Goal: Transaction & Acquisition: Purchase product/service

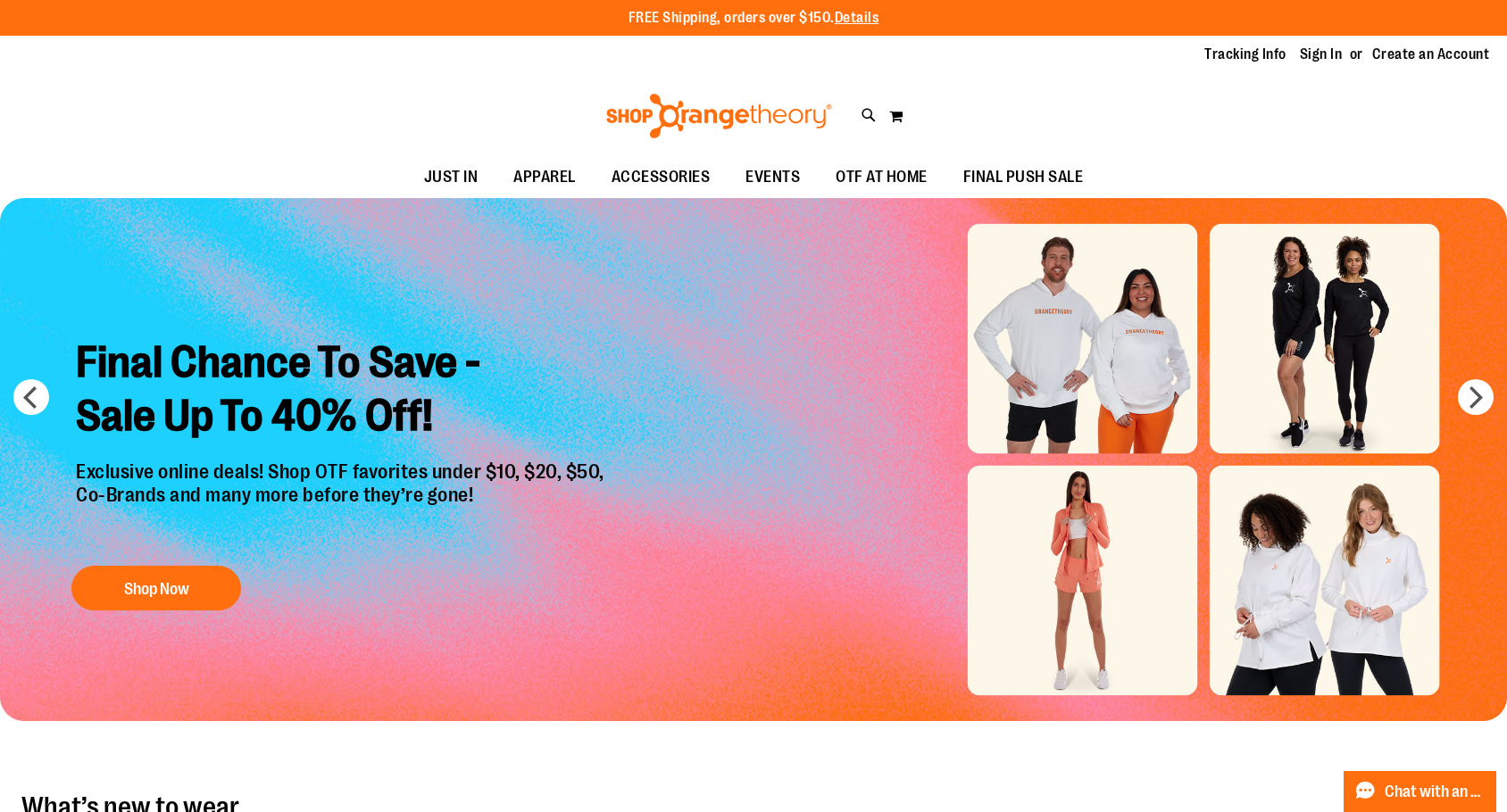
type input "**********"
click at [1328, 49] on link "Sign In" at bounding box center [1322, 55] width 43 height 20
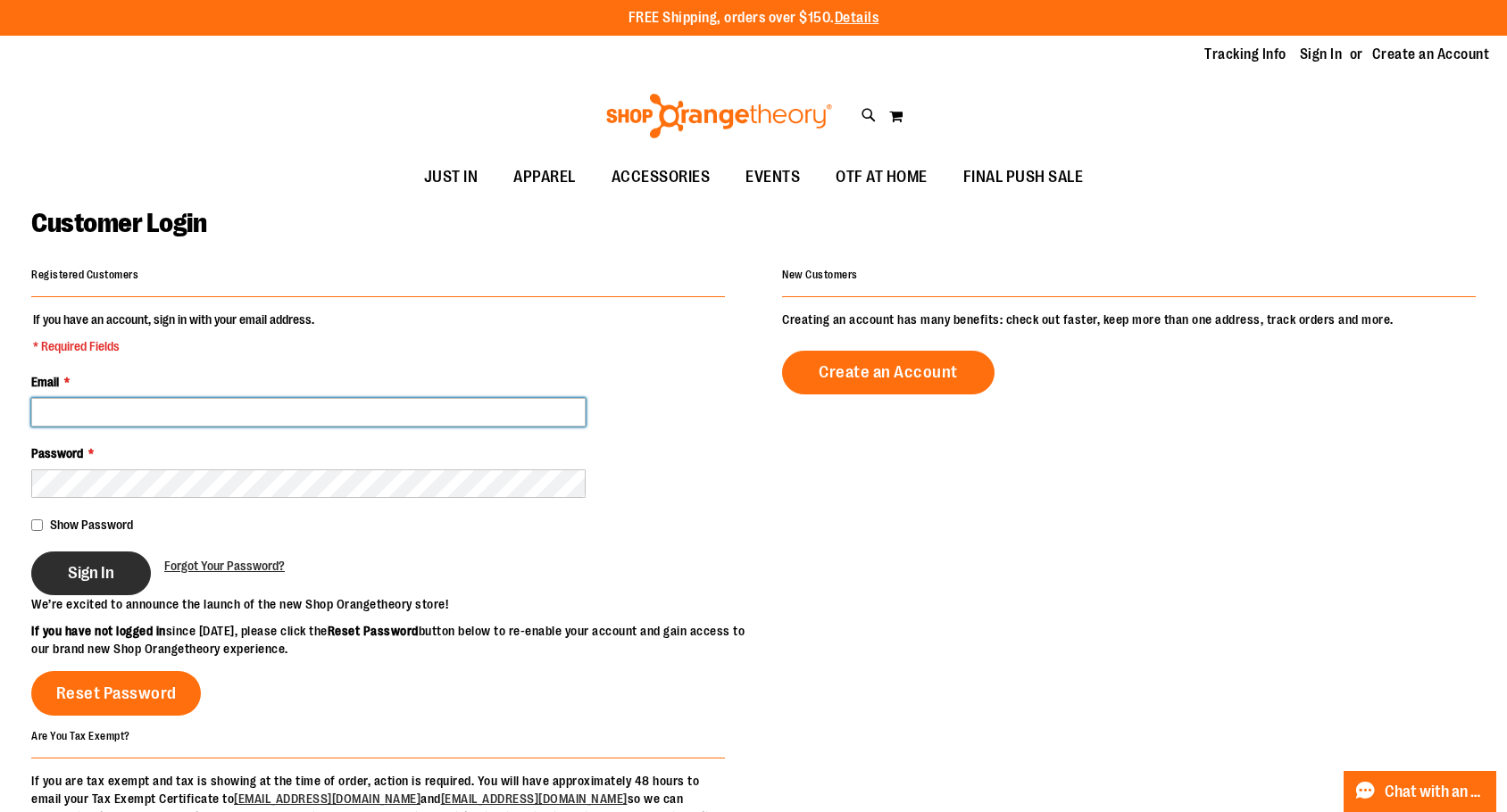
type input "**********"
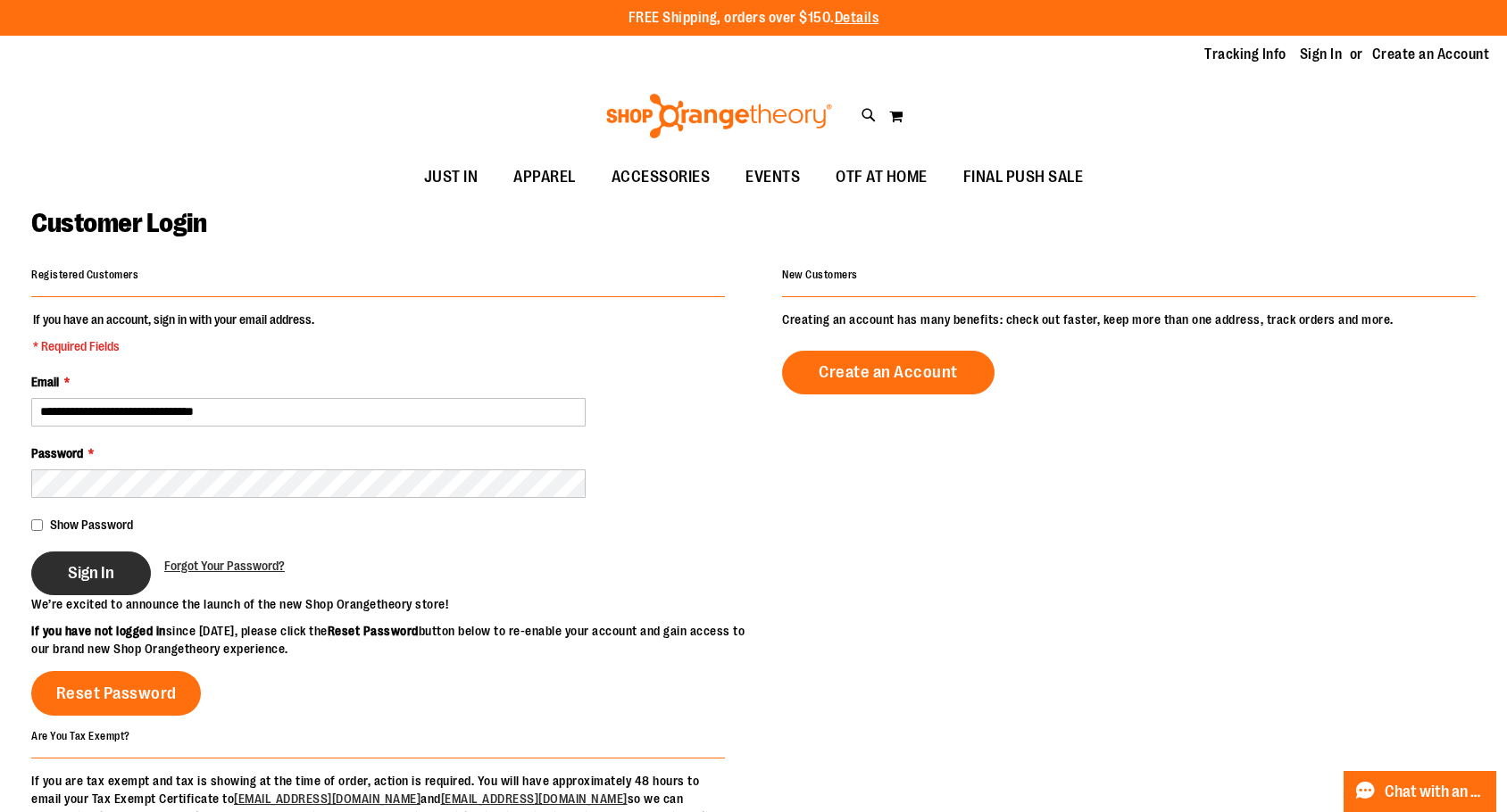
type input "**********"
click at [73, 561] on button "Sign In" at bounding box center [91, 573] width 120 height 44
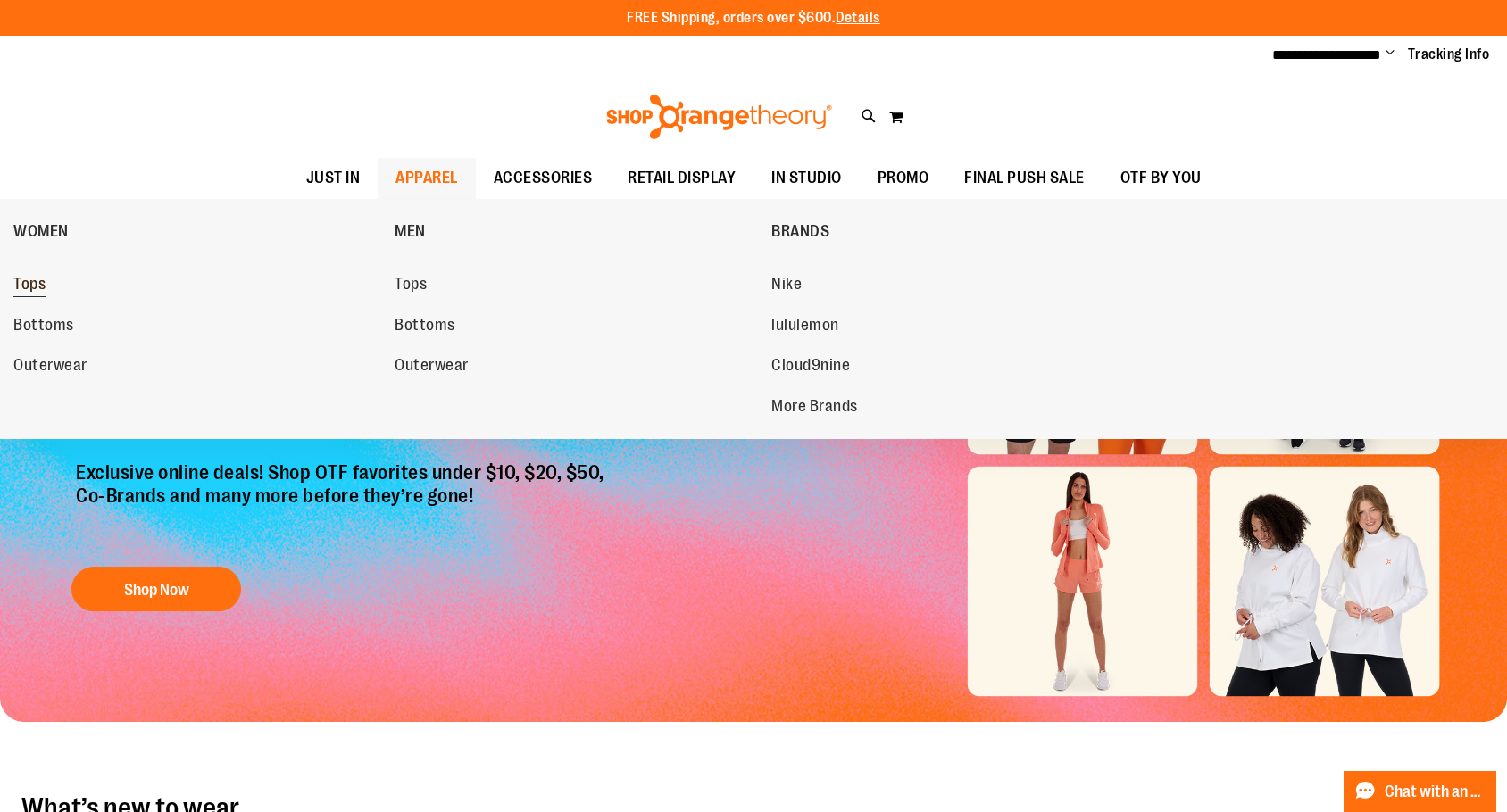
type input "**********"
click at [30, 294] on span "Tops" at bounding box center [29, 285] width 32 height 23
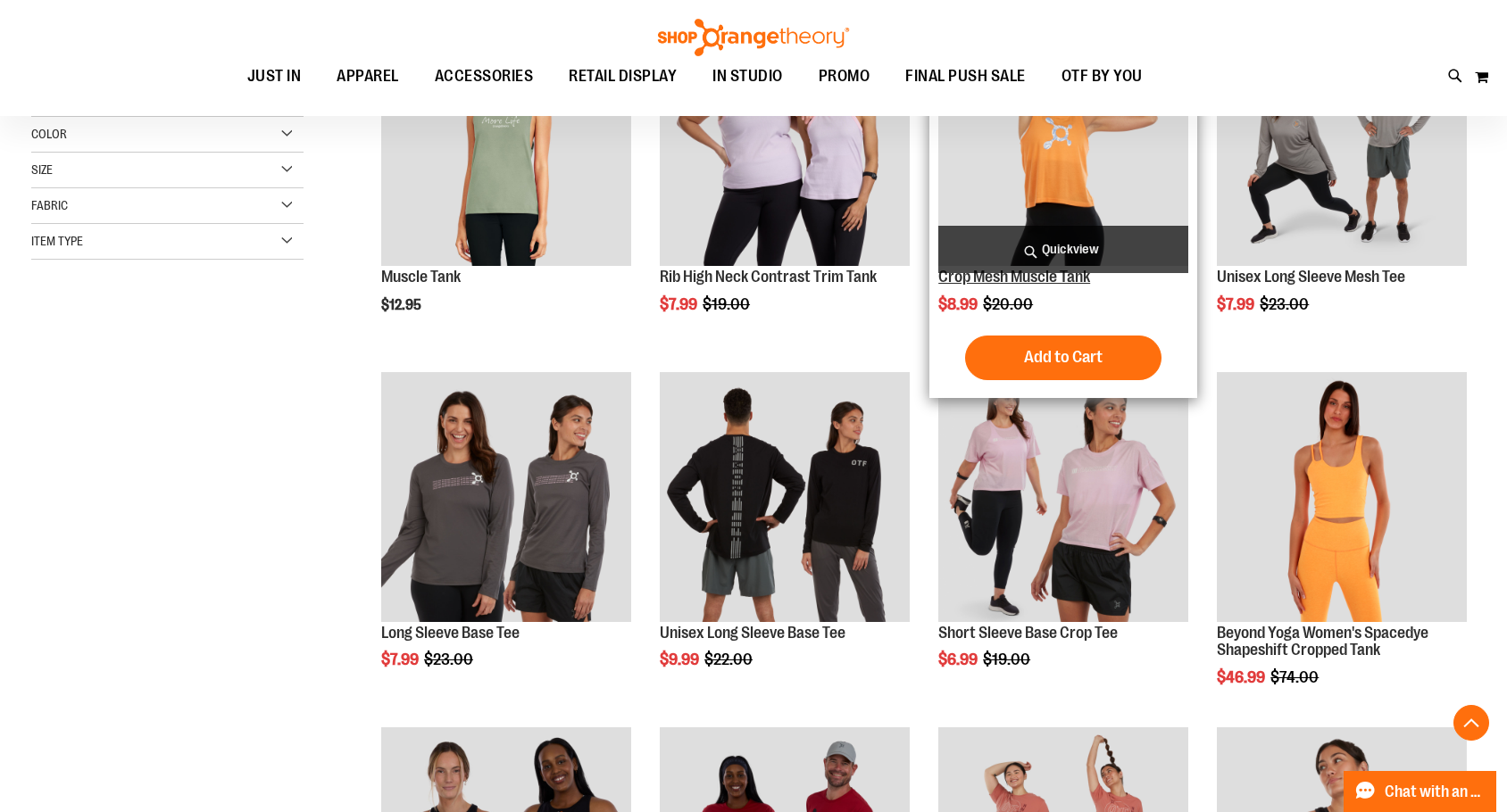
scroll to position [356, 0]
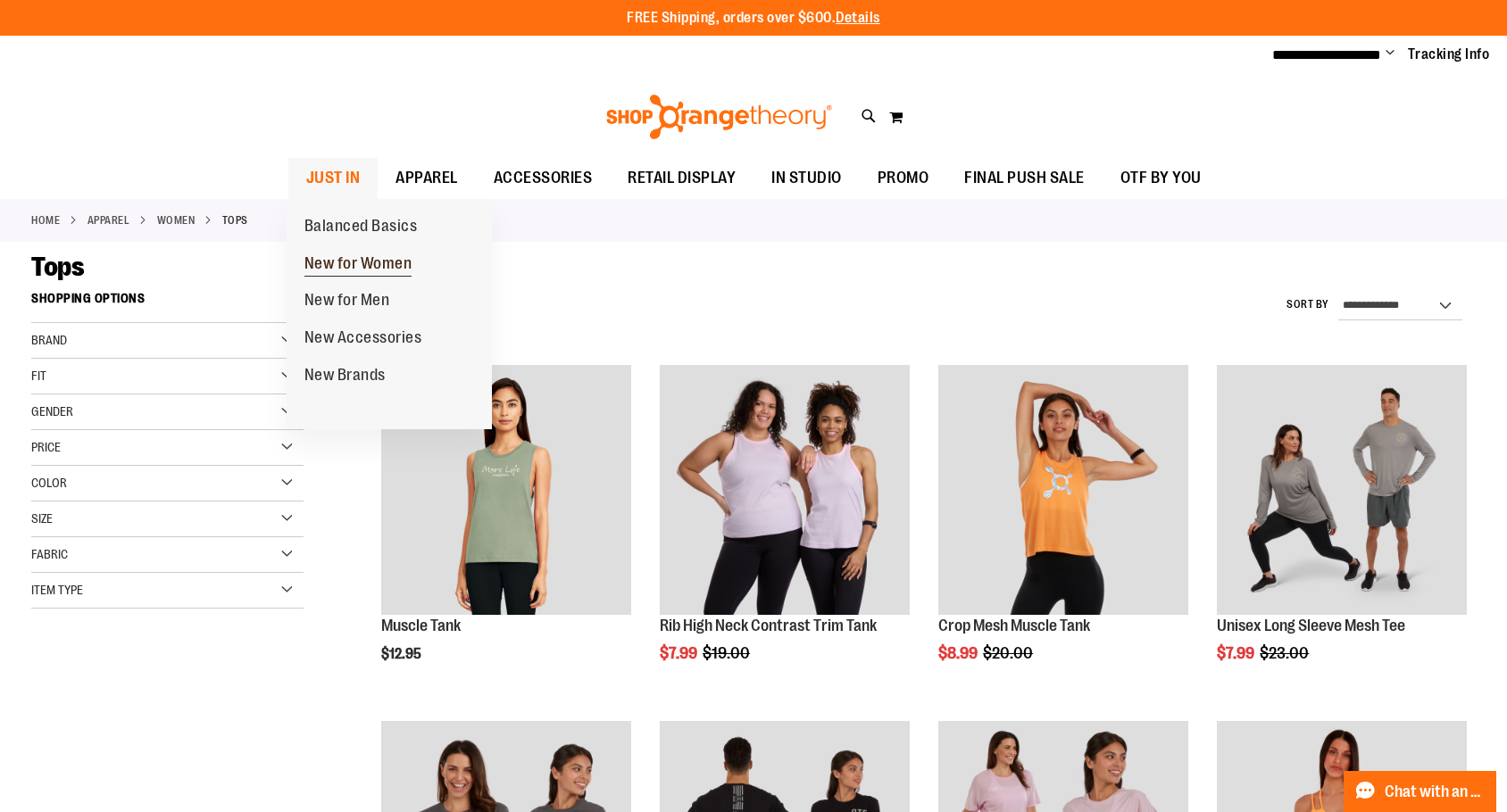
type input "**********"
click at [362, 261] on span "New for Women" at bounding box center [358, 265] width 108 height 23
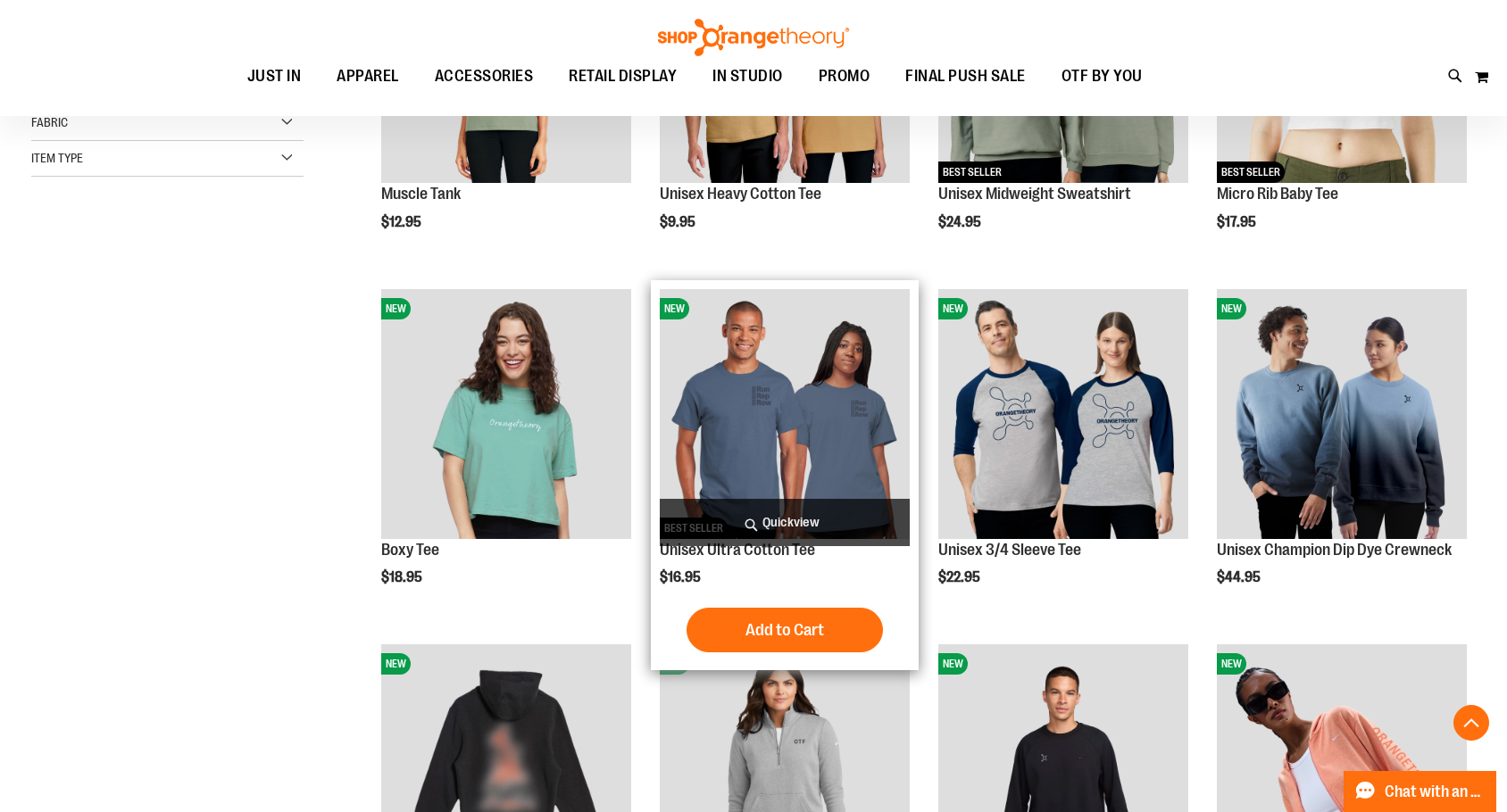
scroll to position [445, 0]
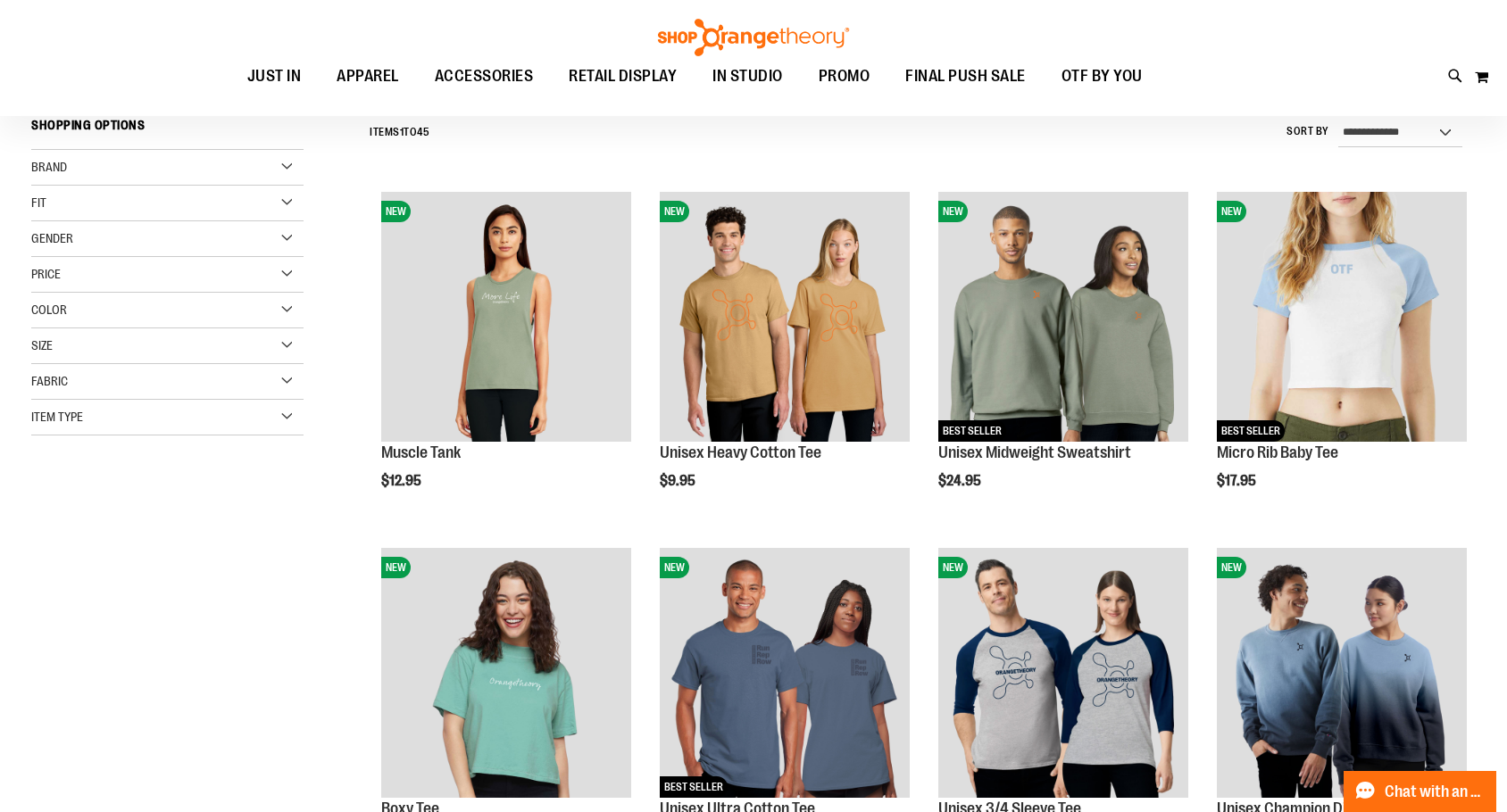
scroll to position [178, 0]
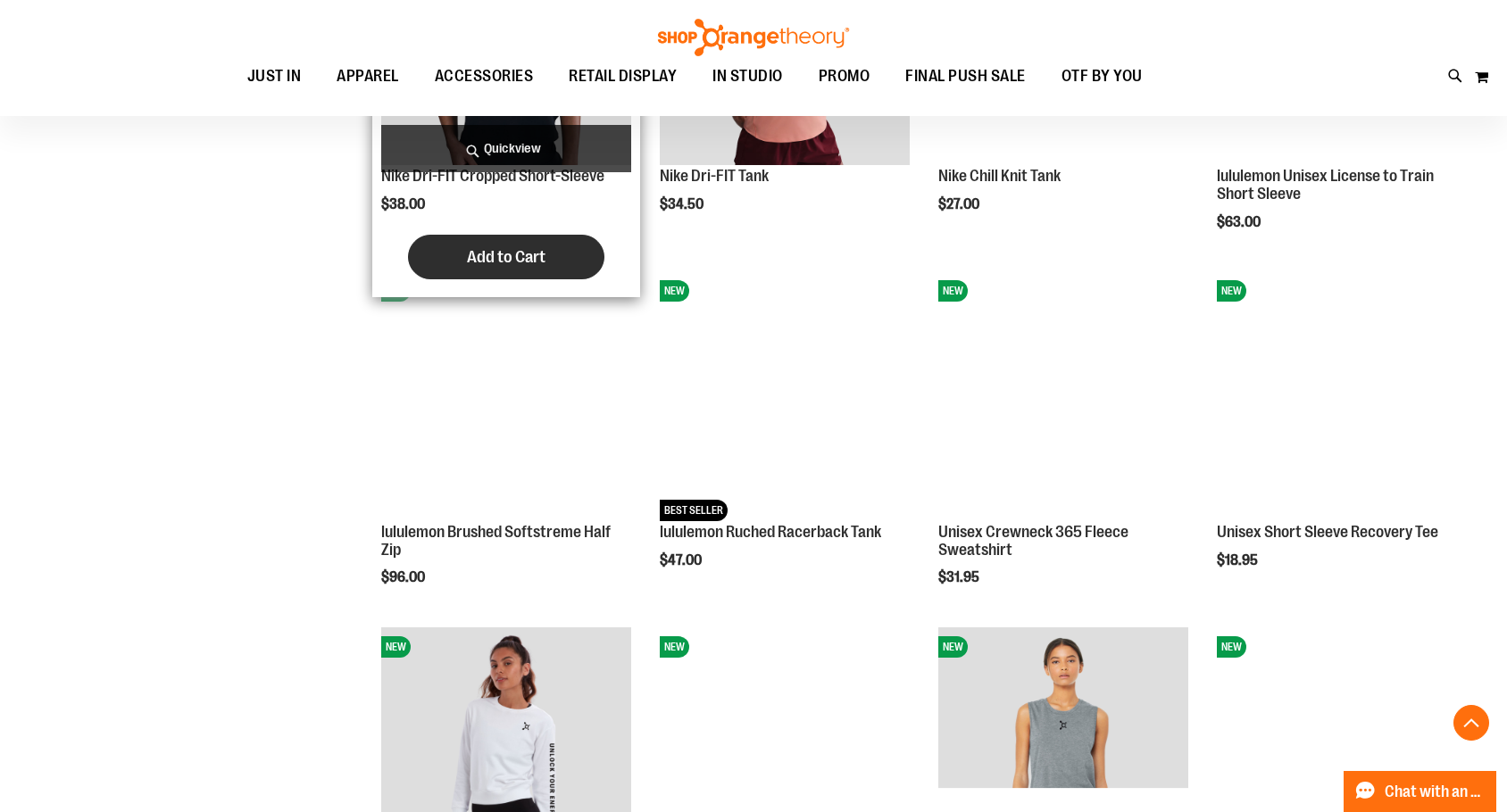
scroll to position [1695, 0]
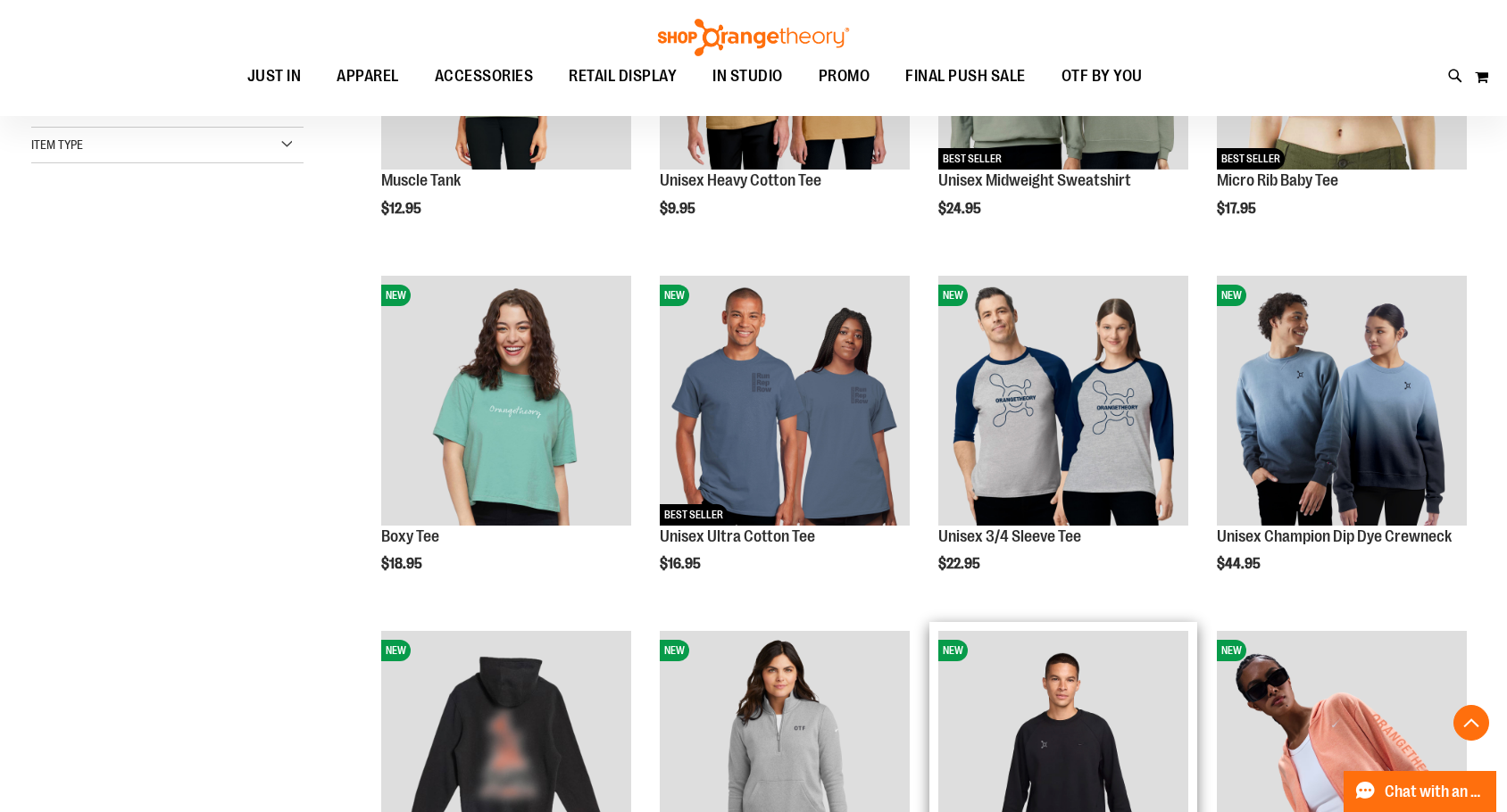
scroll to position [88, 0]
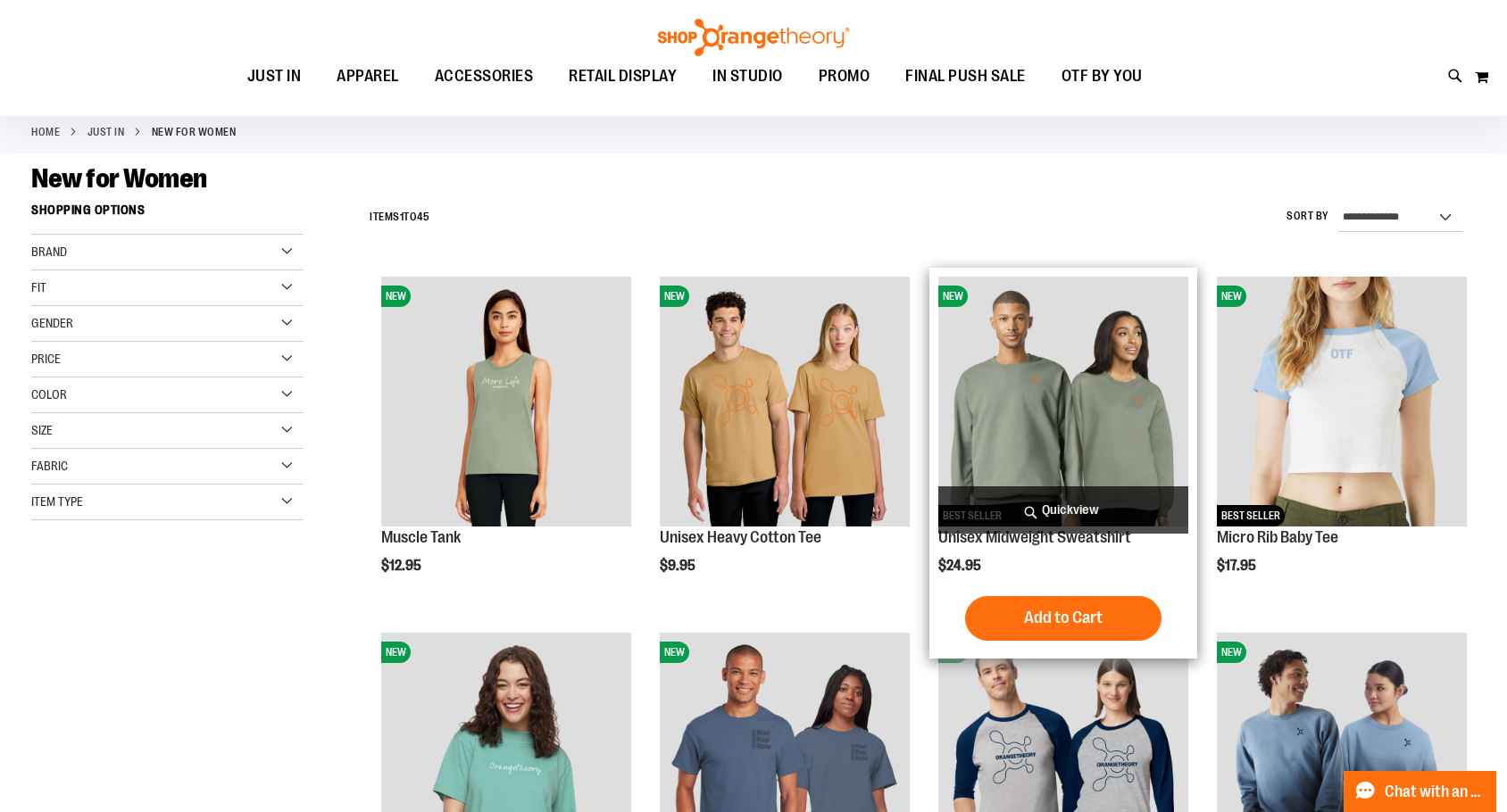
type input "**********"
click at [1085, 402] on img "product" at bounding box center [1064, 401] width 250 height 250
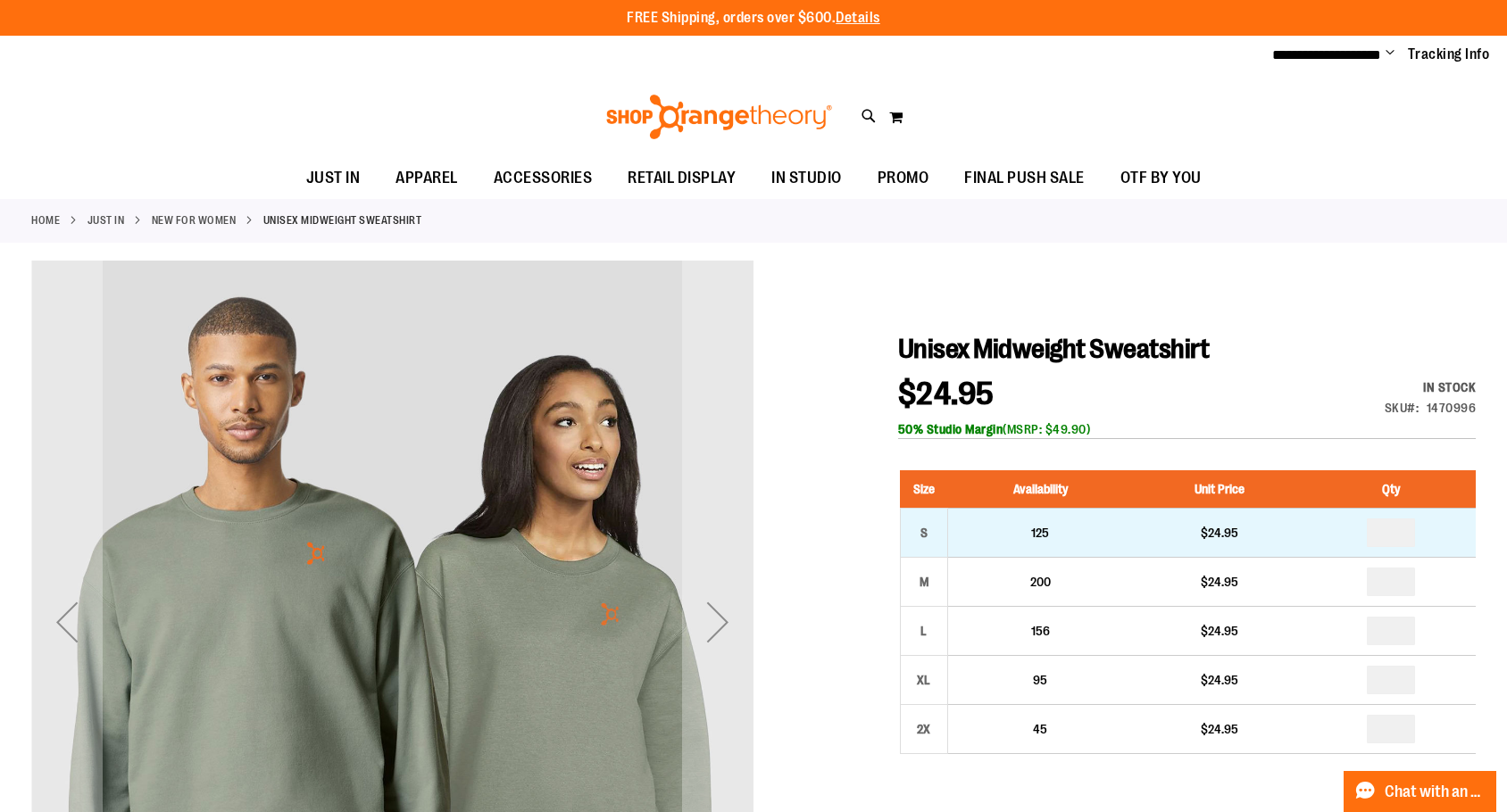
type input "**********"
click at [1416, 542] on input "number" at bounding box center [1390, 533] width 48 height 28
type input "*"
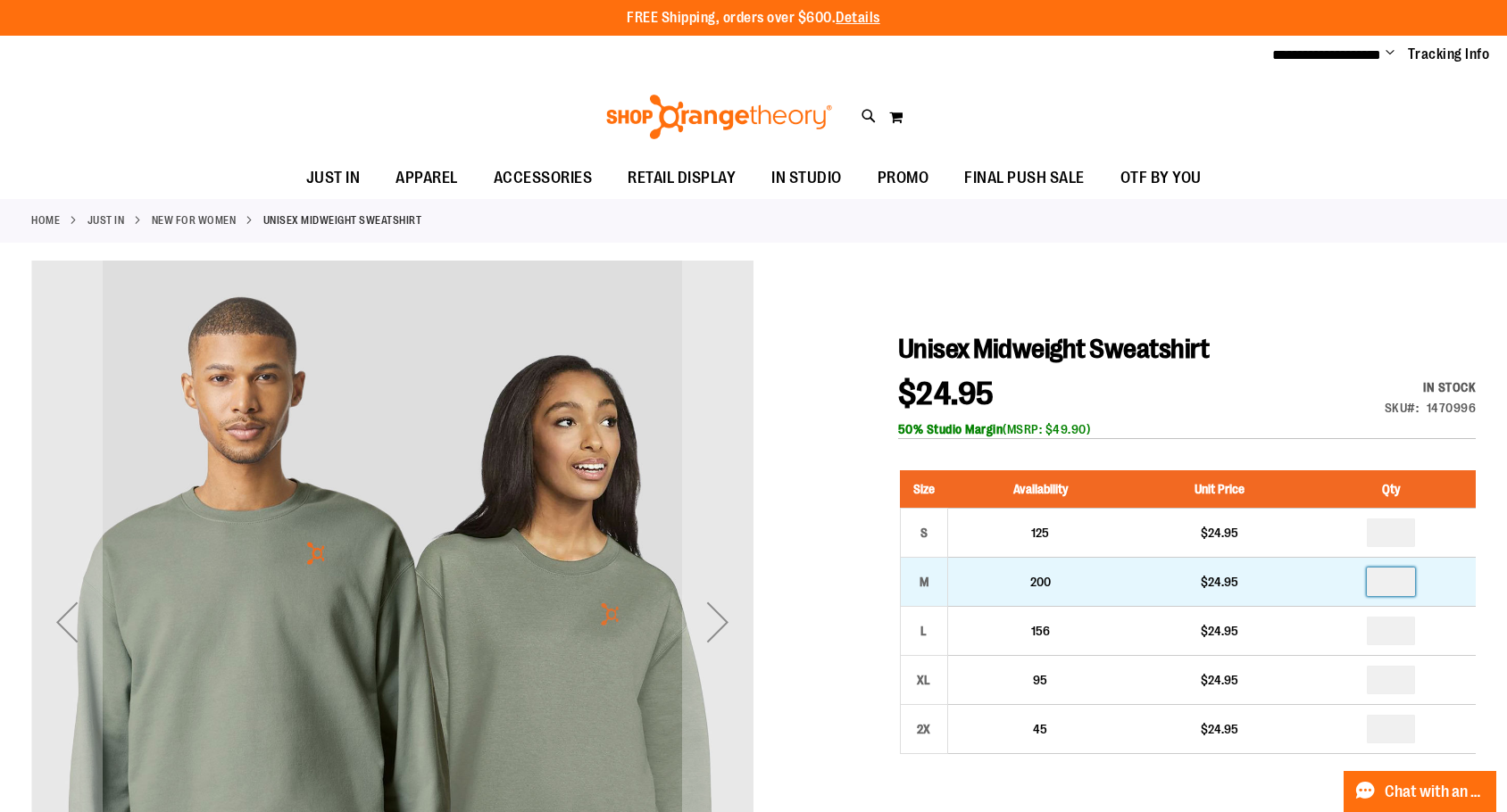
click at [1414, 594] on input "number" at bounding box center [1390, 582] width 48 height 28
type input "*"
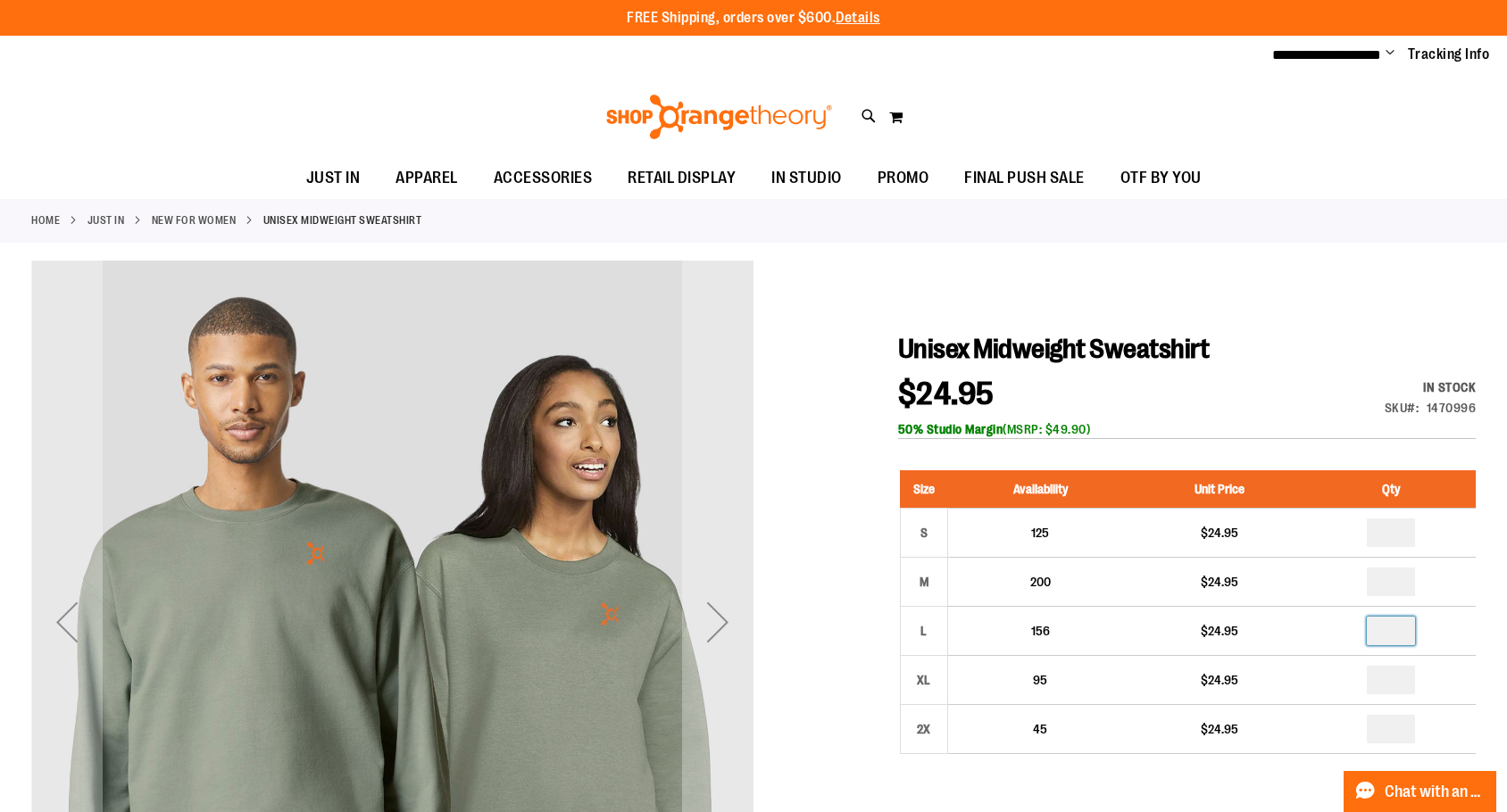
click at [1410, 640] on input "number" at bounding box center [1390, 631] width 48 height 28
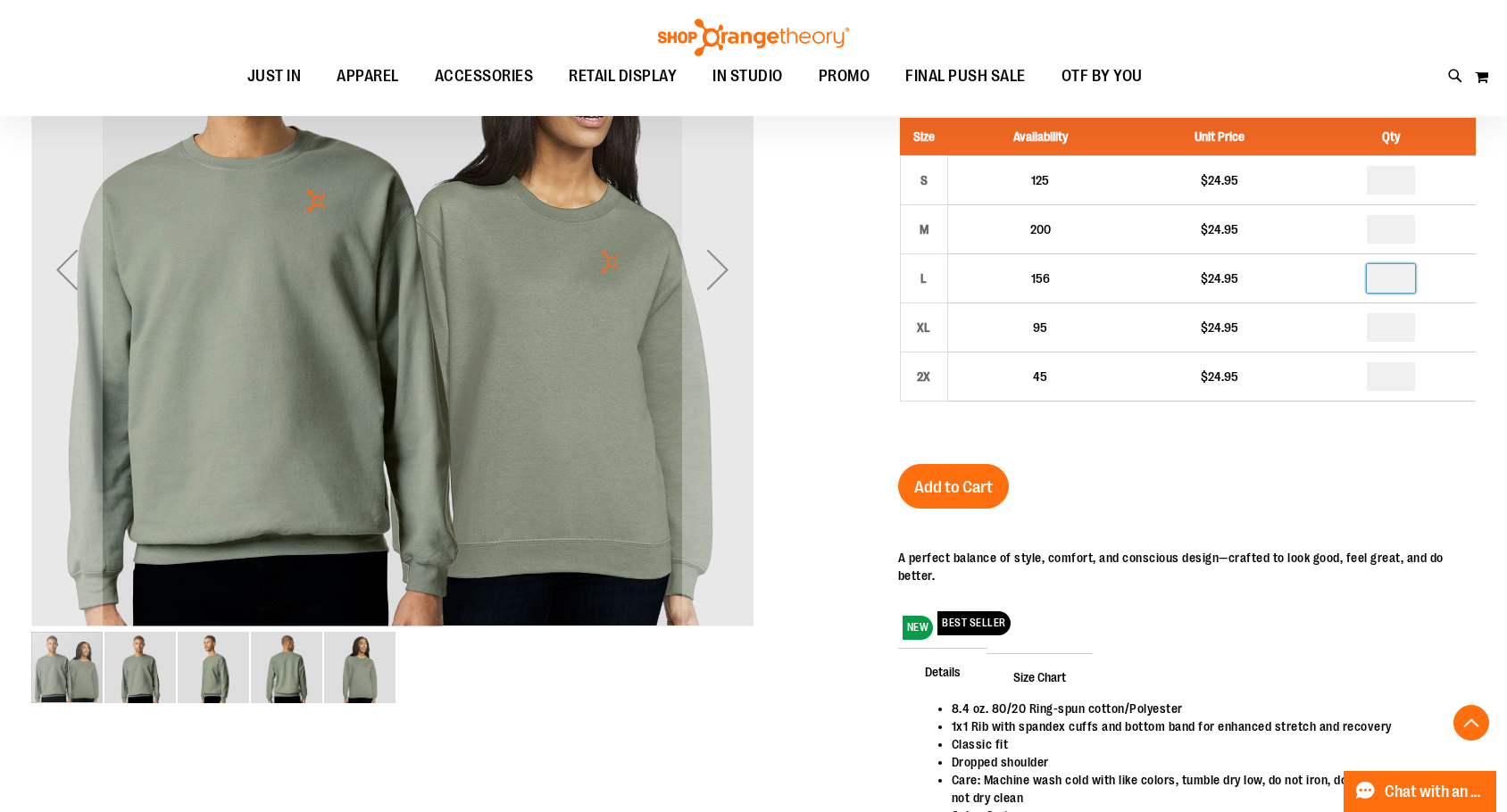
scroll to position [356, 0]
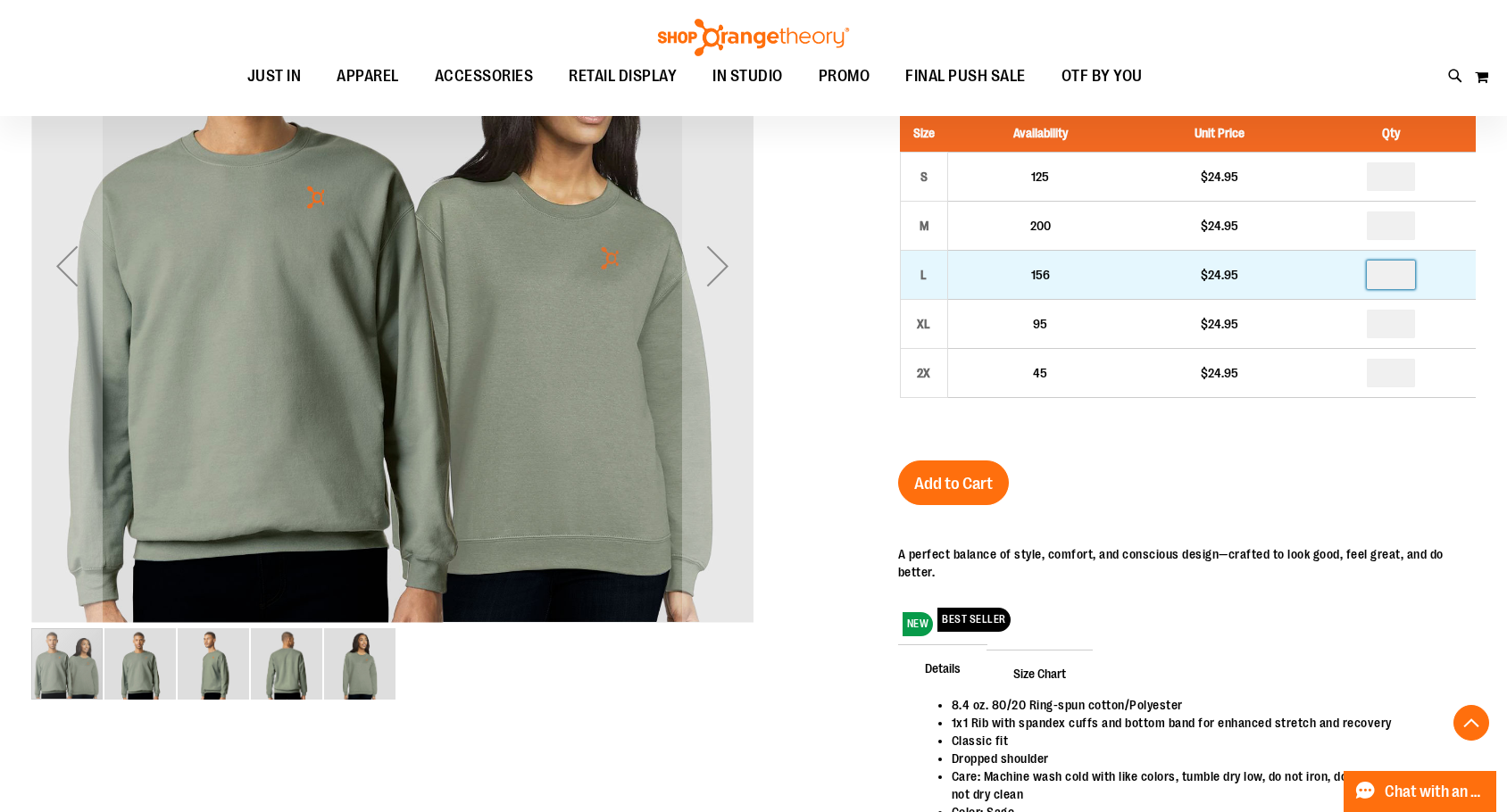
drag, startPoint x: 1418, startPoint y: 283, endPoint x: 1376, endPoint y: 283, distance: 42.0
click at [1376, 283] on td "*" at bounding box center [1391, 275] width 170 height 49
type input "*"
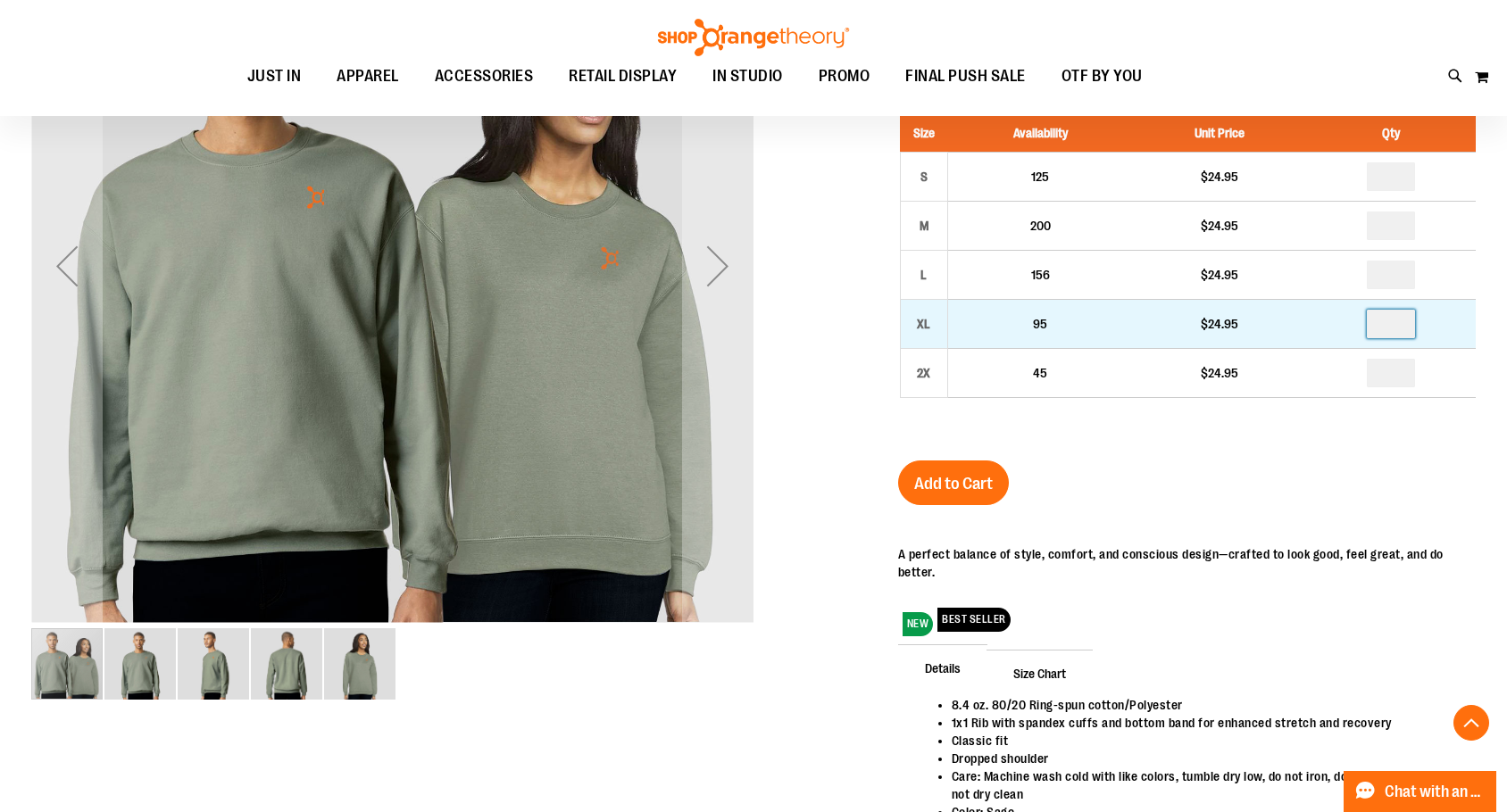
click at [1401, 338] on input "number" at bounding box center [1390, 324] width 48 height 28
type input "*"
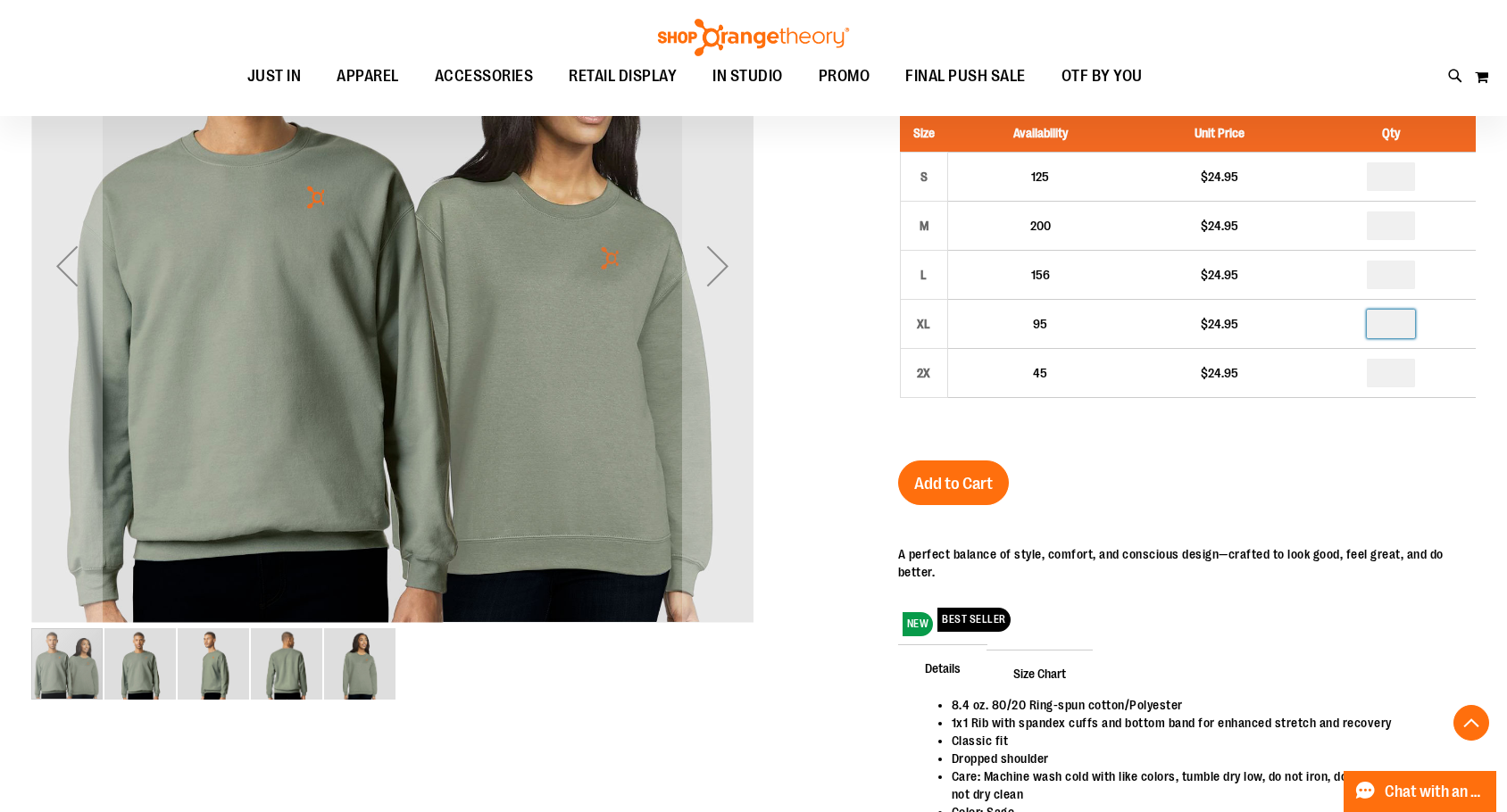
click at [1465, 510] on div "Unisex Midweight Sweatshirt $24.95 In stock Only %1 left SKU 1470996 50% Studio…" at bounding box center [1187, 434] width 578 height 917
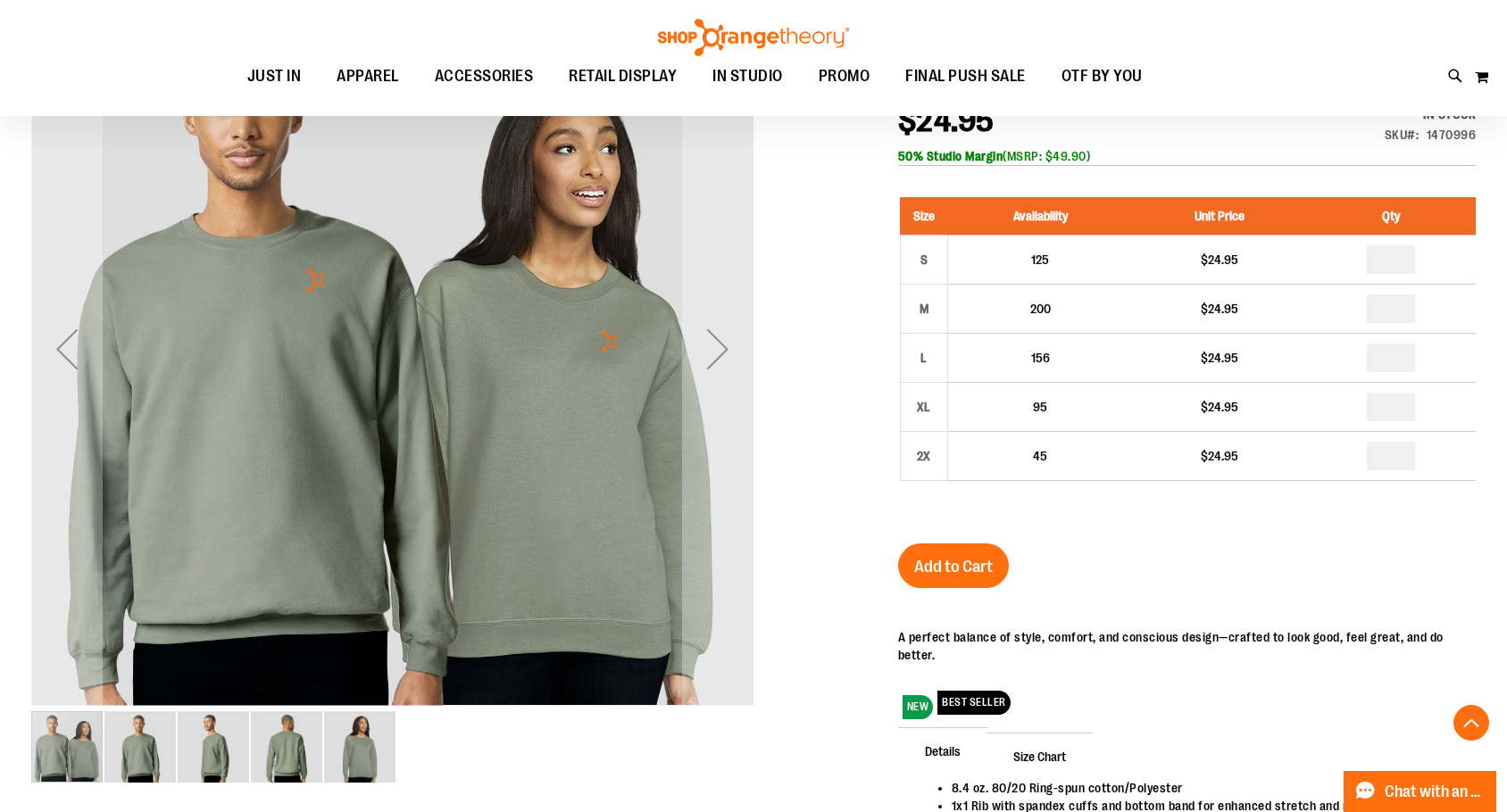
scroll to position [178, 0]
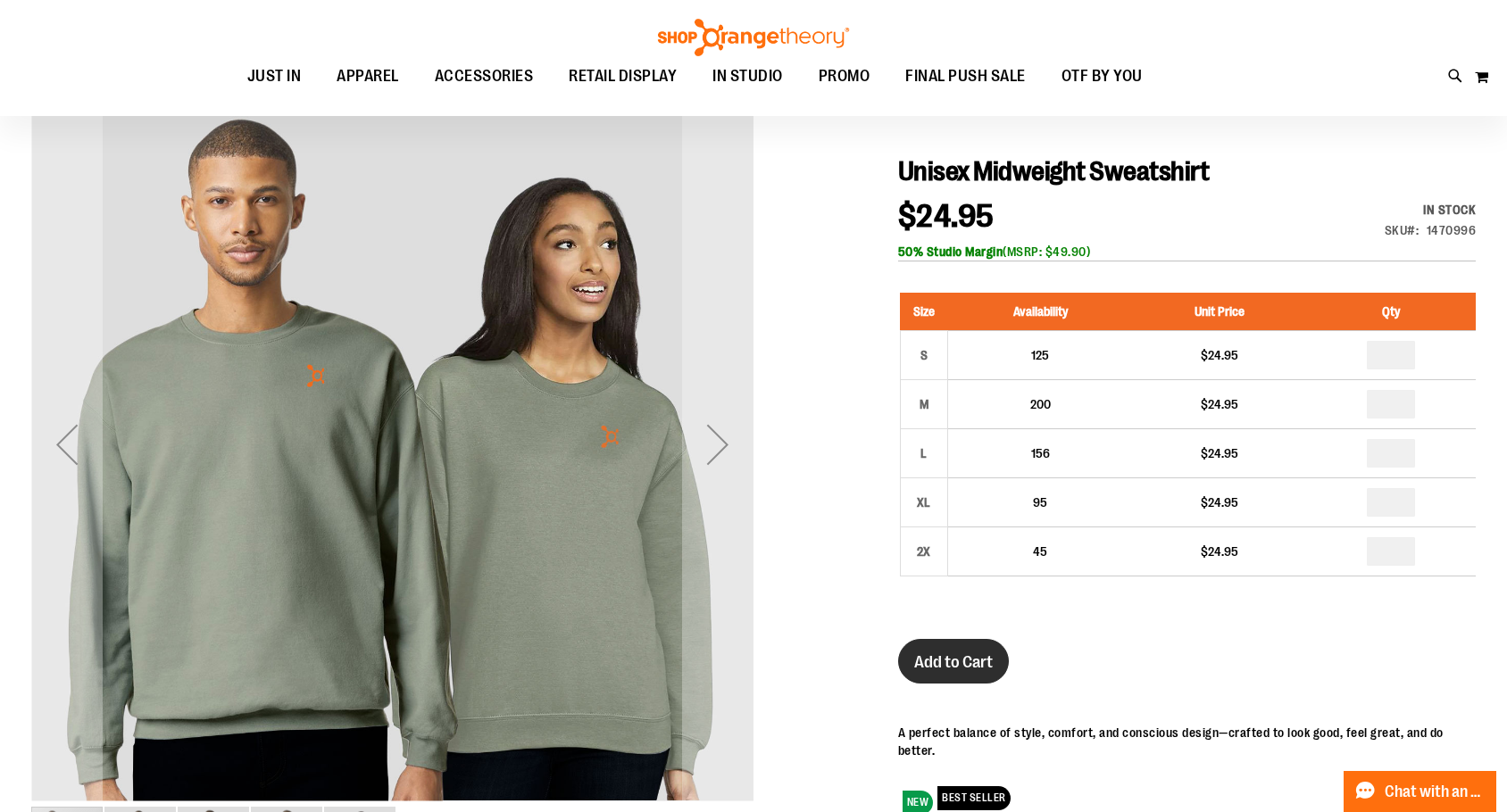
click at [960, 672] on span "Add to Cart" at bounding box center [954, 662] width 78 height 20
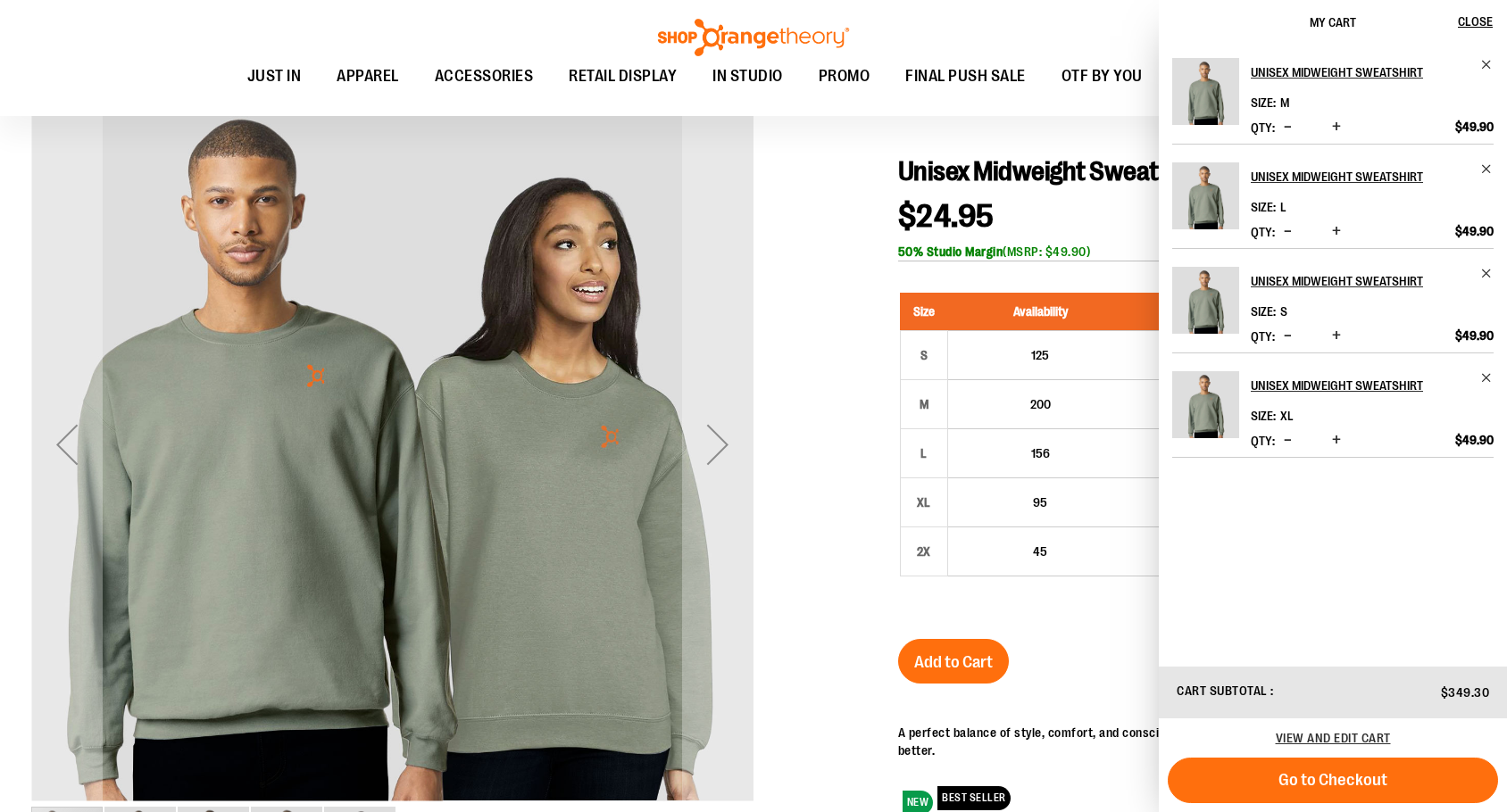
click at [874, 228] on div at bounding box center [754, 578] width 1445 height 989
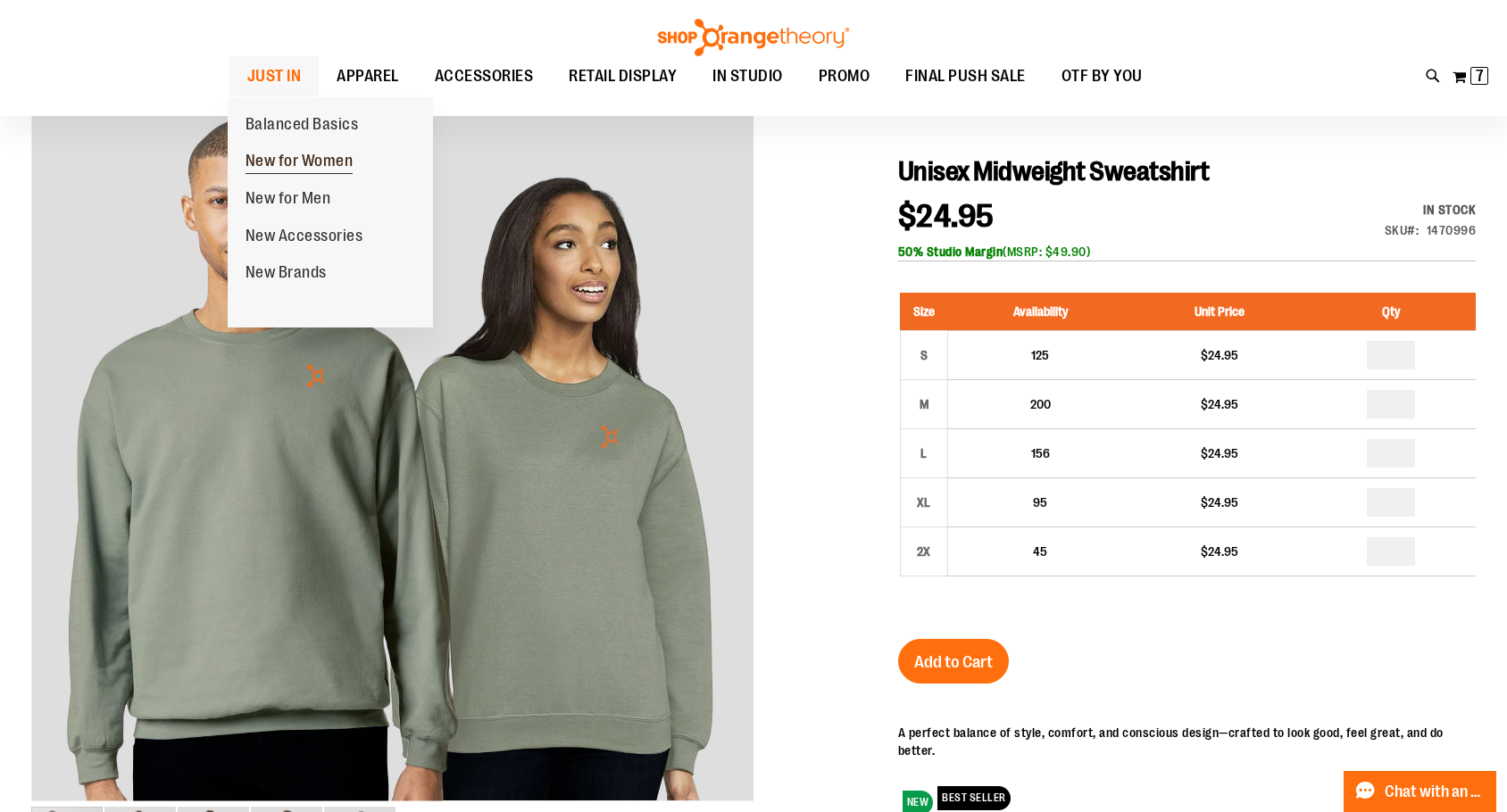
click at [331, 151] on link "New for Women" at bounding box center [299, 162] width 144 height 37
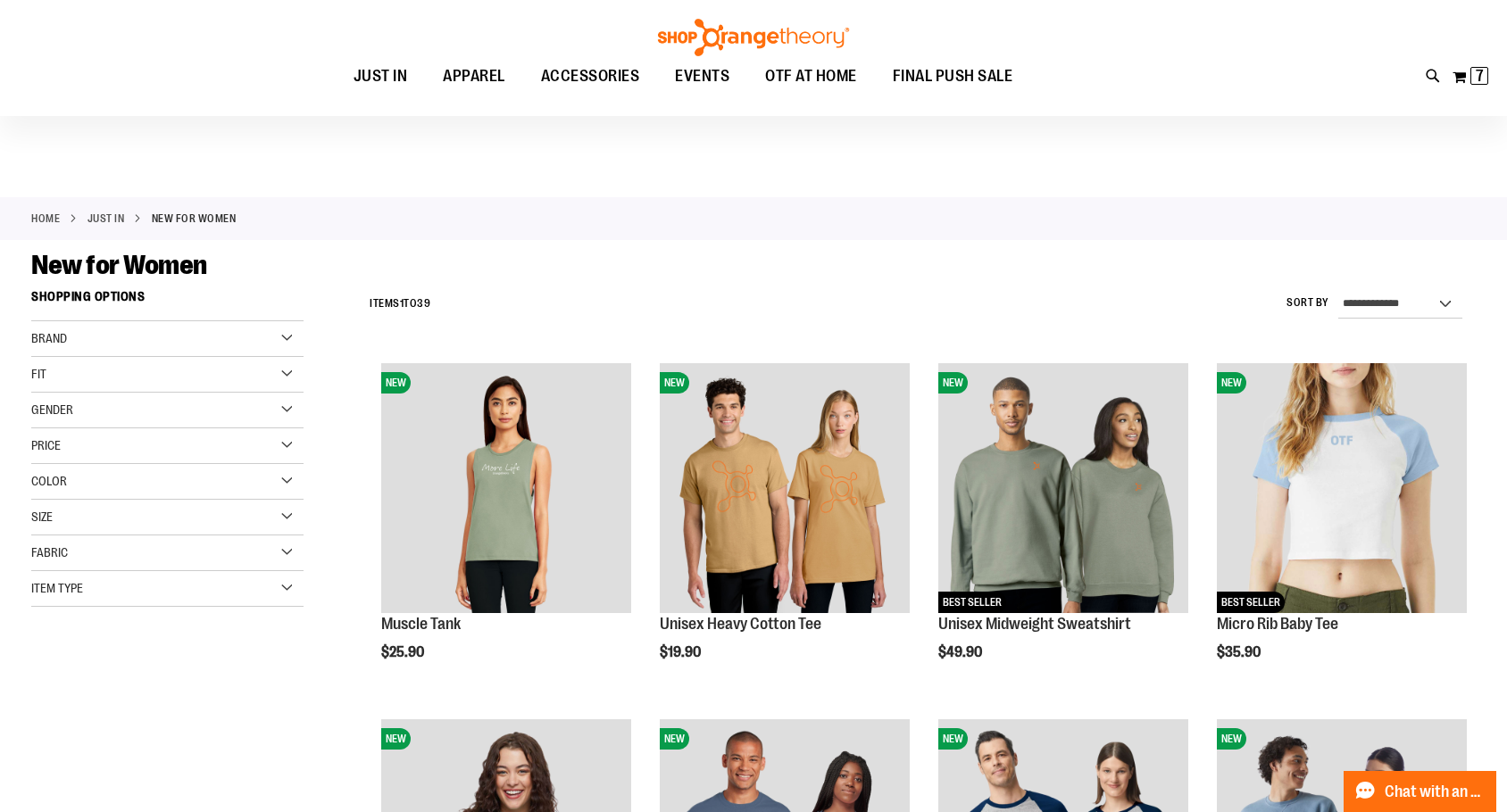
scroll to position [88, 0]
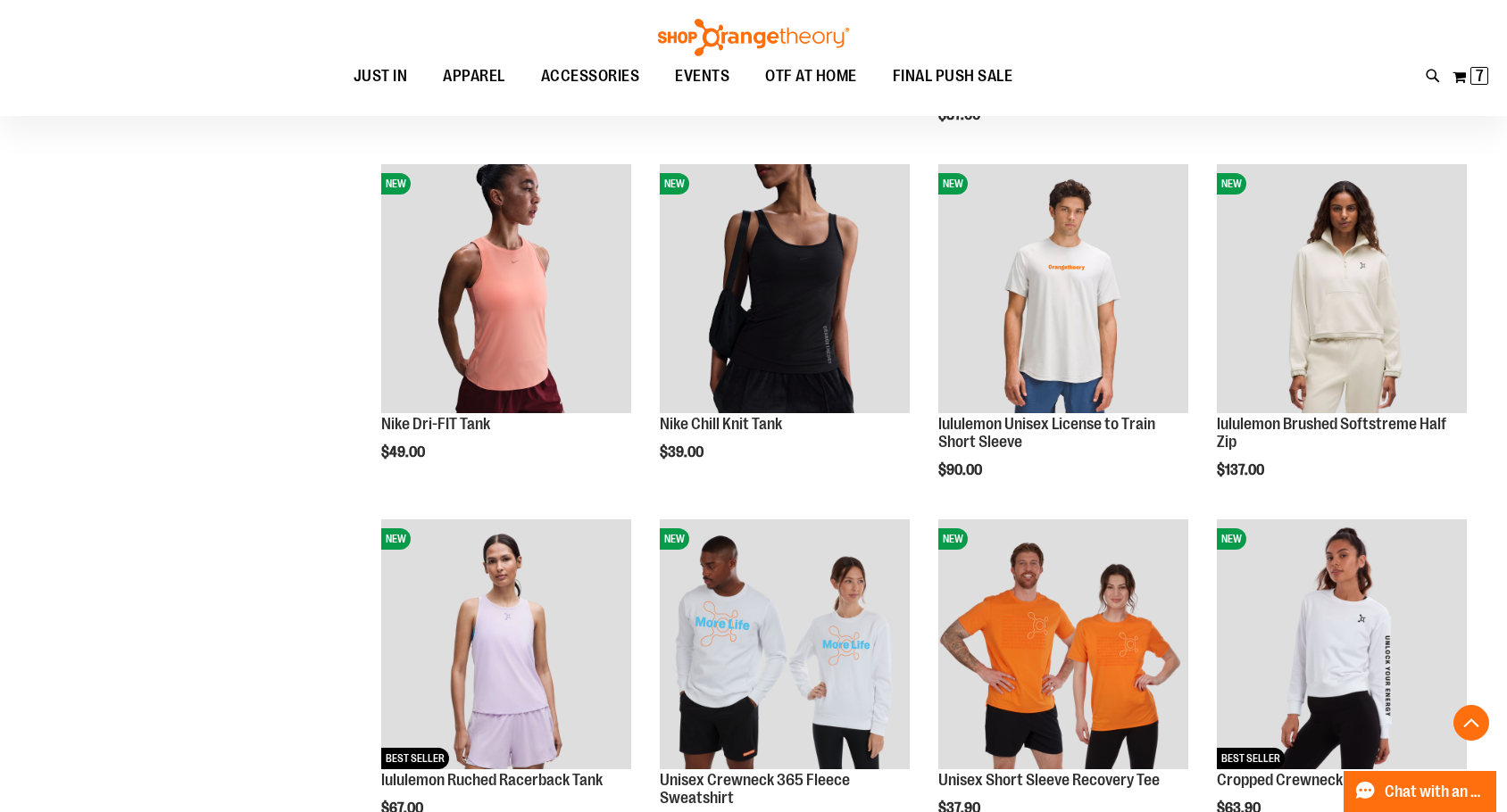
scroll to position [1158, 0]
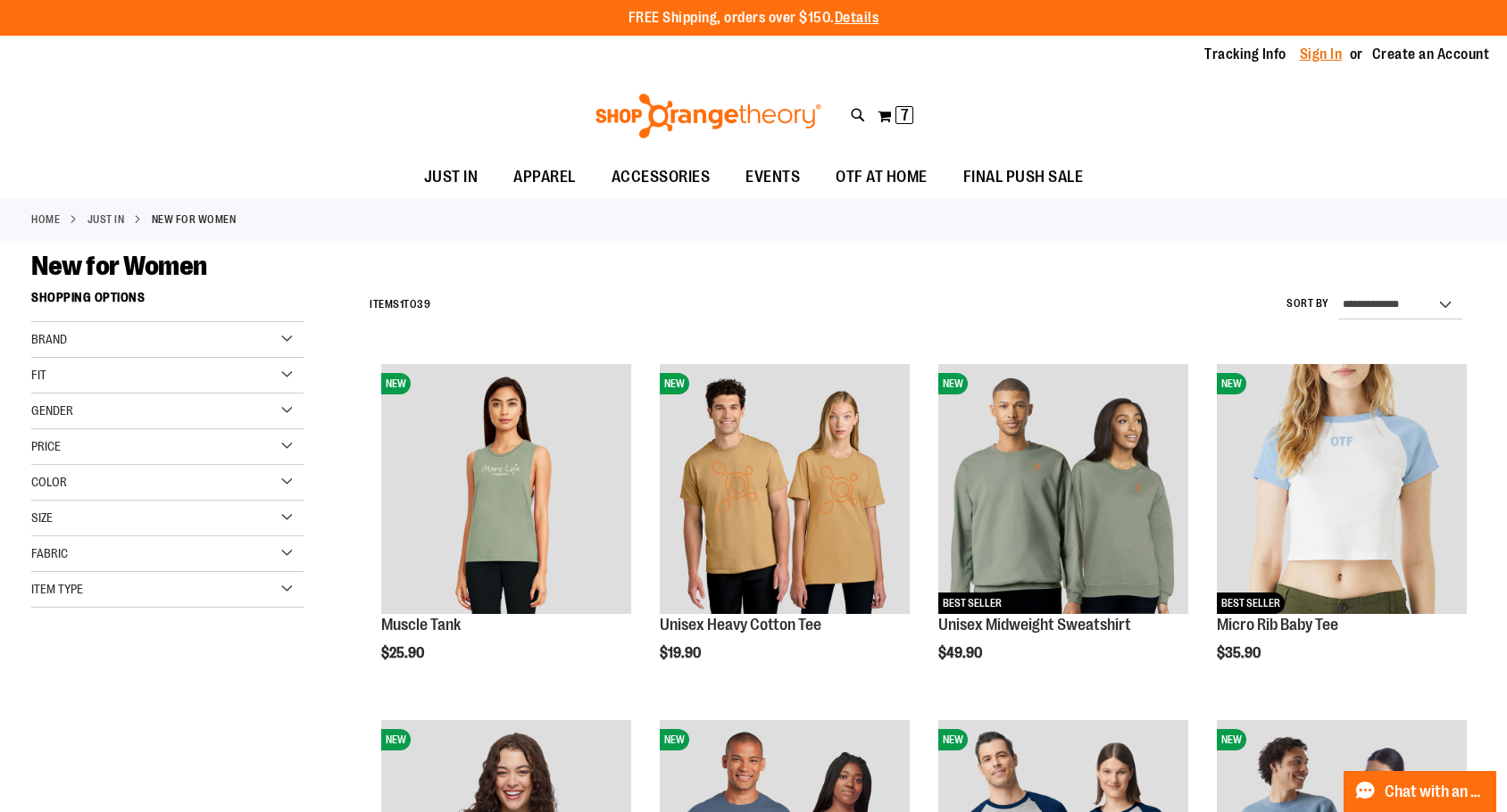
type input "**********"
click at [1333, 49] on link "Sign In" at bounding box center [1322, 55] width 43 height 20
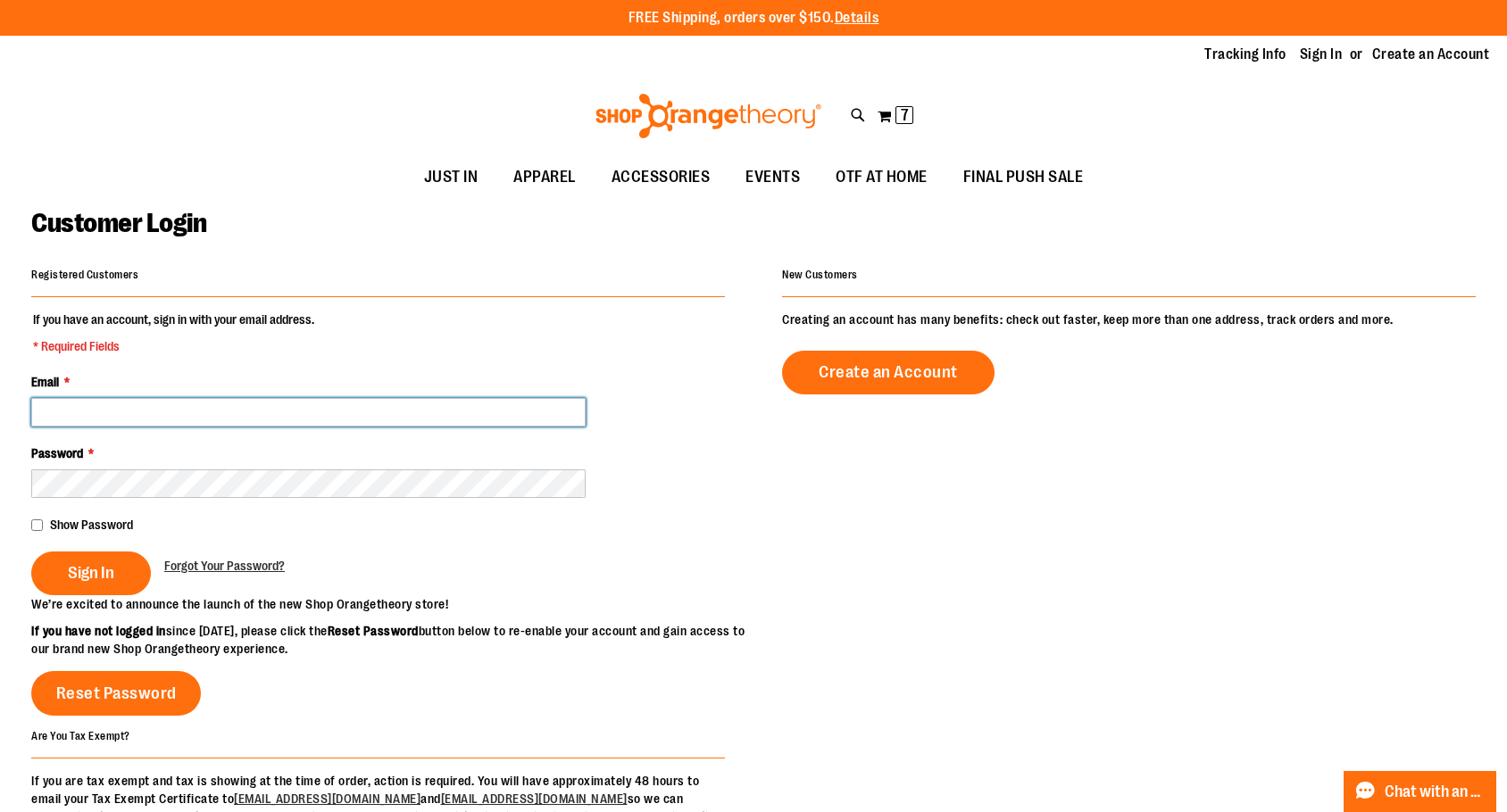
type input "**********"
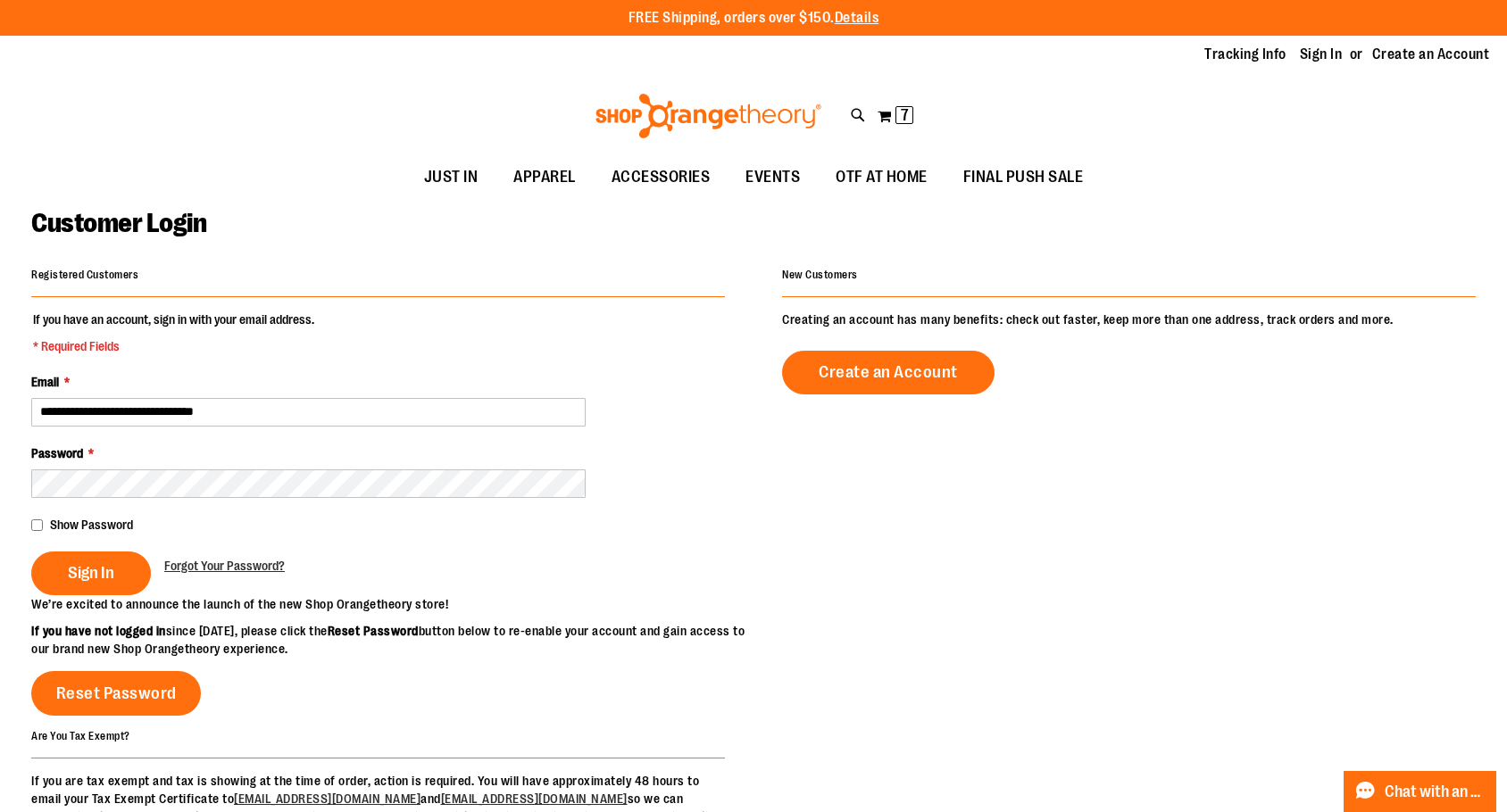
type input "**********"
click at [83, 595] on fieldset "**********" at bounding box center [378, 453] width 694 height 284
click at [84, 582] on span "Sign In" at bounding box center [90, 573] width 46 height 20
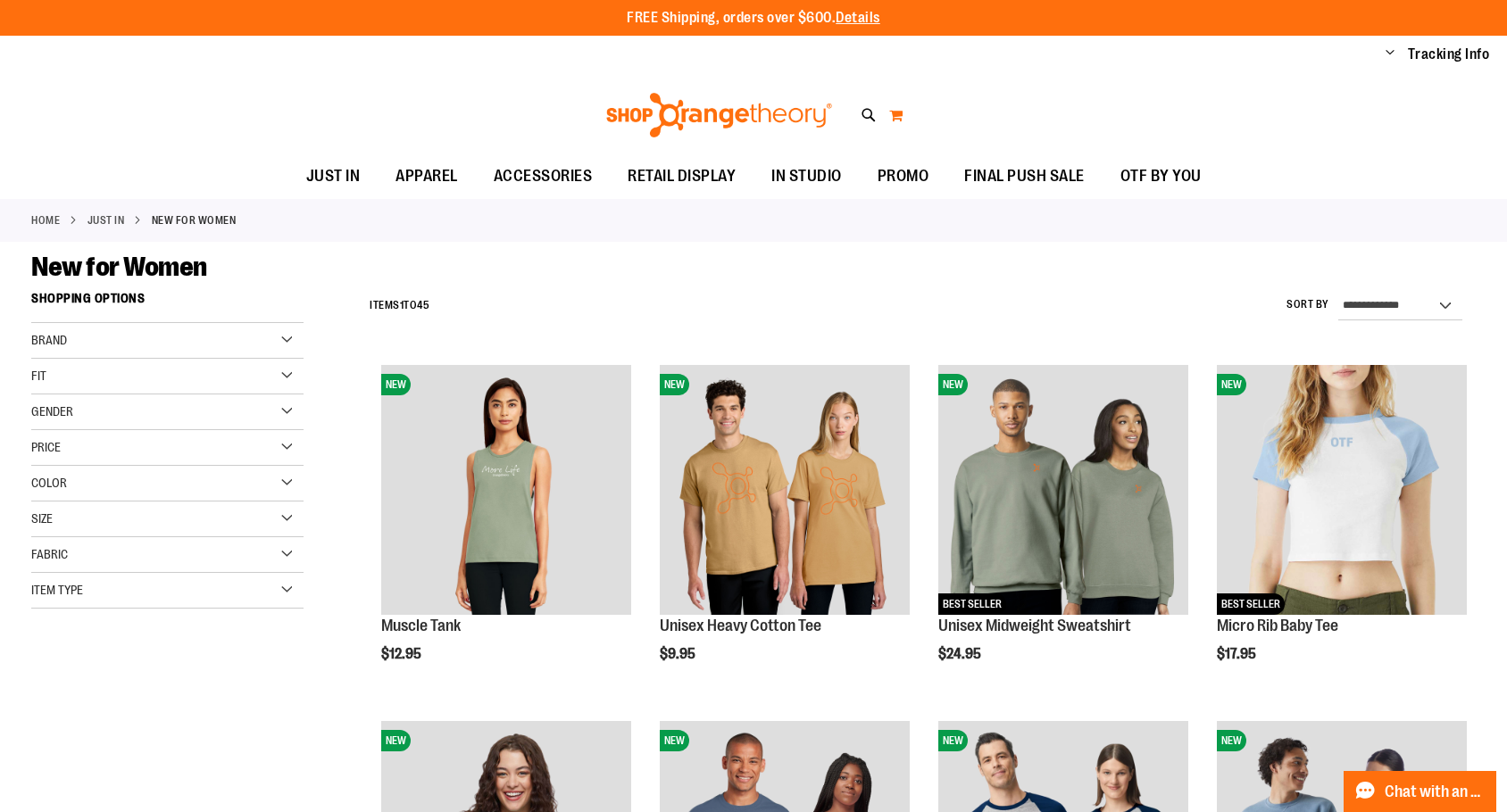
type input "**********"
click at [900, 124] on button "My Cart" at bounding box center [896, 115] width 15 height 28
click at [900, 124] on span "7 7 items" at bounding box center [905, 116] width 18 height 18
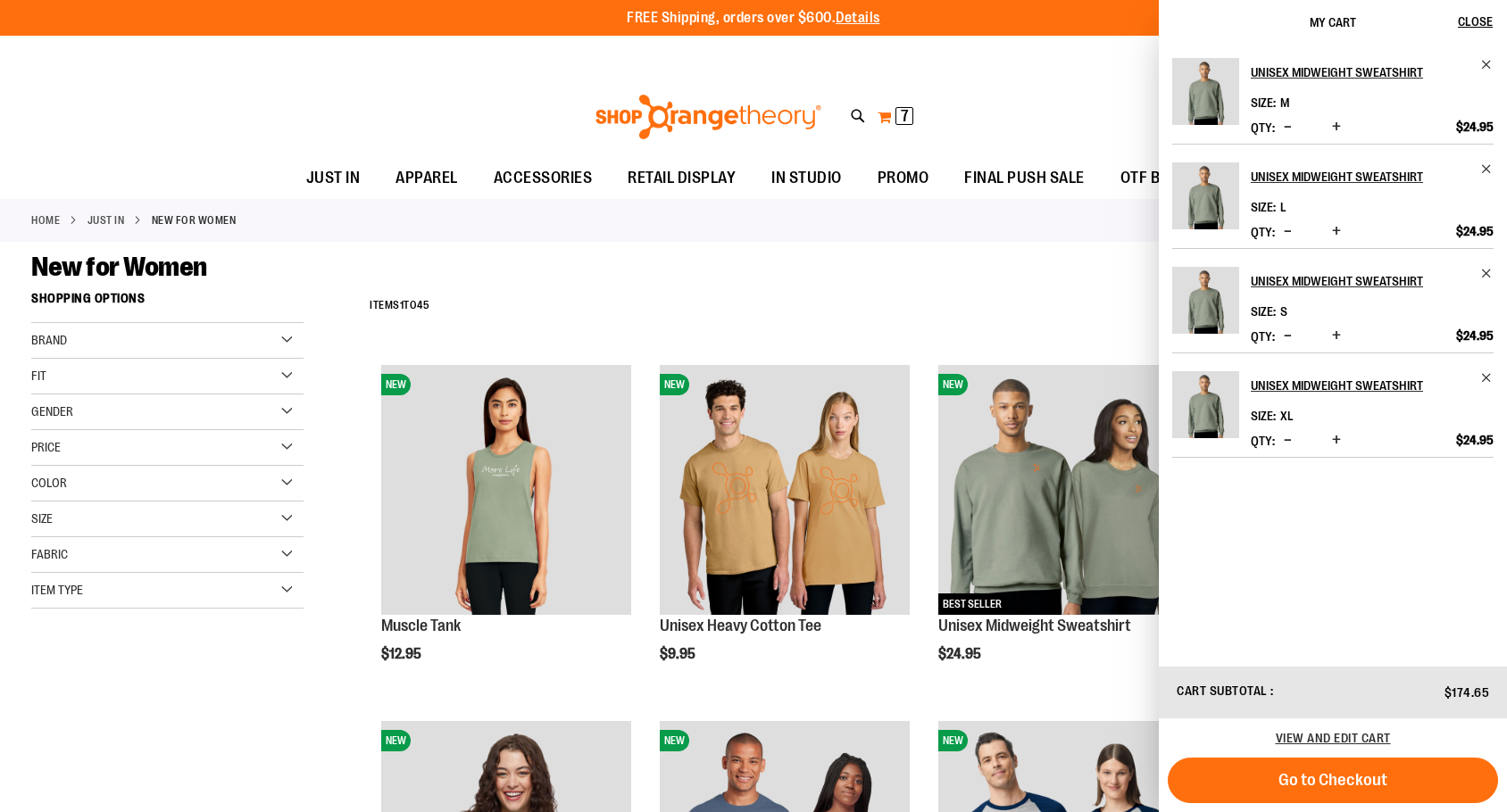
click at [900, 124] on span "7 7 items" at bounding box center [905, 116] width 18 height 18
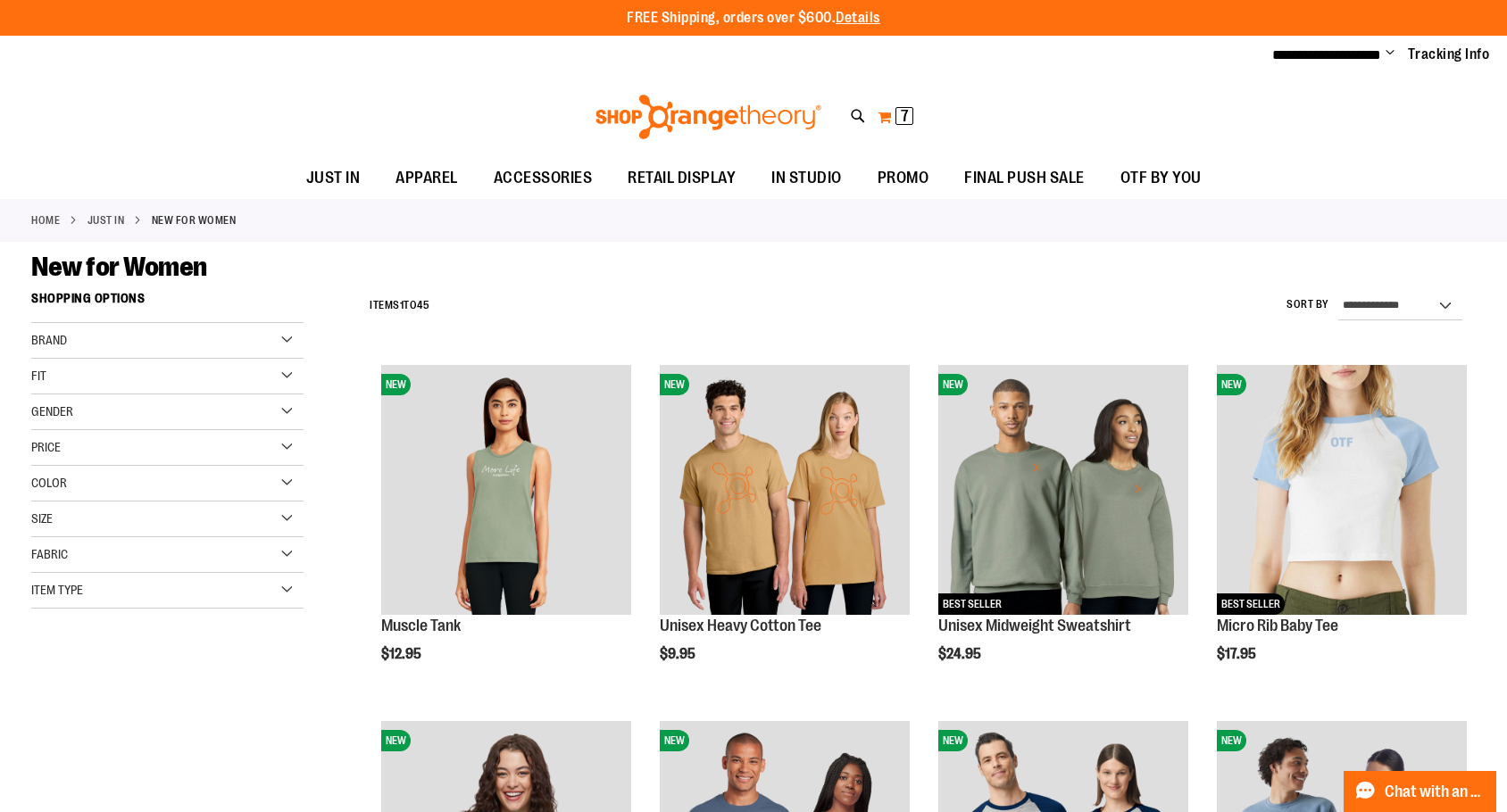
click at [884, 119] on button "My Cart 7 7 items" at bounding box center [896, 117] width 37 height 28
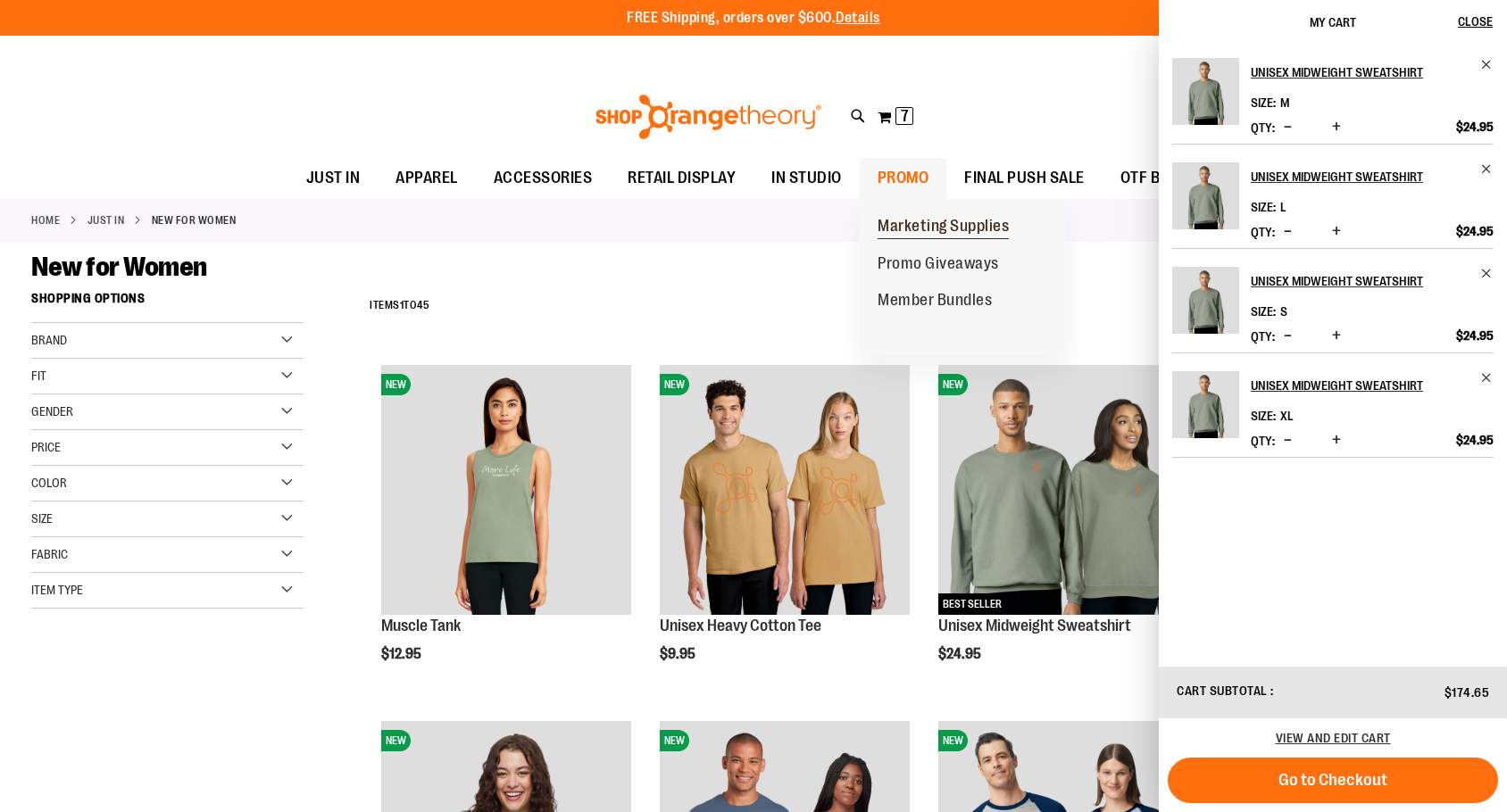
click at [898, 214] on link "Marketing Supplies" at bounding box center [943, 227] width 167 height 37
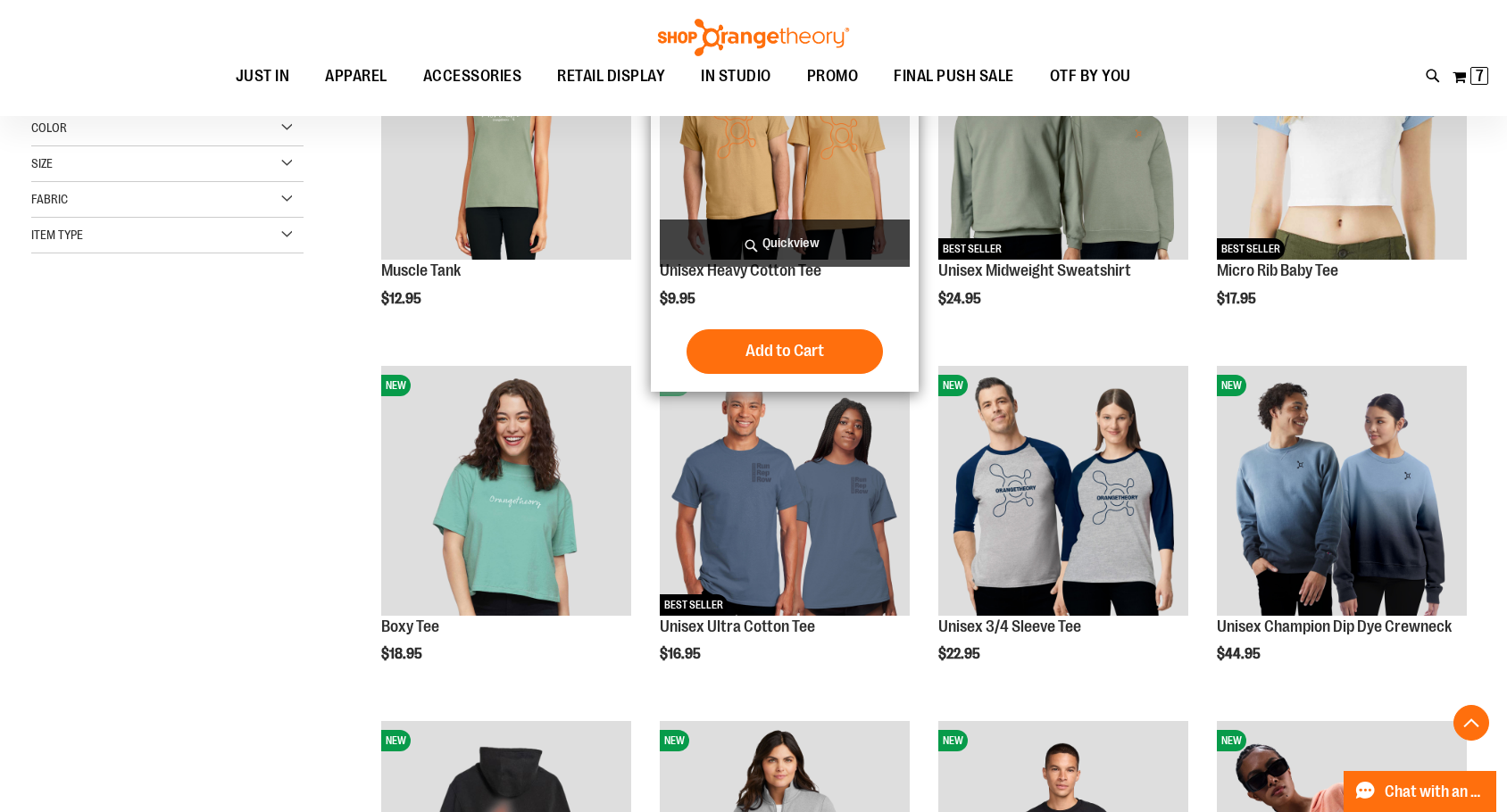
scroll to position [356, 0]
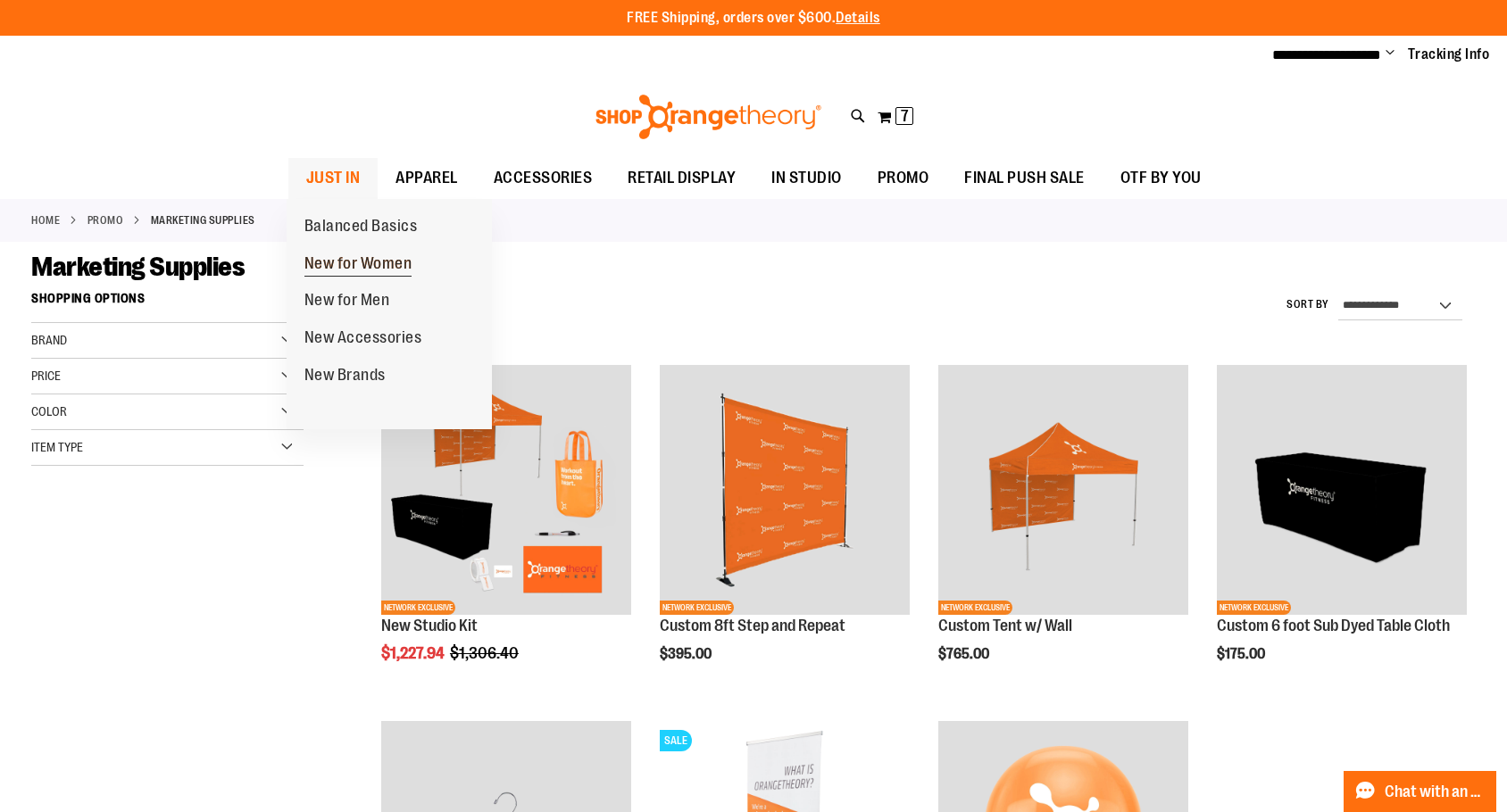
type input "**********"
click at [376, 263] on span "New for Women" at bounding box center [358, 265] width 108 height 23
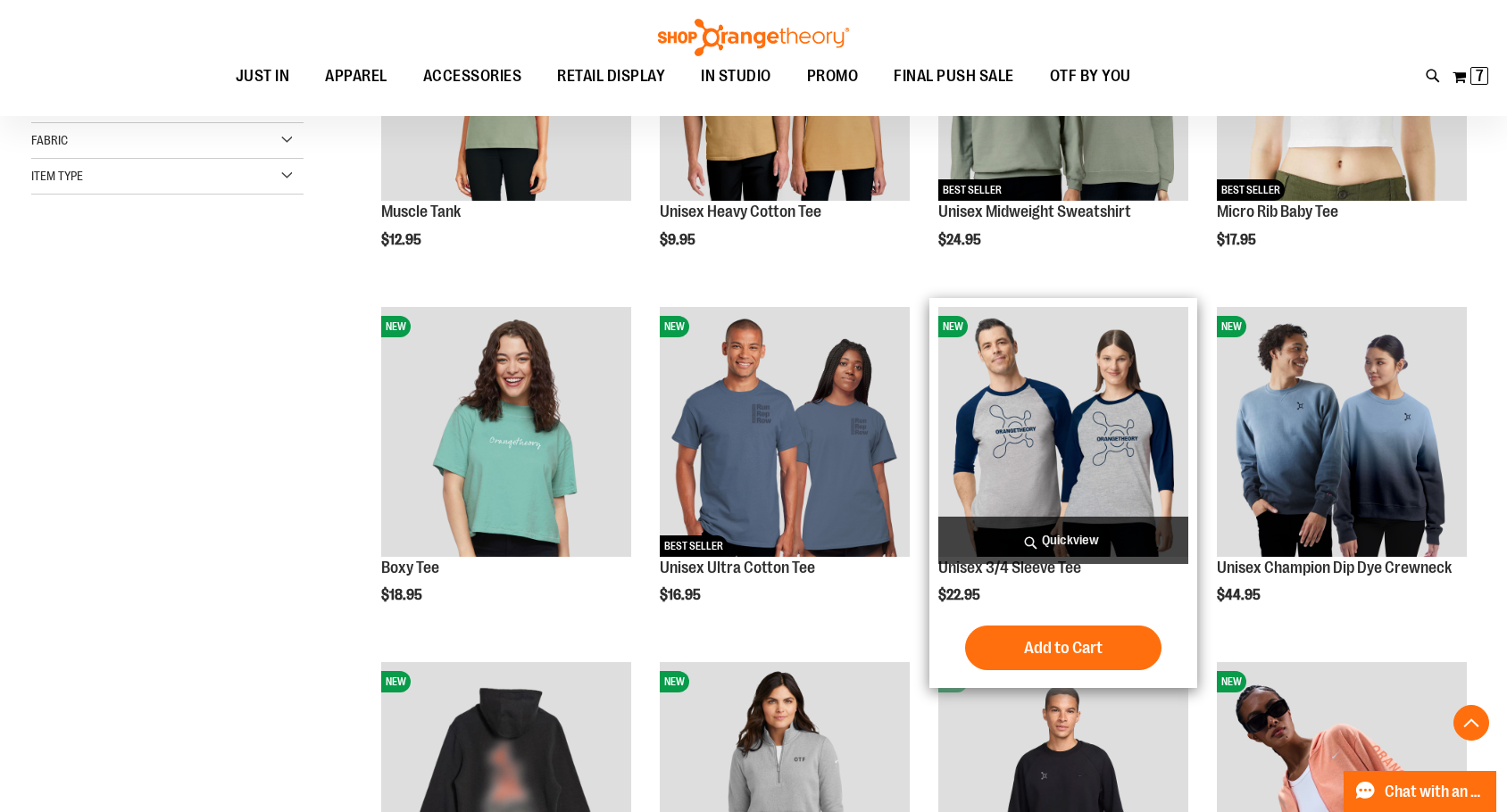
scroll to position [445, 0]
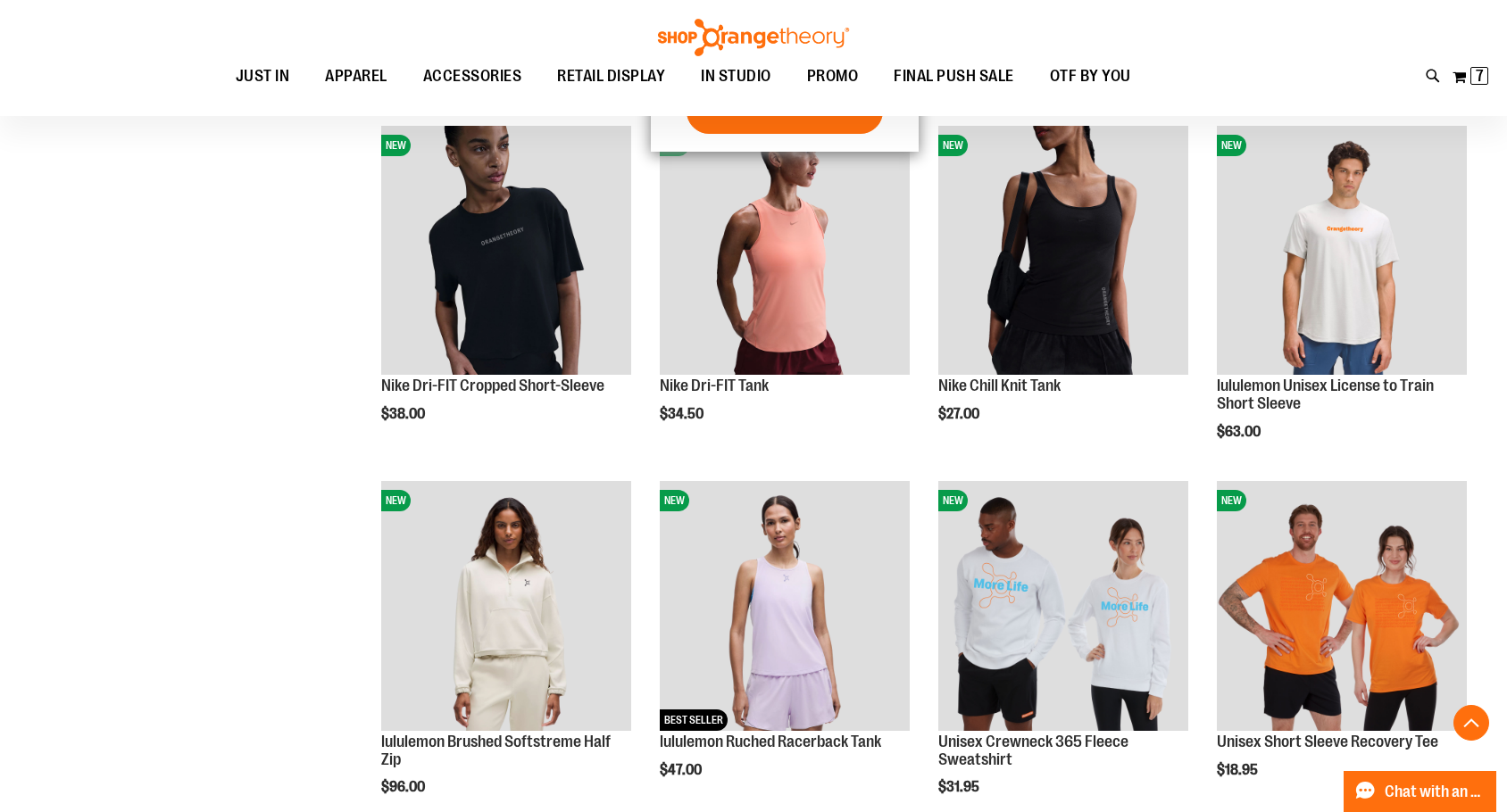
scroll to position [1338, 0]
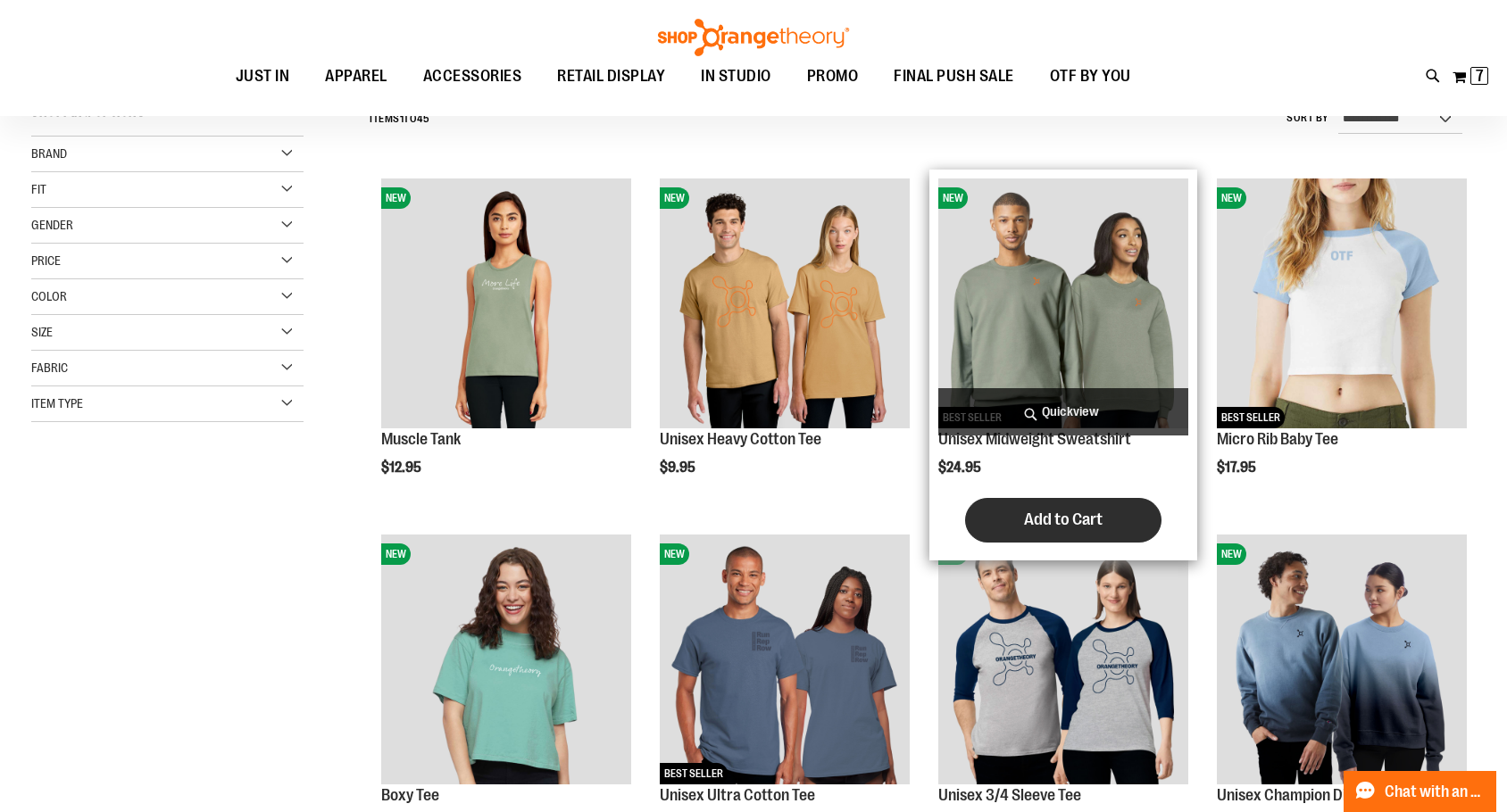
scroll to position [178, 0]
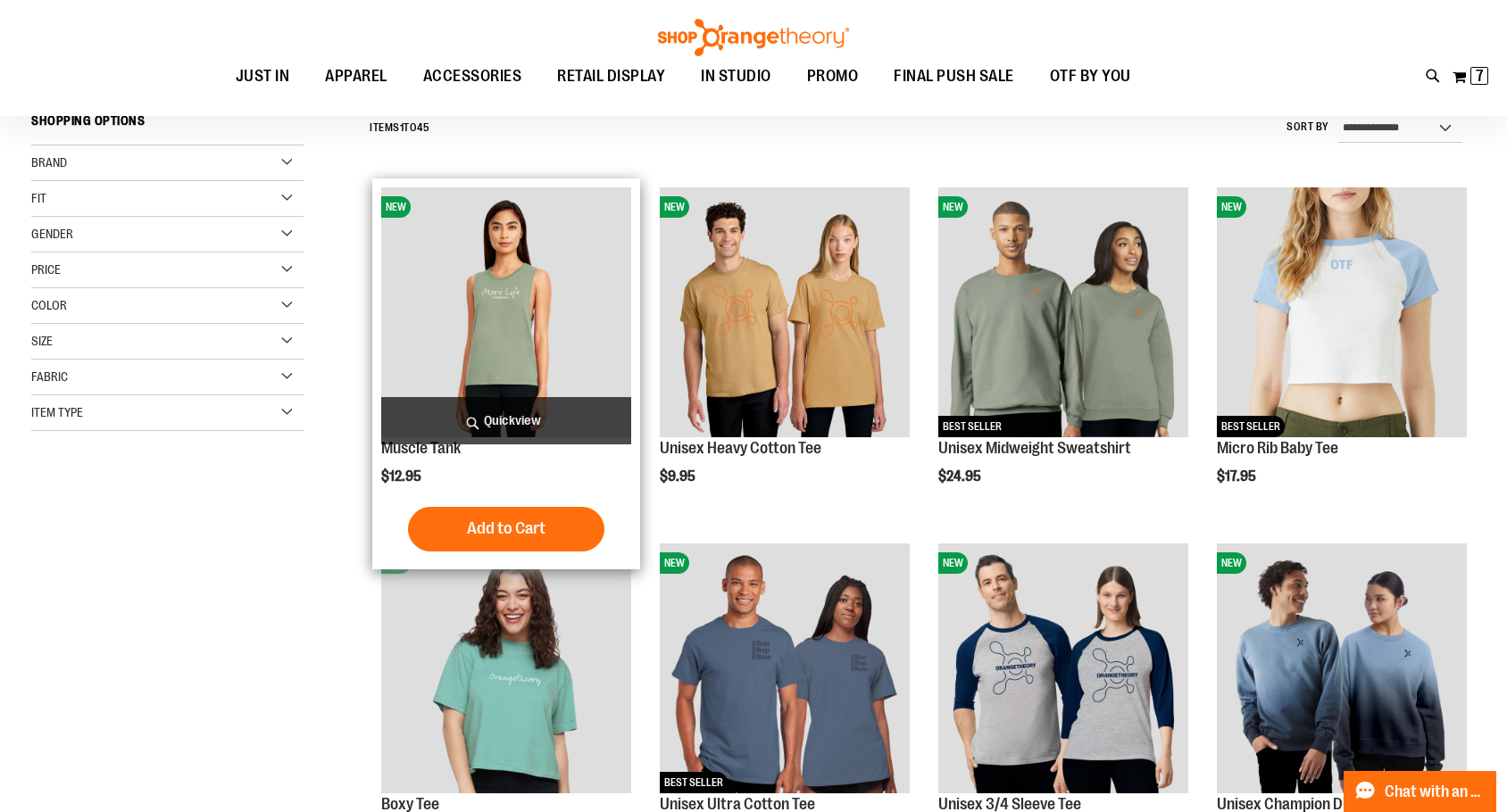
type input "**********"
click at [445, 308] on img "product" at bounding box center [506, 312] width 250 height 250
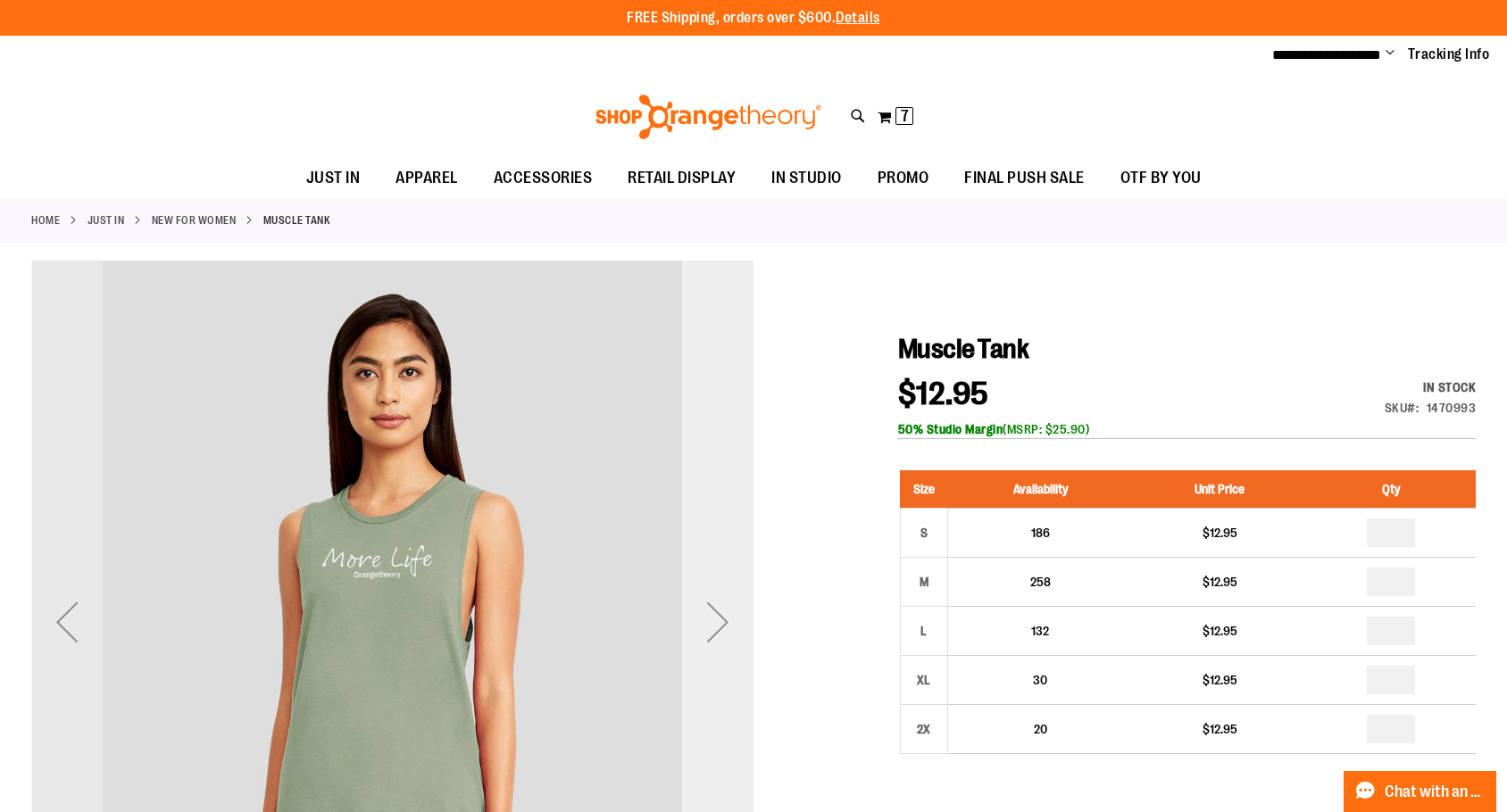
type input "**********"
click at [724, 597] on div "Next" at bounding box center [717, 622] width 72 height 72
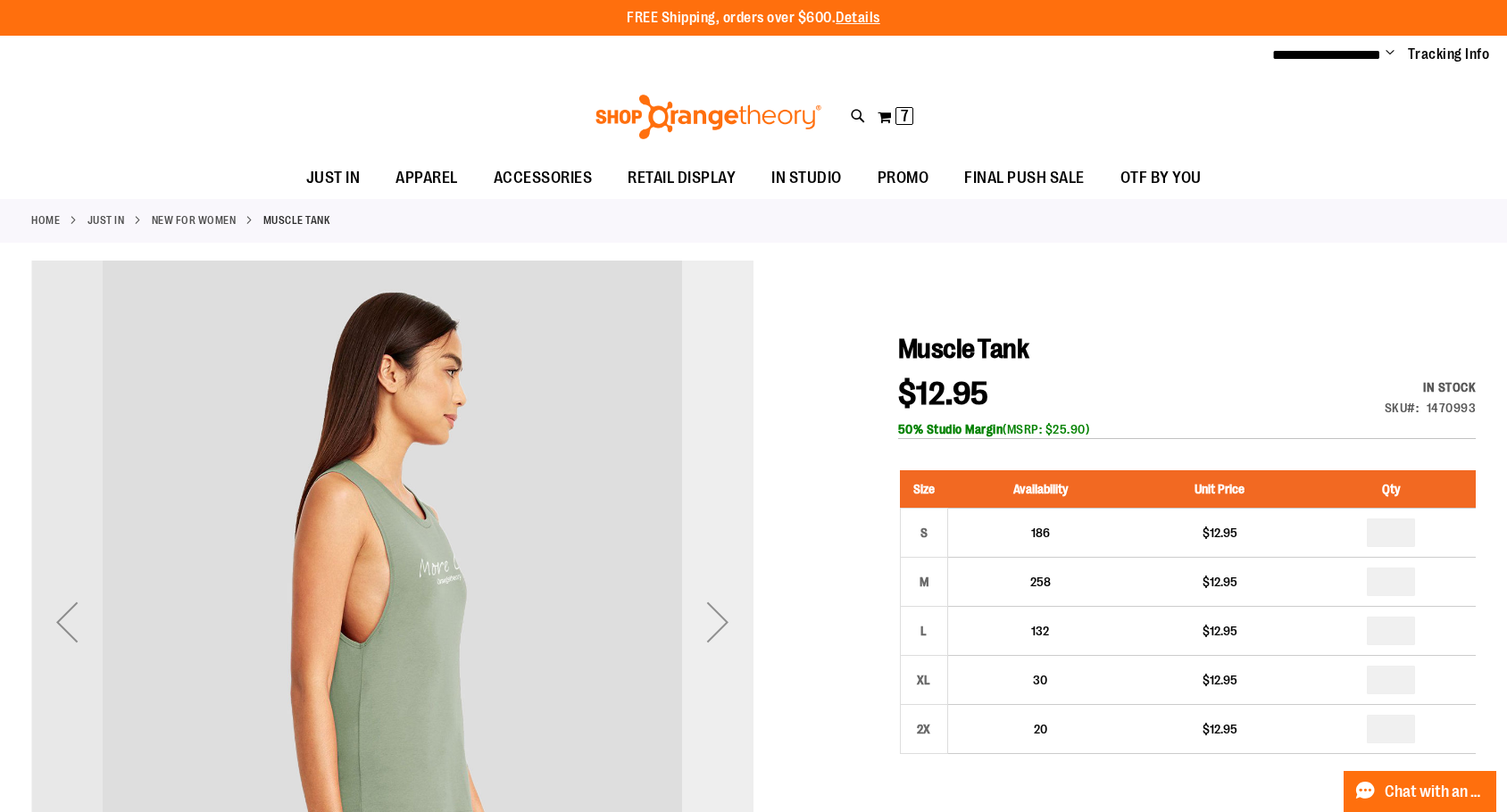
click at [724, 597] on div "Next" at bounding box center [717, 622] width 72 height 72
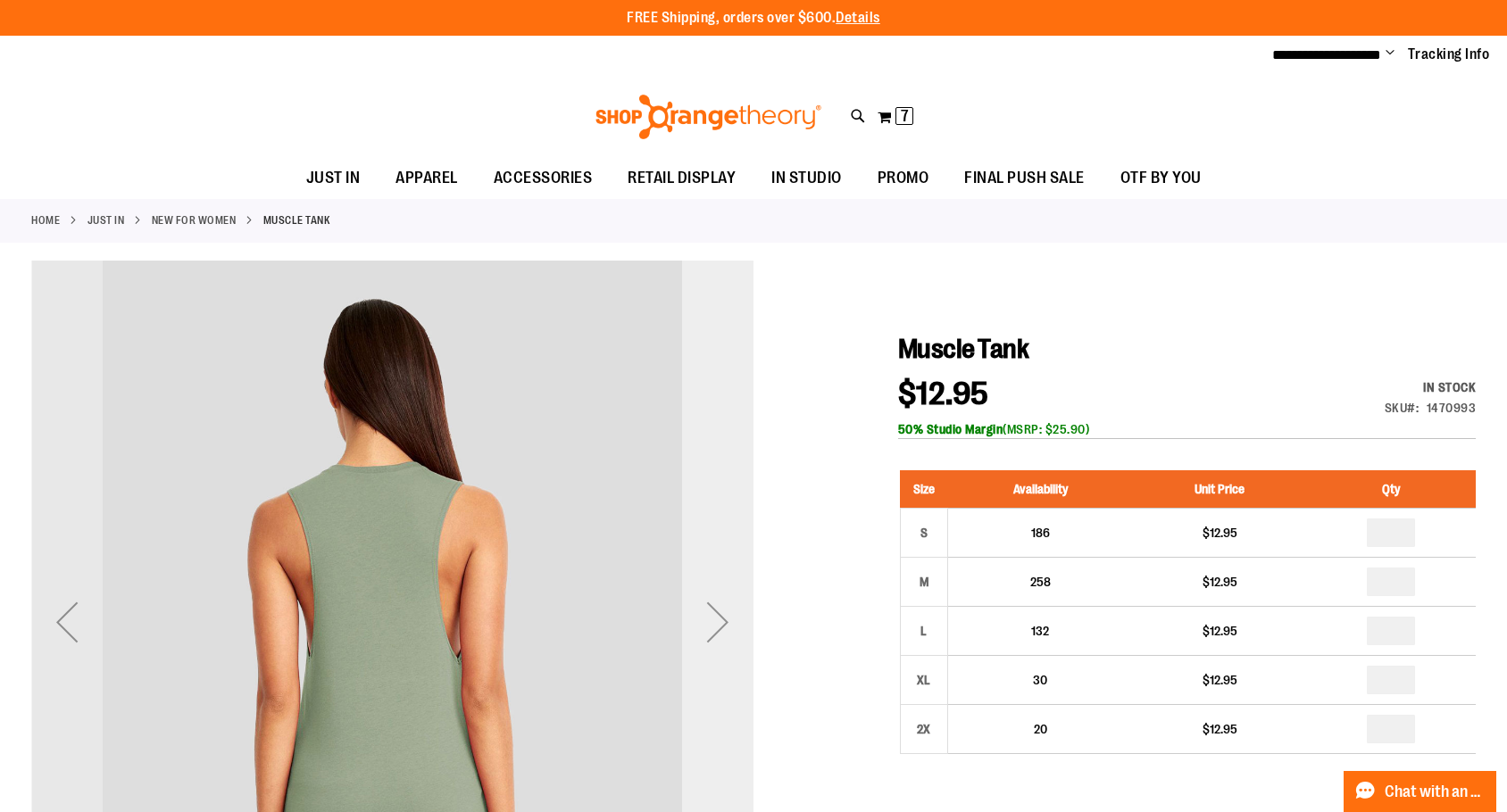
click at [724, 597] on div "Next" at bounding box center [717, 622] width 72 height 72
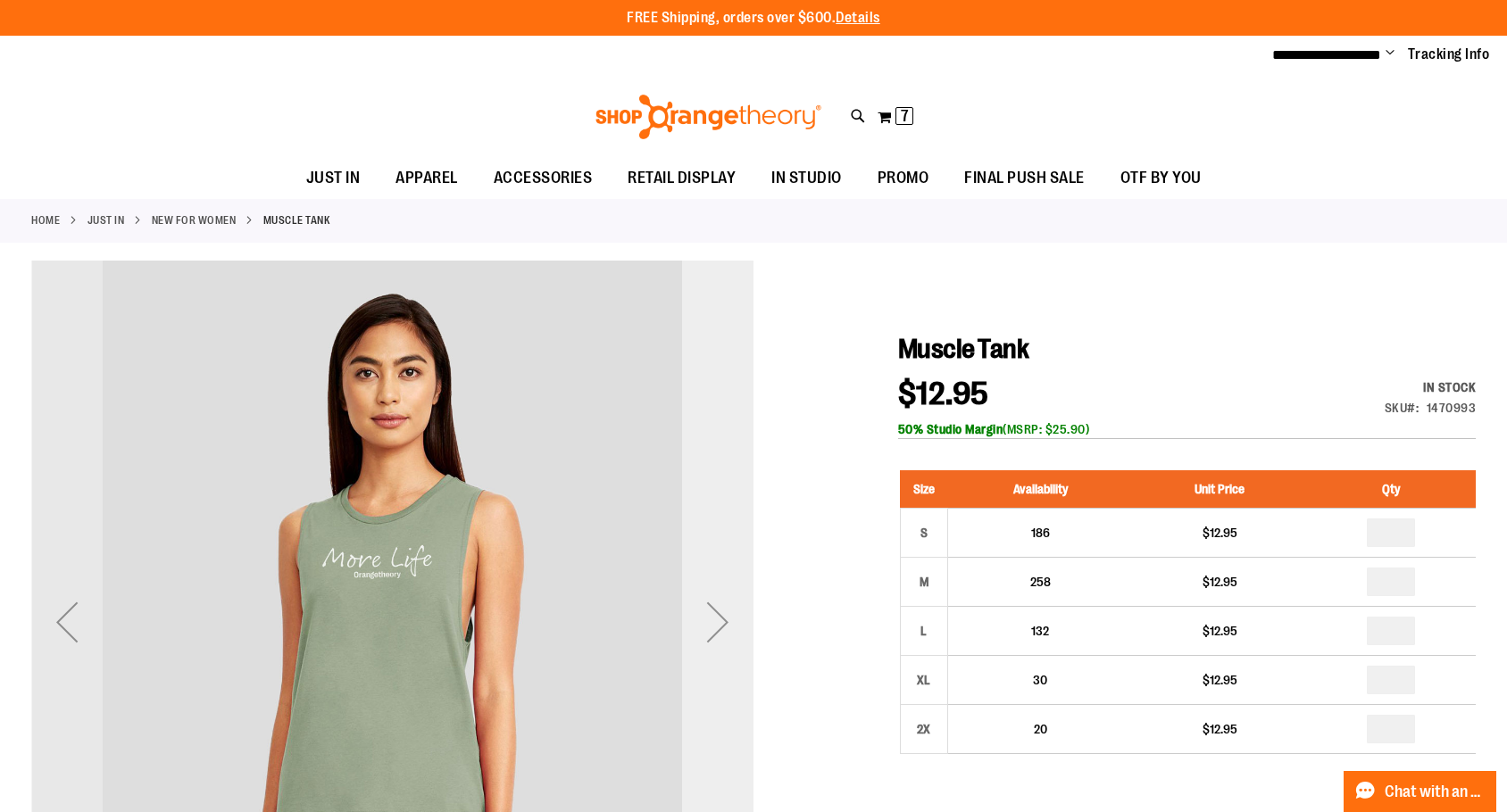
click at [724, 597] on div "Next" at bounding box center [717, 622] width 72 height 72
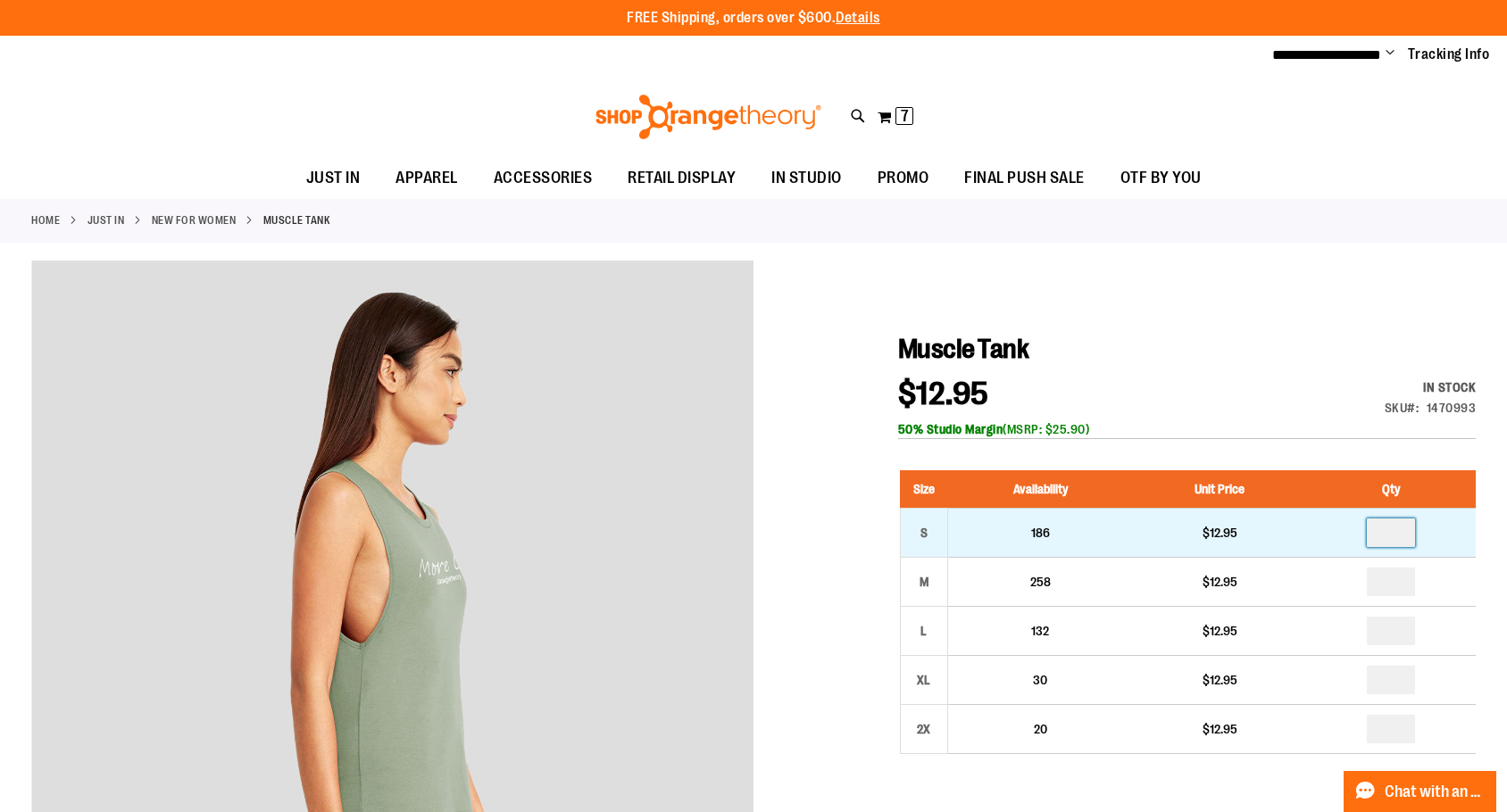
click at [1413, 545] on input "number" at bounding box center [1390, 533] width 48 height 28
type input "*"
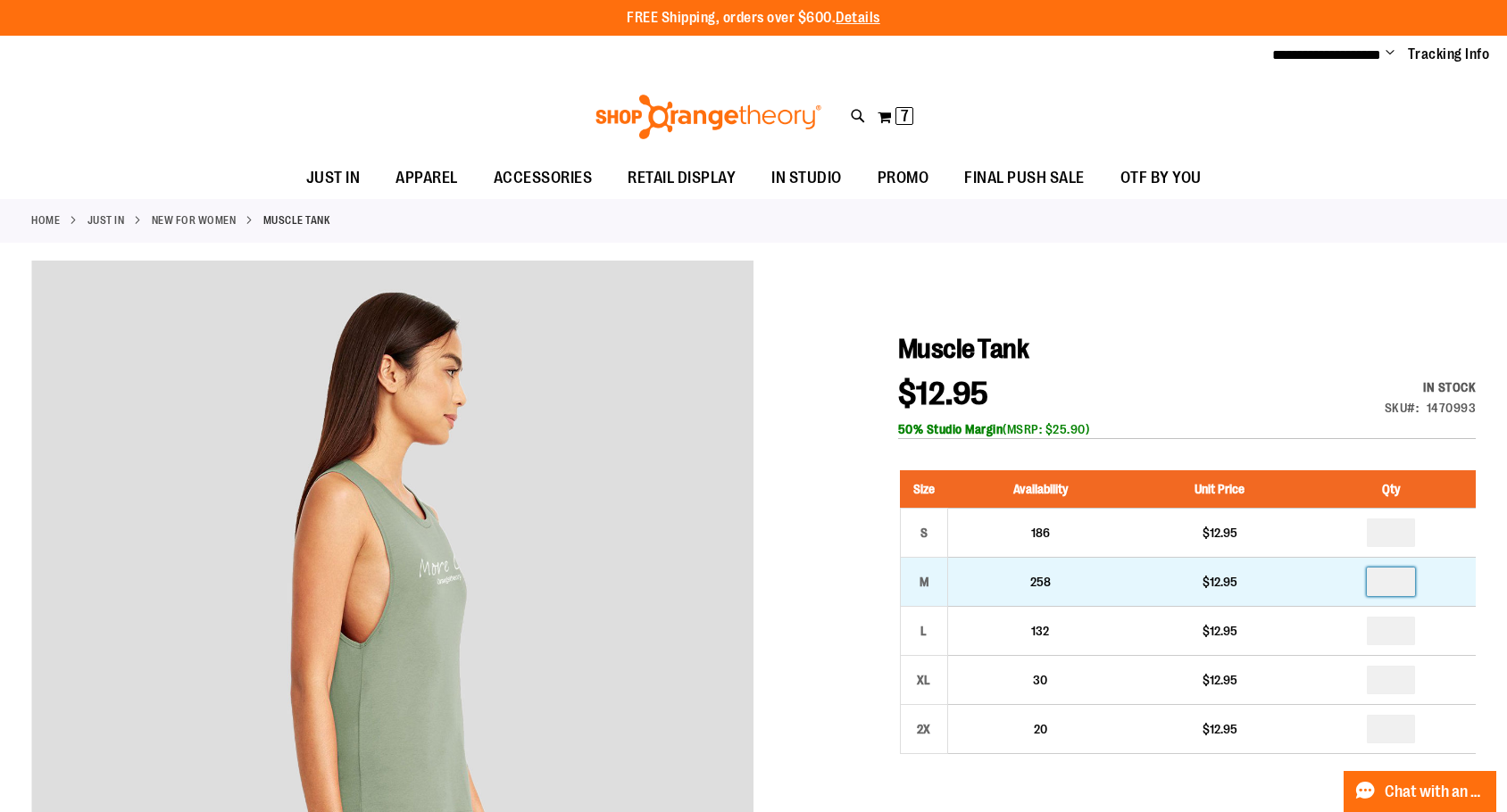
click at [1416, 588] on input "number" at bounding box center [1390, 582] width 48 height 28
type input "*"
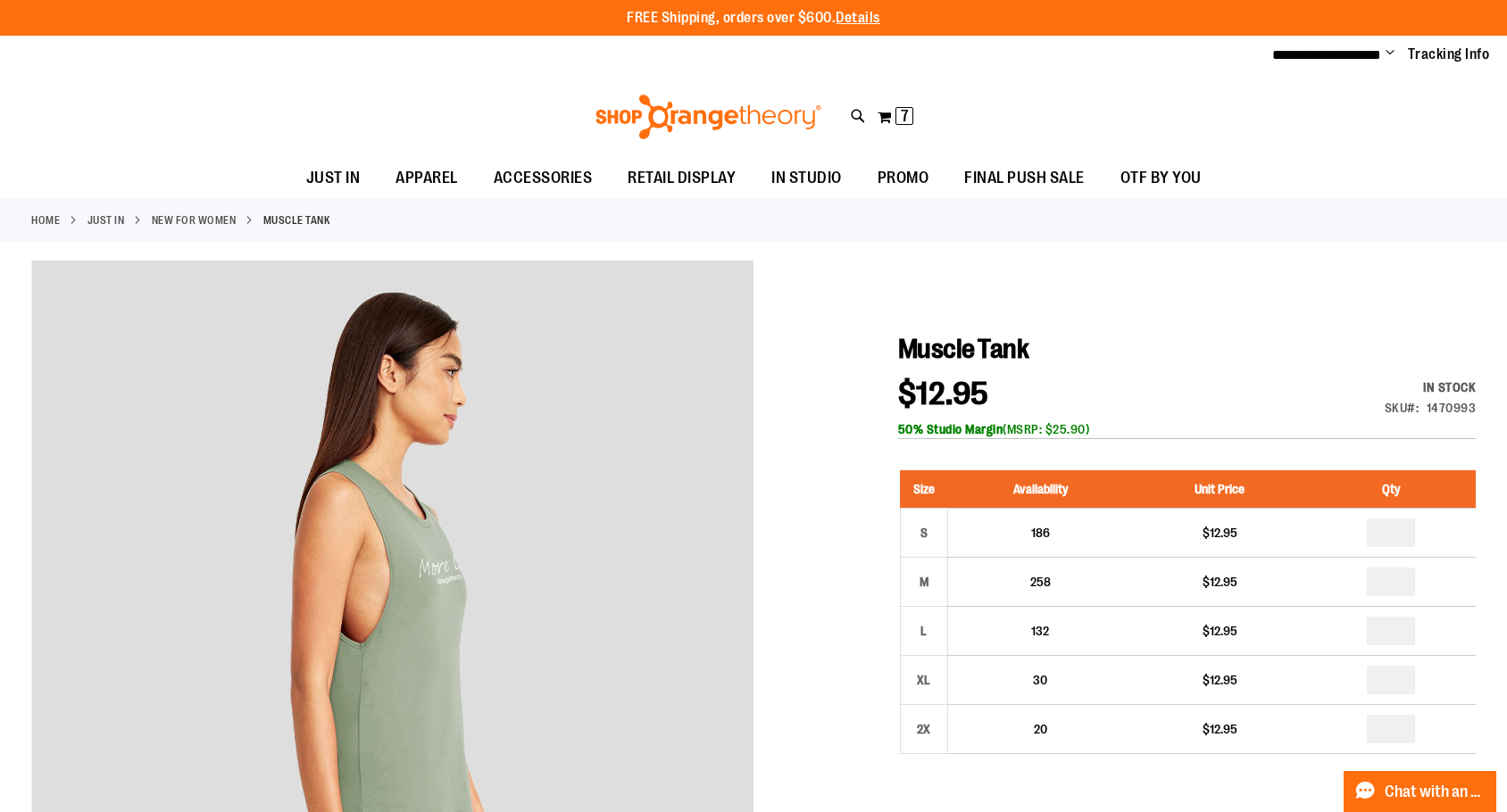
click at [1059, 300] on div at bounding box center [754, 764] width 1445 height 1007
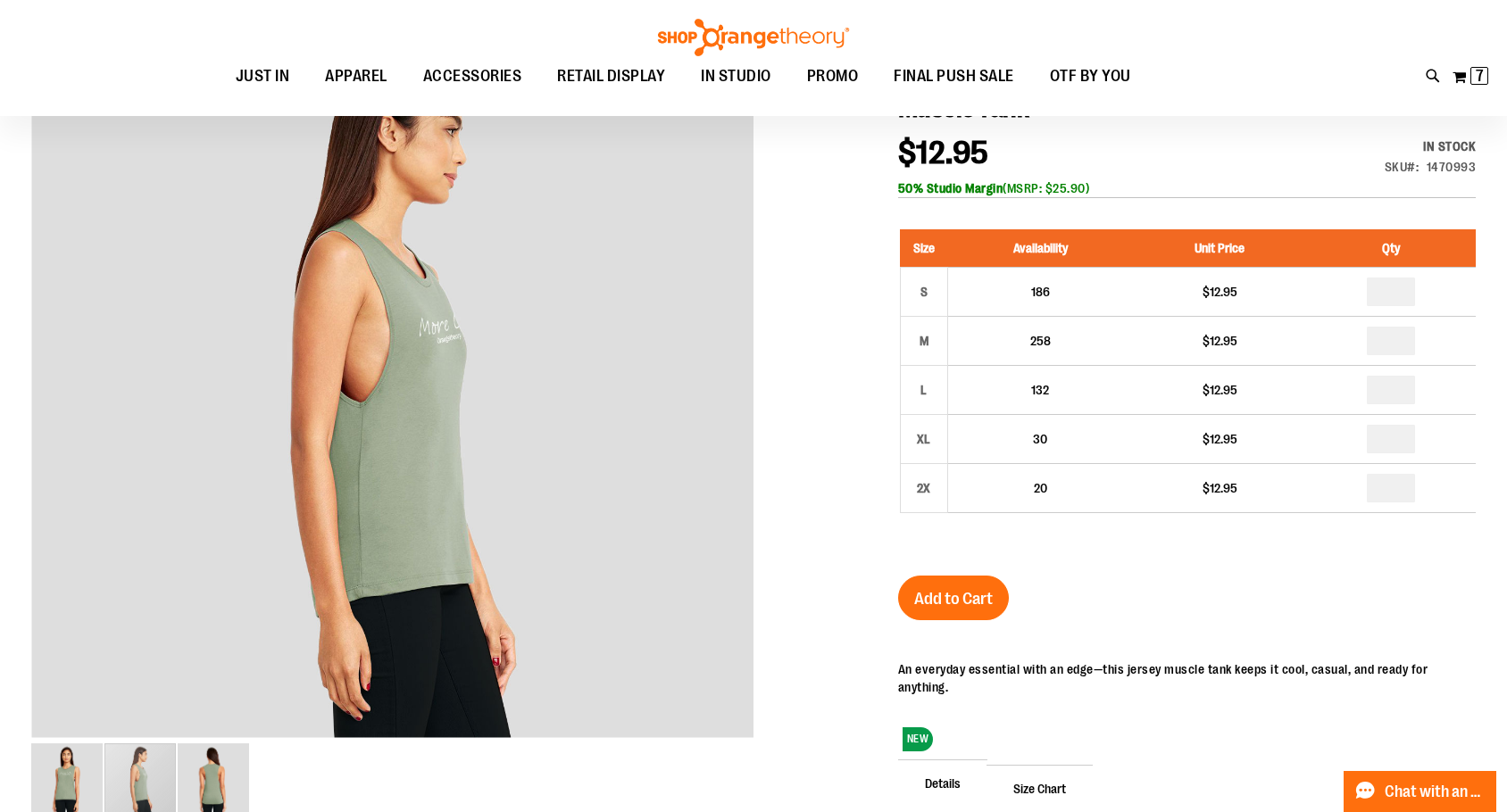
scroll to position [267, 0]
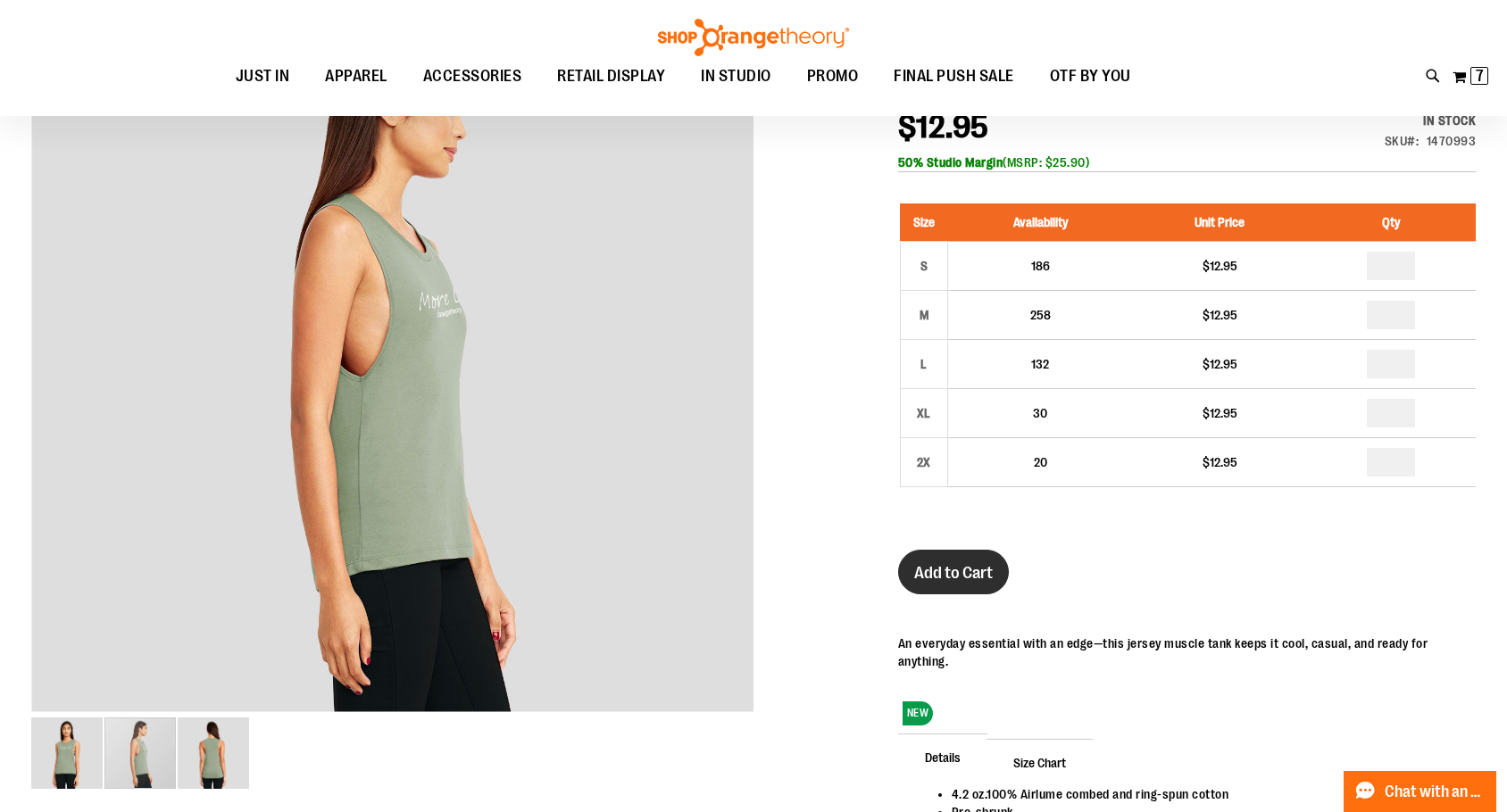
click at [950, 583] on span "Add to Cart" at bounding box center [954, 573] width 78 height 20
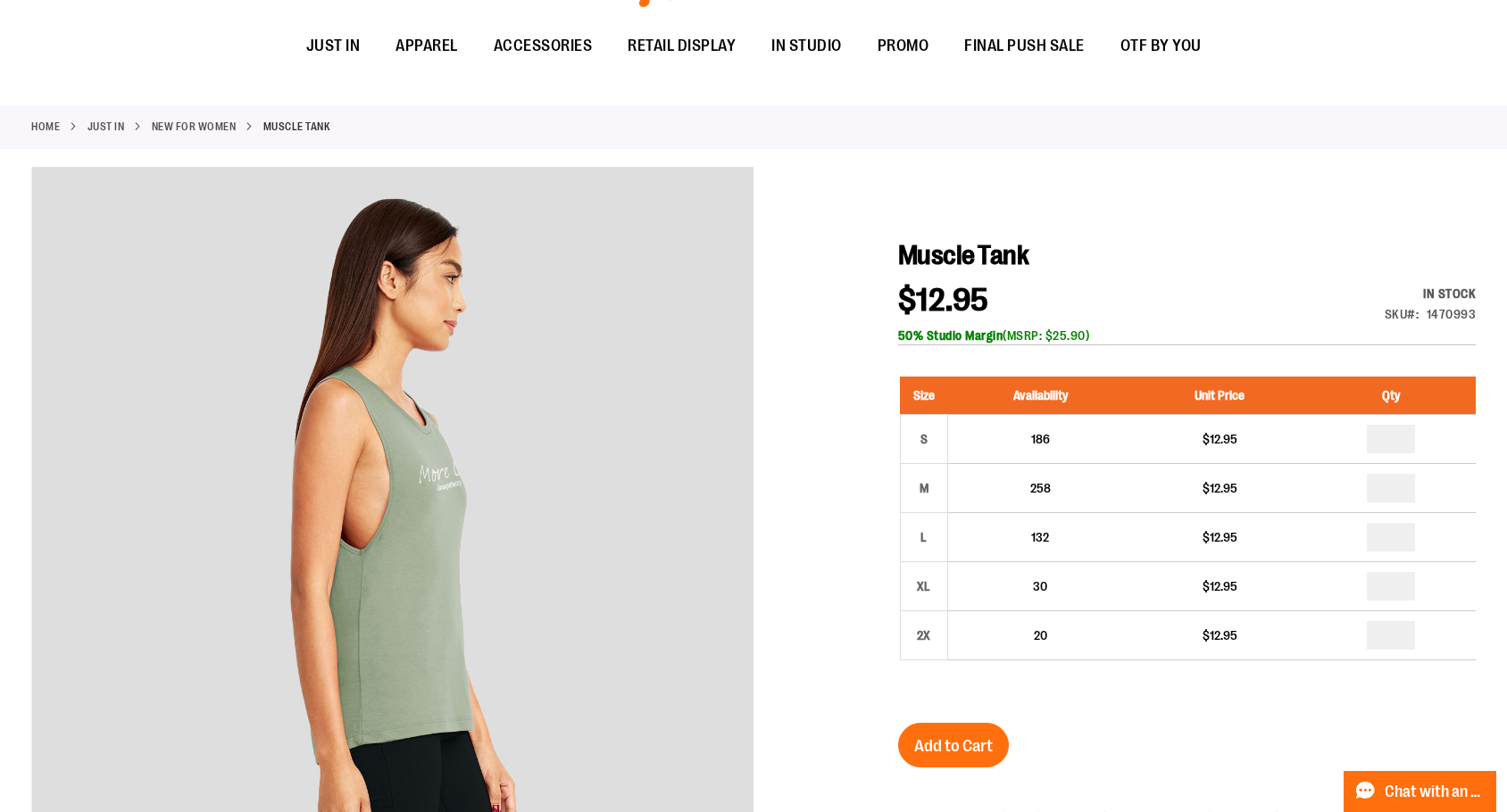
scroll to position [0, 0]
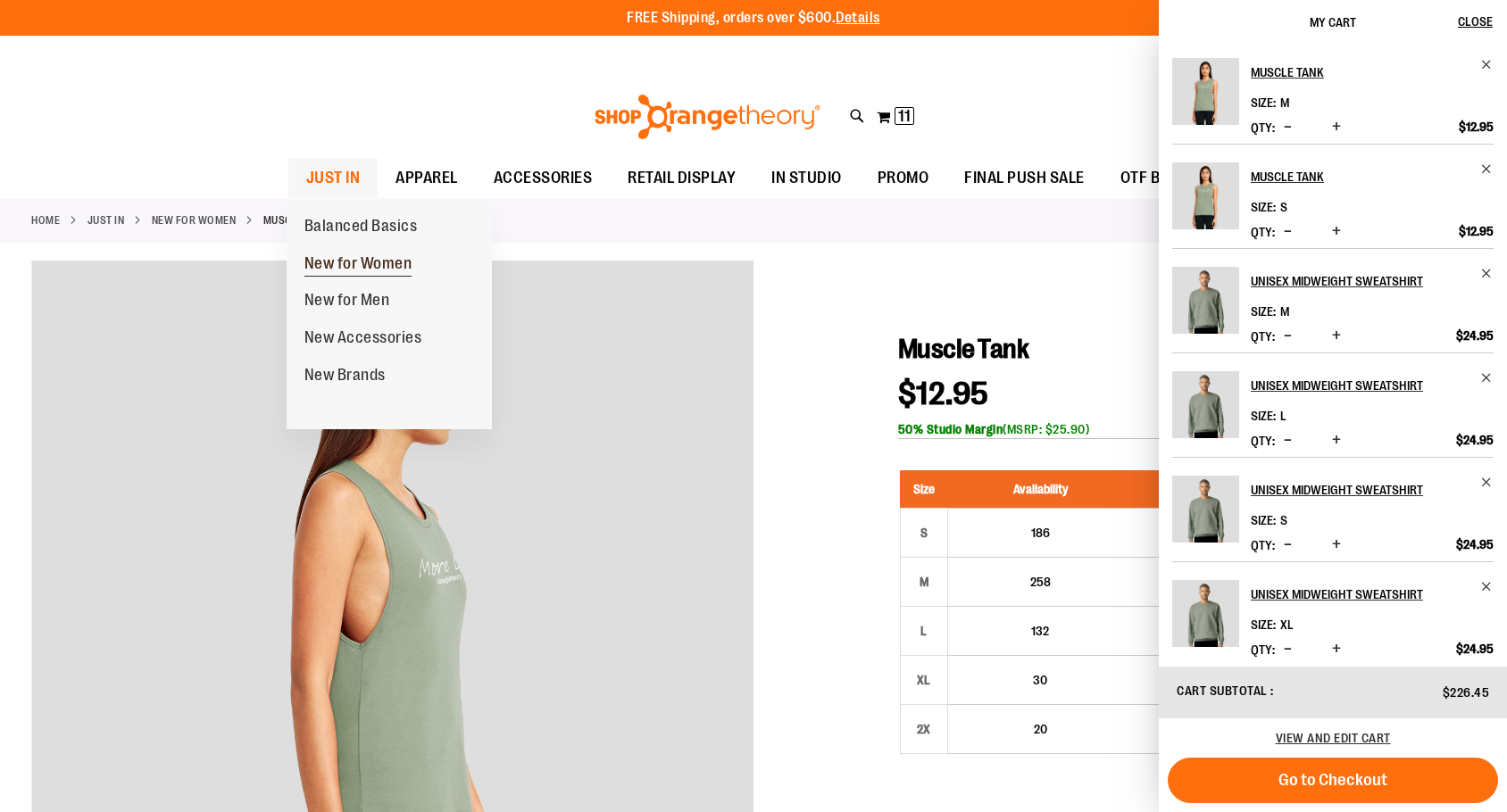
click at [347, 254] on span "New for Women" at bounding box center [358, 265] width 108 height 23
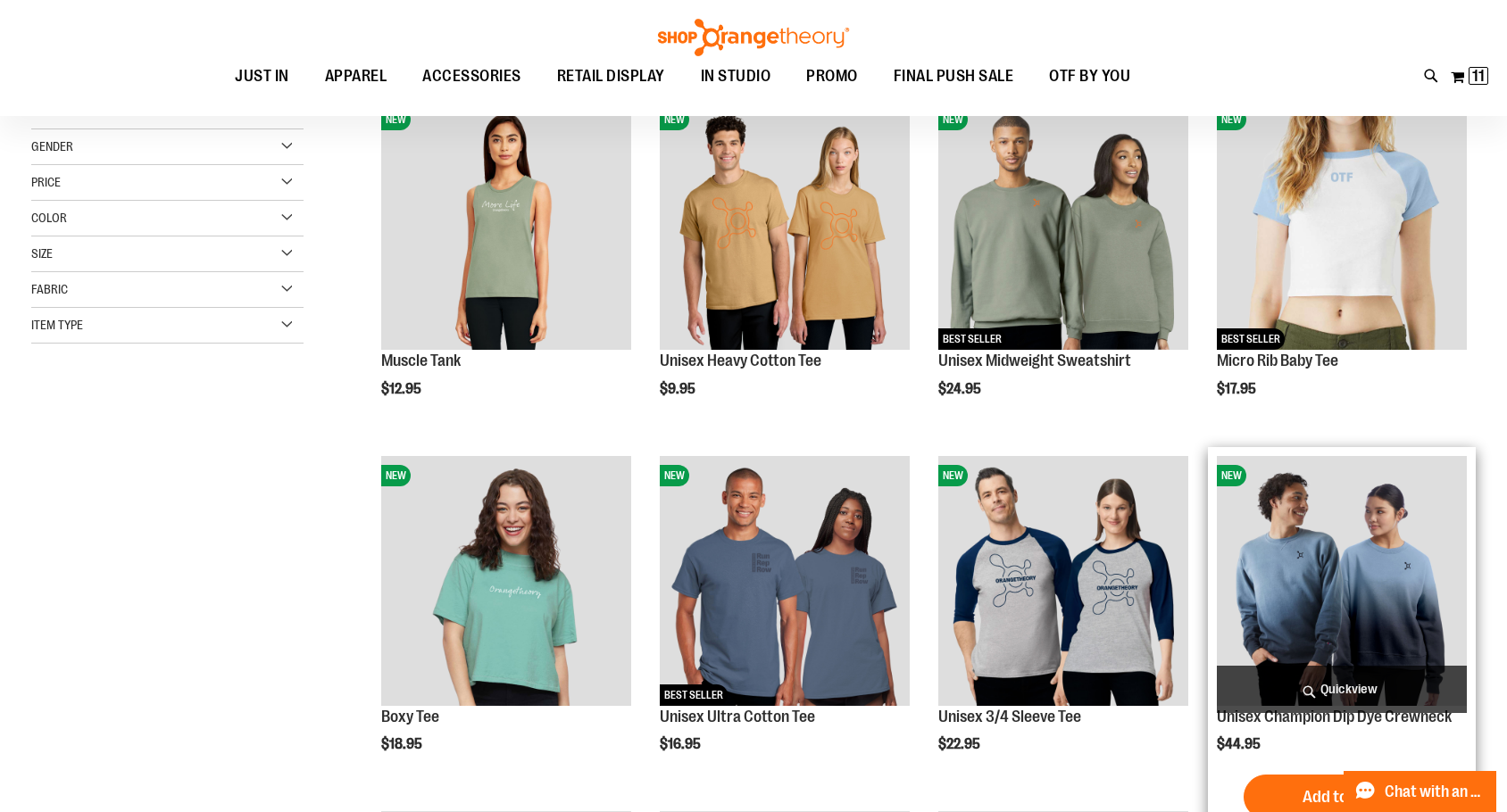
scroll to position [267, 0]
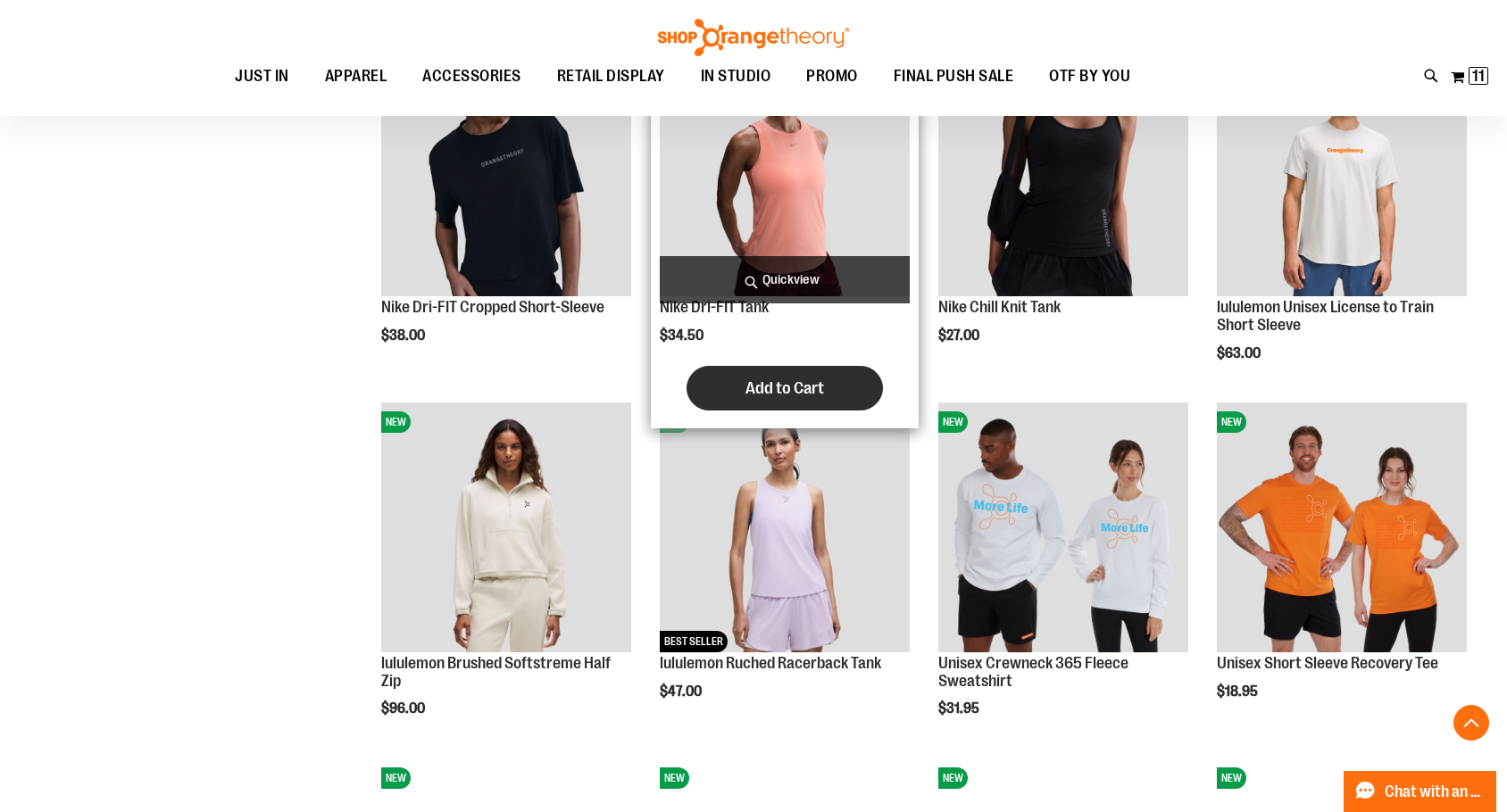
scroll to position [1427, 0]
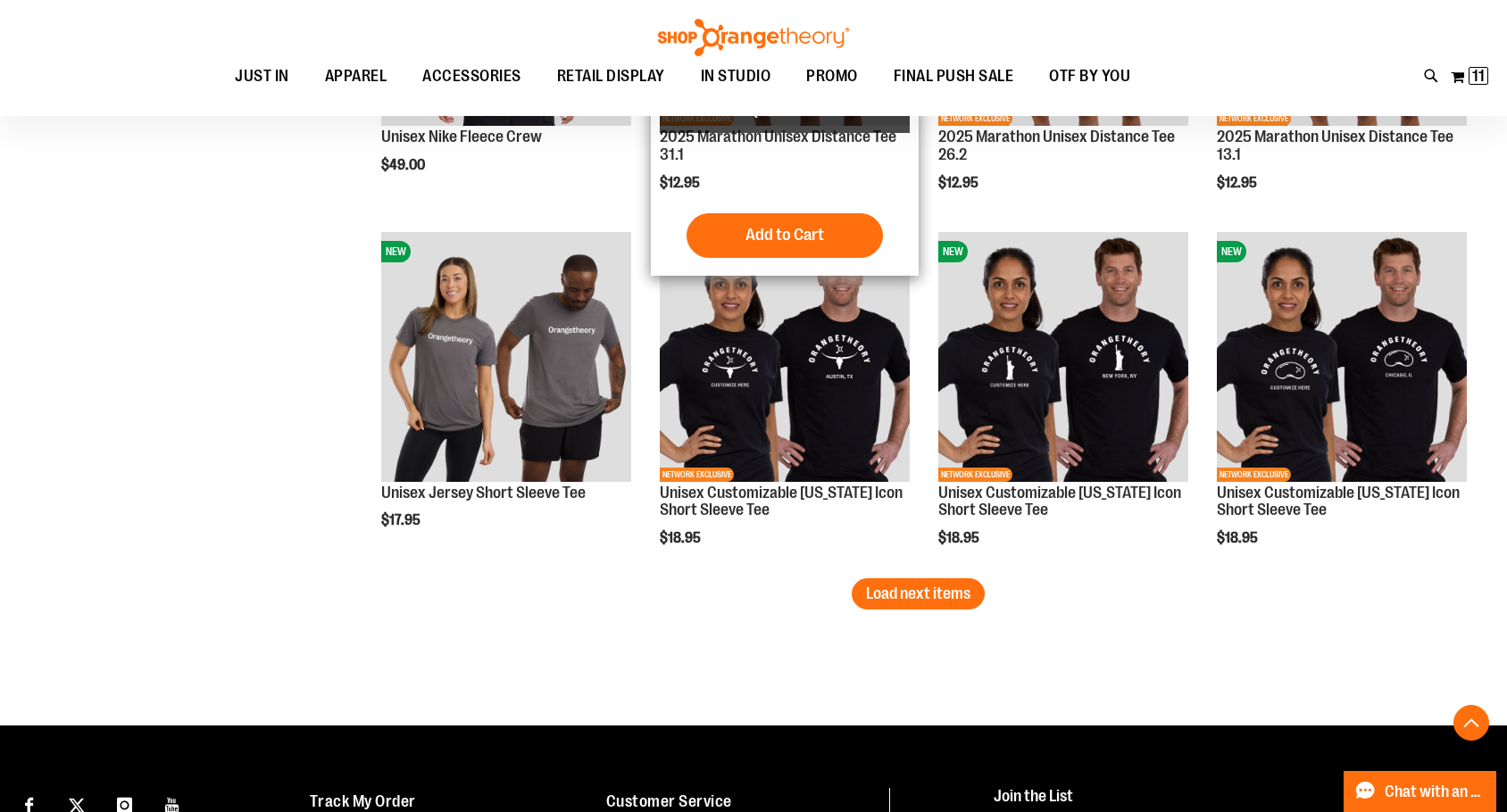
scroll to position [3034, 0]
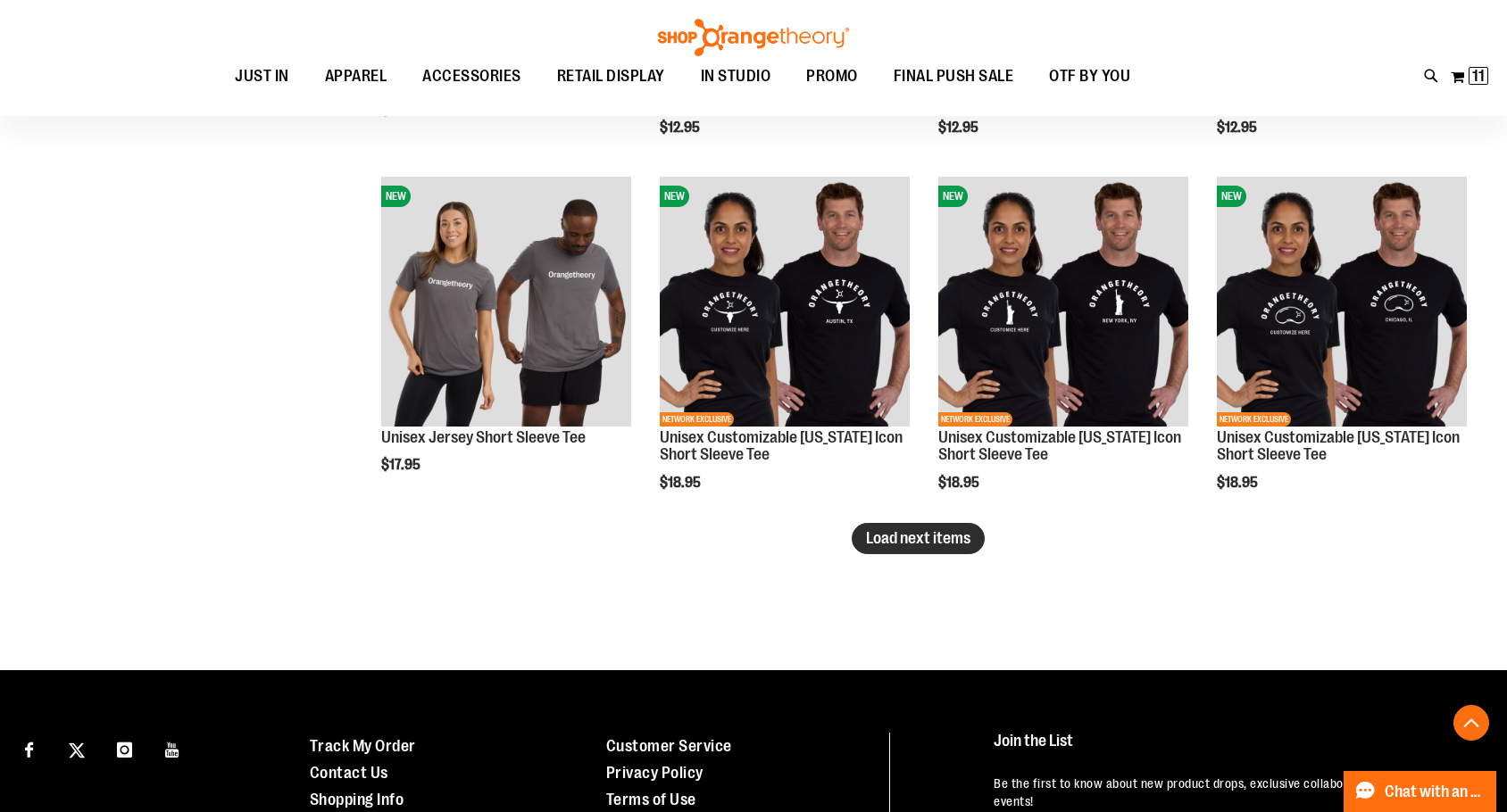
type input "**********"
click at [947, 529] on button "Load next items" at bounding box center [918, 538] width 133 height 31
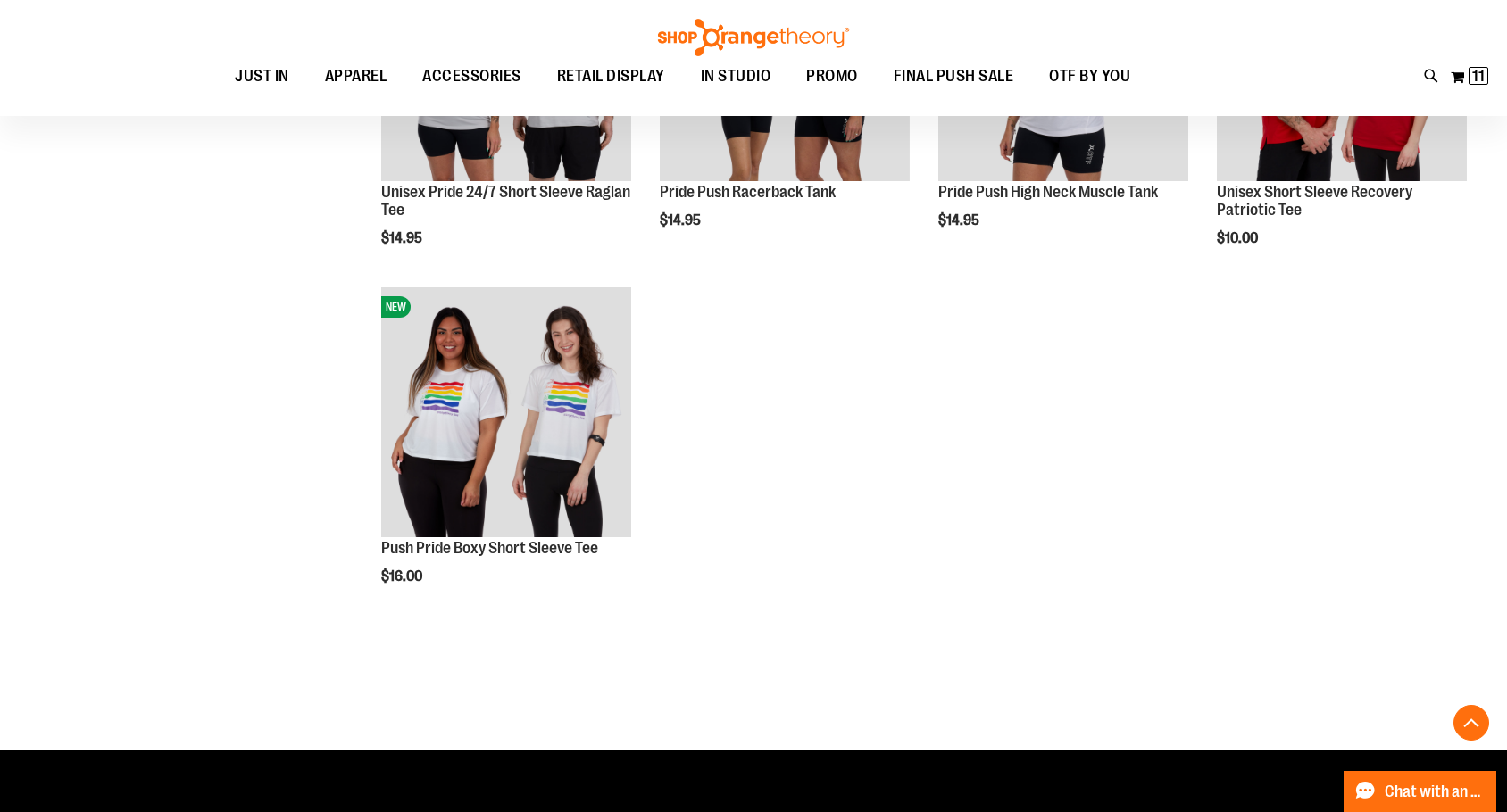
scroll to position [4016, 0]
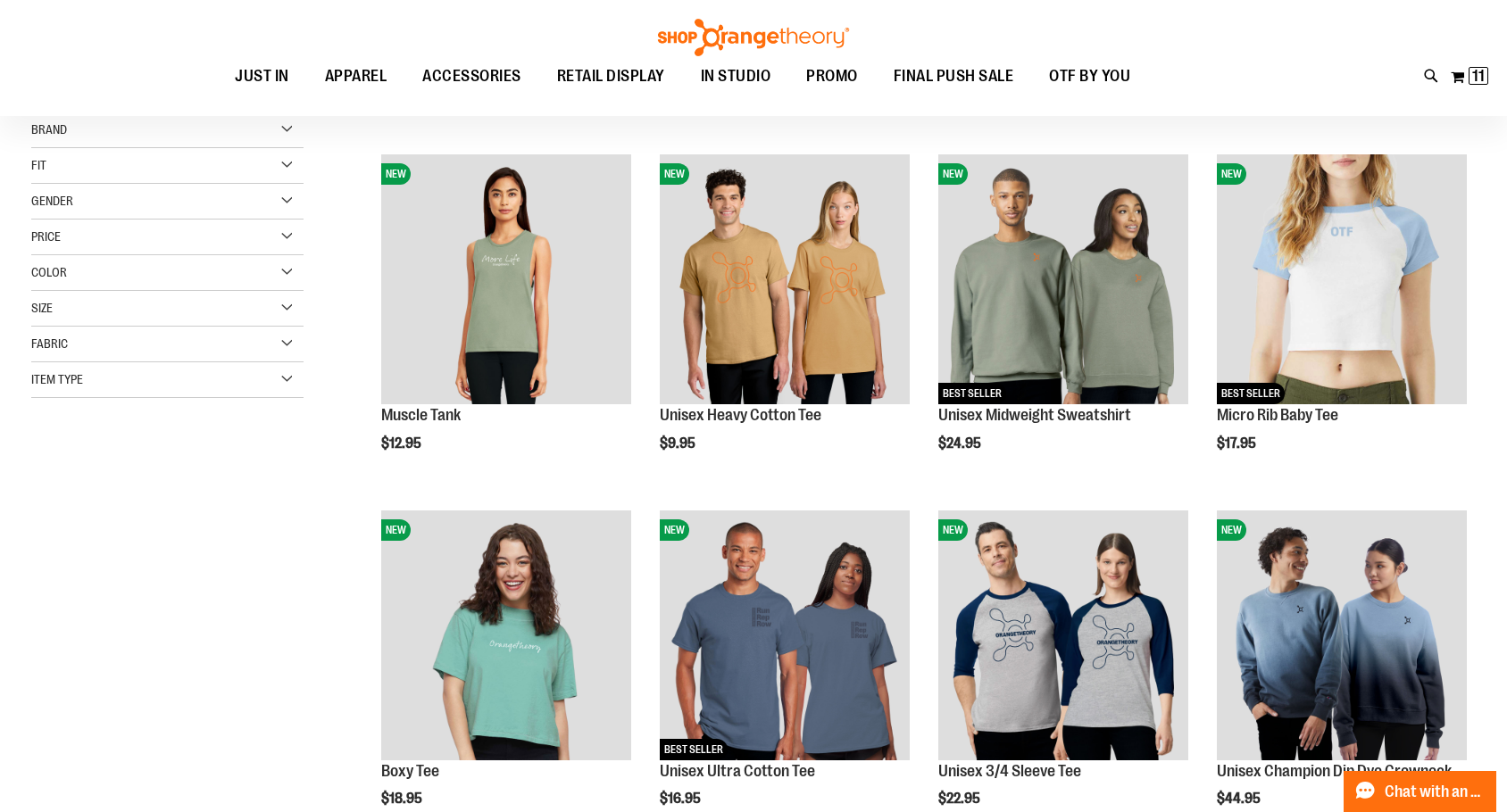
scroll to position [178, 0]
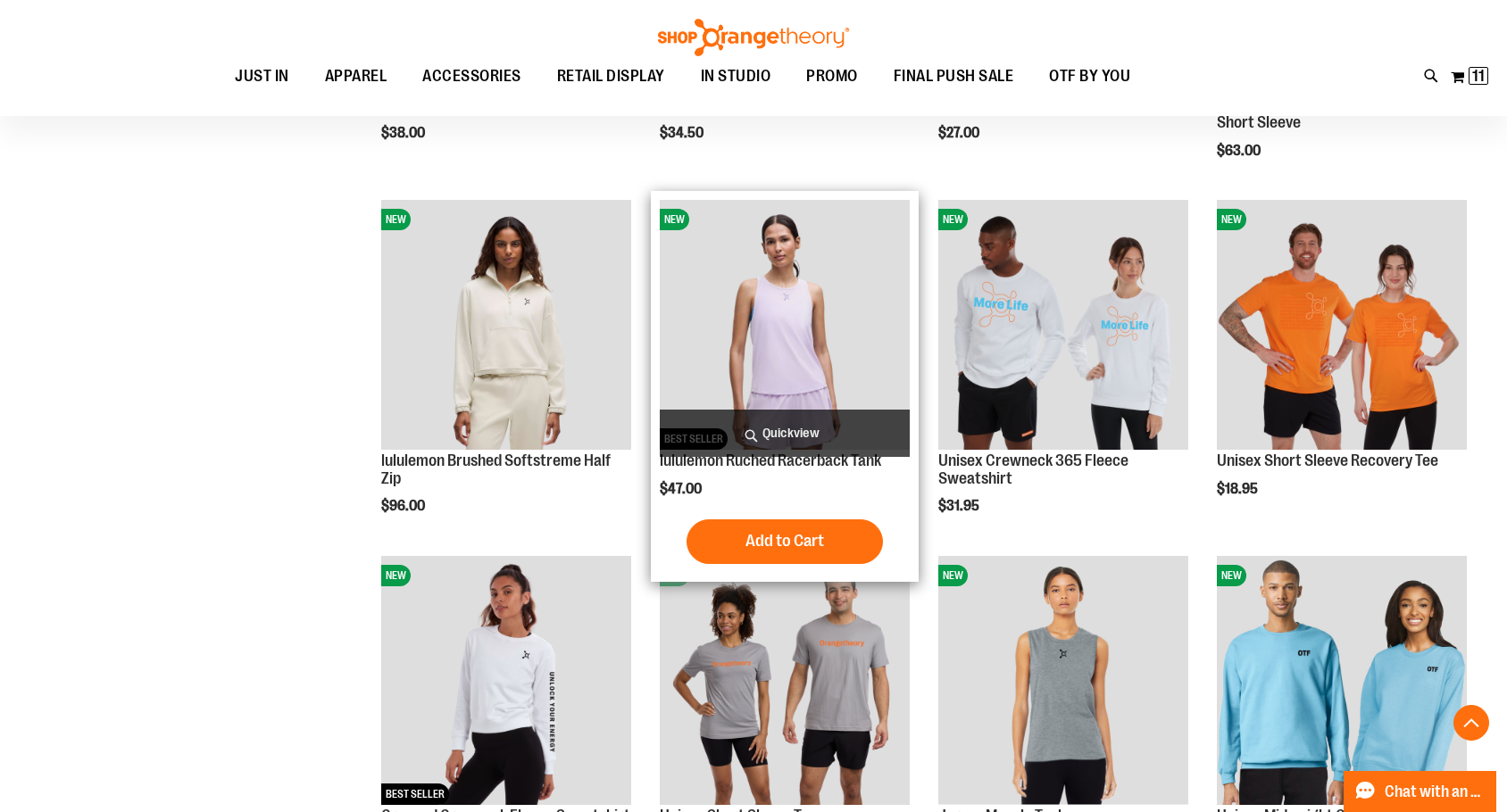
scroll to position [1605, 0]
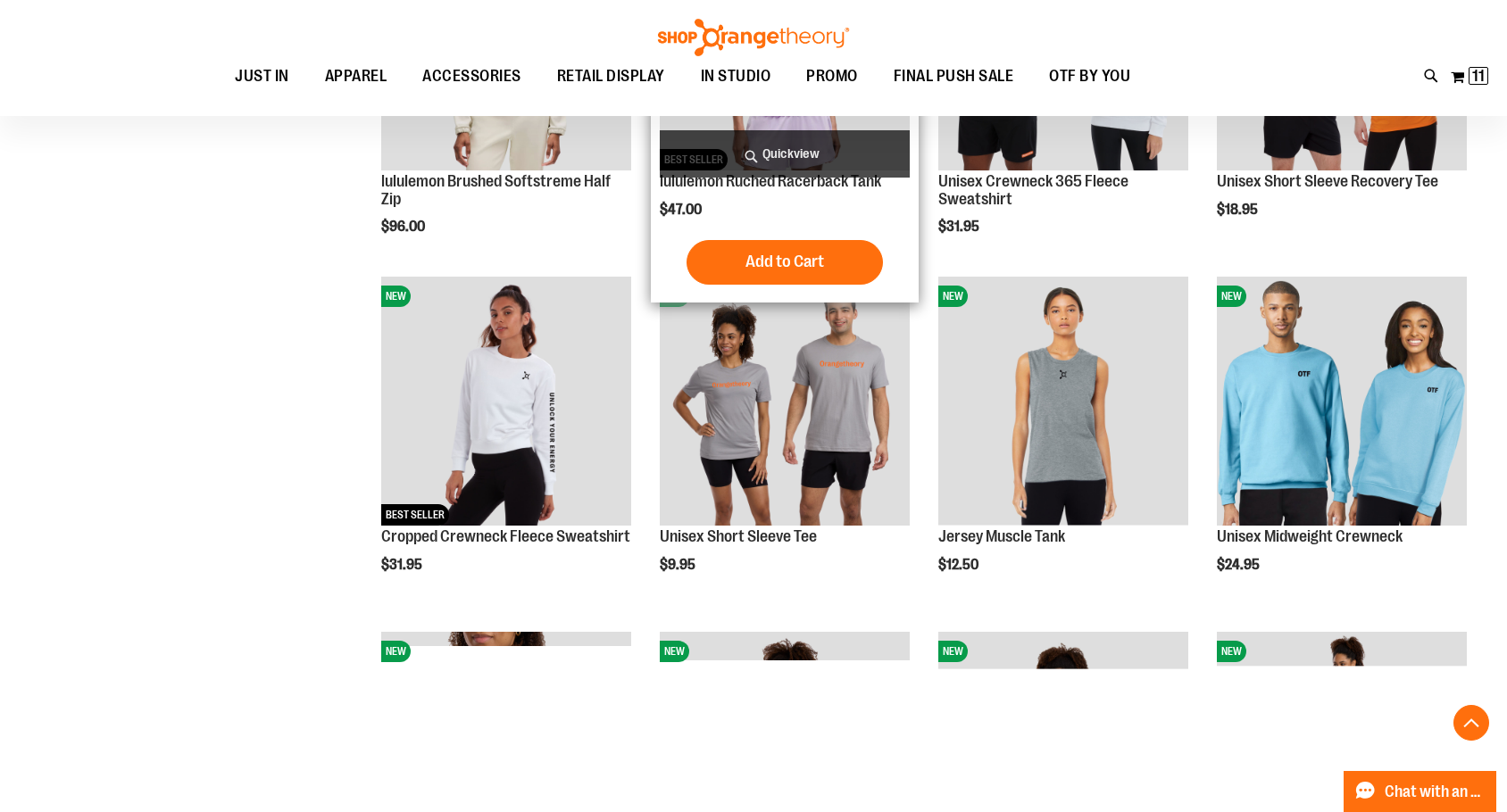
scroll to position [1873, 0]
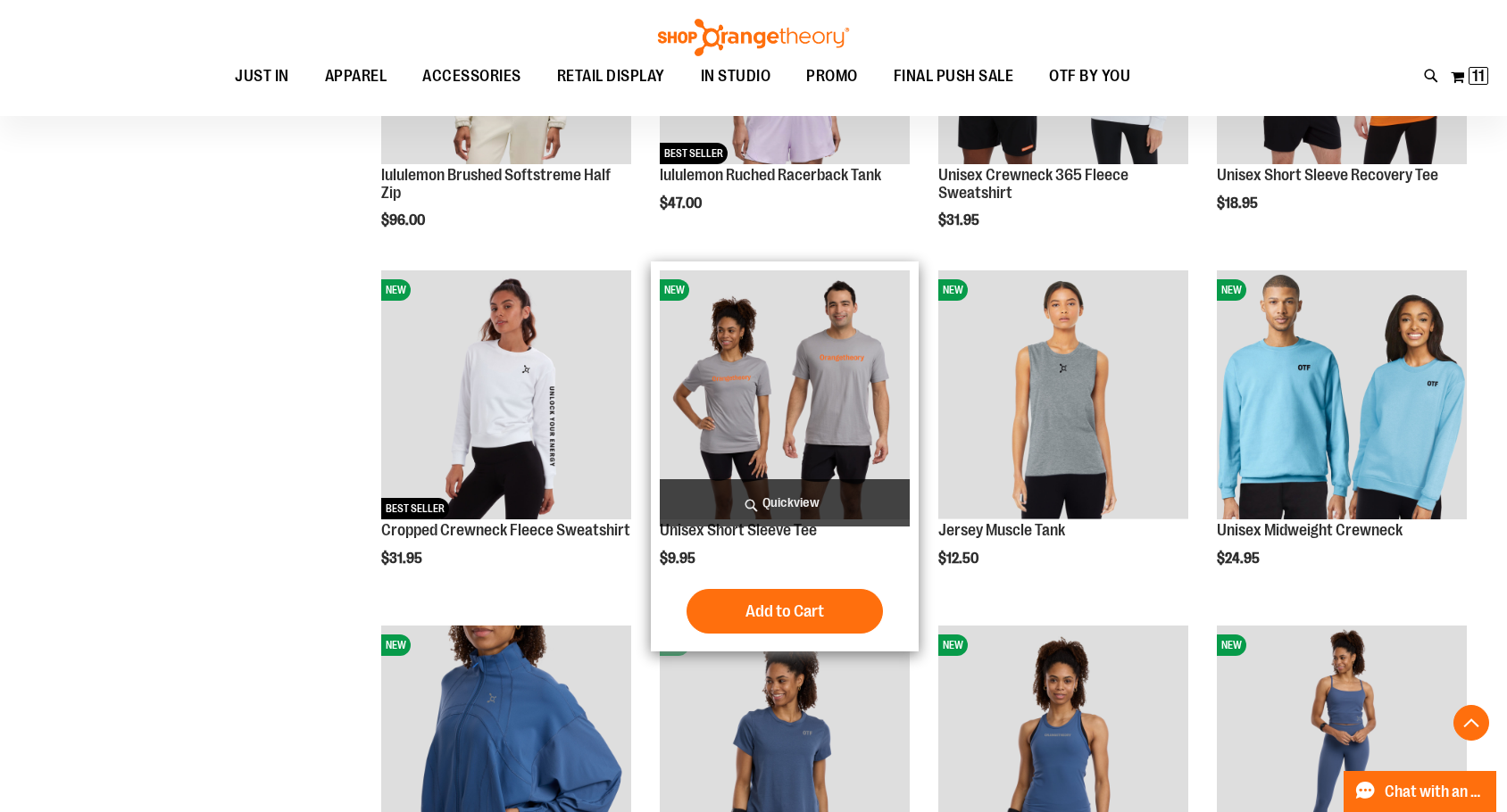
click at [833, 370] on img "product" at bounding box center [785, 395] width 250 height 250
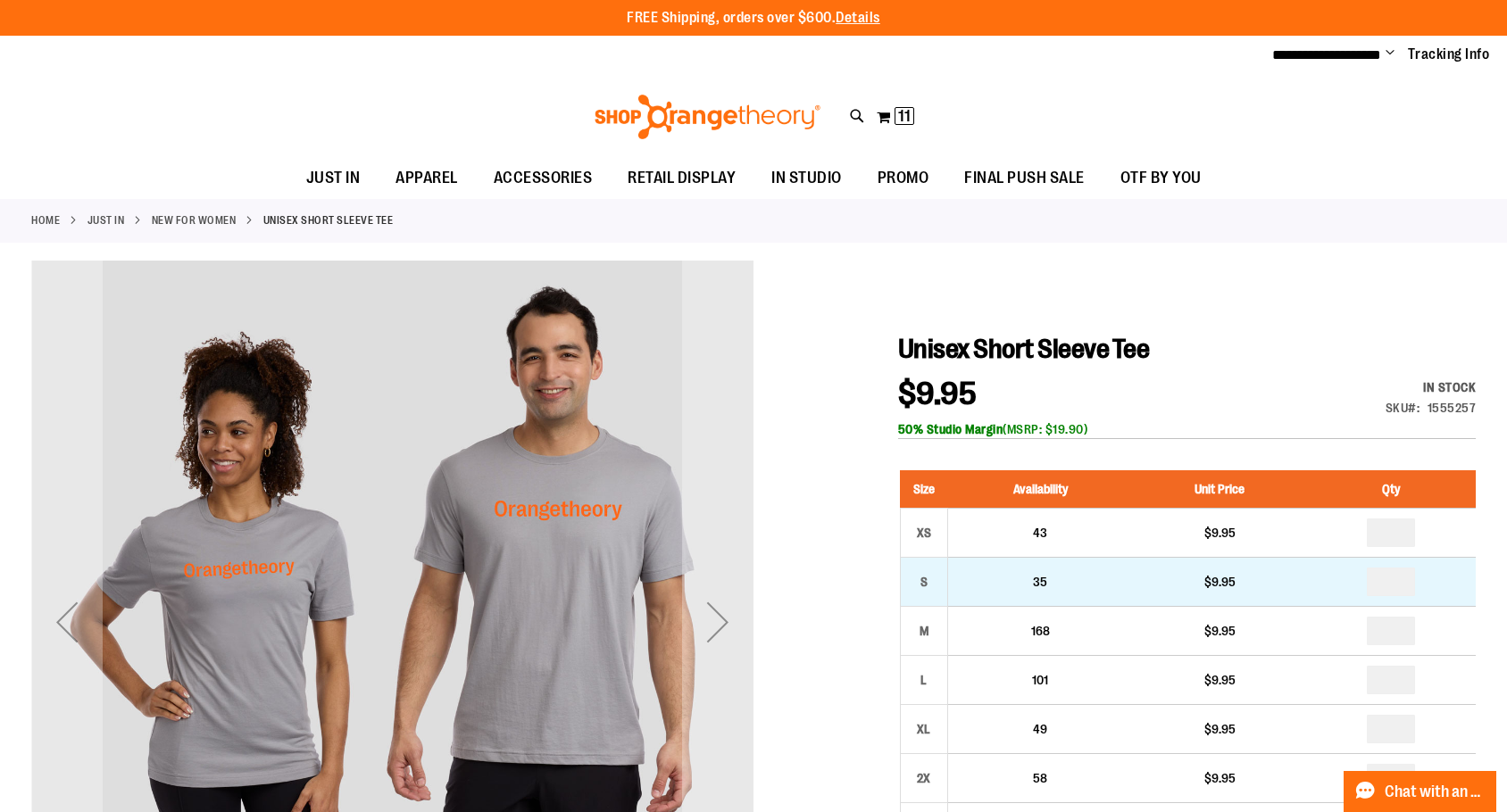
type input "**********"
click at [1407, 589] on input "number" at bounding box center [1390, 582] width 48 height 28
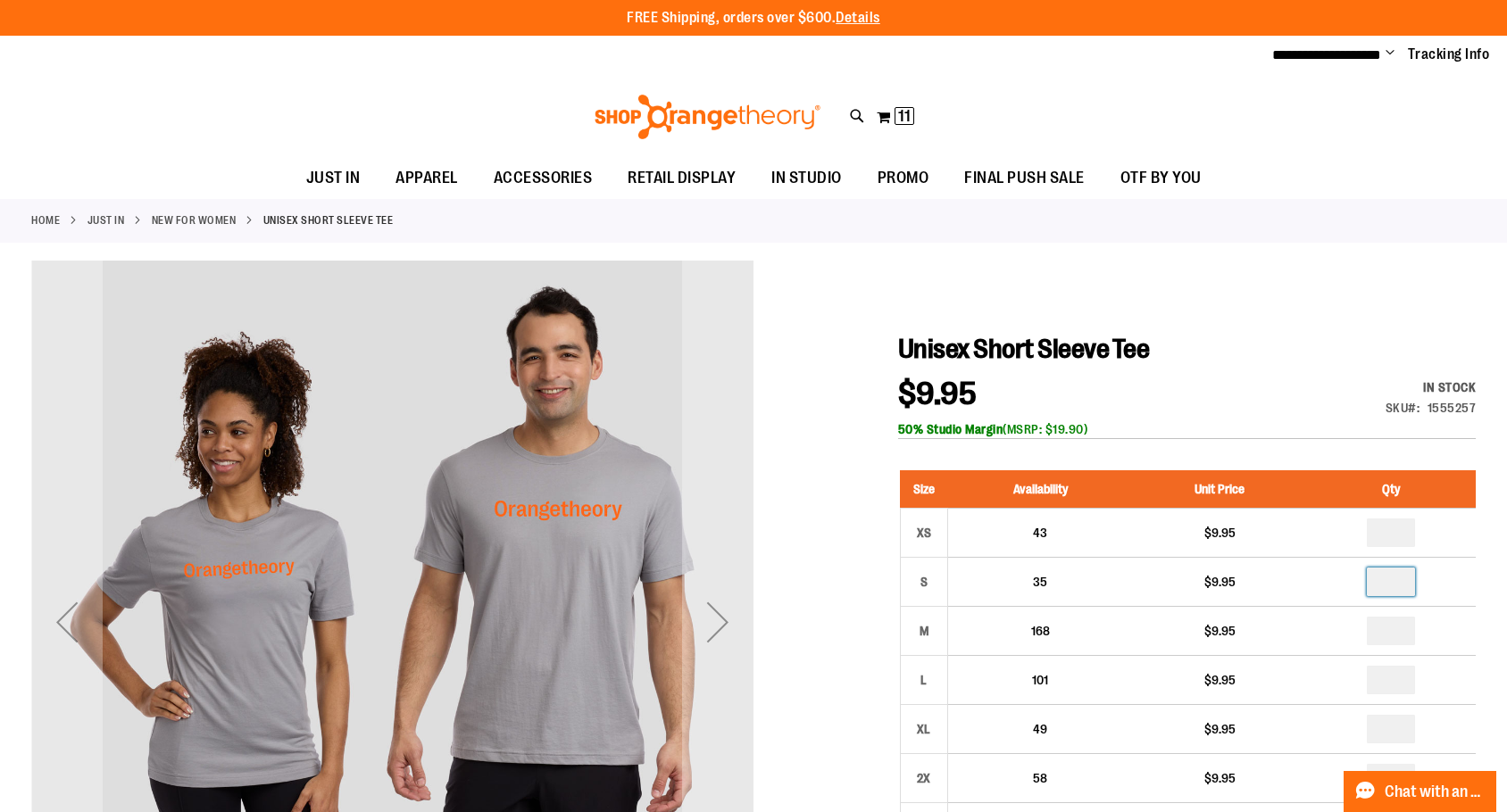
type input "*"
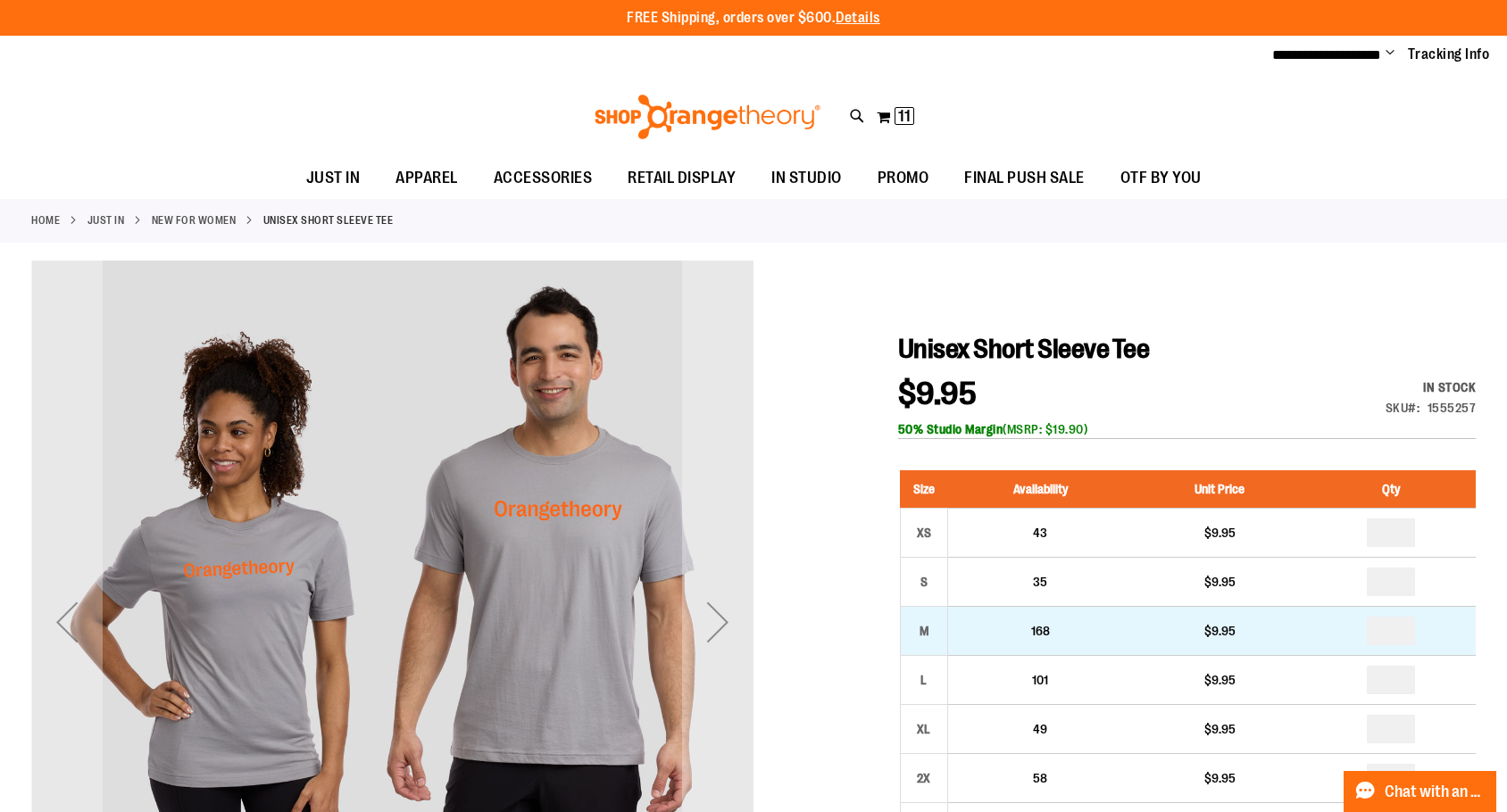
click at [1427, 641] on td "*" at bounding box center [1391, 631] width 170 height 49
click at [1411, 637] on input "number" at bounding box center [1390, 631] width 48 height 28
type input "*"
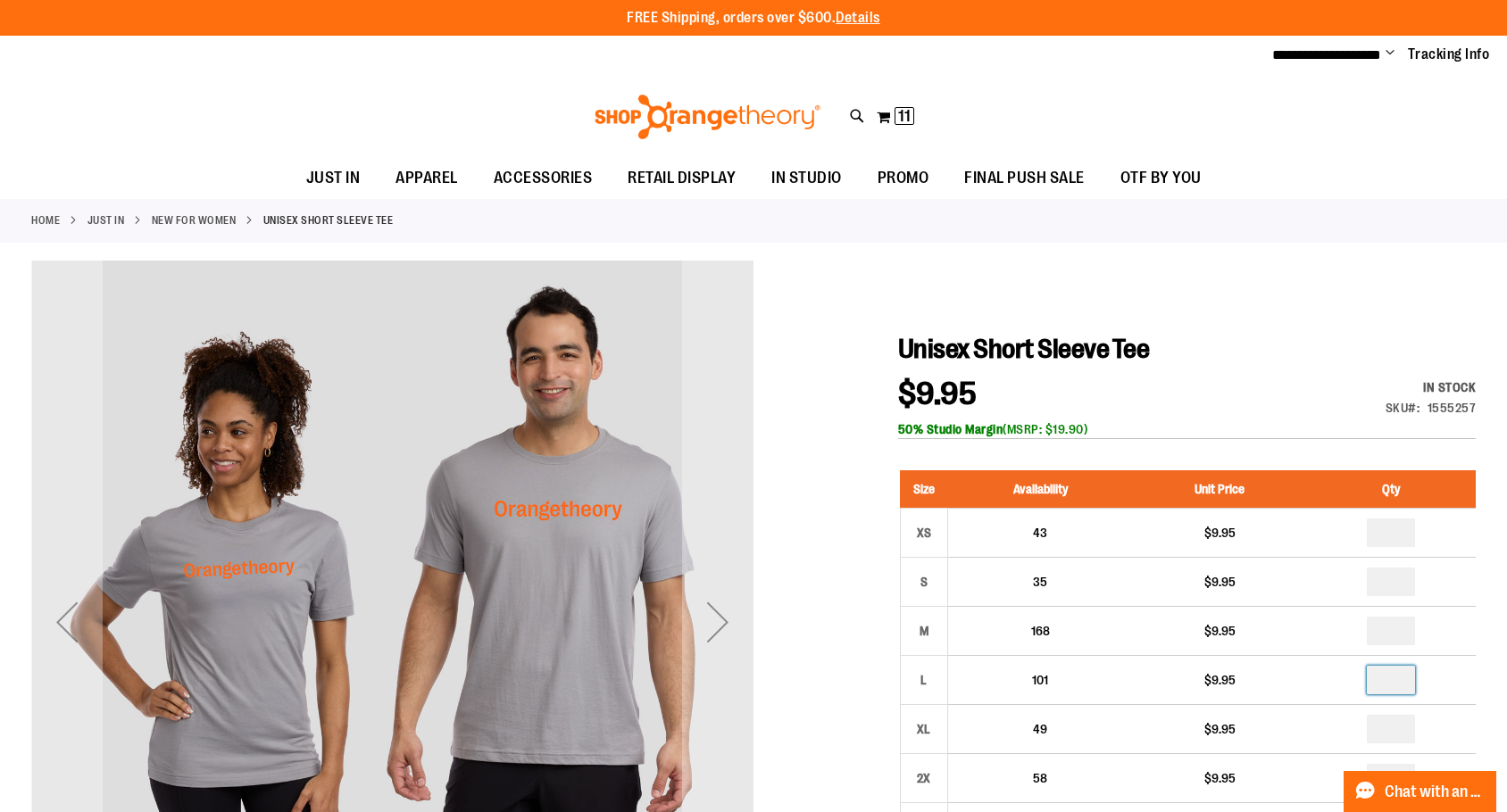
click at [1411, 690] on input "number" at bounding box center [1390, 680] width 48 height 28
type input "*"
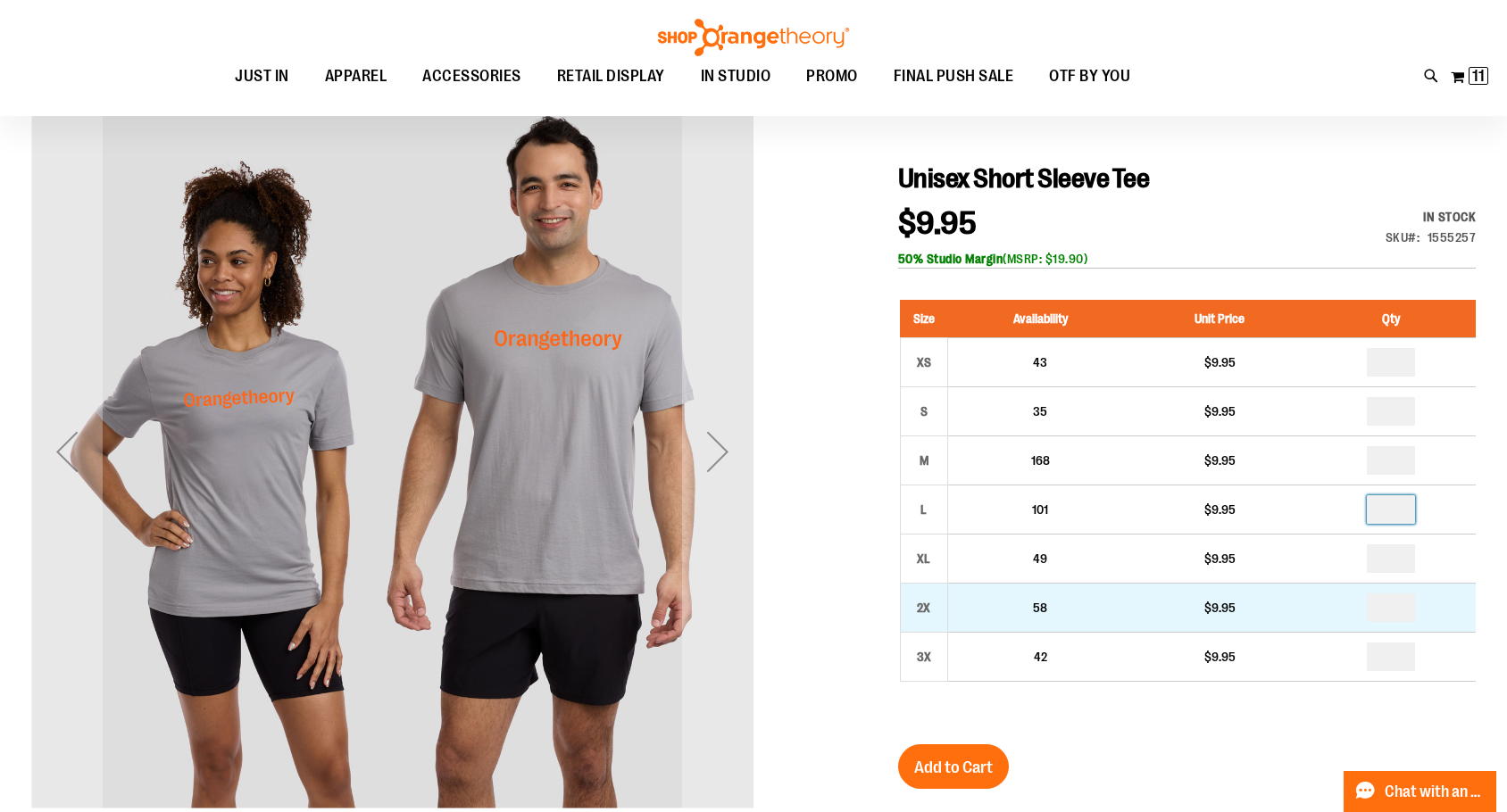
scroll to position [178, 0]
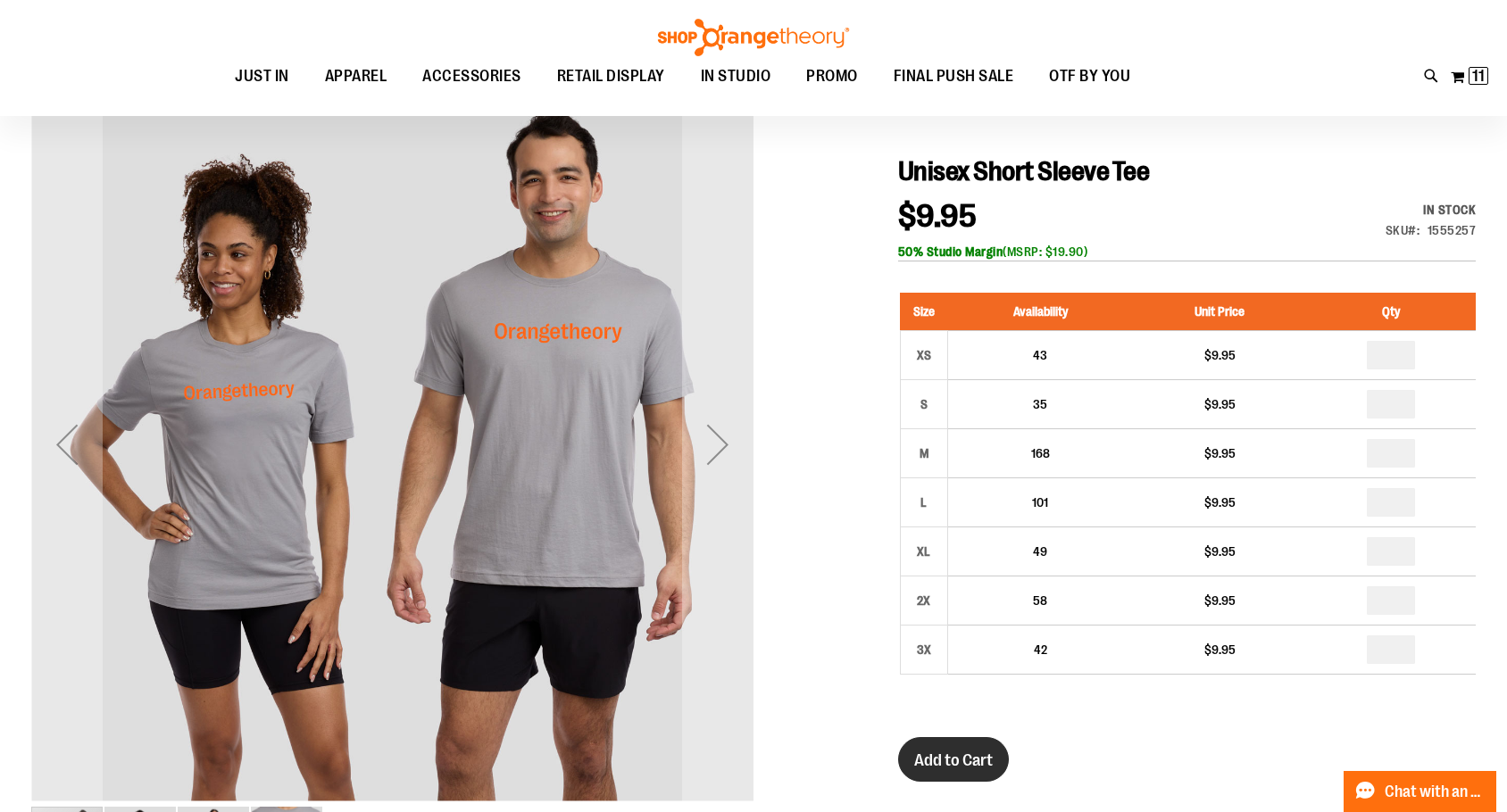
click at [952, 770] on span "Add to Cart" at bounding box center [954, 760] width 78 height 20
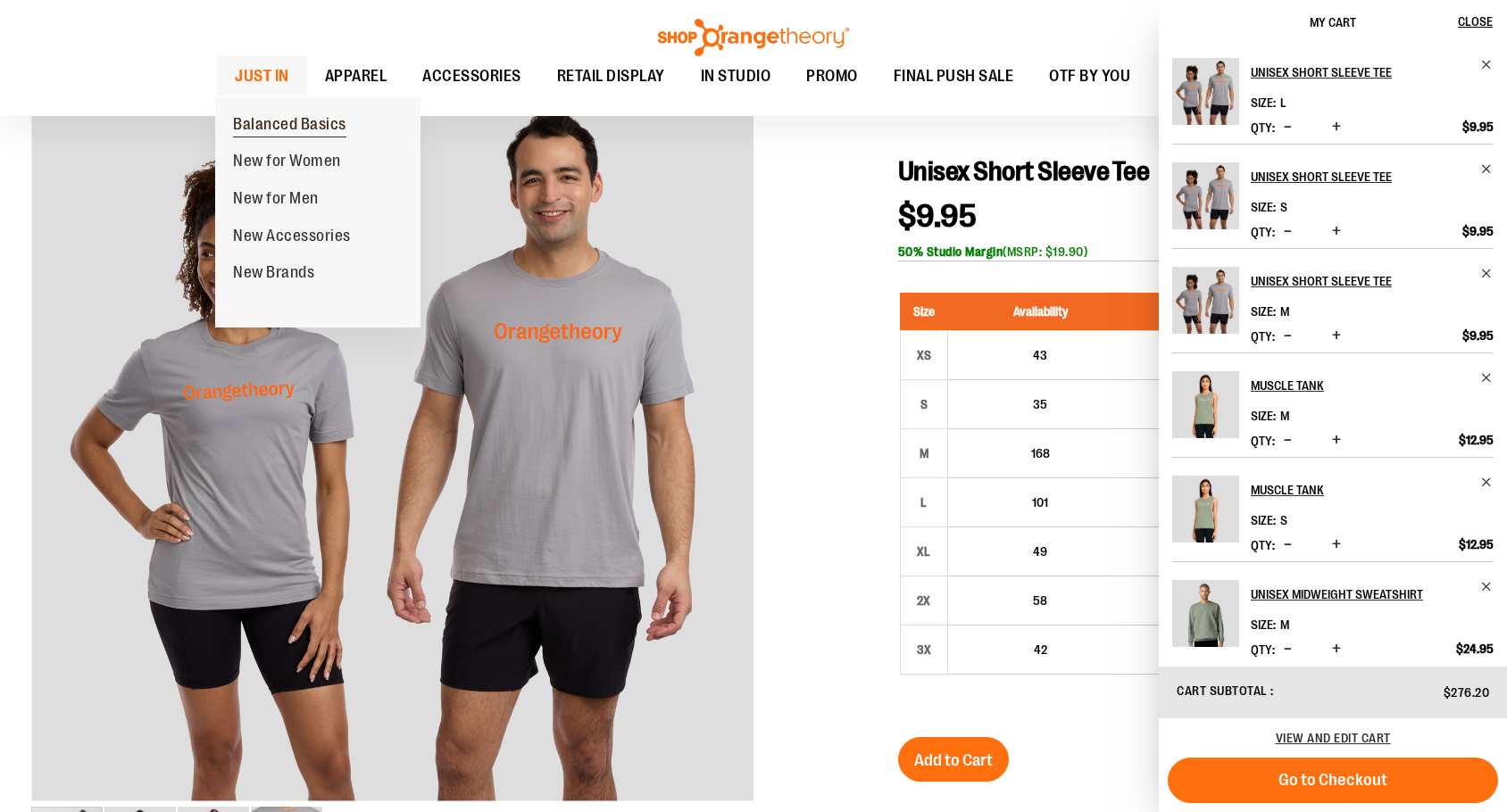
click at [268, 126] on span "Balanced Basics" at bounding box center [290, 126] width 114 height 23
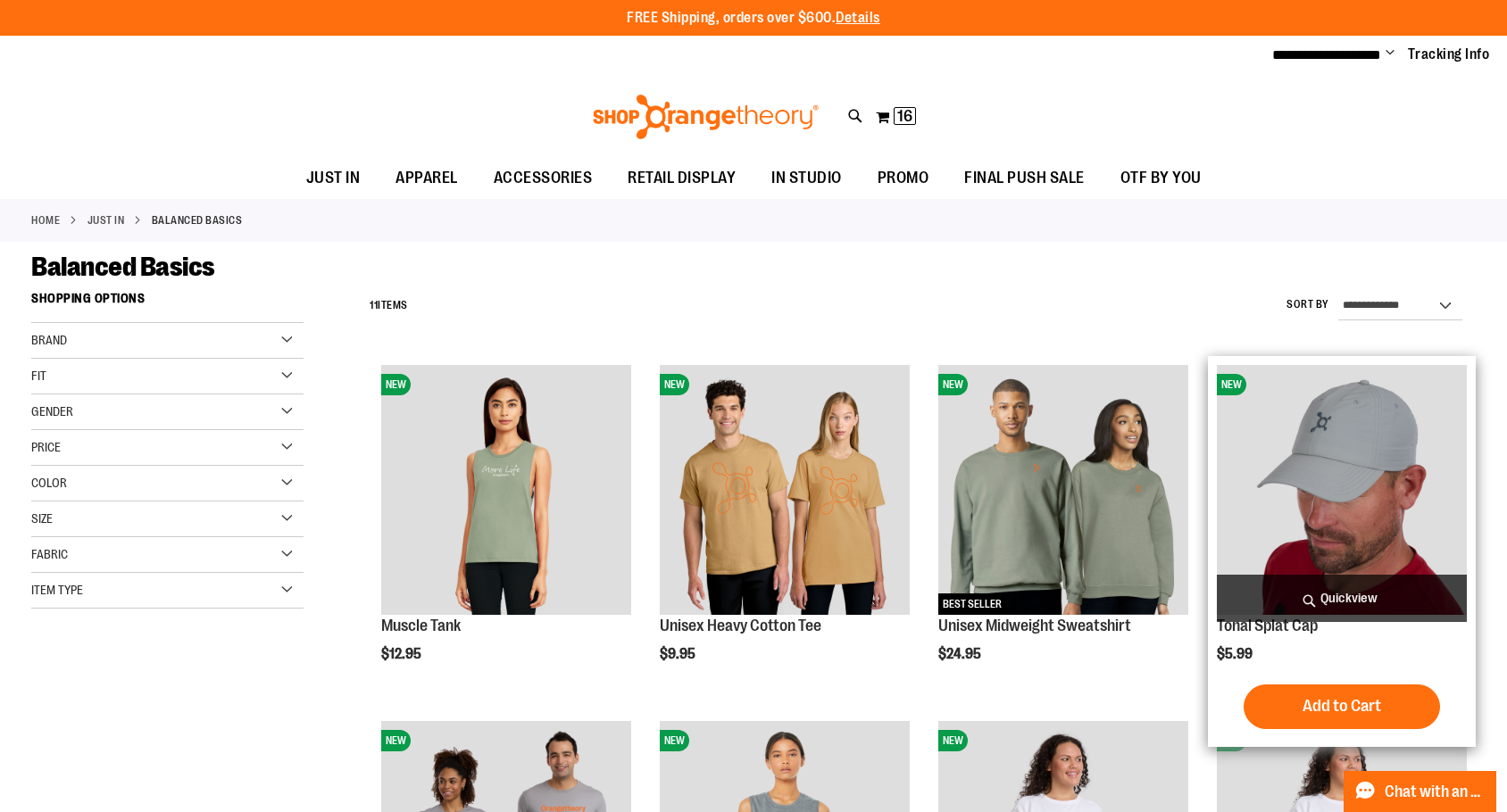
type input "**********"
click at [1365, 498] on img "product" at bounding box center [1342, 489] width 250 height 250
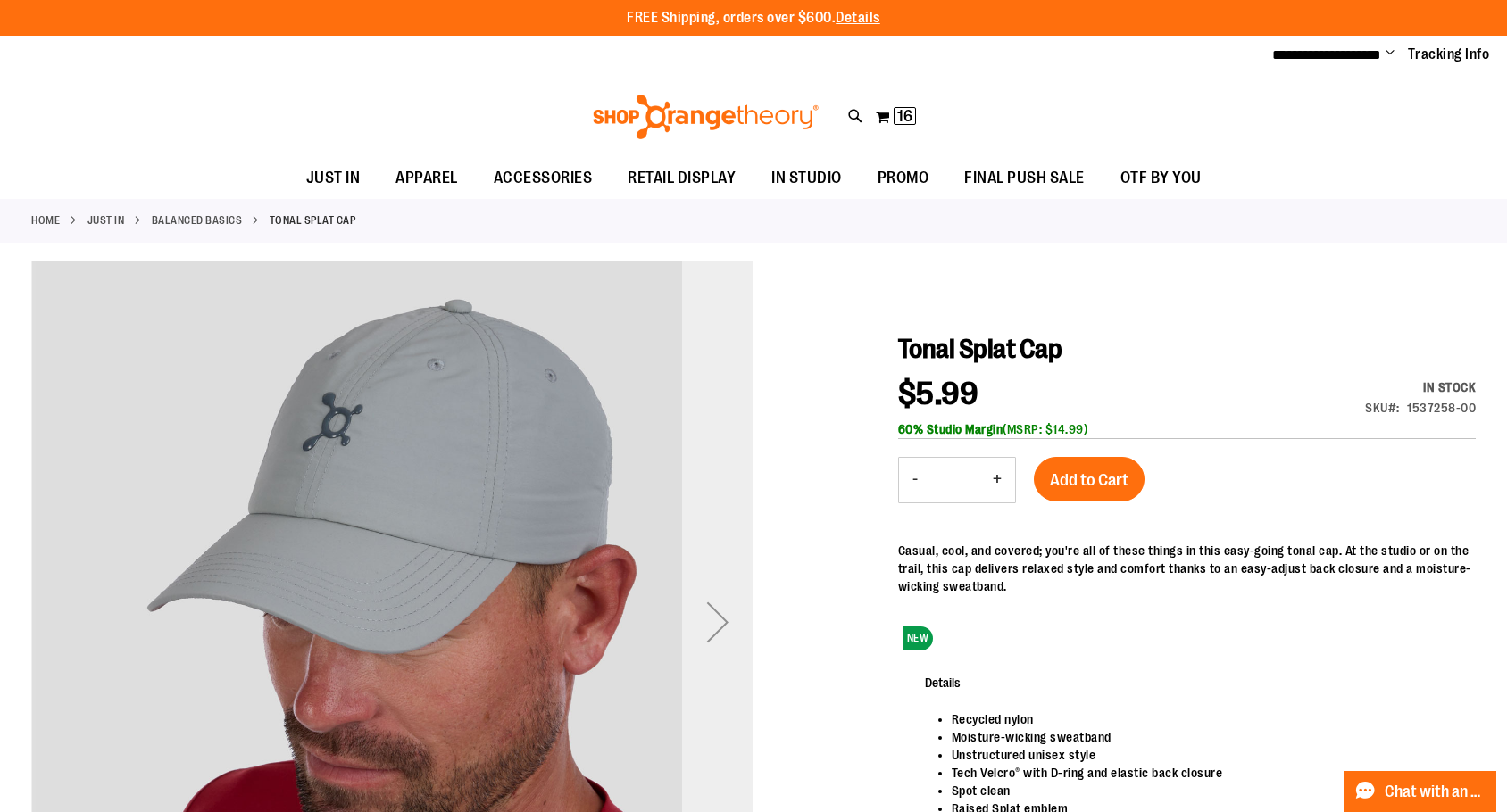
type input "**********"
click at [724, 618] on div "Next" at bounding box center [717, 622] width 72 height 72
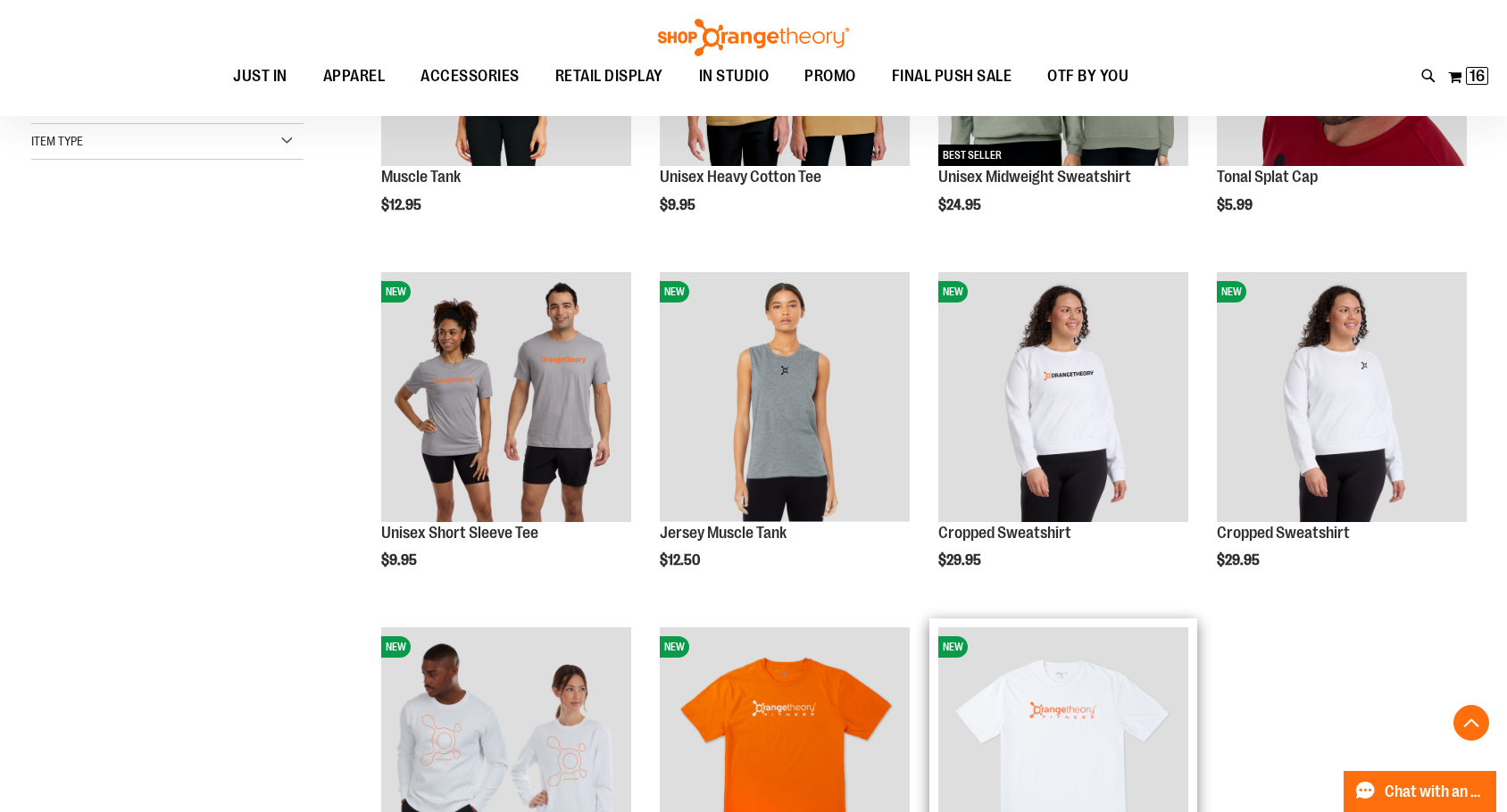
scroll to position [445, 0]
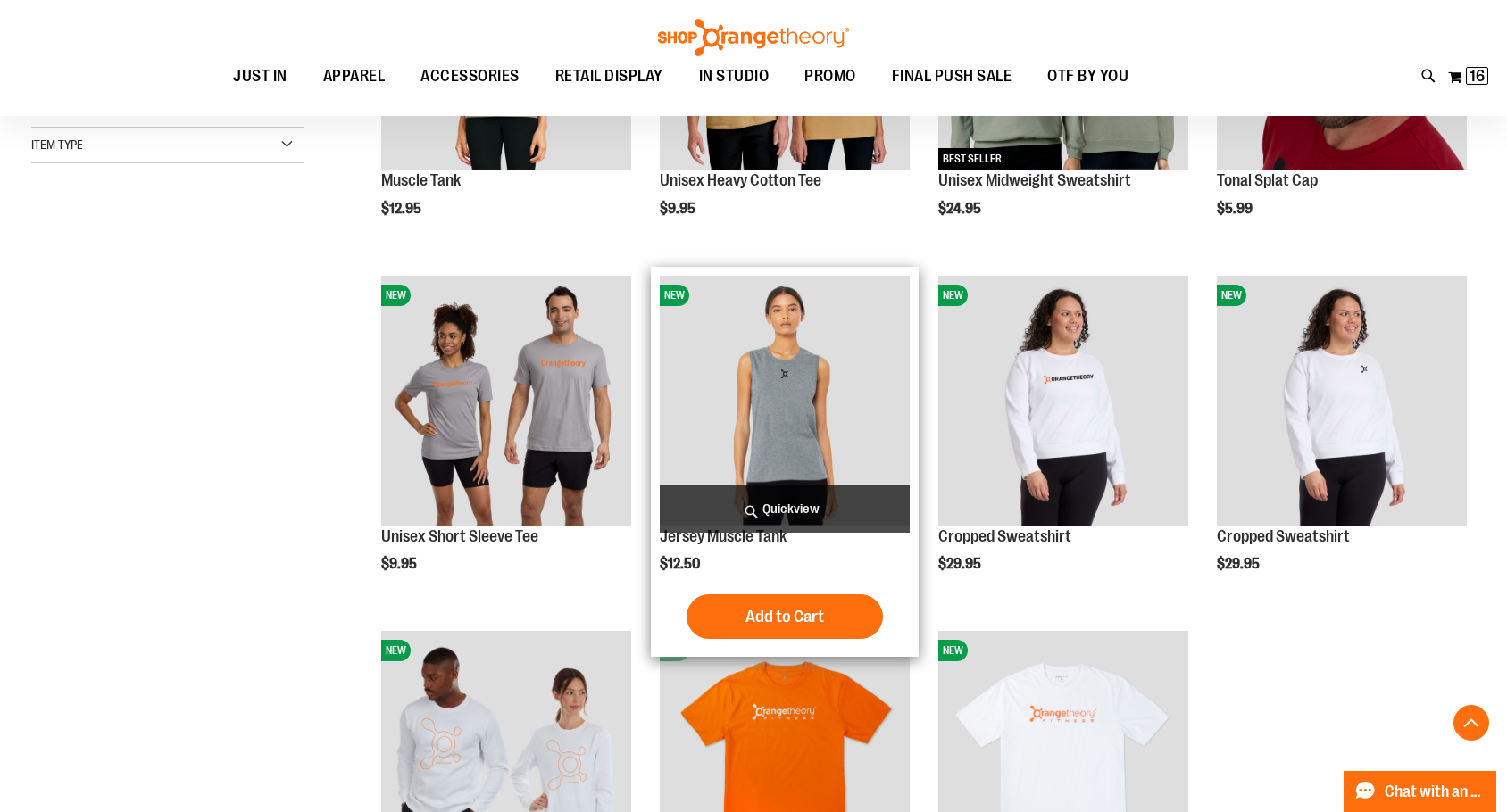
type input "**********"
click at [814, 435] on img "product" at bounding box center [785, 400] width 250 height 250
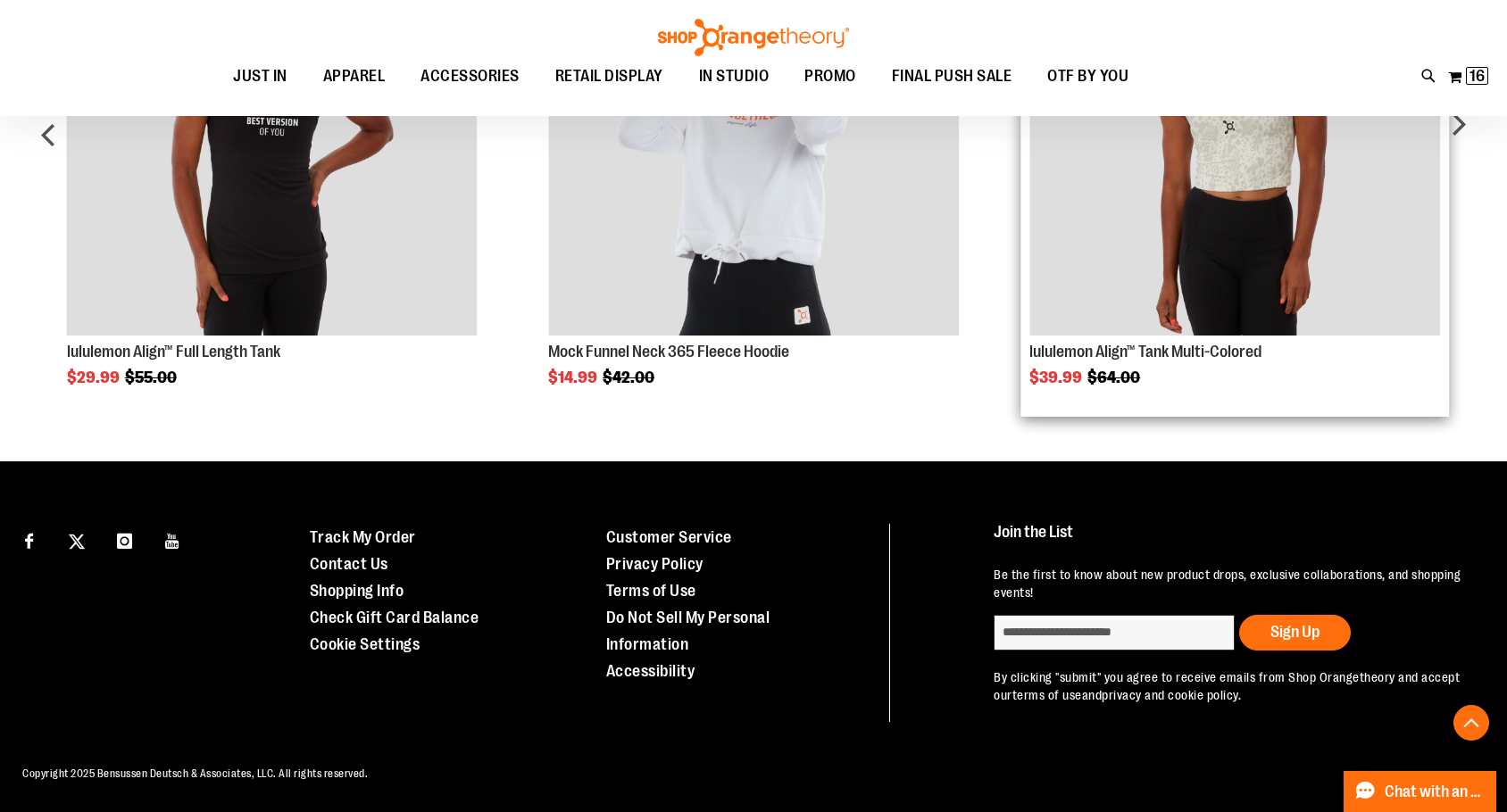
scroll to position [1012, 0]
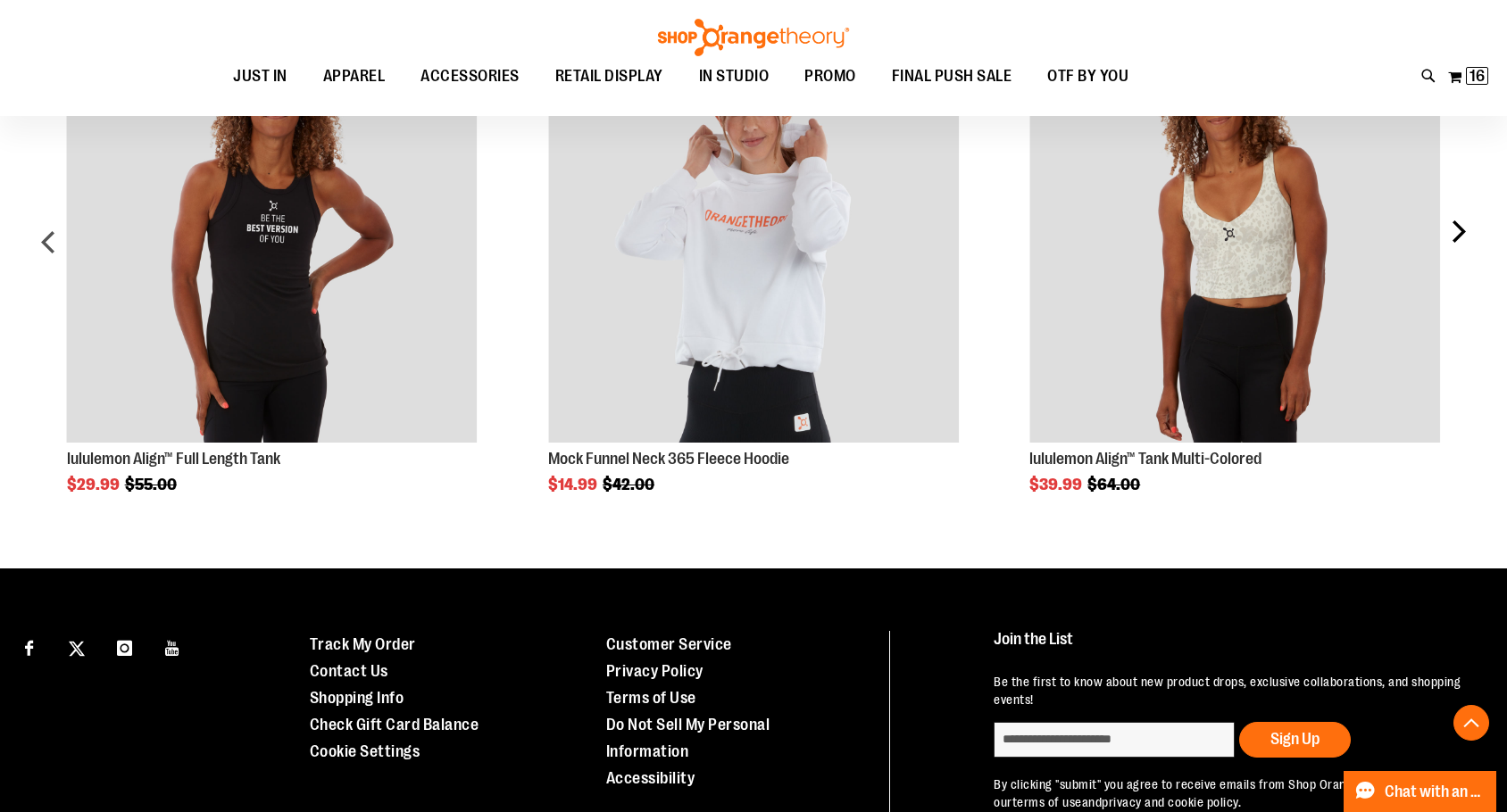
type input "**********"
click at [1466, 294] on div "next" at bounding box center [1458, 248] width 35 height 487
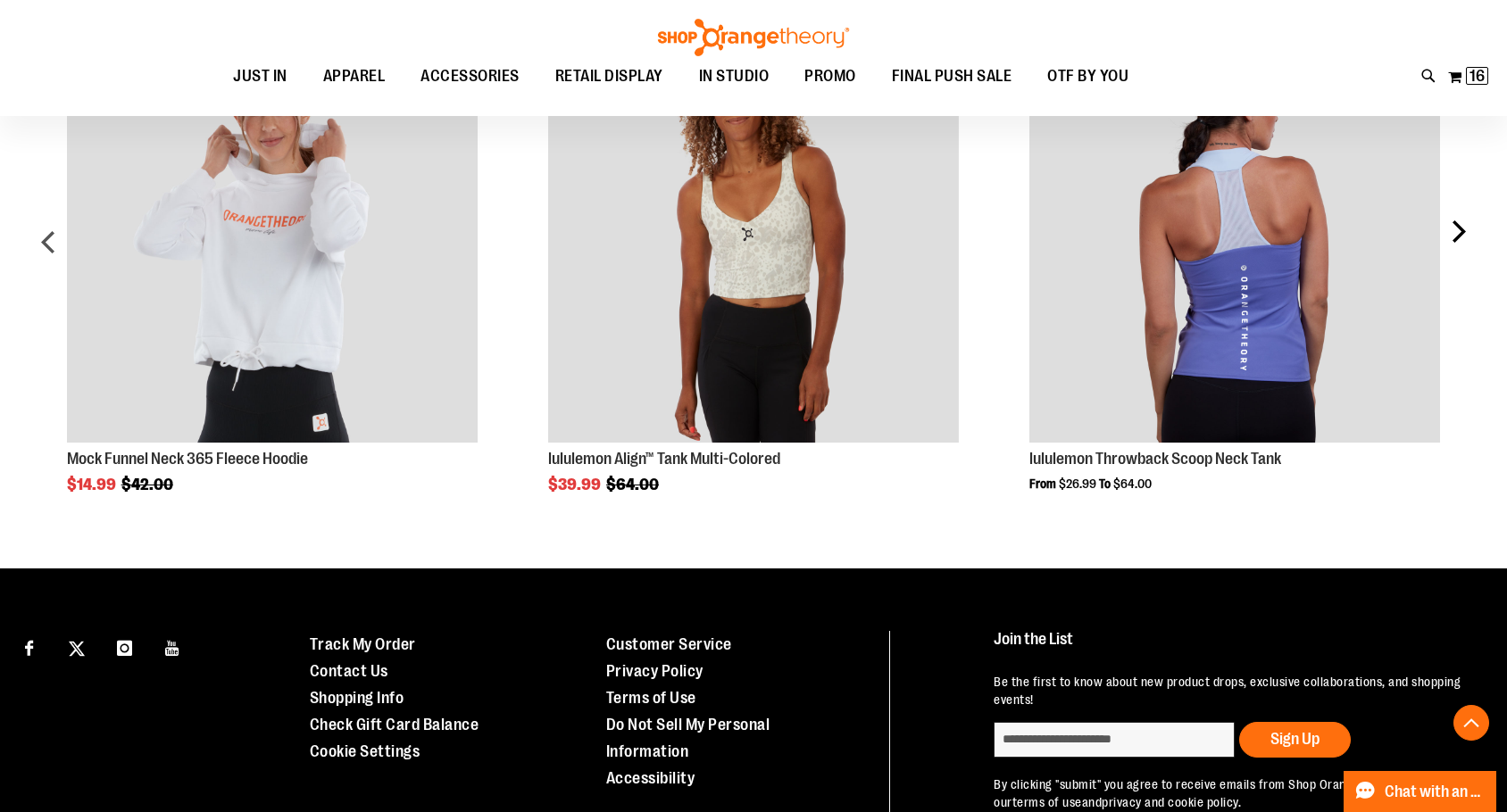
click at [1466, 294] on div "next" at bounding box center [1458, 248] width 35 height 487
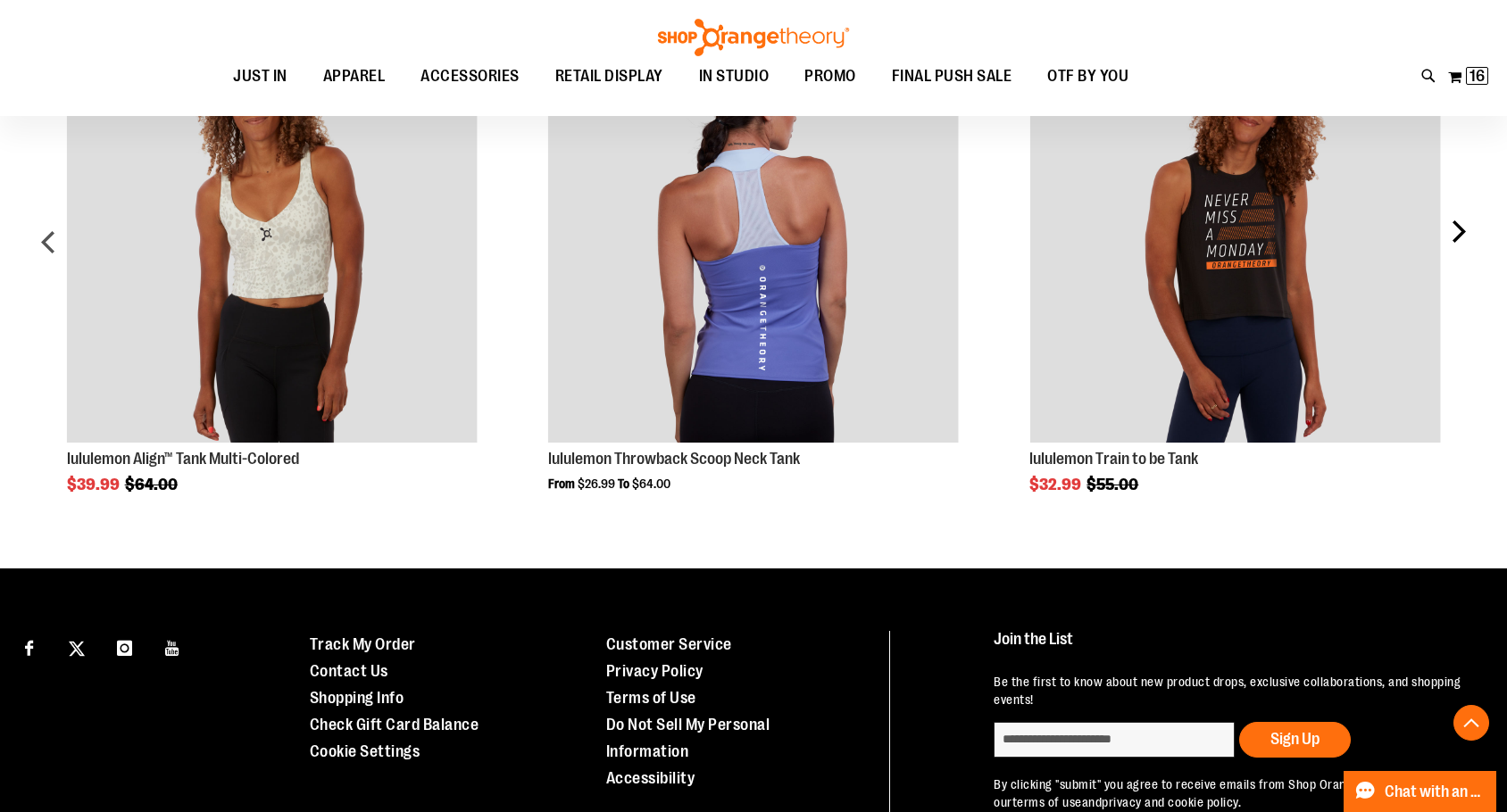
click at [1466, 294] on div "next" at bounding box center [1458, 248] width 35 height 487
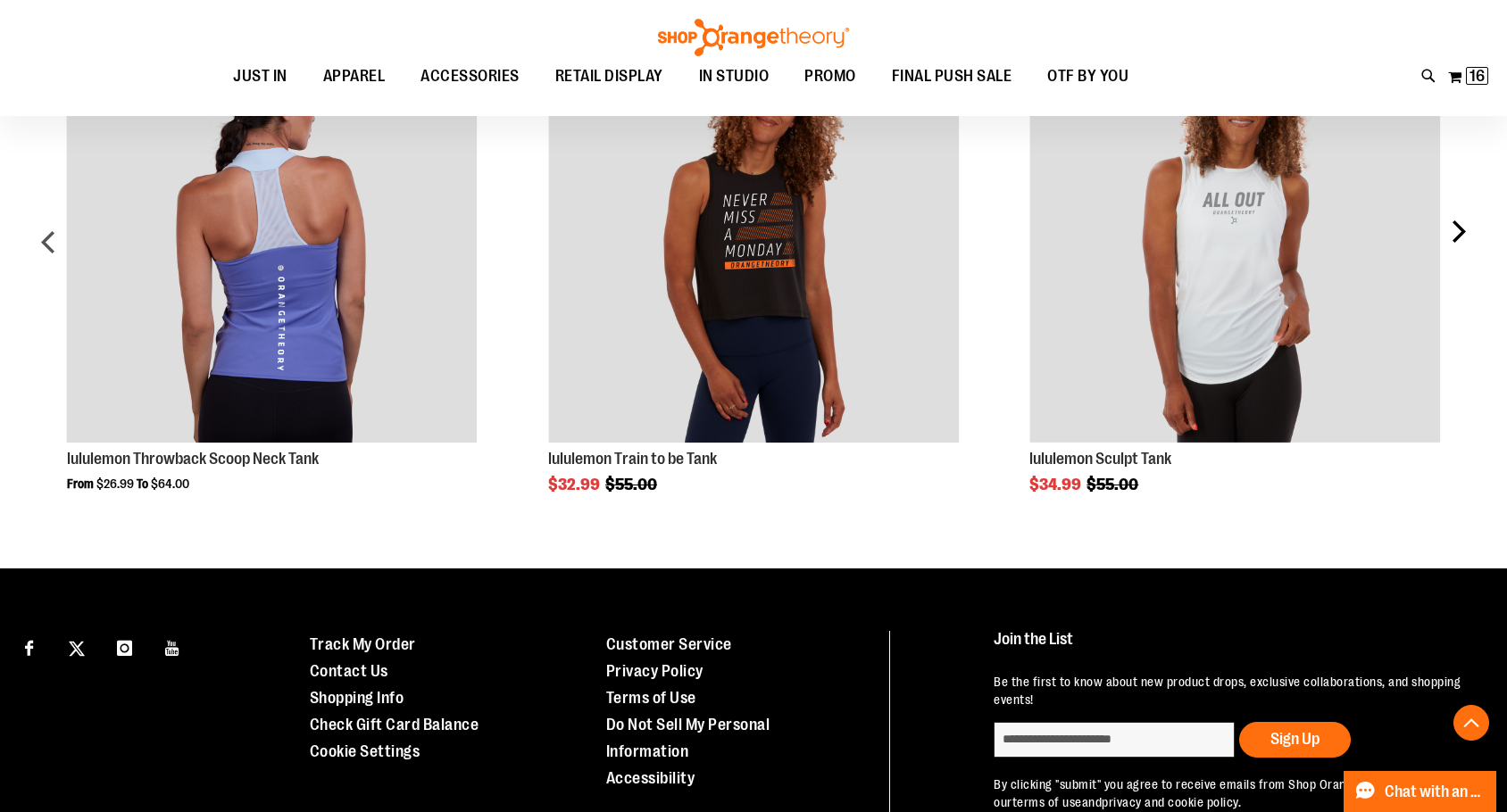
click at [1466, 294] on div "next" at bounding box center [1458, 248] width 35 height 487
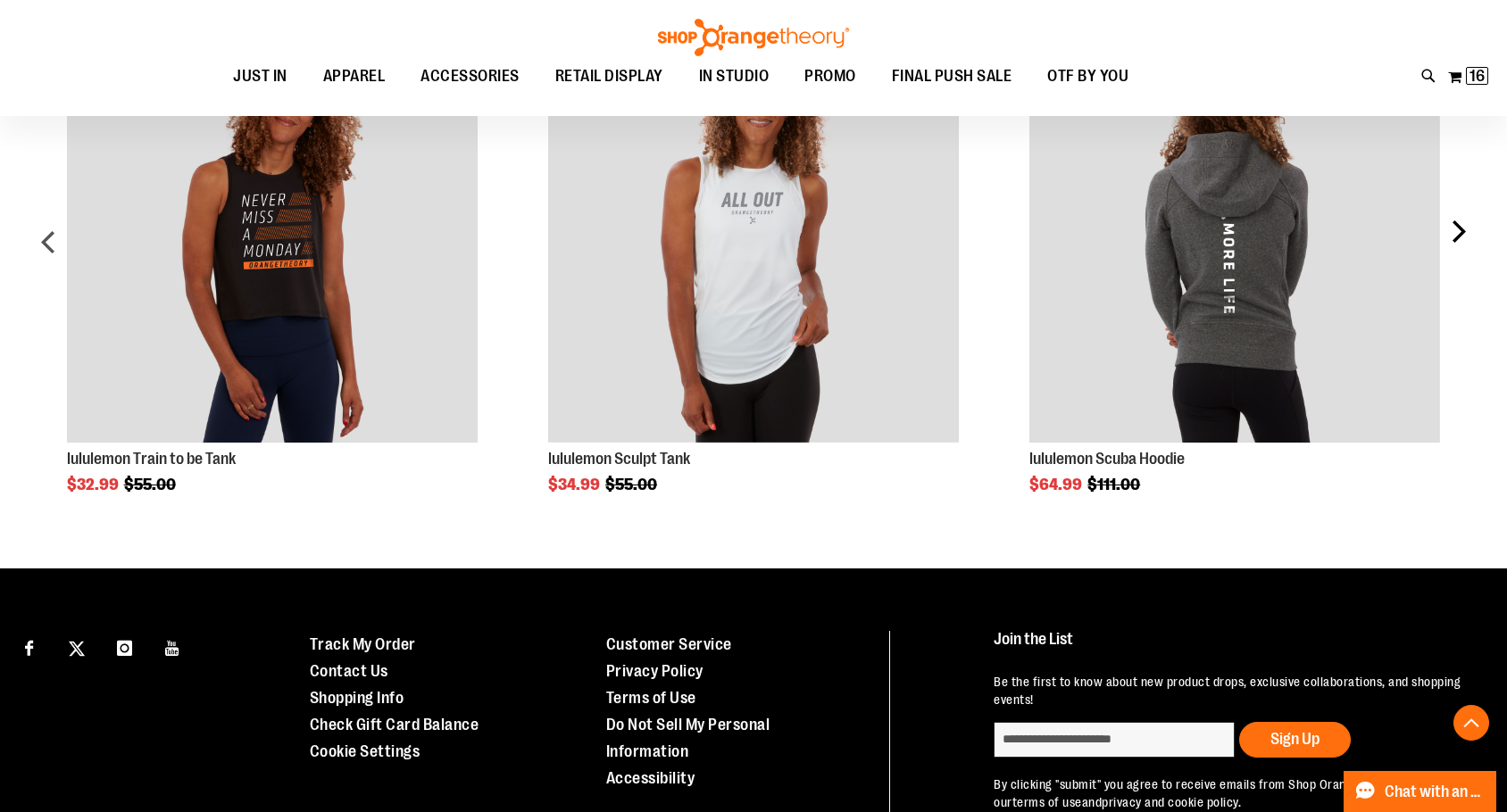
click at [1466, 294] on div "next" at bounding box center [1458, 248] width 35 height 487
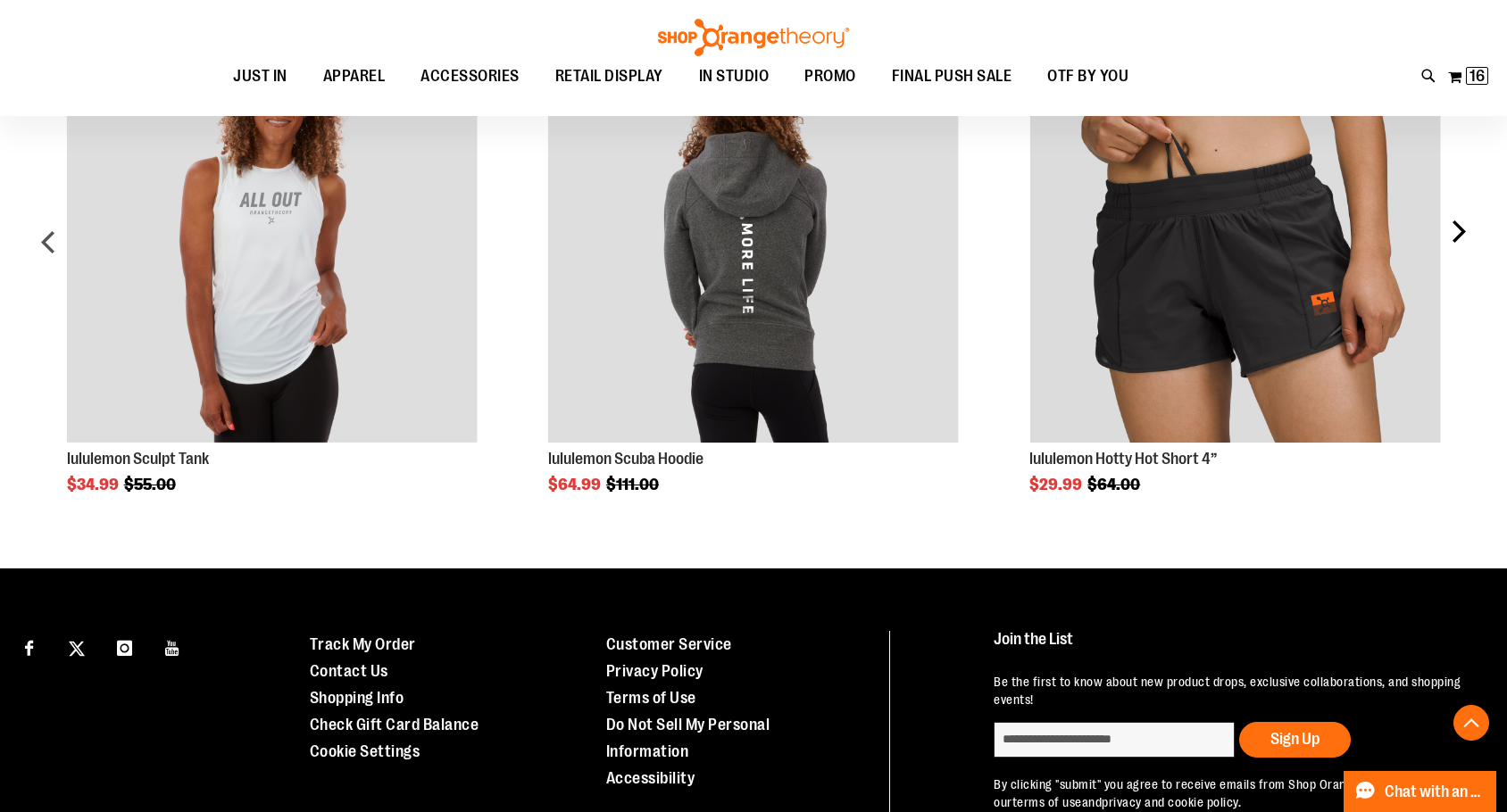
click at [1466, 294] on div "next" at bounding box center [1458, 248] width 35 height 487
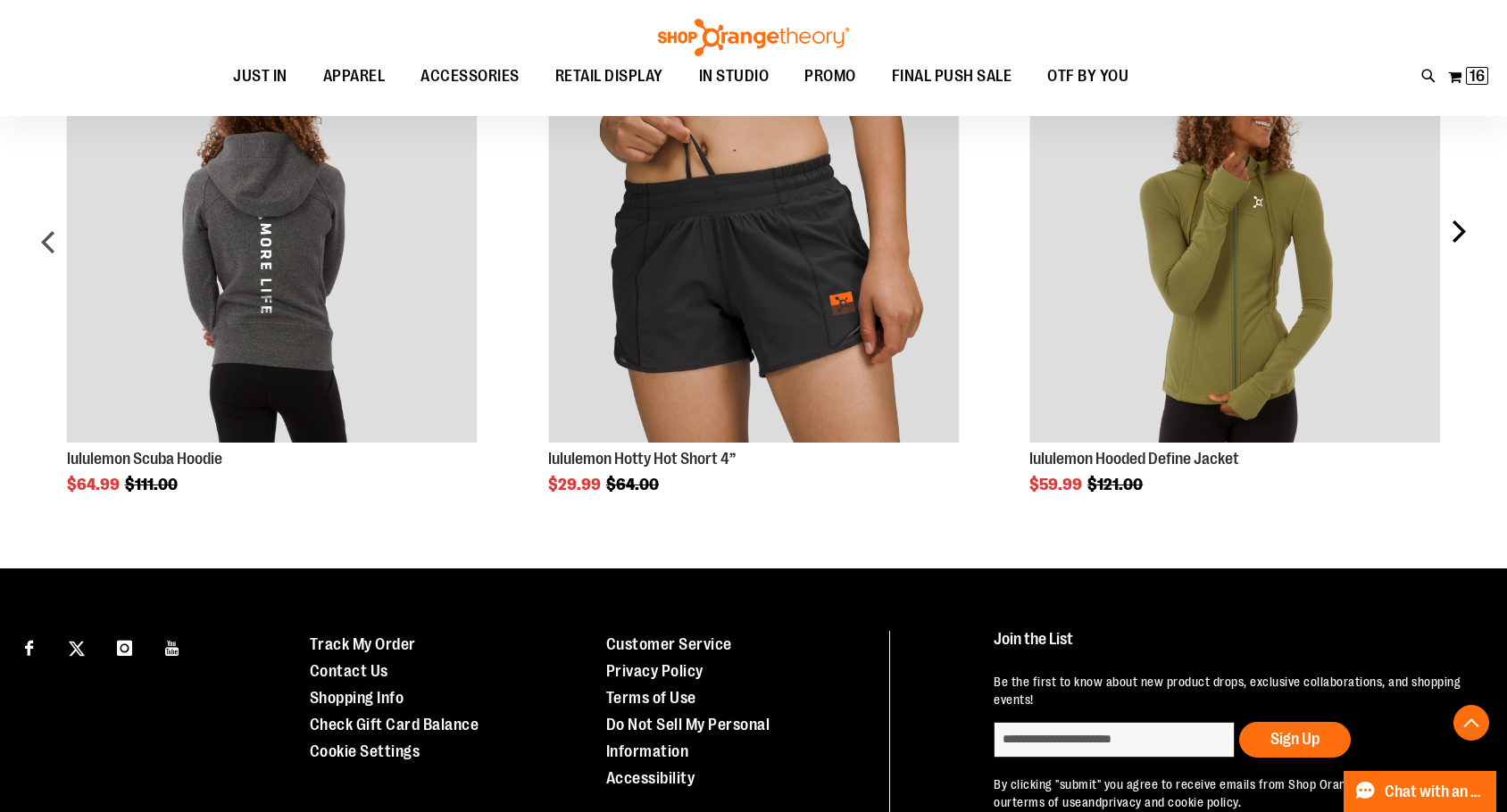
click at [1466, 294] on div "next" at bounding box center [1458, 248] width 35 height 487
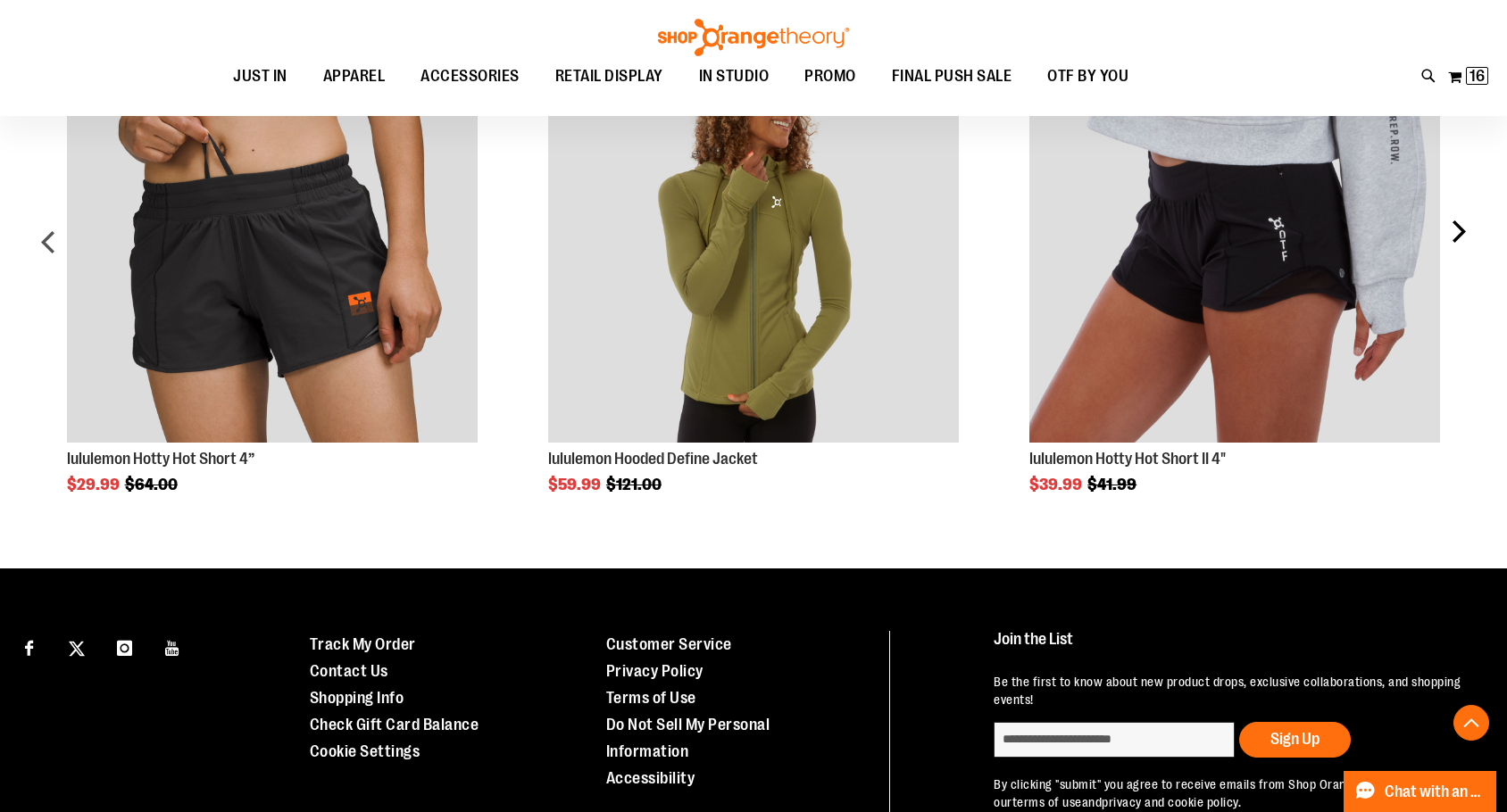
click at [1468, 291] on div "next" at bounding box center [1458, 248] width 35 height 487
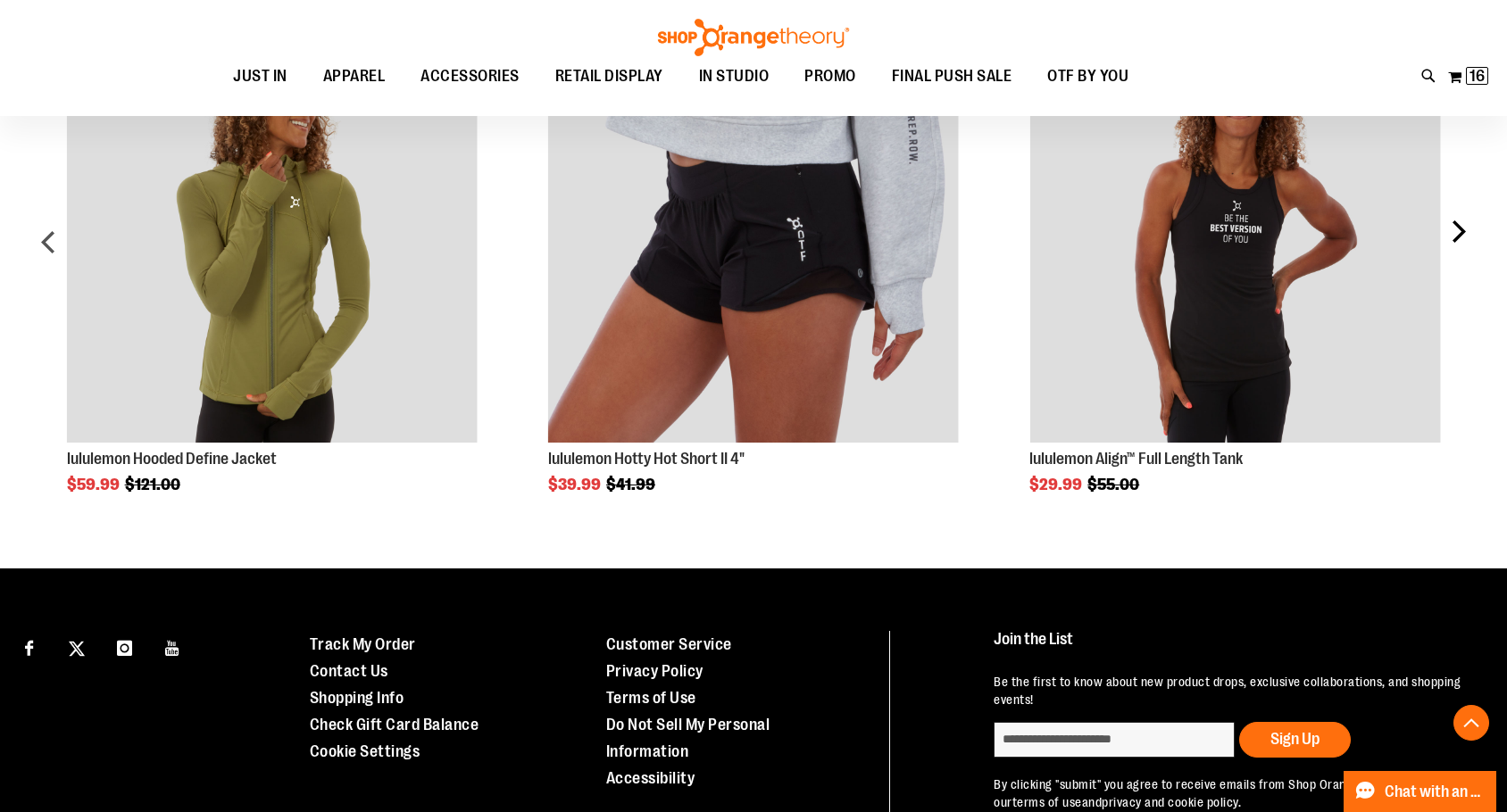
click at [1468, 291] on div "next" at bounding box center [1458, 248] width 35 height 487
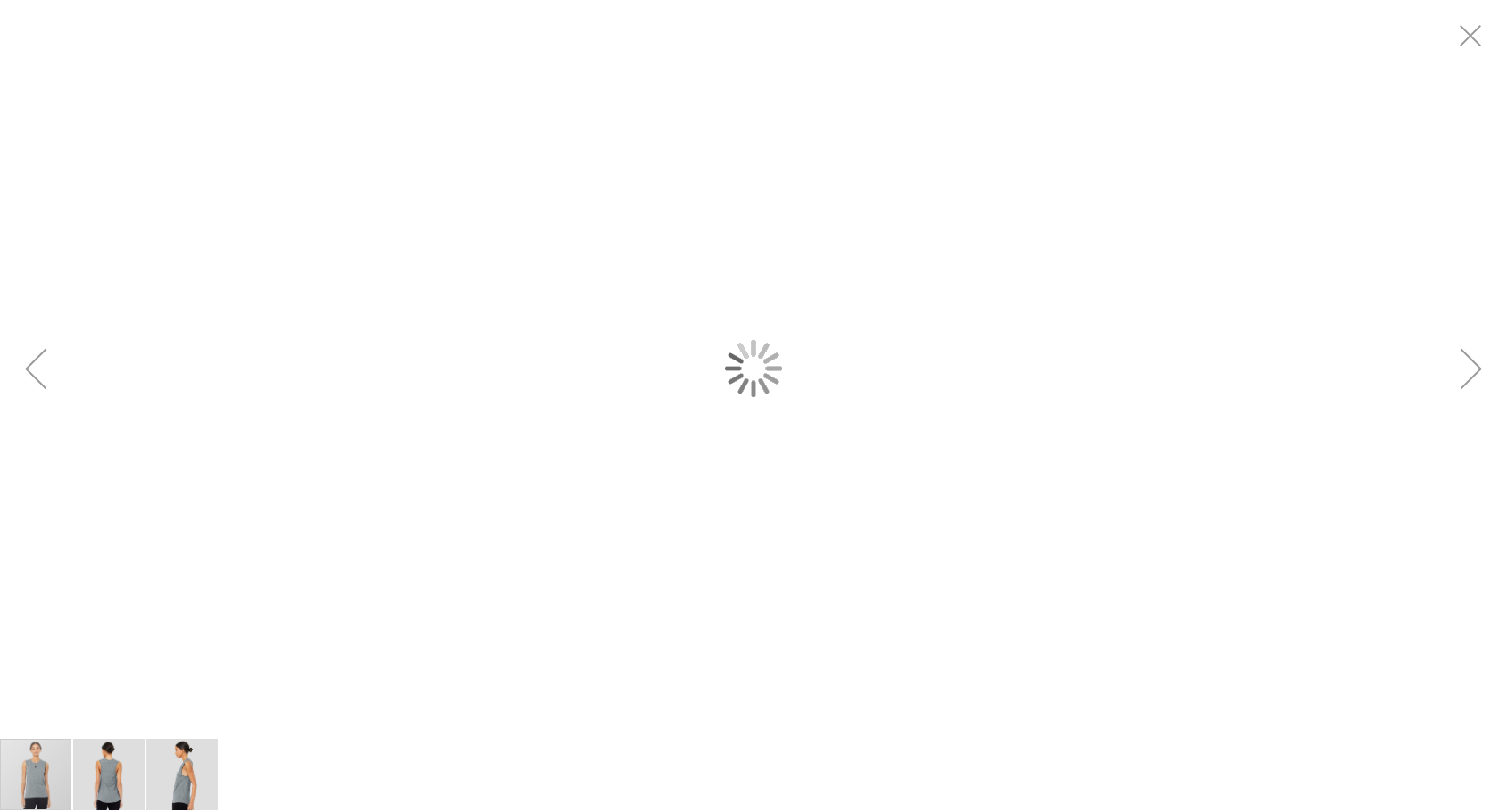
scroll to position [0, 0]
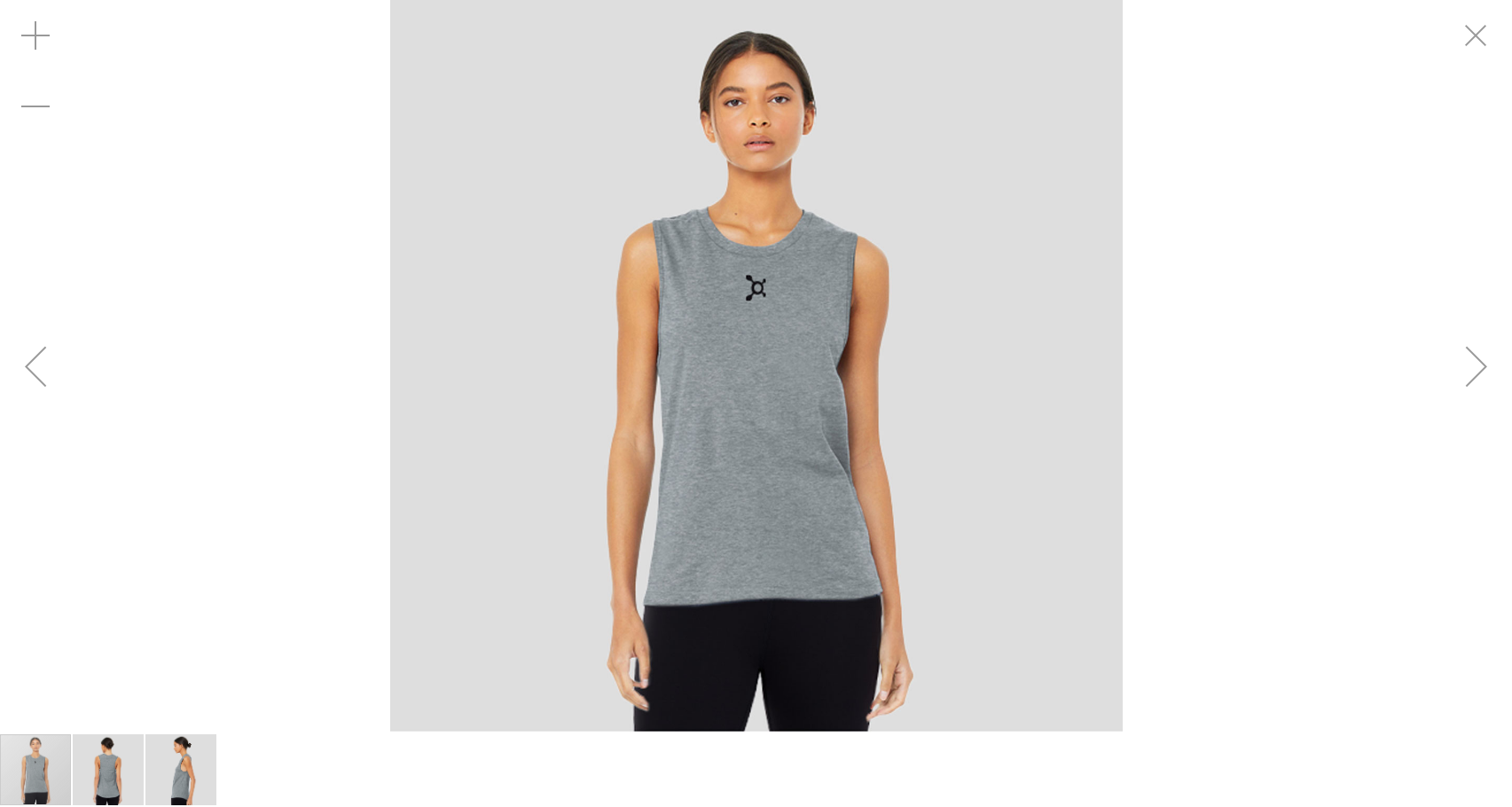
click at [1488, 384] on div "Next" at bounding box center [1476, 365] width 71 height 71
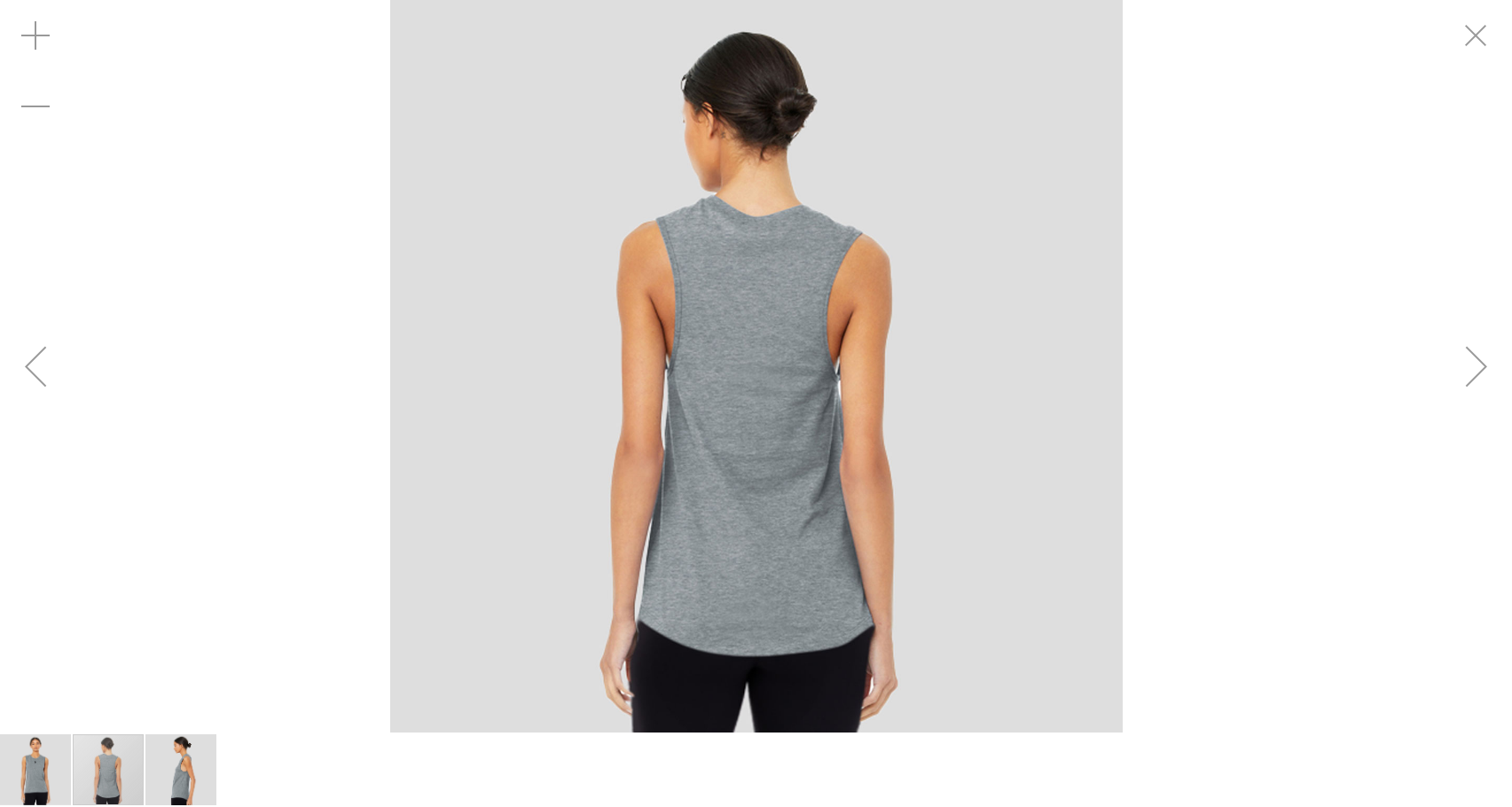
click at [1488, 384] on div "Next" at bounding box center [1476, 365] width 71 height 71
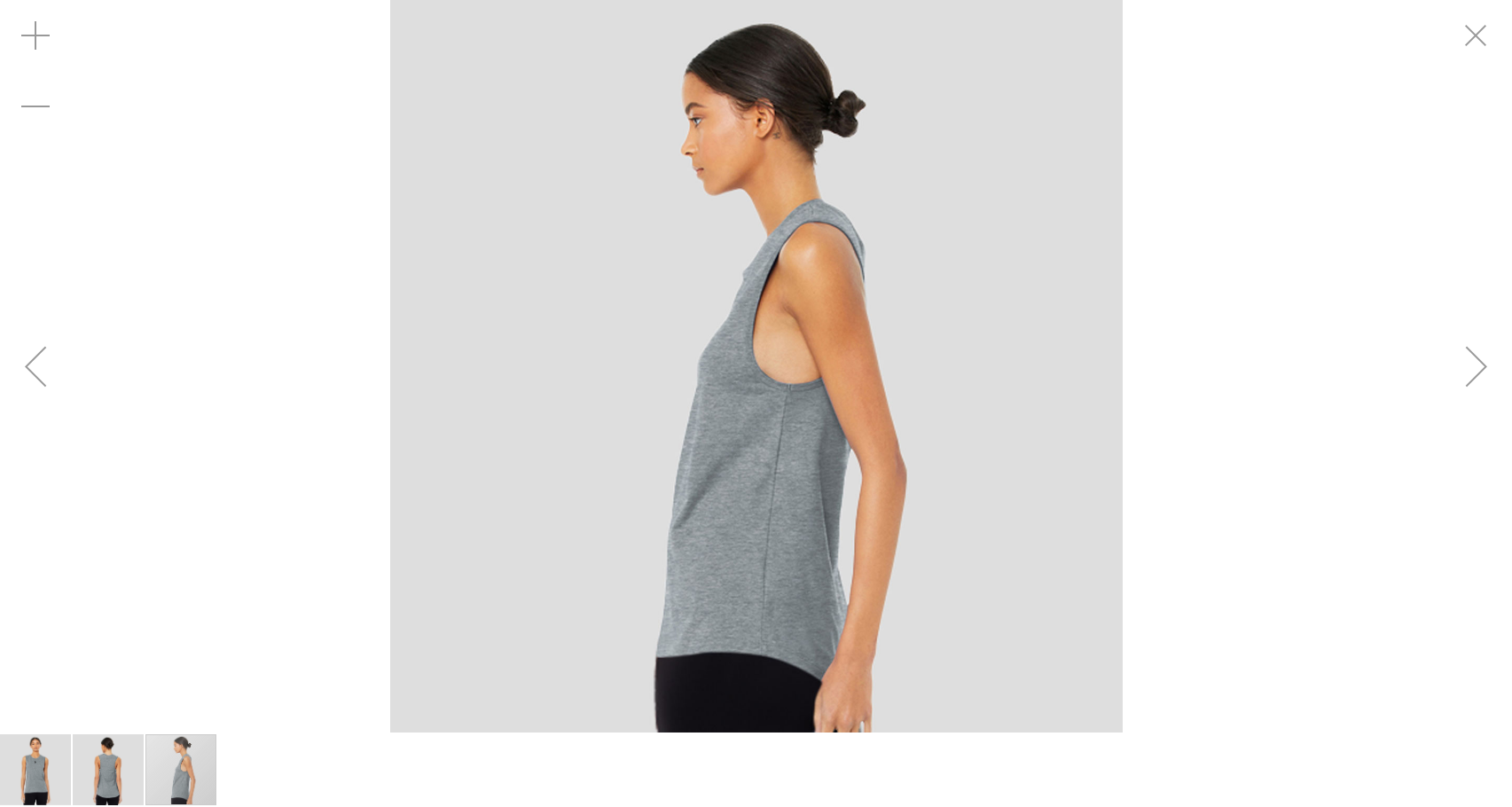
click at [1488, 384] on div "Next" at bounding box center [1476, 365] width 71 height 71
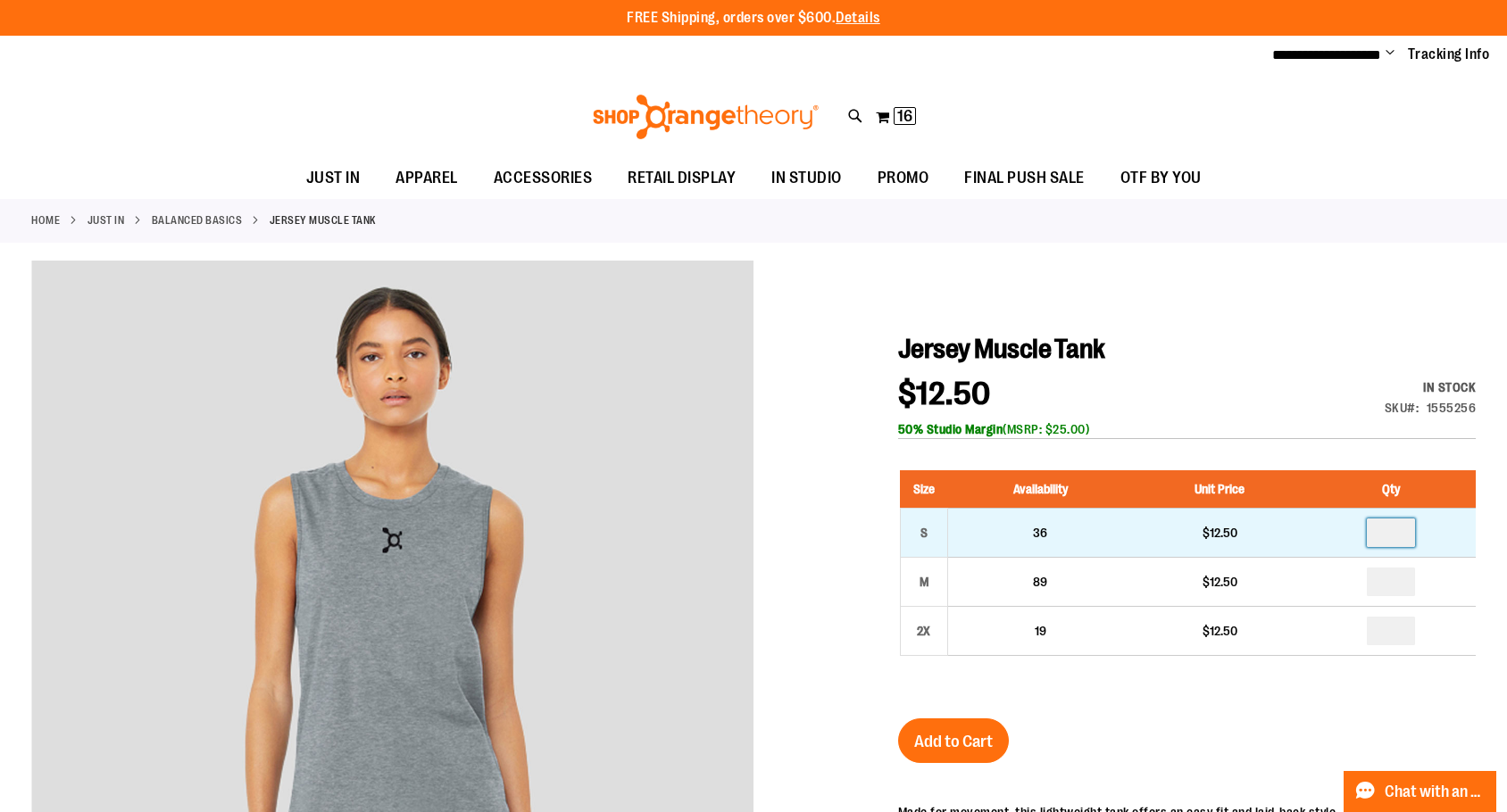
click at [1416, 543] on input "number" at bounding box center [1390, 533] width 48 height 28
type input "*"
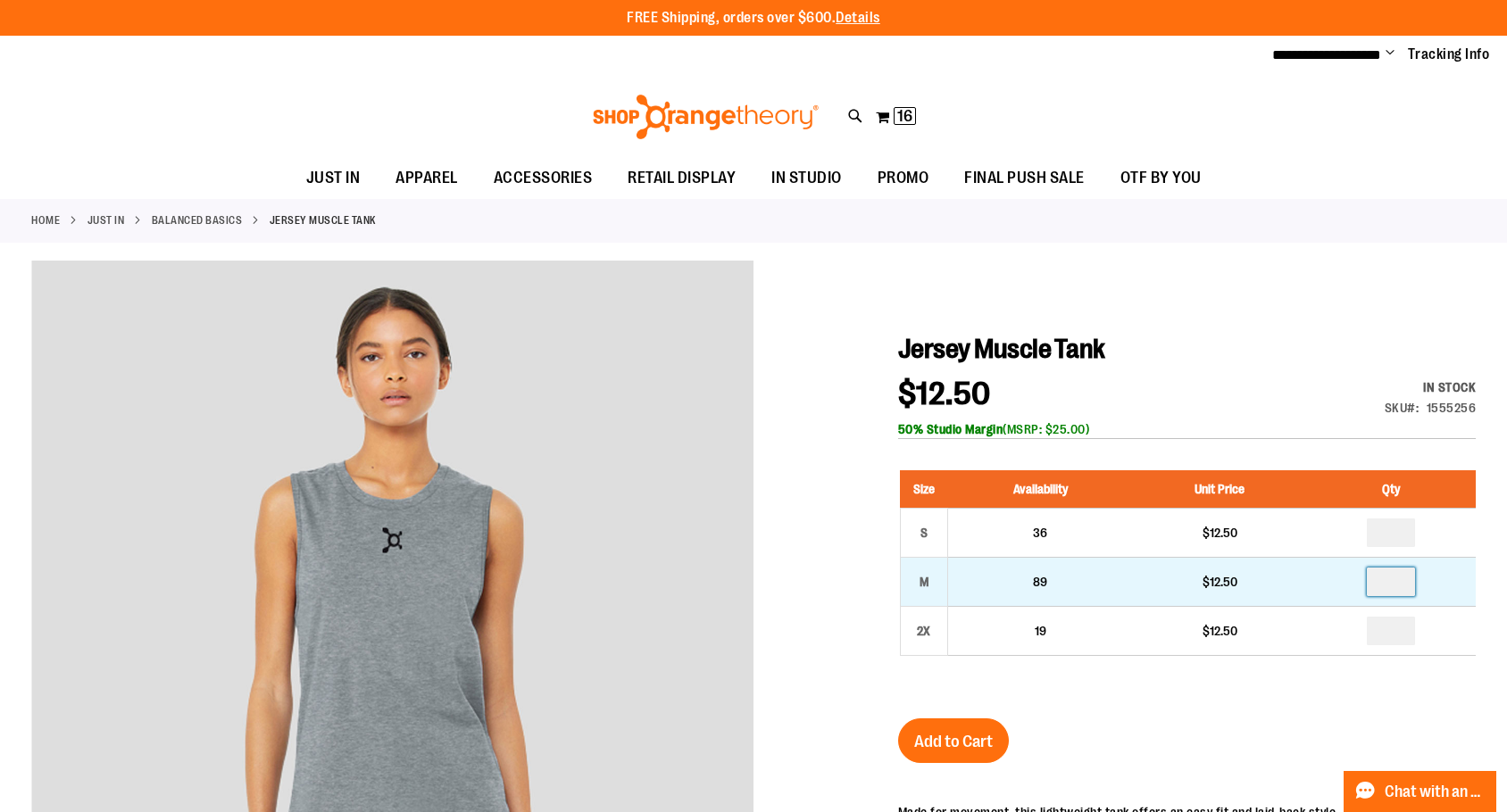
click at [1411, 596] on input "number" at bounding box center [1390, 582] width 48 height 28
type input "*"
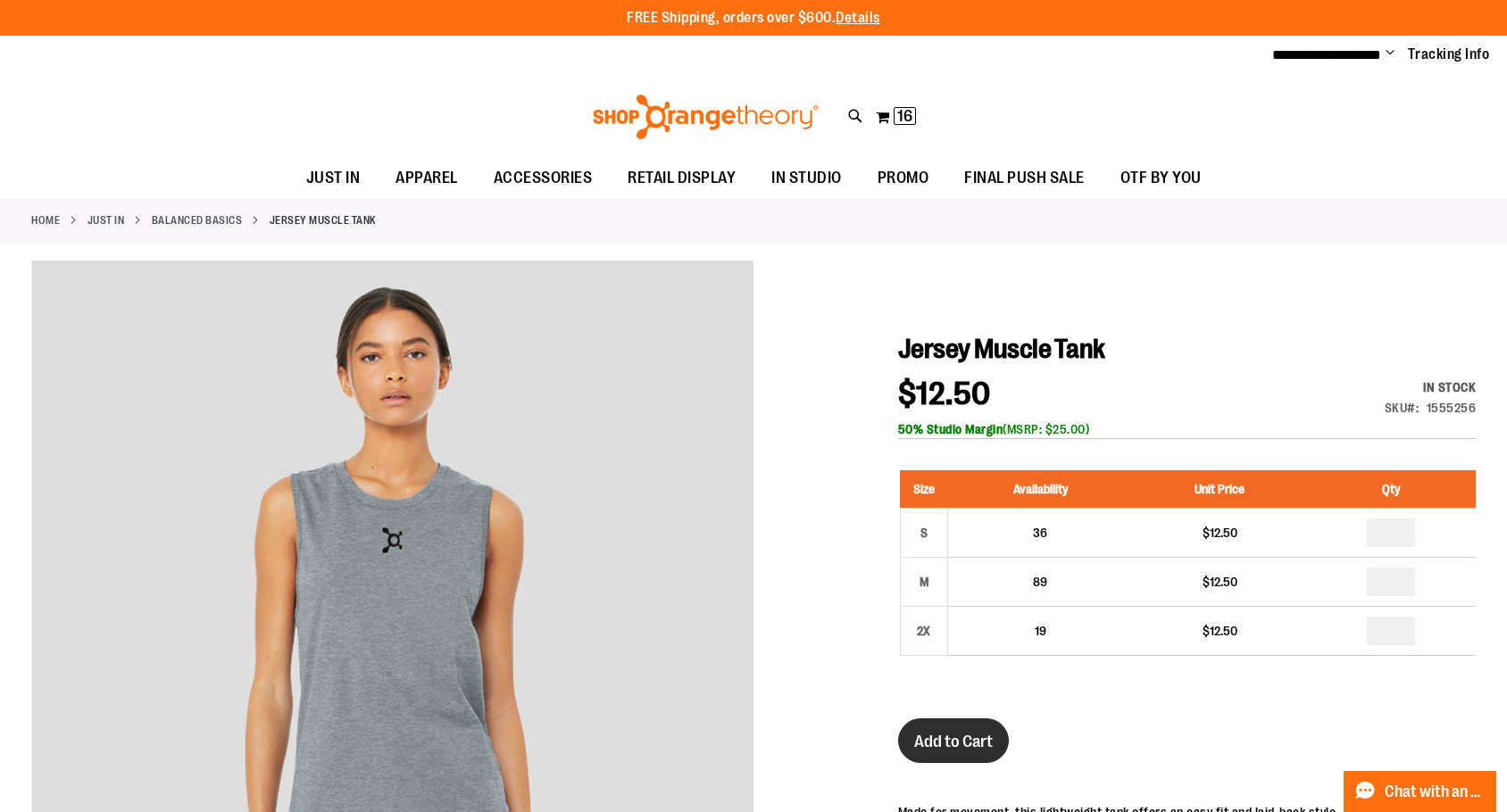
click at [965, 750] on span "Add to Cart" at bounding box center [954, 741] width 78 height 20
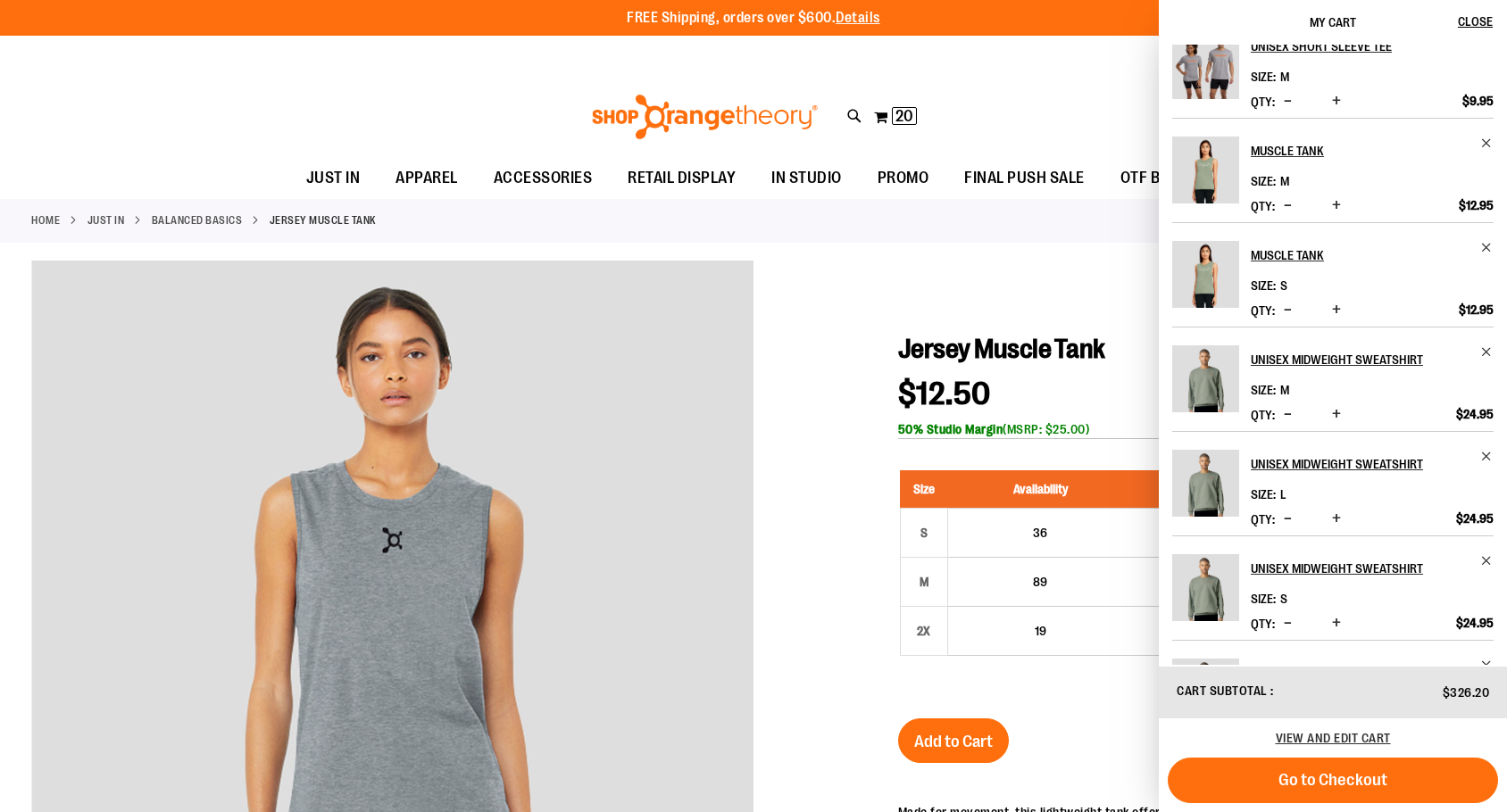
scroll to position [433, 0]
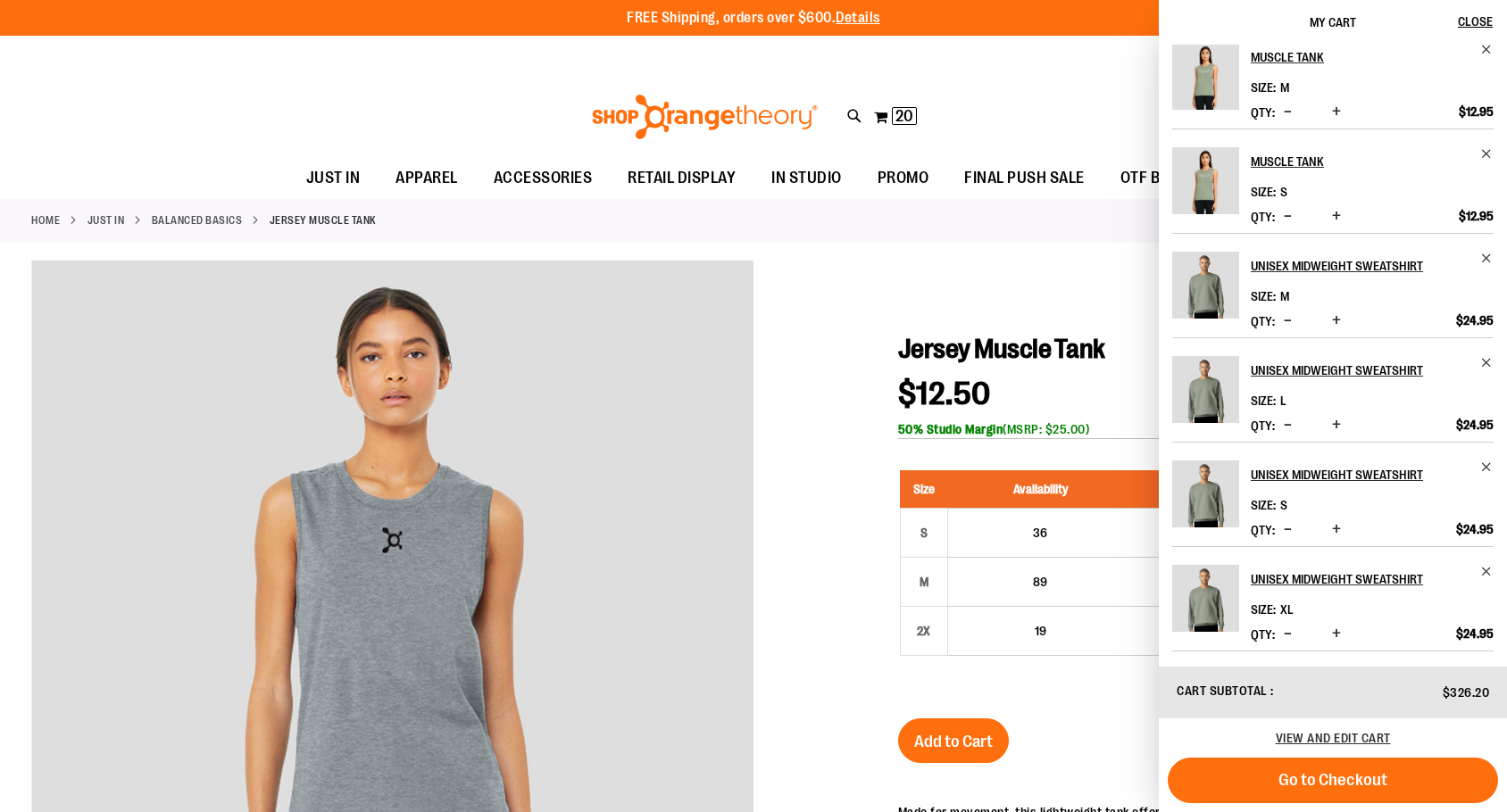
click at [830, 311] on div at bounding box center [754, 706] width 1445 height 890
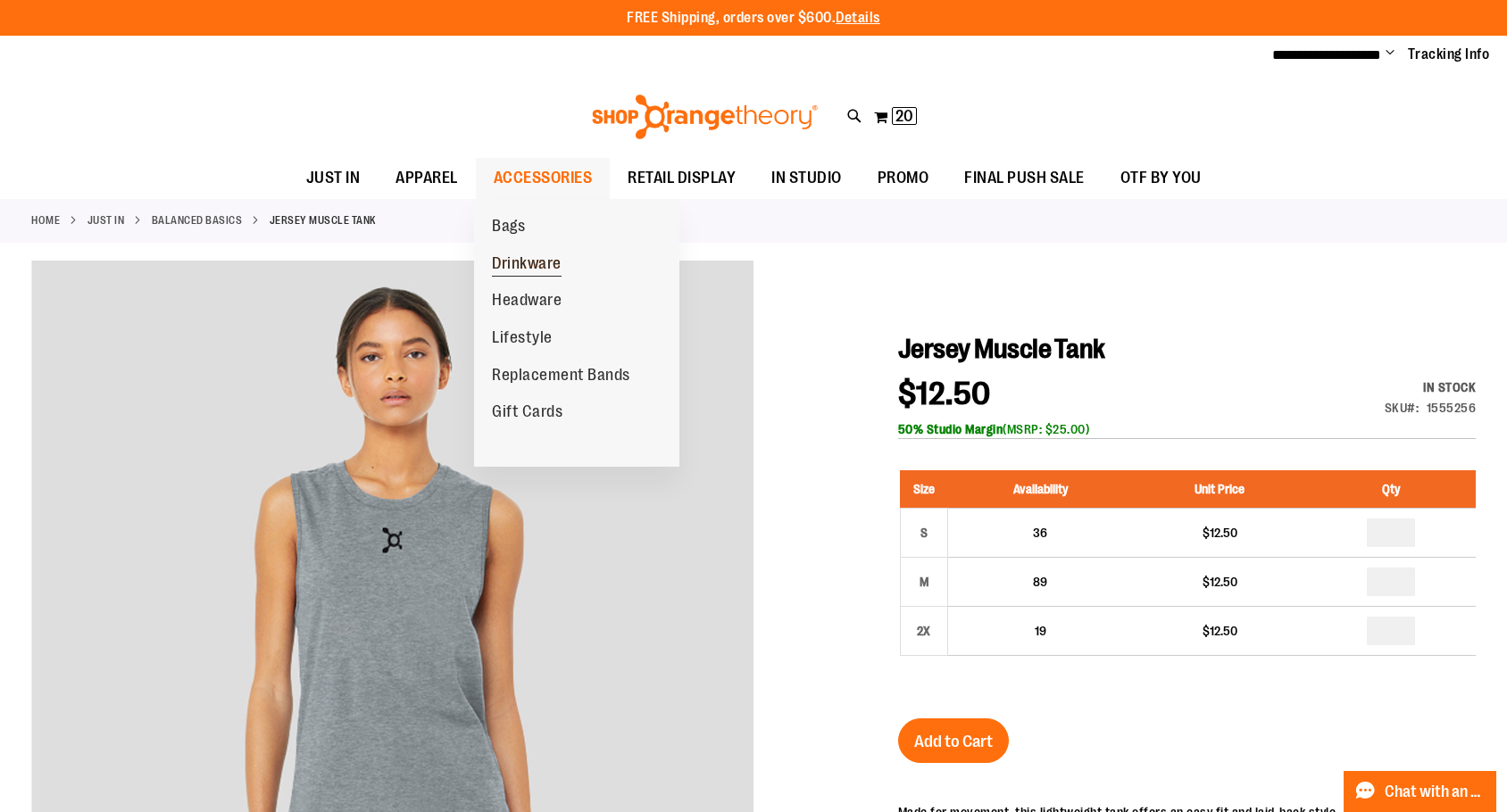
click at [513, 262] on span "Drinkware" at bounding box center [527, 265] width 70 height 23
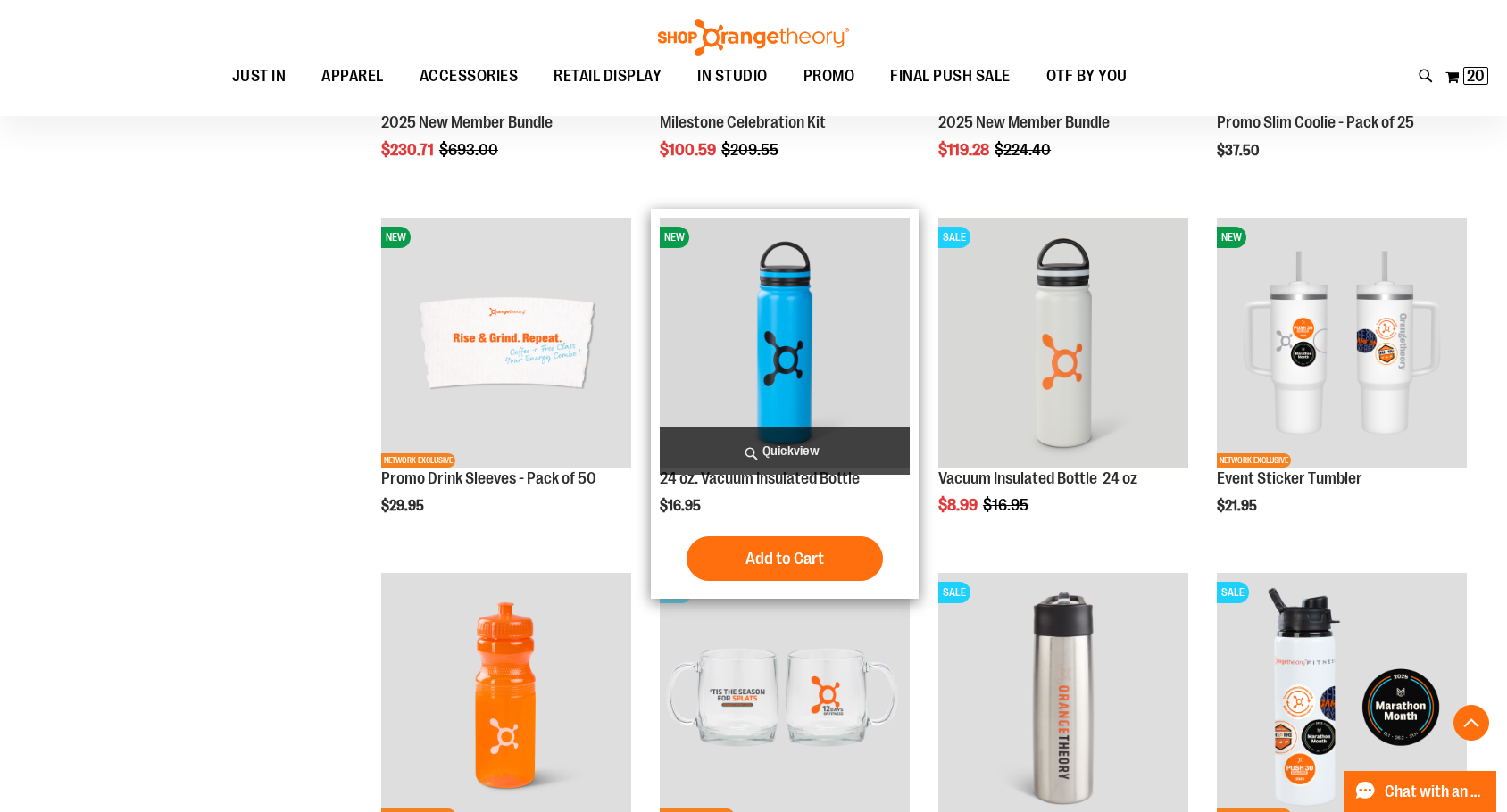
scroll to position [534, 0]
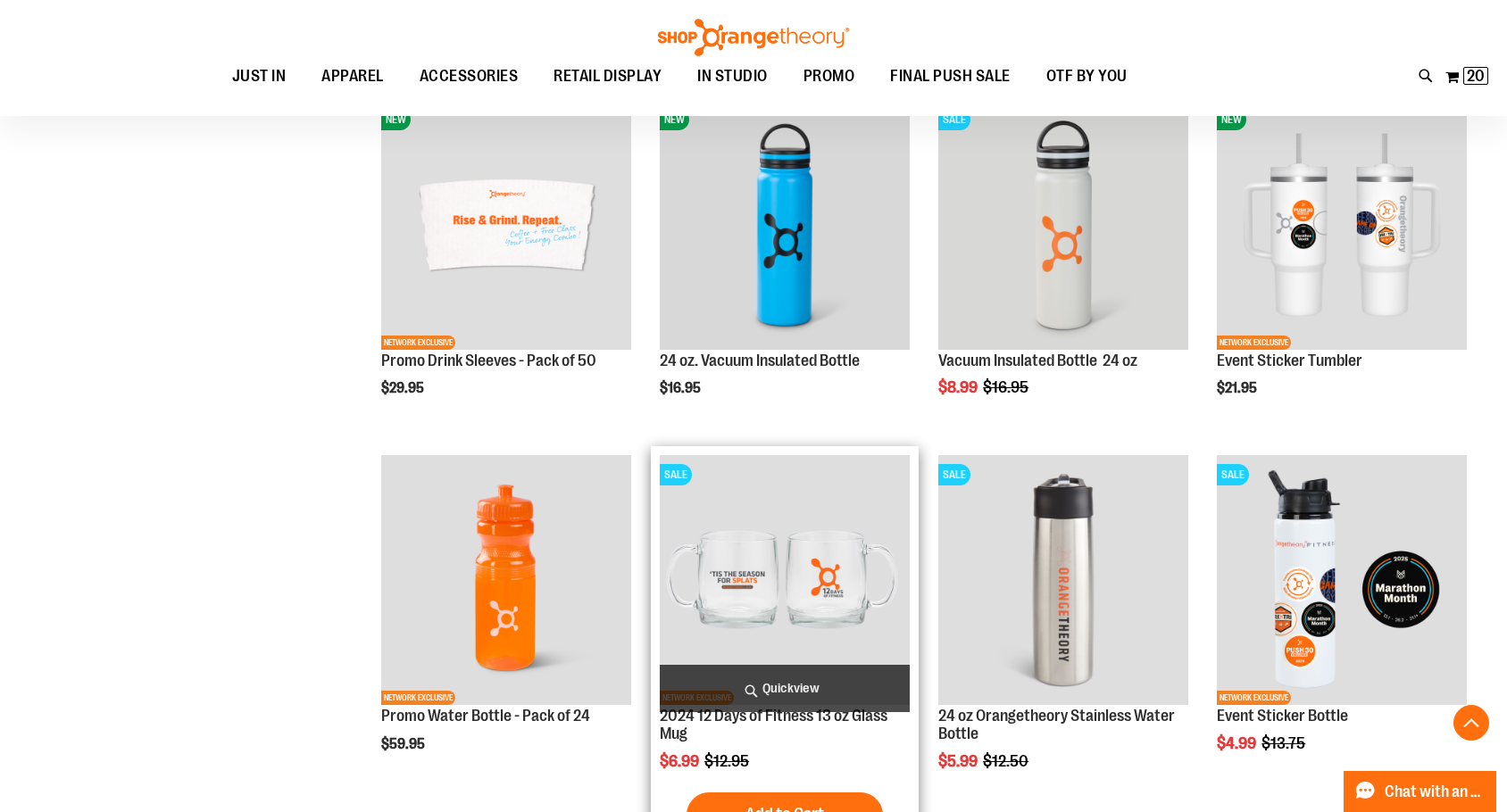
scroll to position [534, 0]
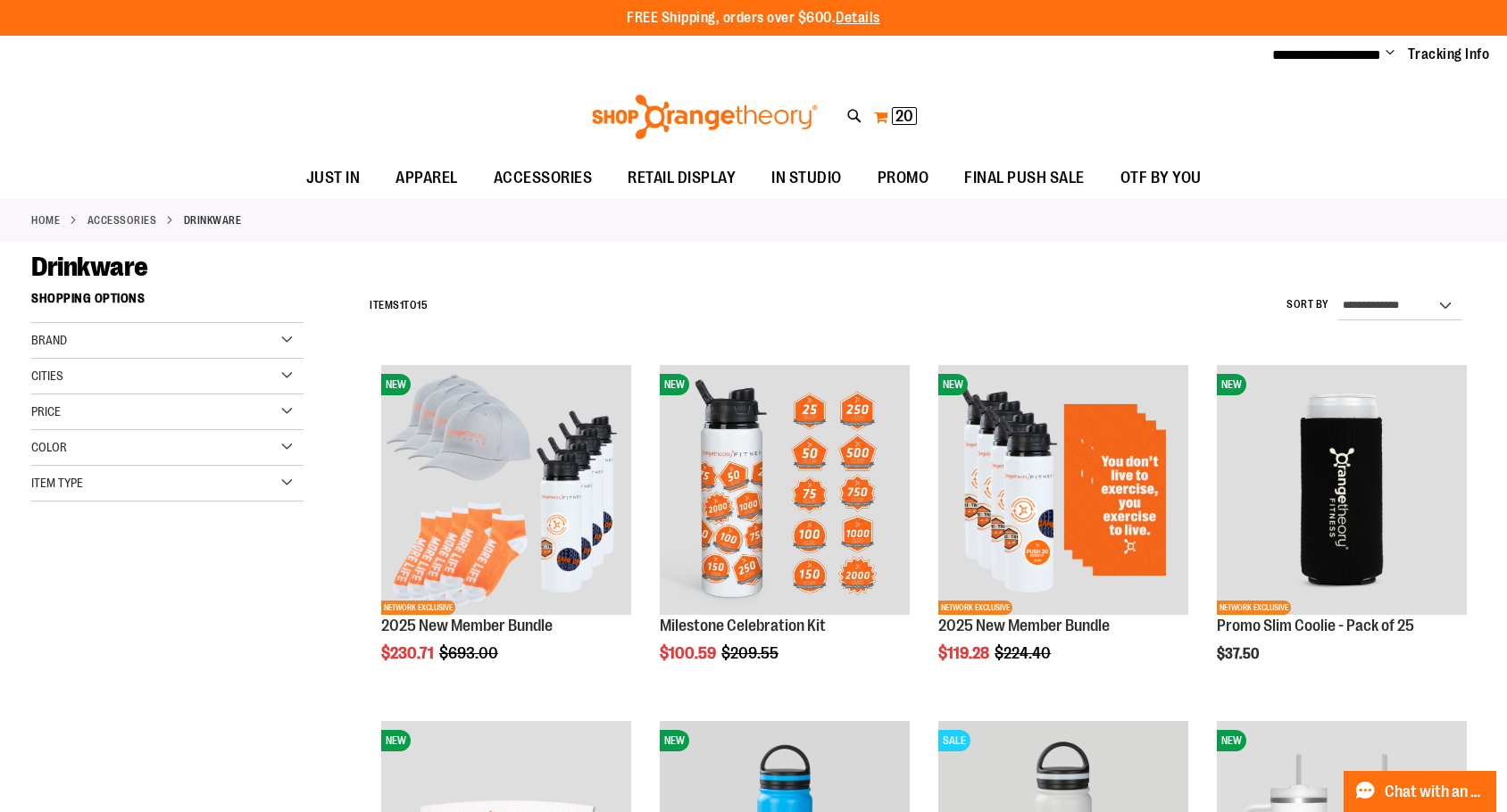
type input "**********"
click at [898, 112] on span "20" at bounding box center [905, 116] width 18 height 18
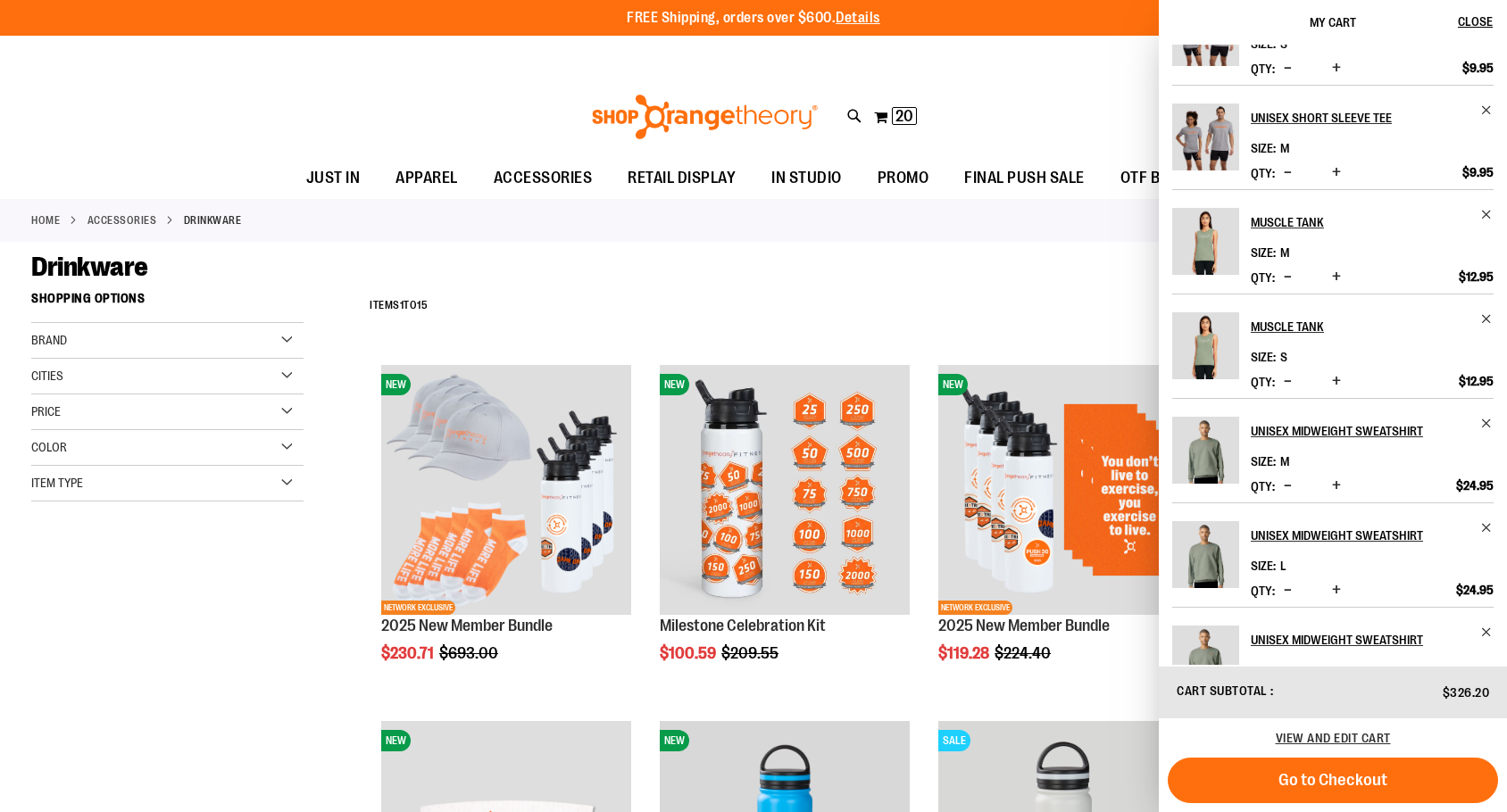
scroll to position [433, 0]
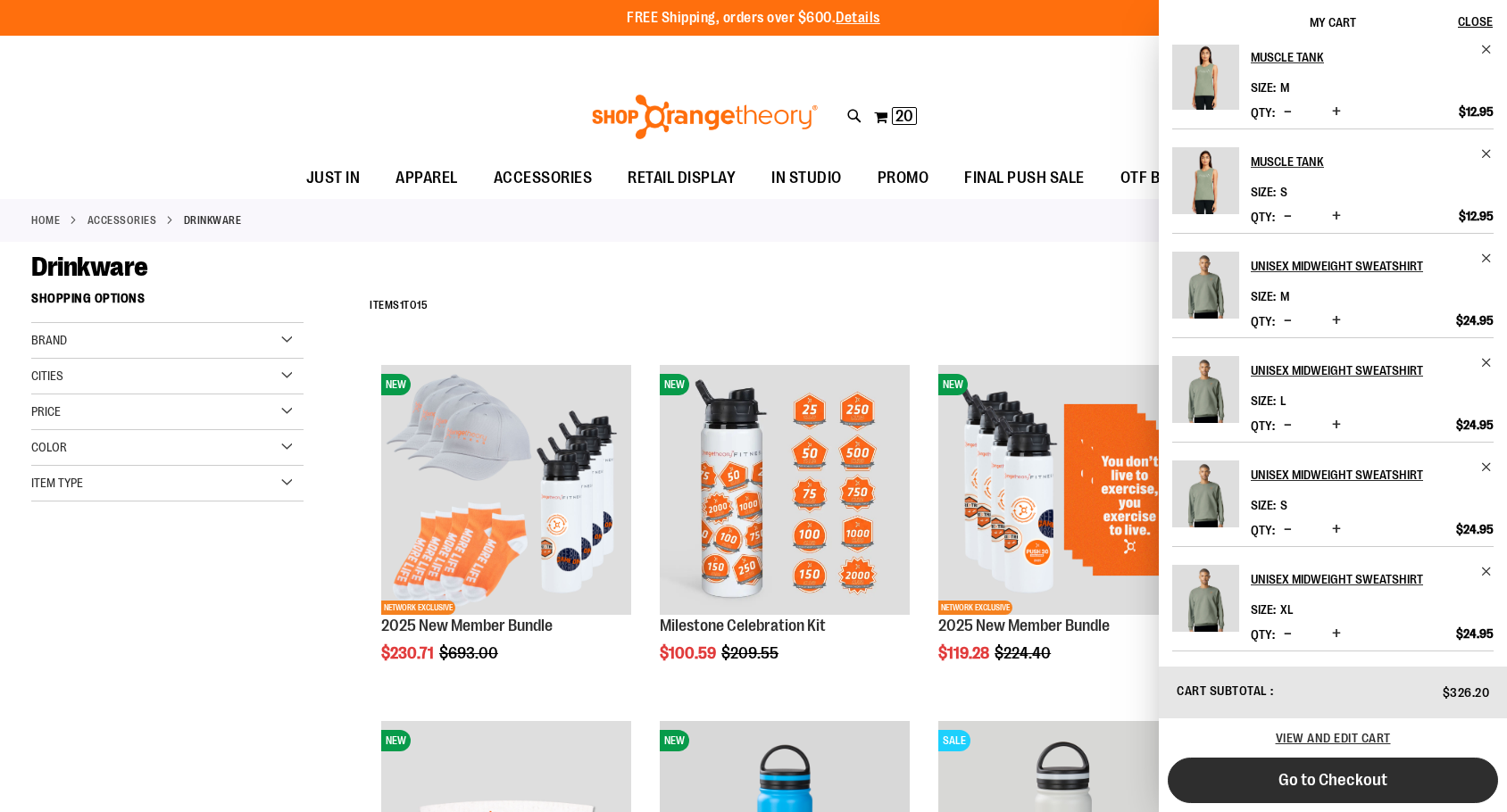
click at [1372, 789] on button "Go to Checkout" at bounding box center [1333, 781] width 331 height 45
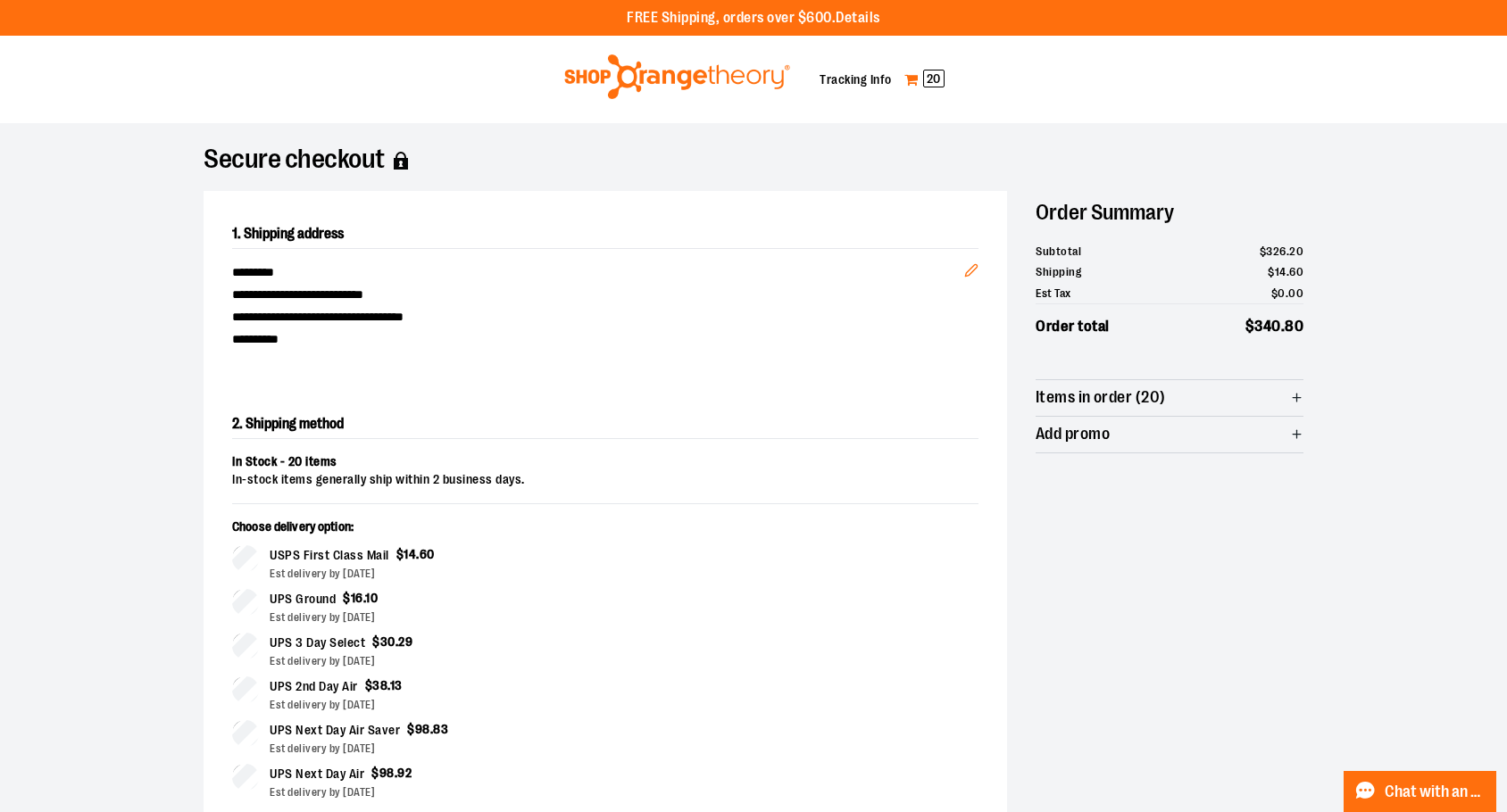
click at [935, 76] on span "20" at bounding box center [934, 78] width 22 height 18
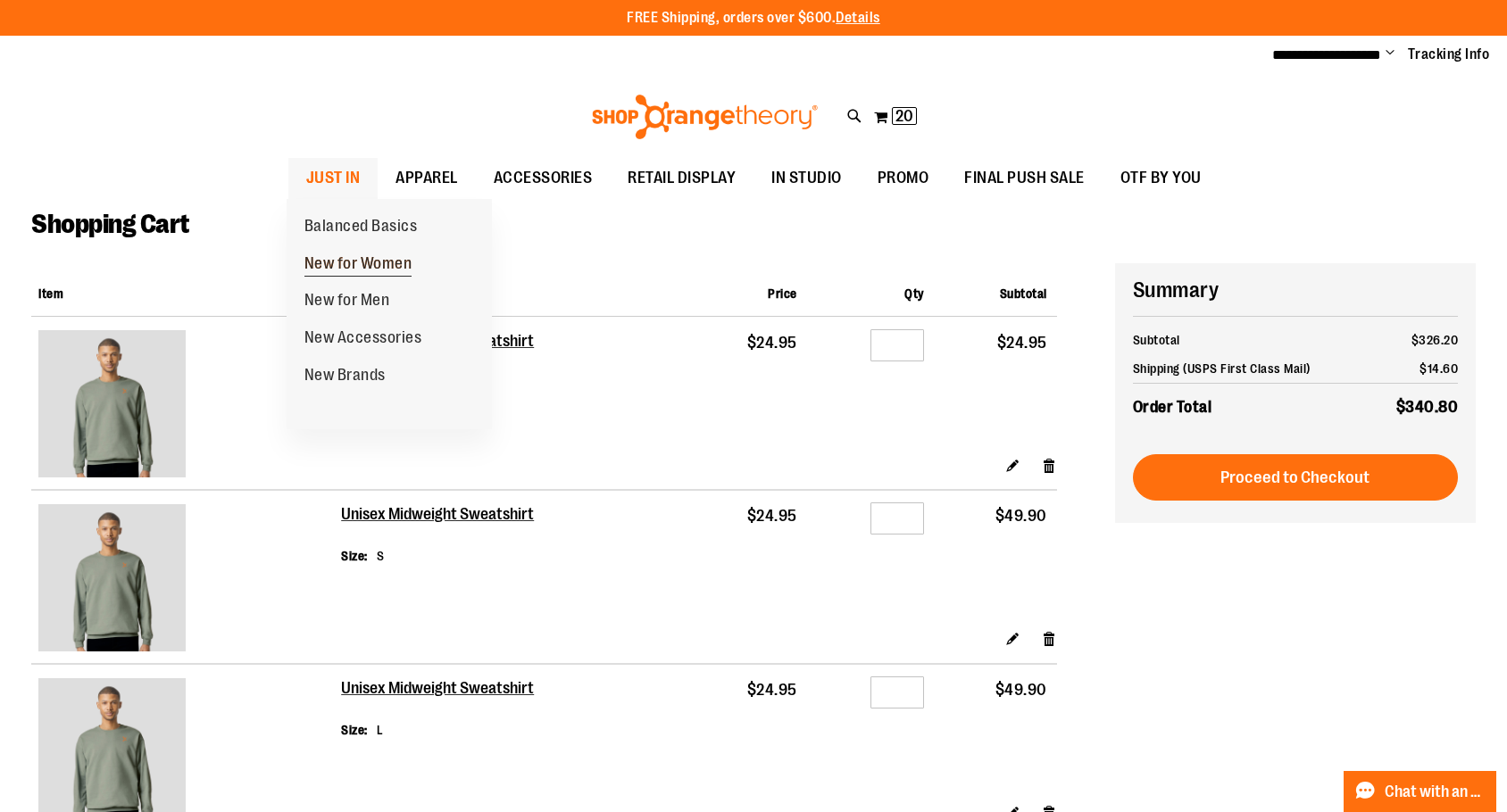
type input "**********"
click at [386, 264] on span "New for Women" at bounding box center [358, 265] width 108 height 23
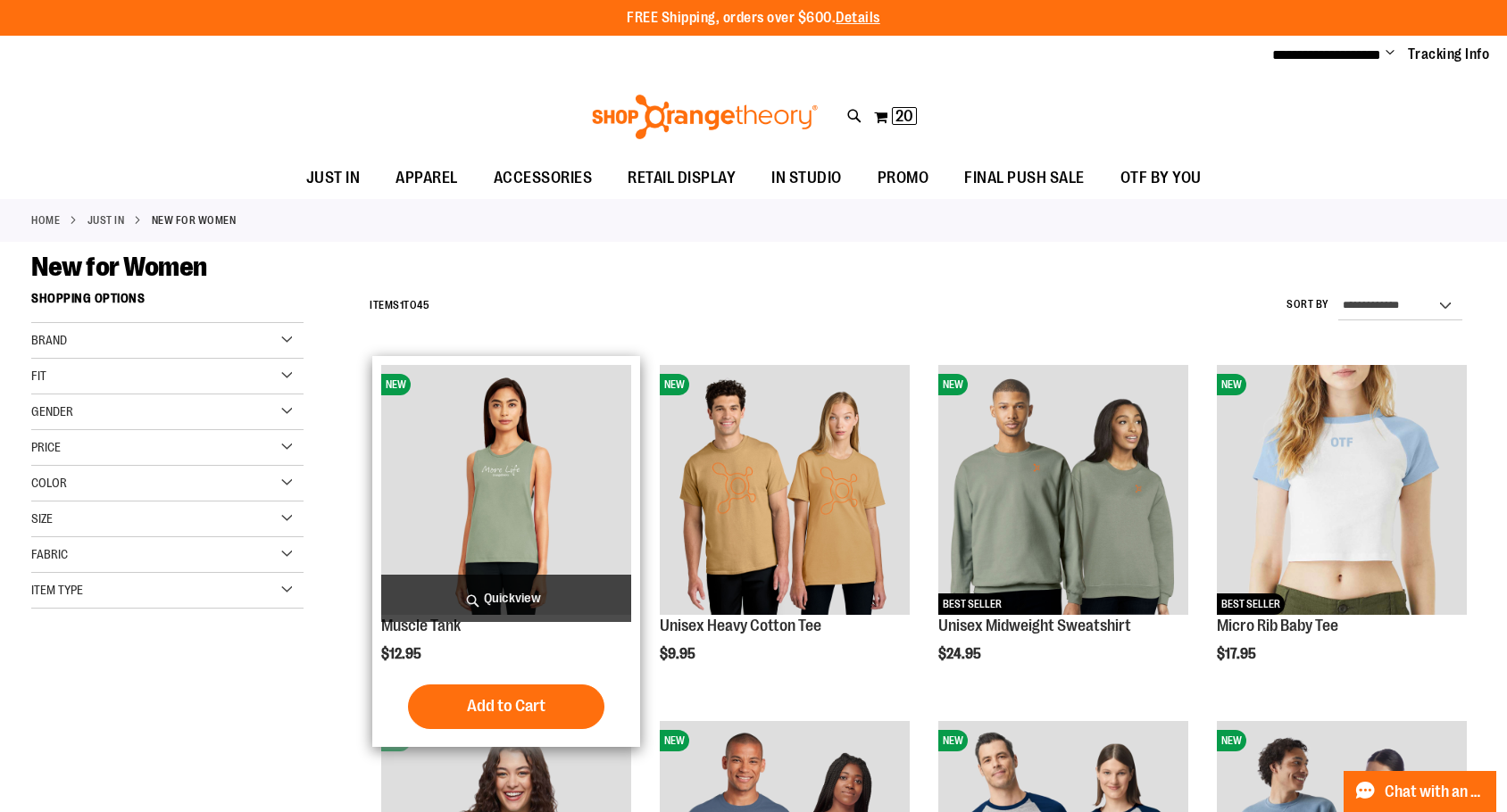
type input "**********"
click at [425, 477] on img "product" at bounding box center [506, 489] width 250 height 250
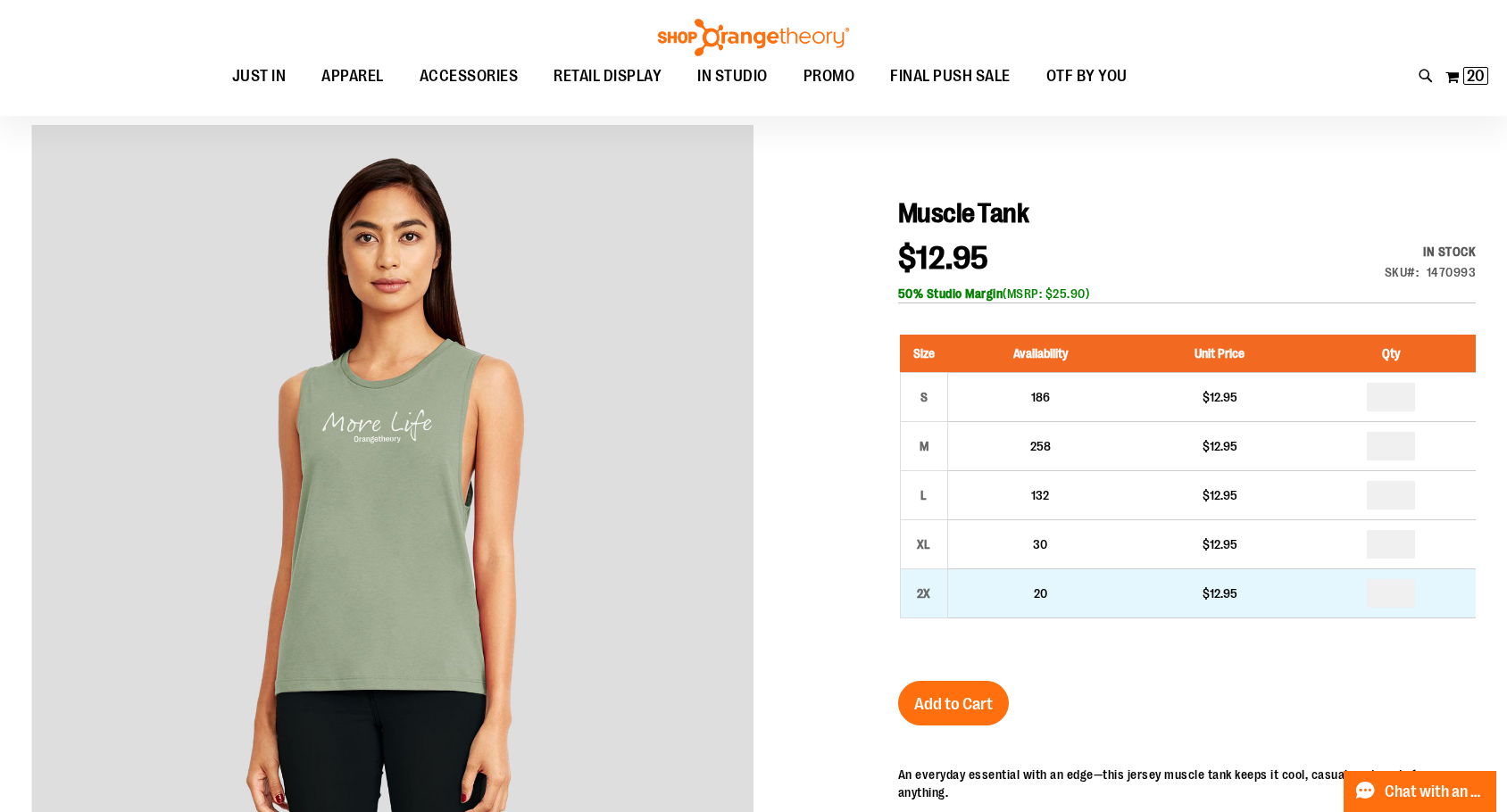
scroll to position [178, 0]
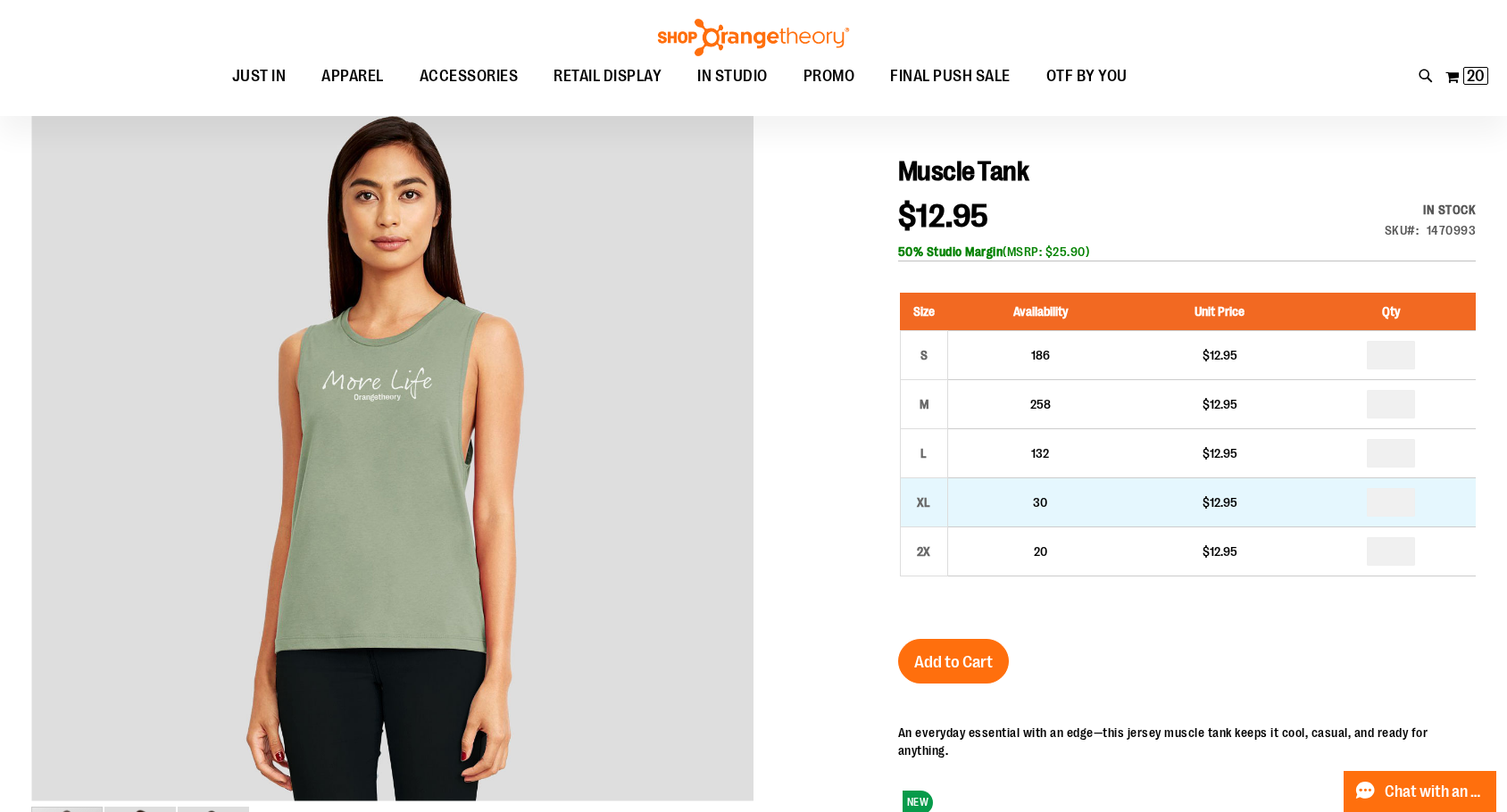
type input "**********"
click at [1407, 509] on input "number" at bounding box center [1390, 502] width 48 height 28
type input "*"
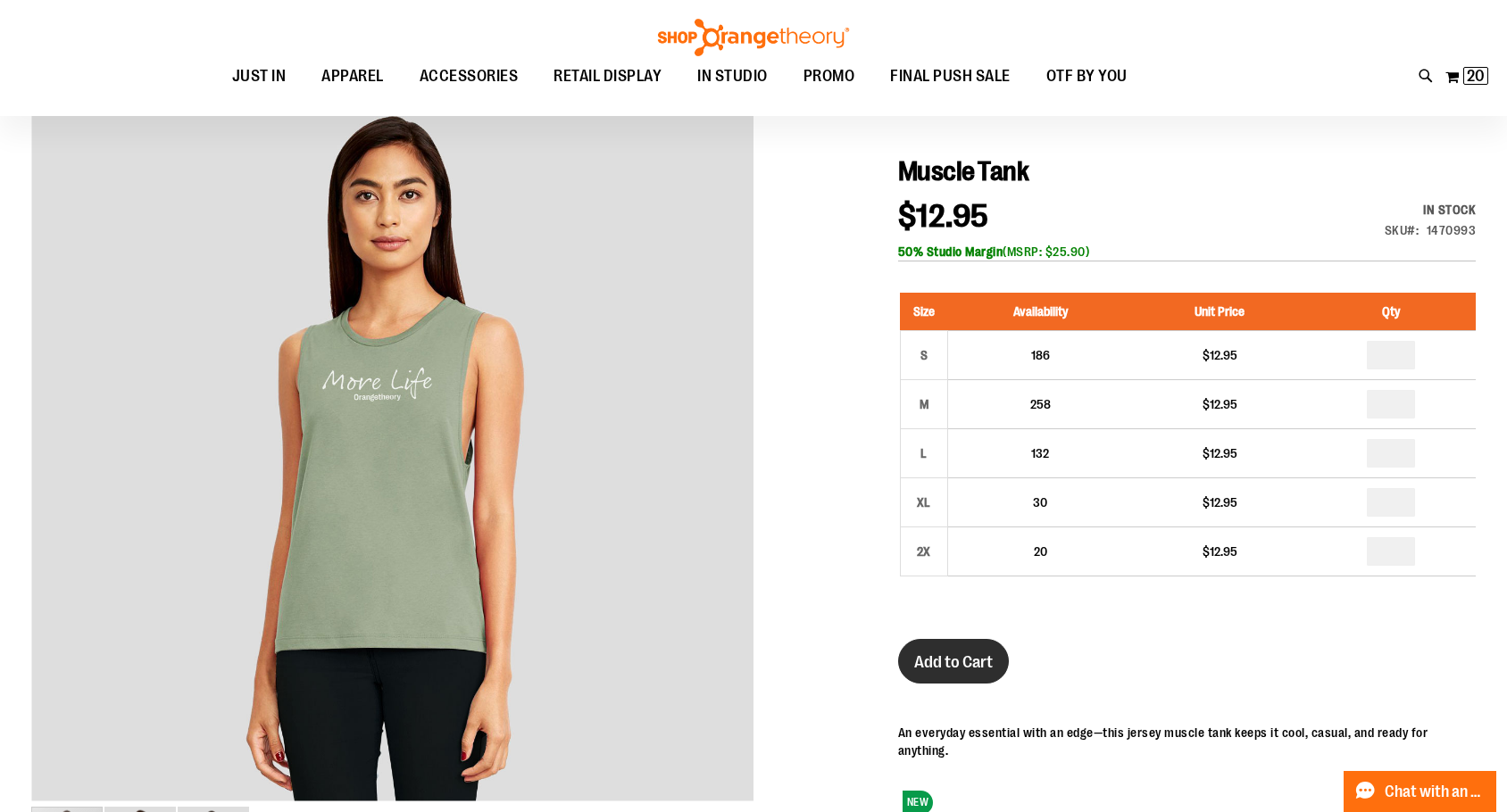
click at [927, 654] on button "Add to Cart" at bounding box center [954, 662] width 111 height 45
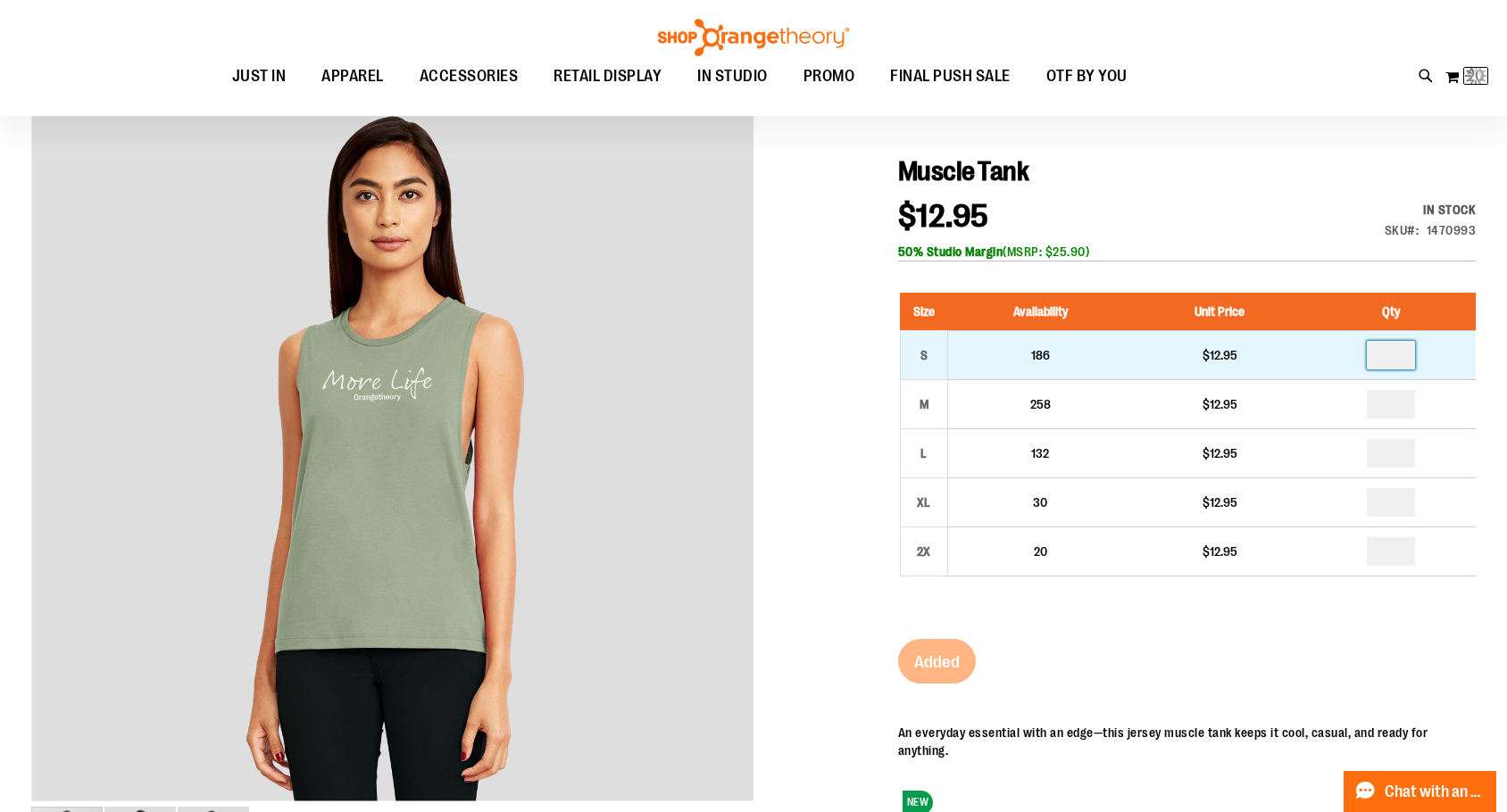
click at [1412, 364] on input "number" at bounding box center [1390, 355] width 48 height 28
type input "*"
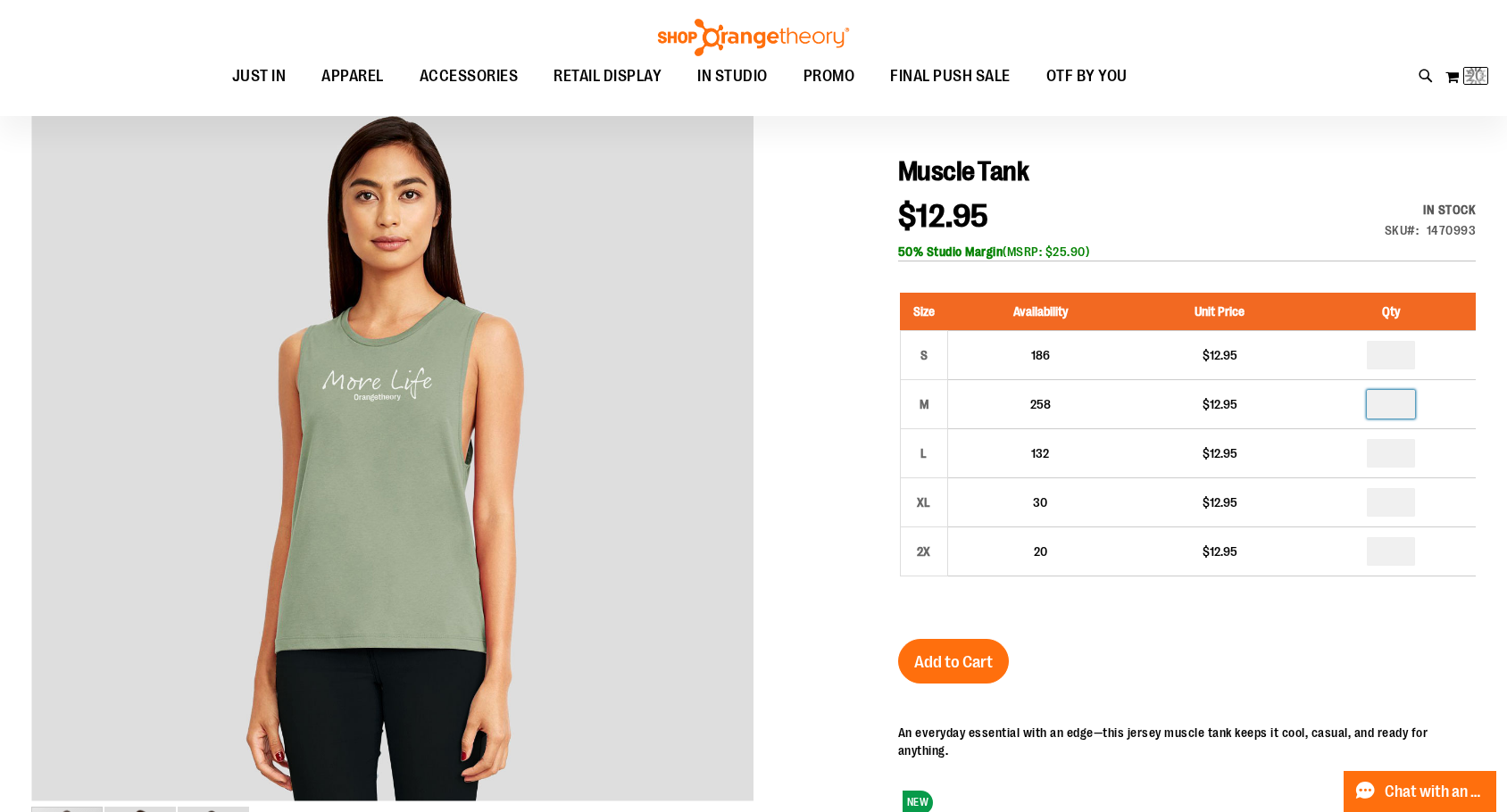
click at [1416, 410] on input "number" at bounding box center [1390, 404] width 48 height 28
type input "*"
click at [1409, 465] on input "number" at bounding box center [1390, 453] width 48 height 28
type input "*"
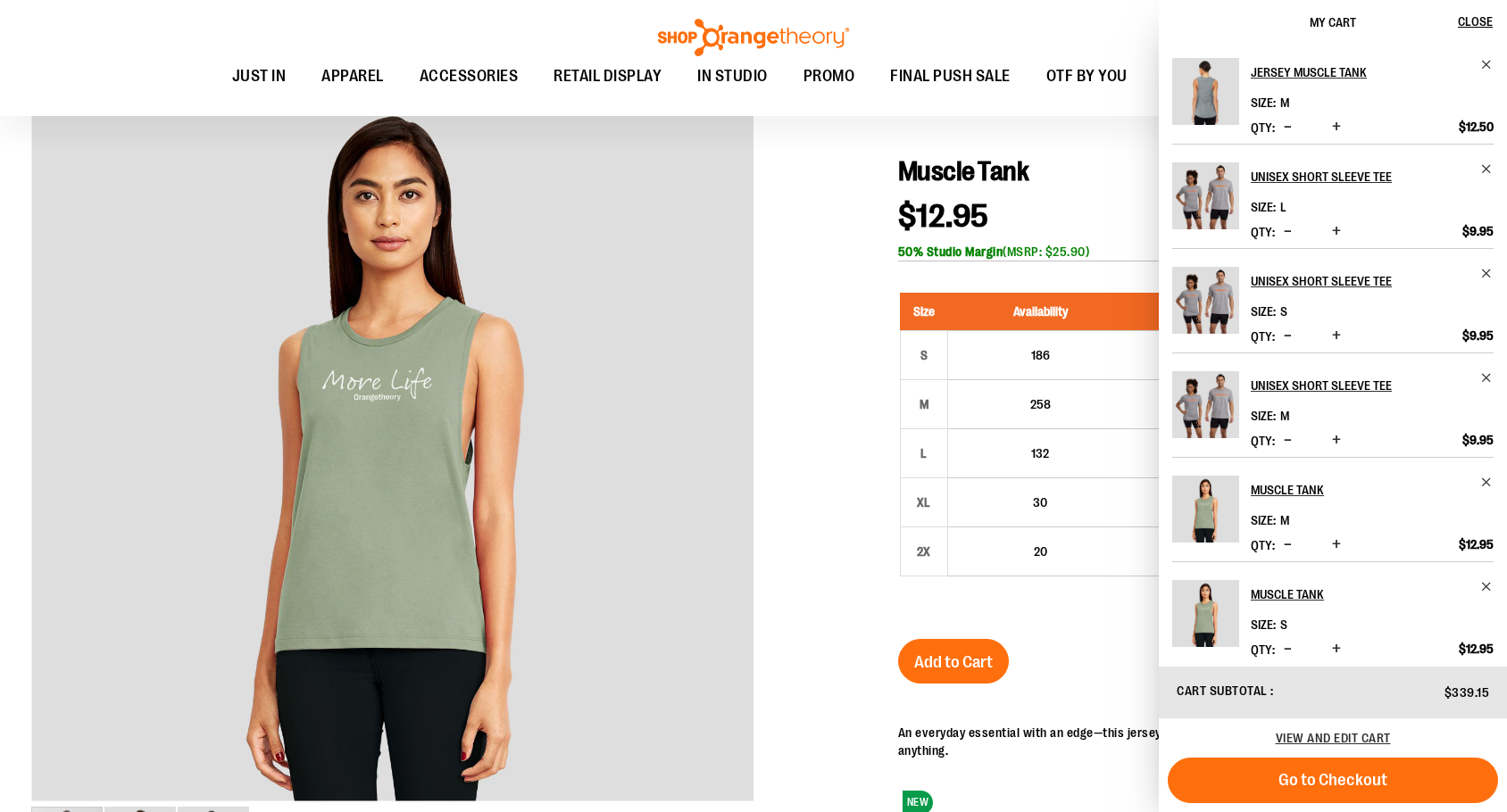
click at [1332, 650] on span "Increase product quantity" at bounding box center [1336, 649] width 9 height 18
click at [1333, 650] on span "Increase product quantity" at bounding box center [1336, 649] width 9 height 18
click at [1337, 646] on span "Increase product quantity" at bounding box center [1336, 649] width 9 height 18
click at [1332, 542] on span "Increase product quantity" at bounding box center [1336, 544] width 9 height 18
click at [1337, 541] on span "Increase product quantity" at bounding box center [1336, 544] width 9 height 18
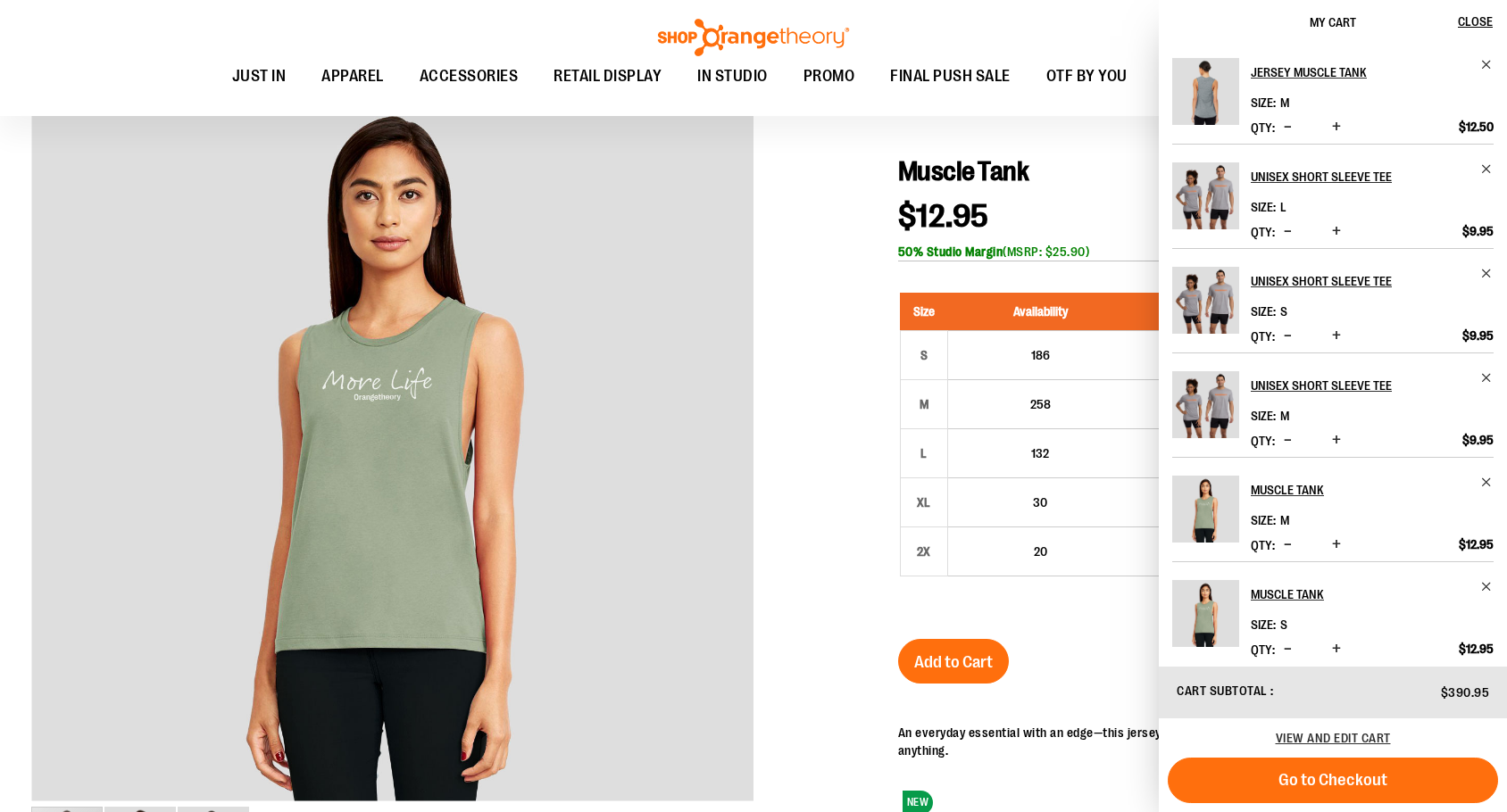
click at [1334, 440] on span "Increase product quantity" at bounding box center [1336, 440] width 9 height 18
click at [1332, 334] on span "Increase product quantity" at bounding box center [1336, 335] width 9 height 18
click at [1328, 332] on button "Increase product quantity" at bounding box center [1336, 336] width 18 height 18
click at [1336, 231] on span "Increase product quantity" at bounding box center [1336, 231] width 9 height 18
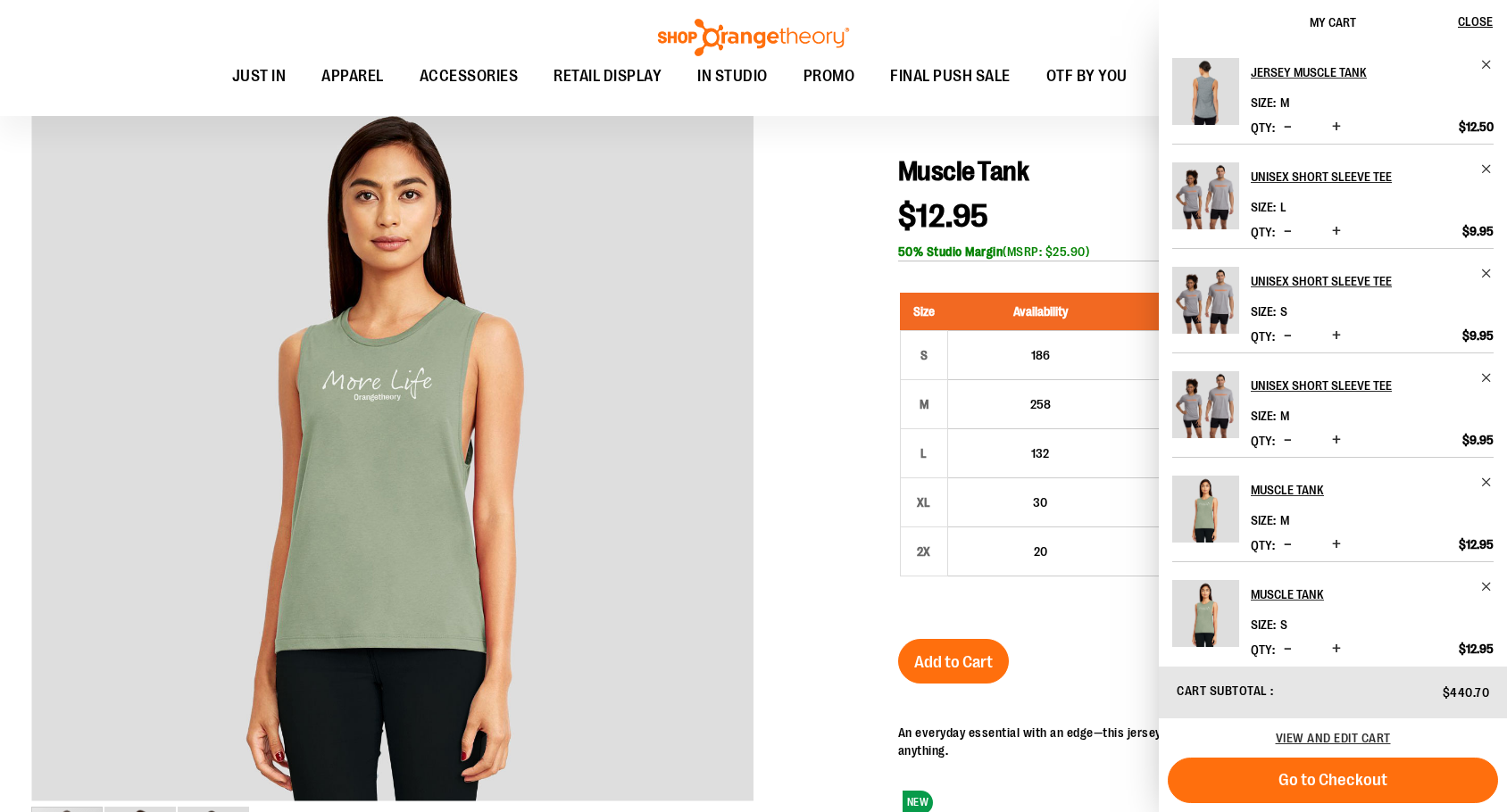
click at [1333, 126] on span "Increase product quantity" at bounding box center [1336, 127] width 9 height 18
click at [1338, 127] on span "Increase product quantity" at bounding box center [1336, 127] width 9 height 18
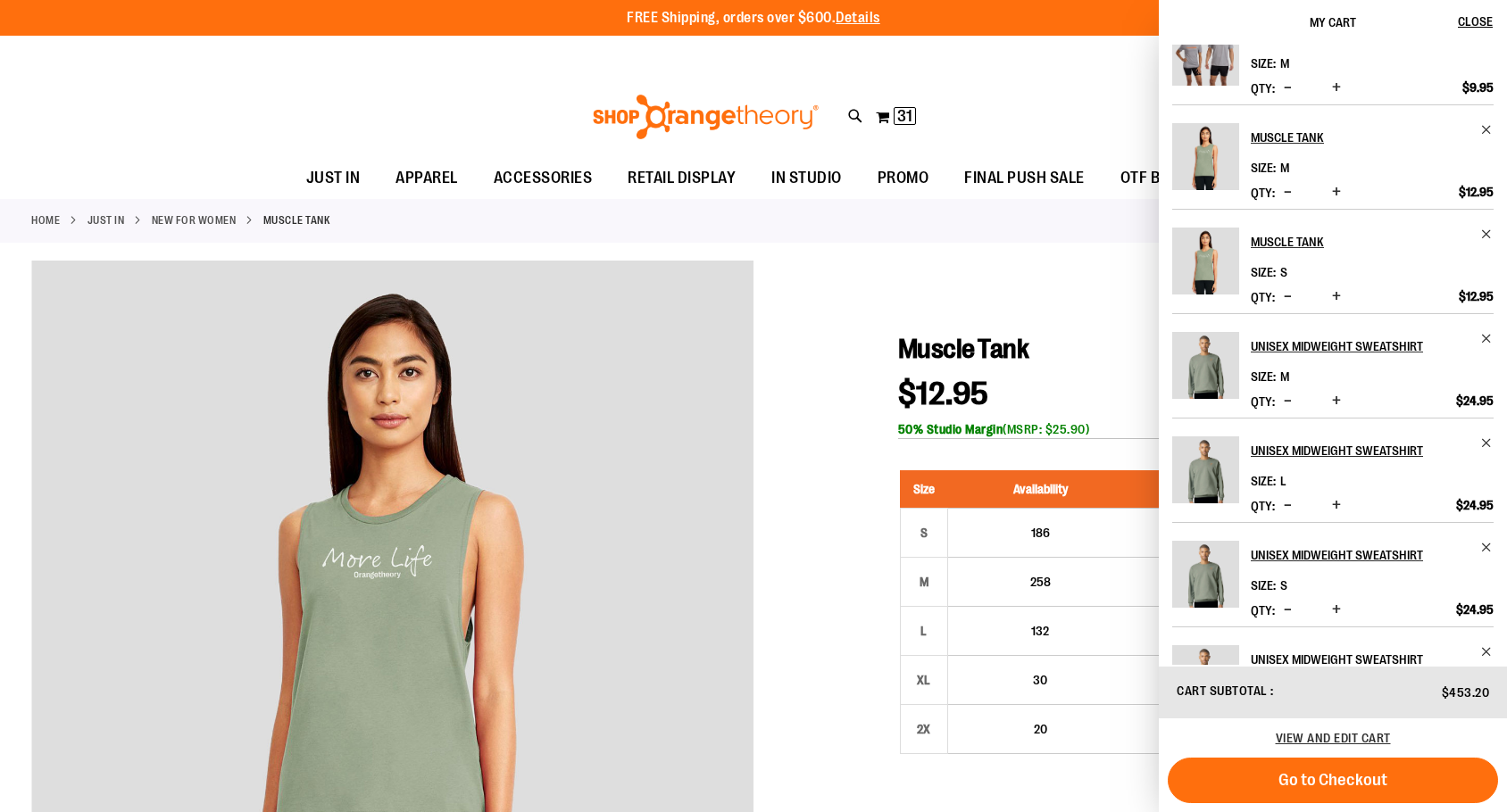
scroll to position [433, 0]
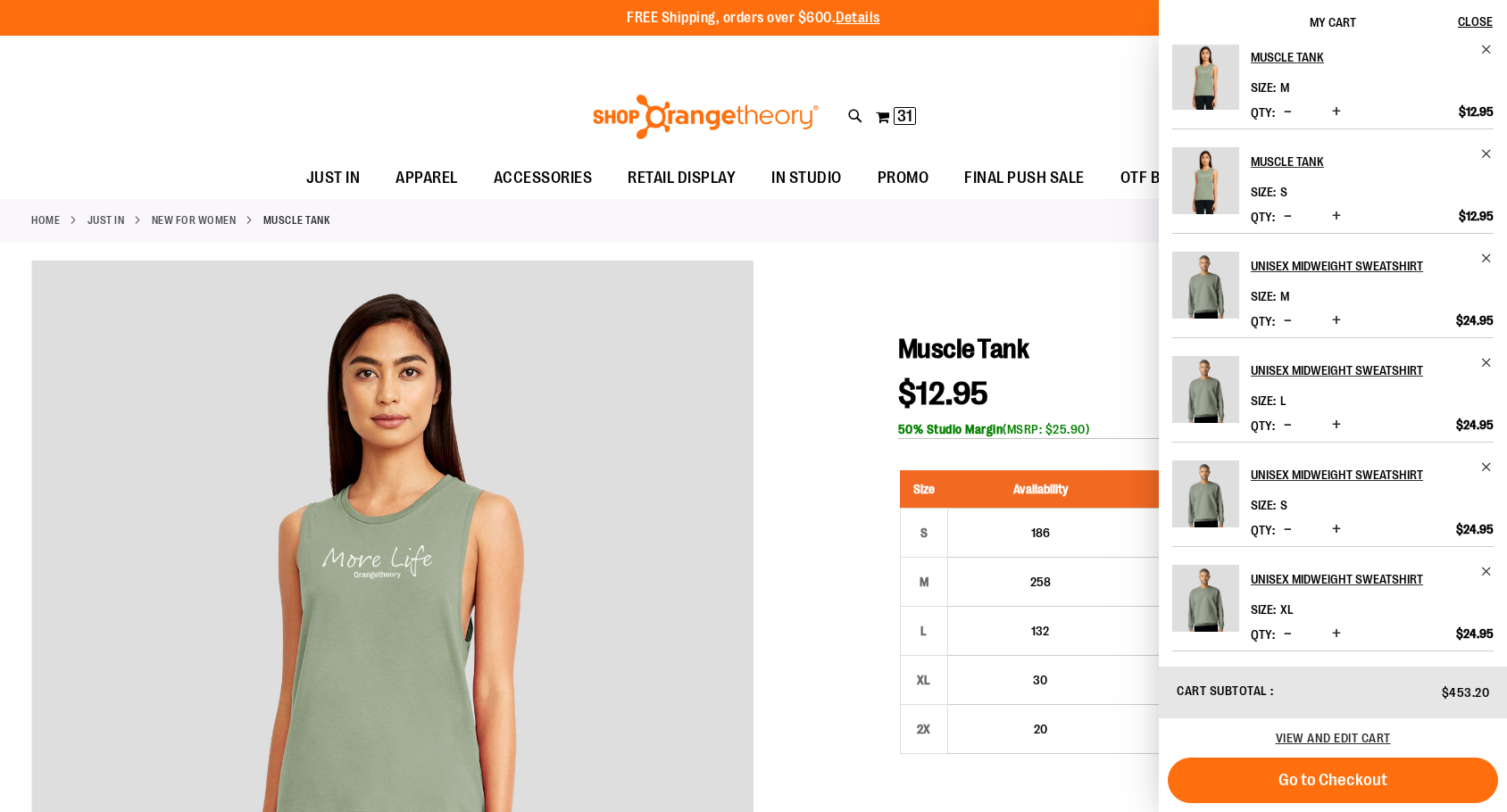
click at [1334, 323] on span "Increase product quantity" at bounding box center [1336, 321] width 9 height 18
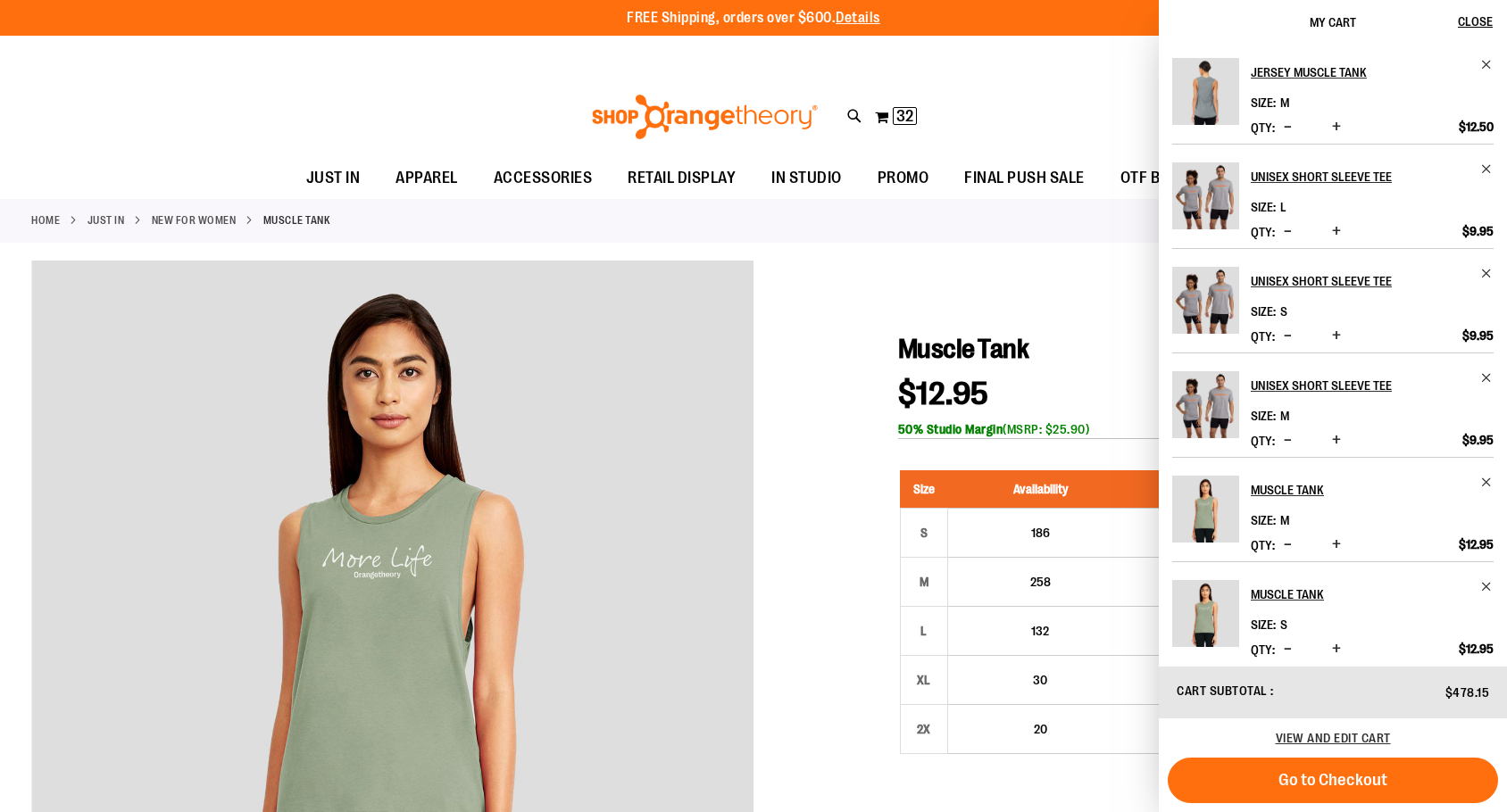
click at [1340, 230] on button "Increase product quantity" at bounding box center [1336, 232] width 18 height 18
click at [1339, 230] on span "Increase product quantity" at bounding box center [1336, 231] width 9 height 18
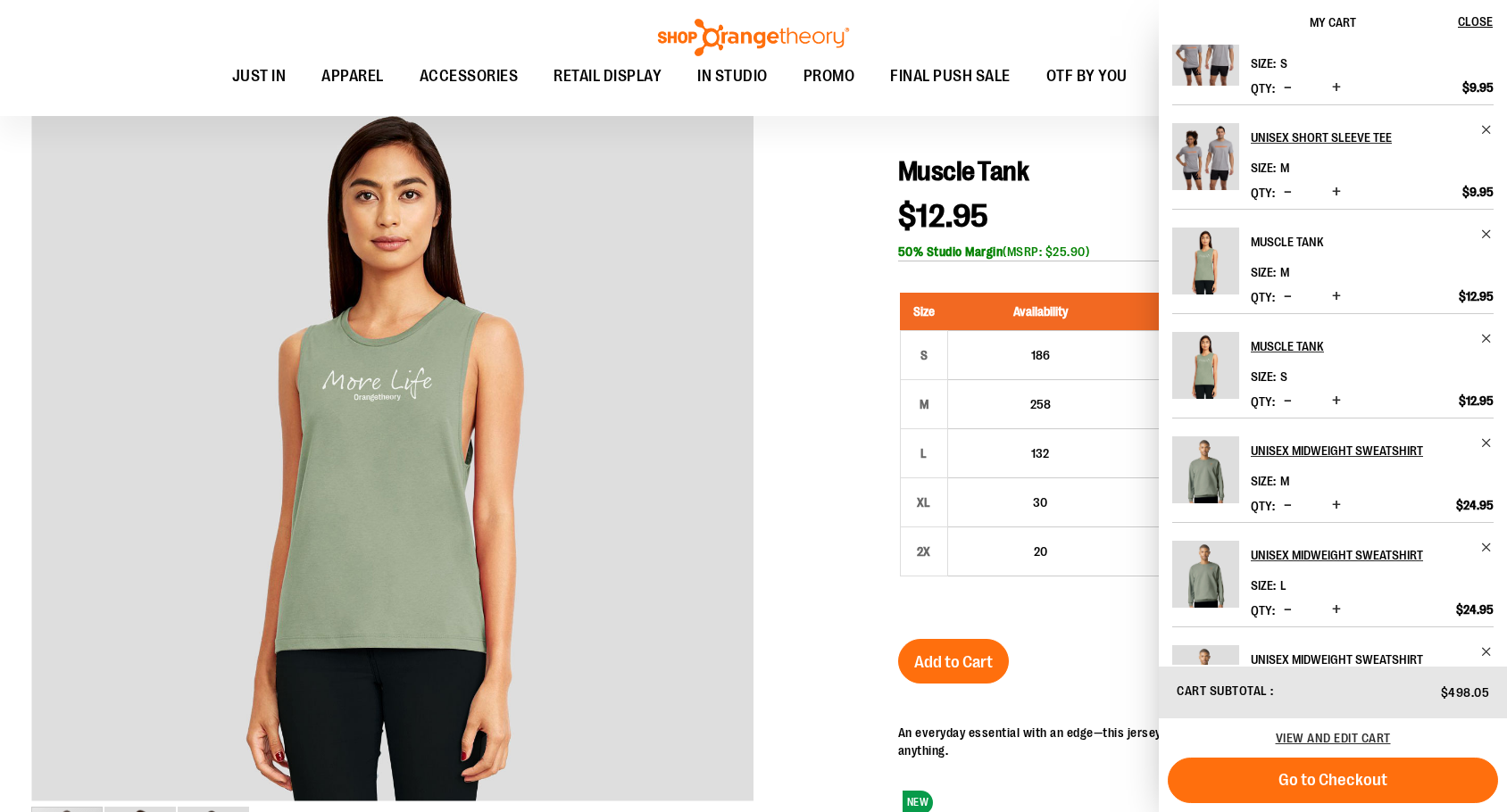
scroll to position [357, 0]
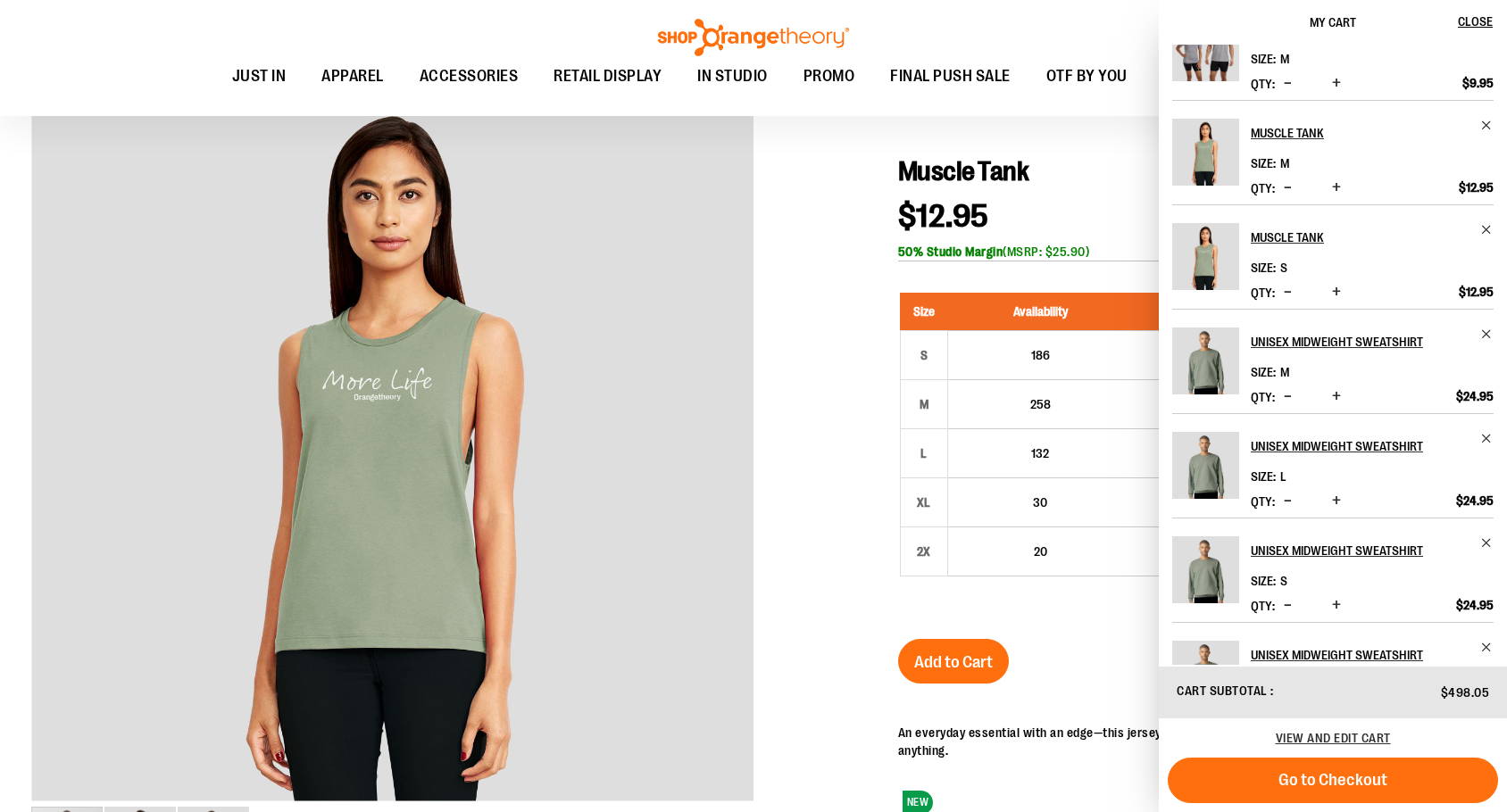
click at [1332, 396] on span "Increase product quantity" at bounding box center [1336, 396] width 9 height 18
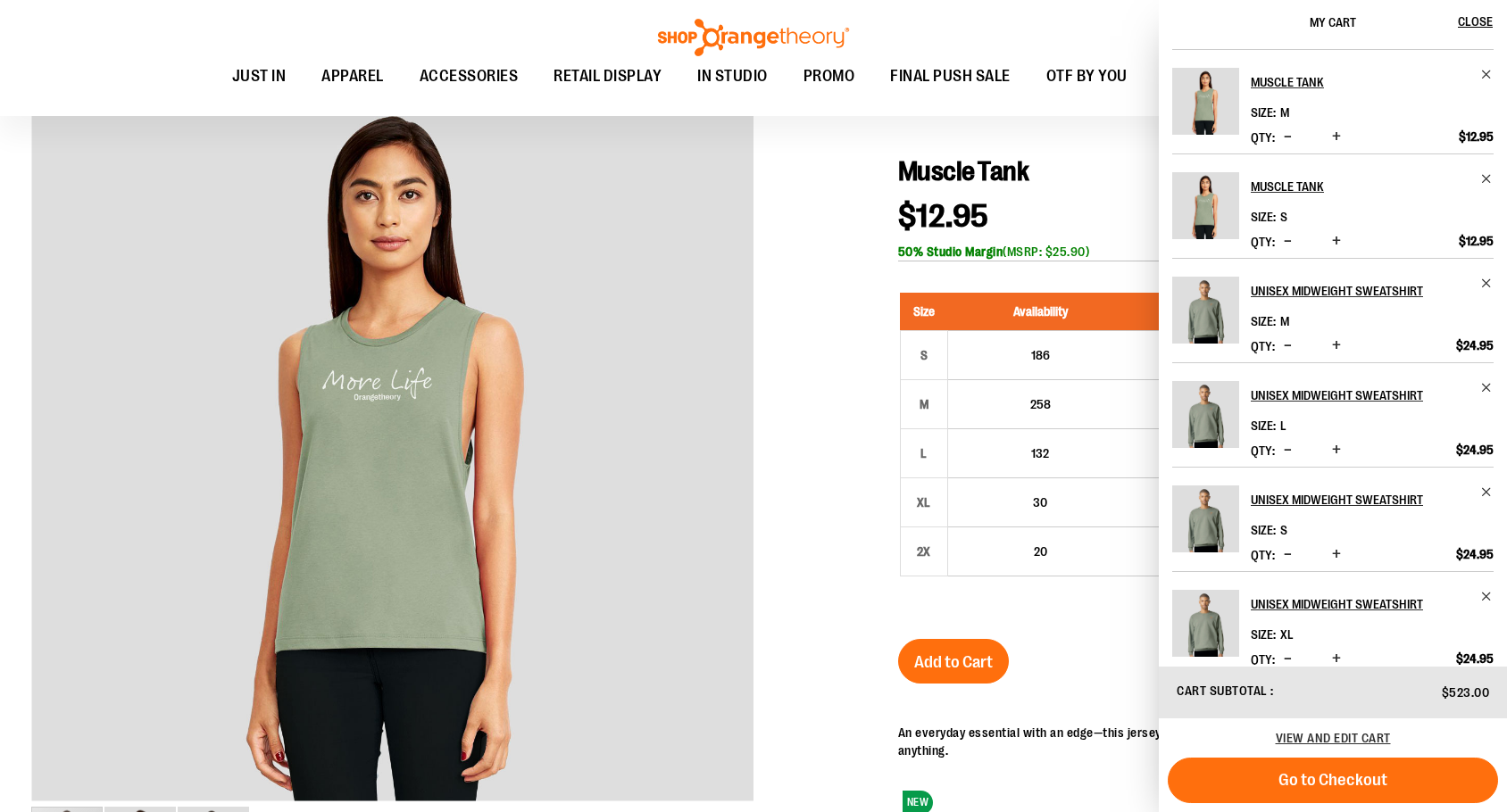
scroll to position [433, 0]
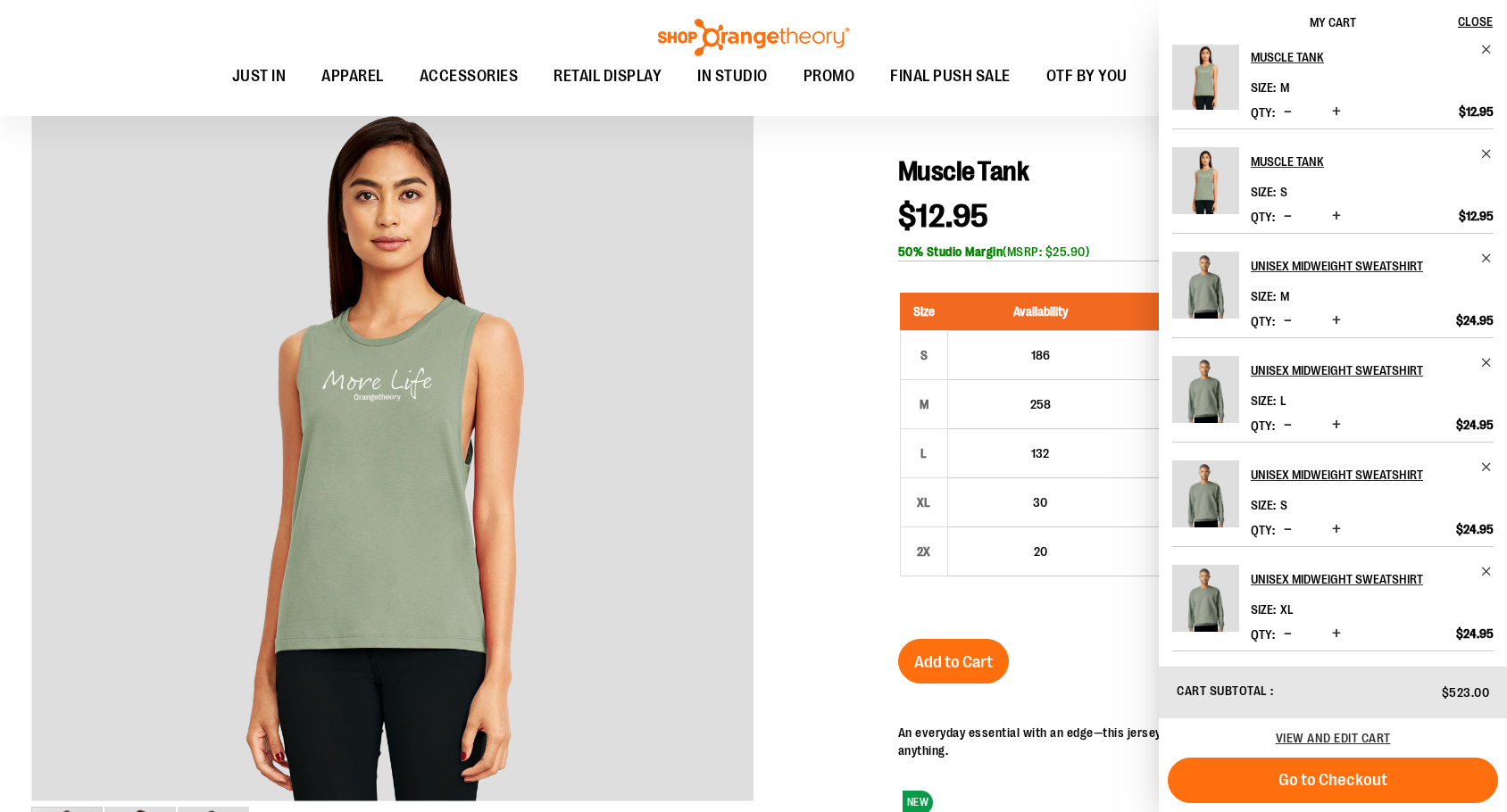
click at [1337, 426] on span "Increase product quantity" at bounding box center [1336, 425] width 9 height 18
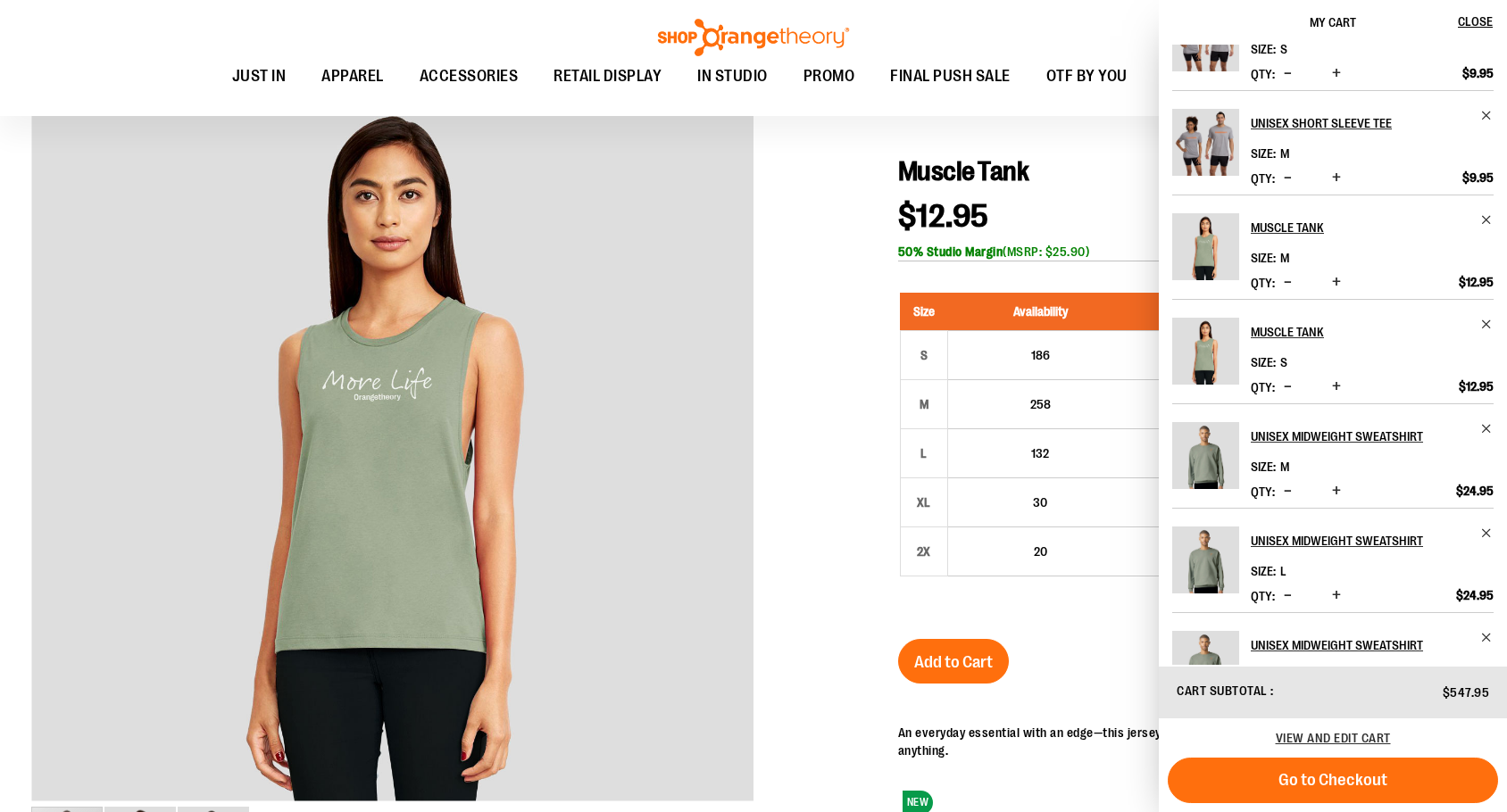
scroll to position [268, 0]
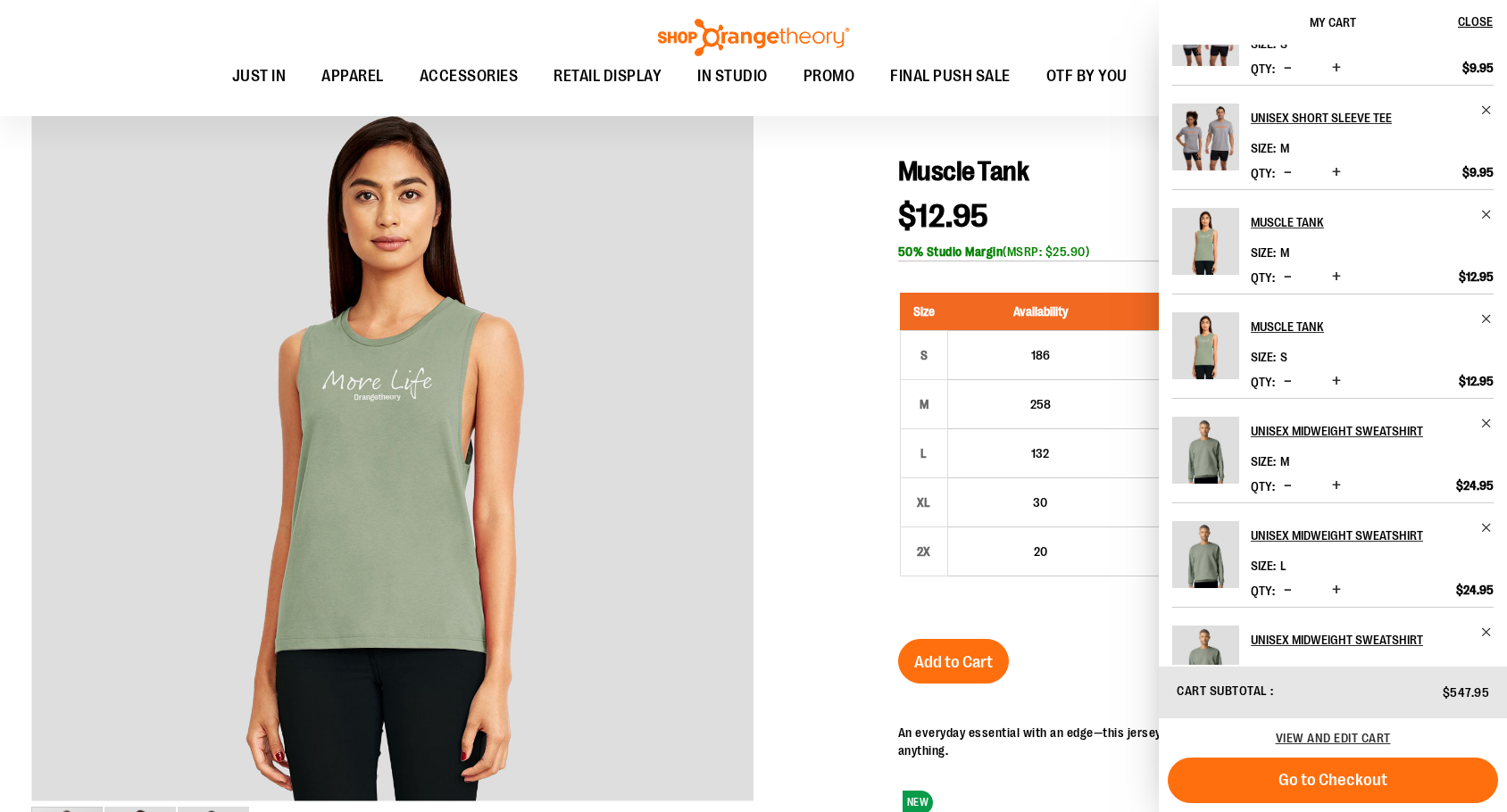
click at [1334, 585] on span "Increase product quantity" at bounding box center [1336, 590] width 9 height 18
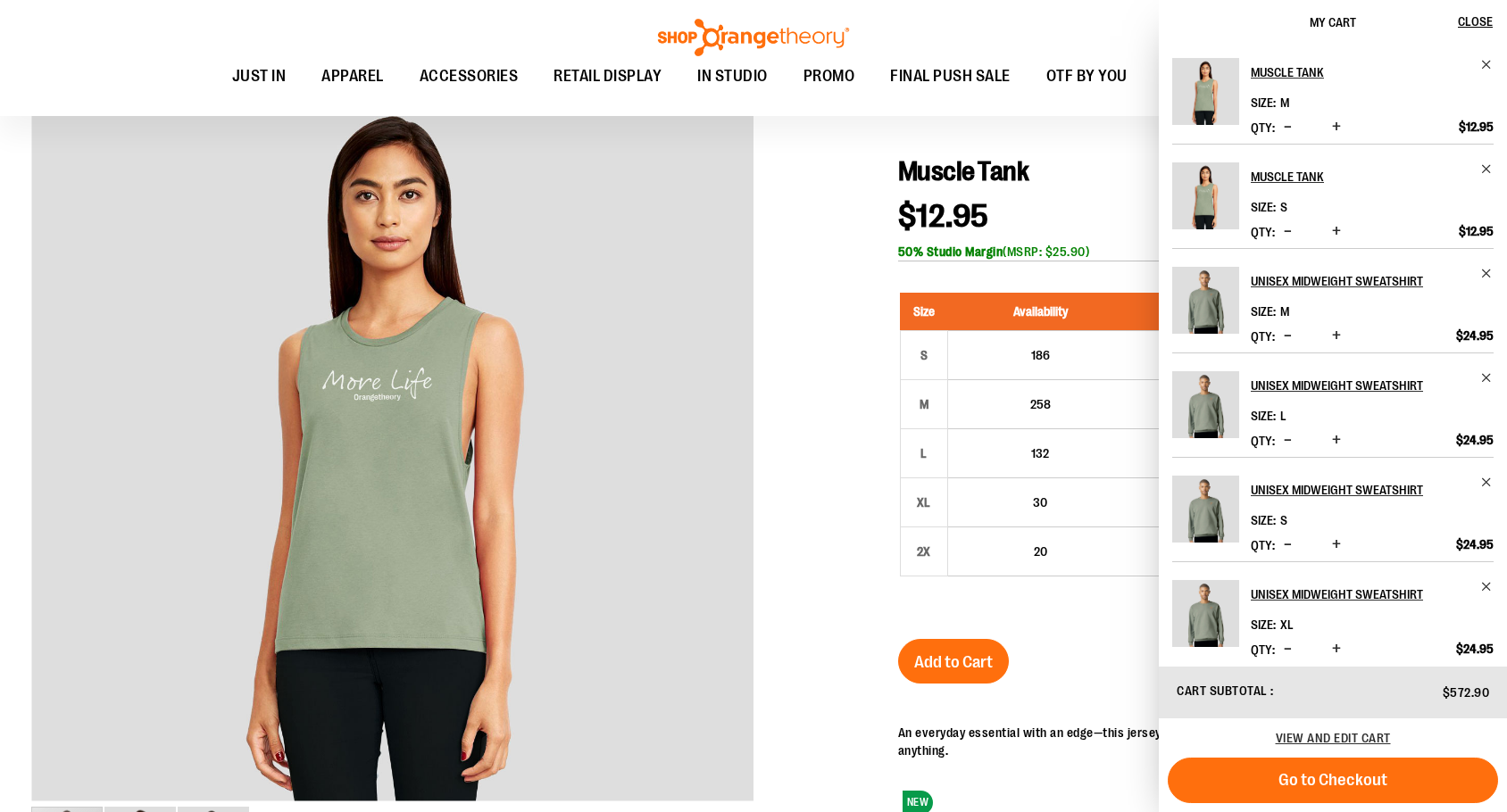
scroll to position [433, 0]
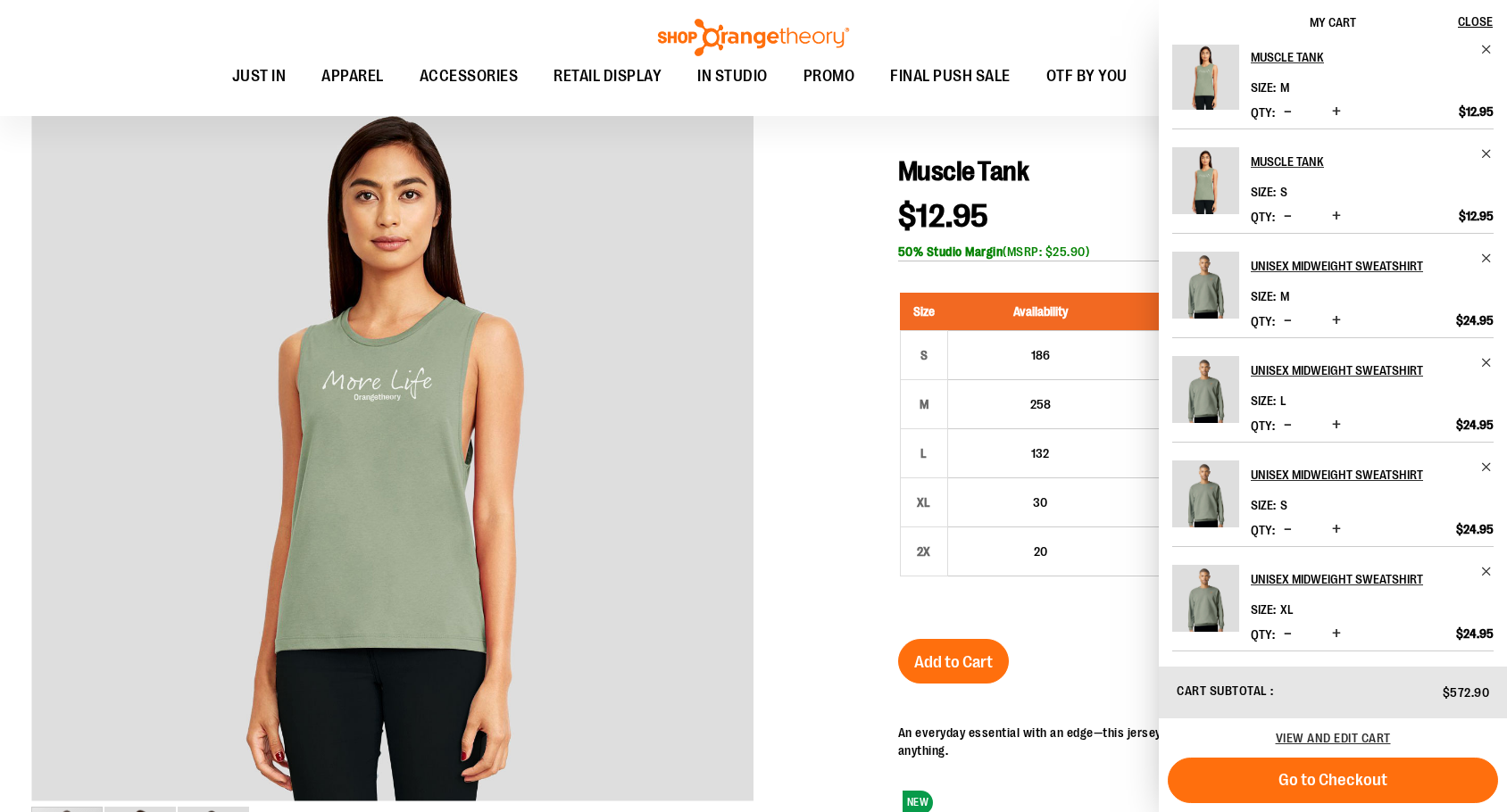
click at [1337, 527] on span "Increase product quantity" at bounding box center [1336, 530] width 9 height 18
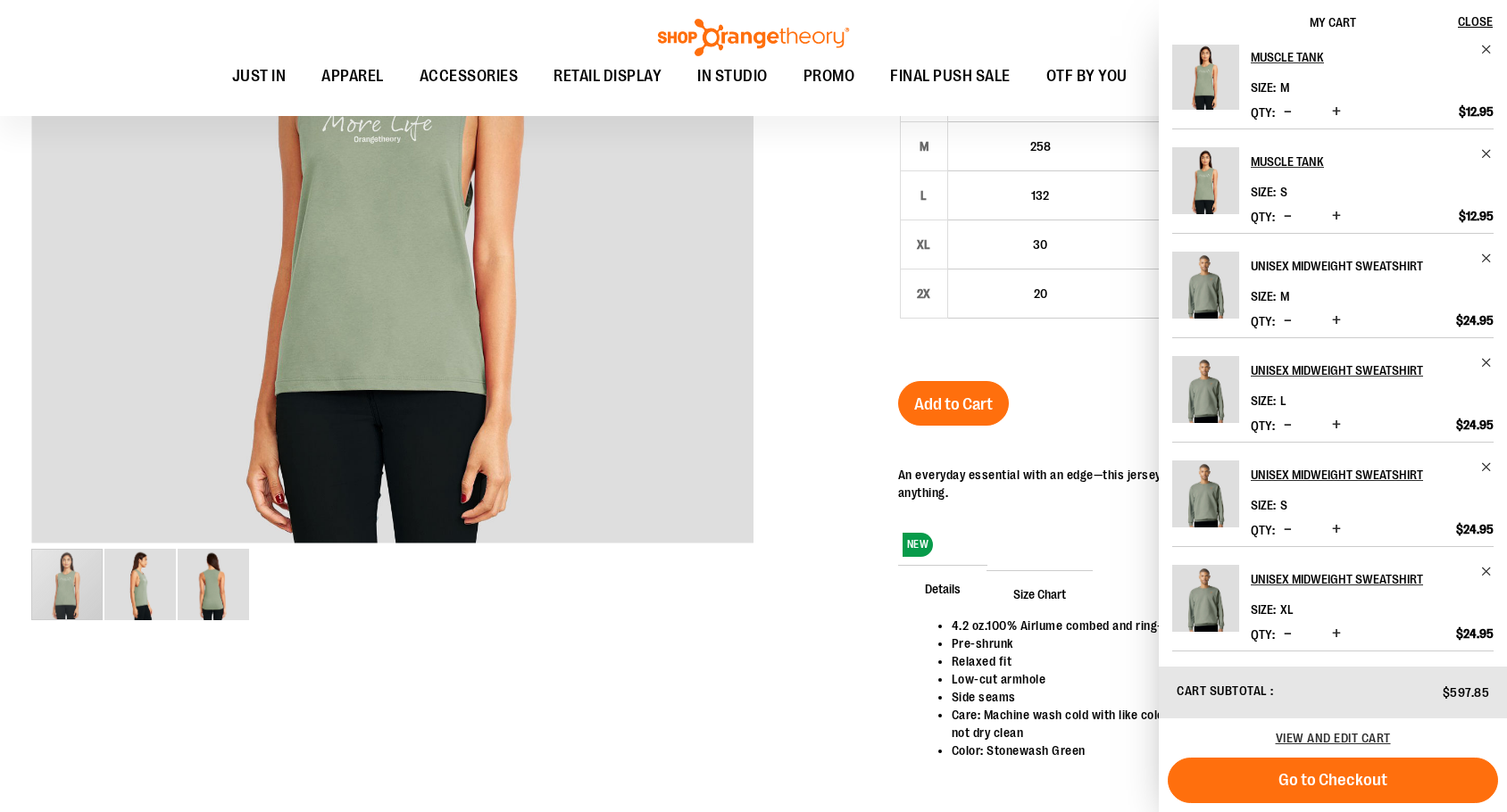
scroll to position [445, 0]
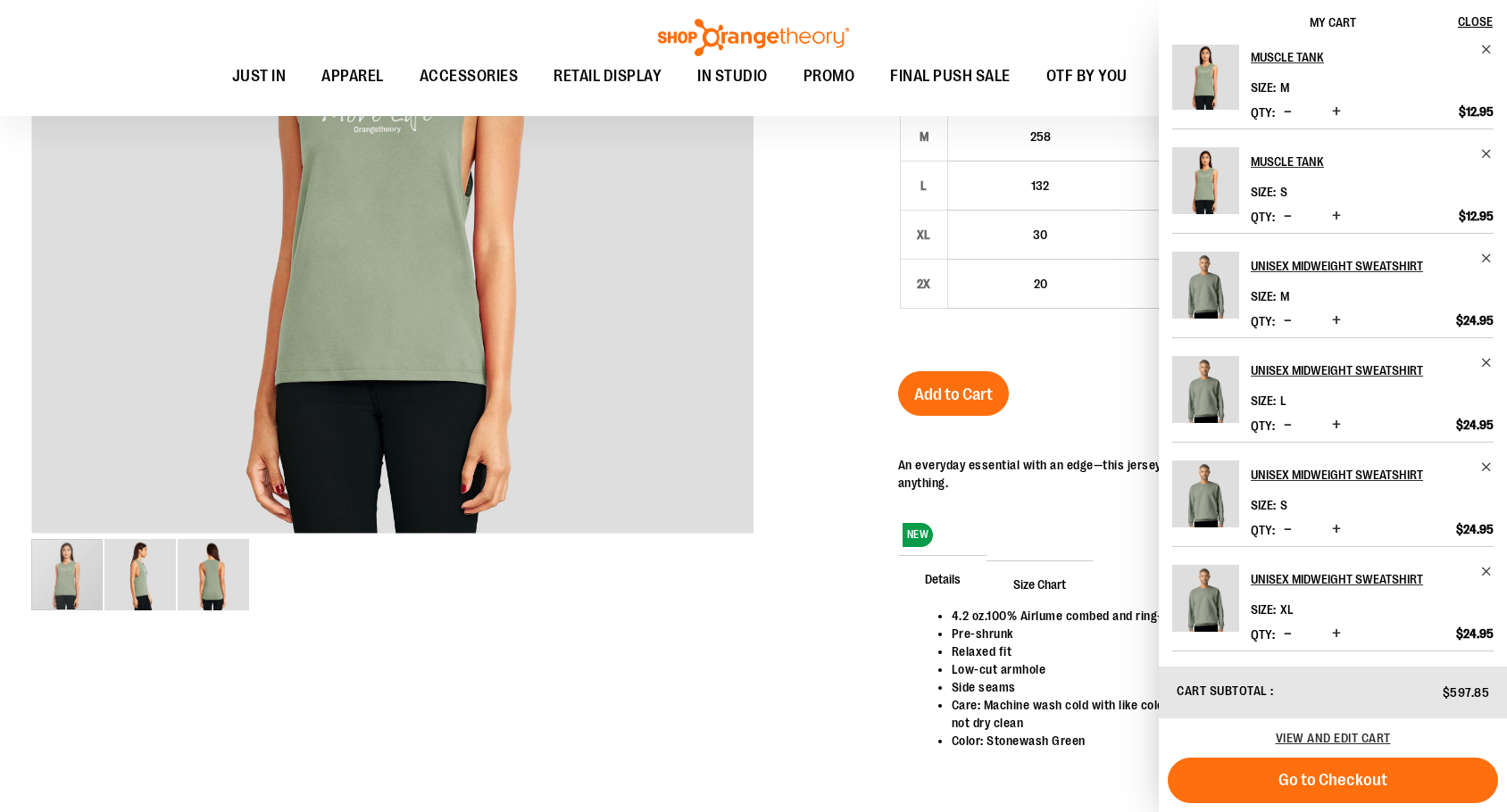
click at [1336, 424] on span "Increase product quantity" at bounding box center [1336, 425] width 9 height 18
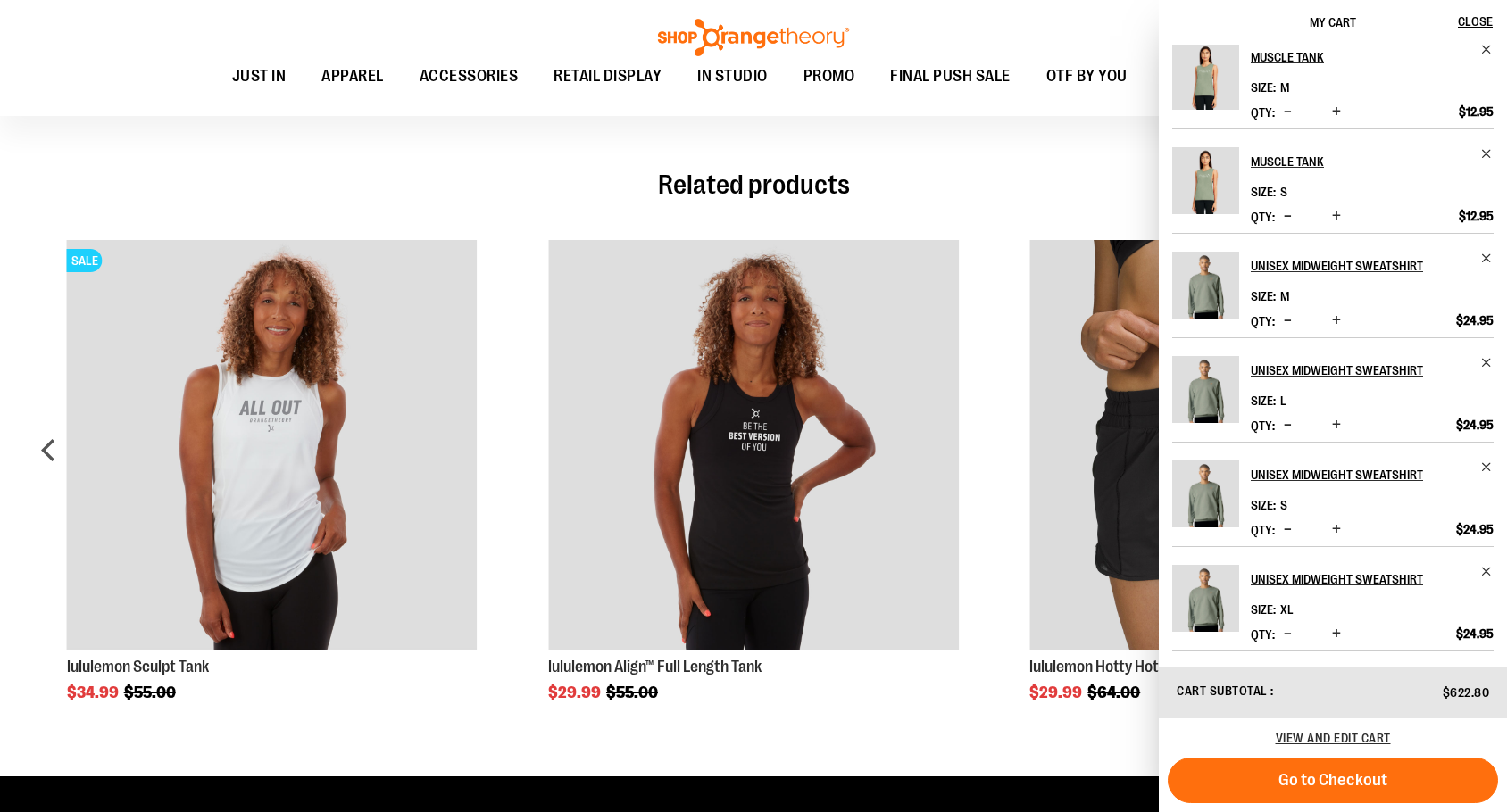
scroll to position [1159, 0]
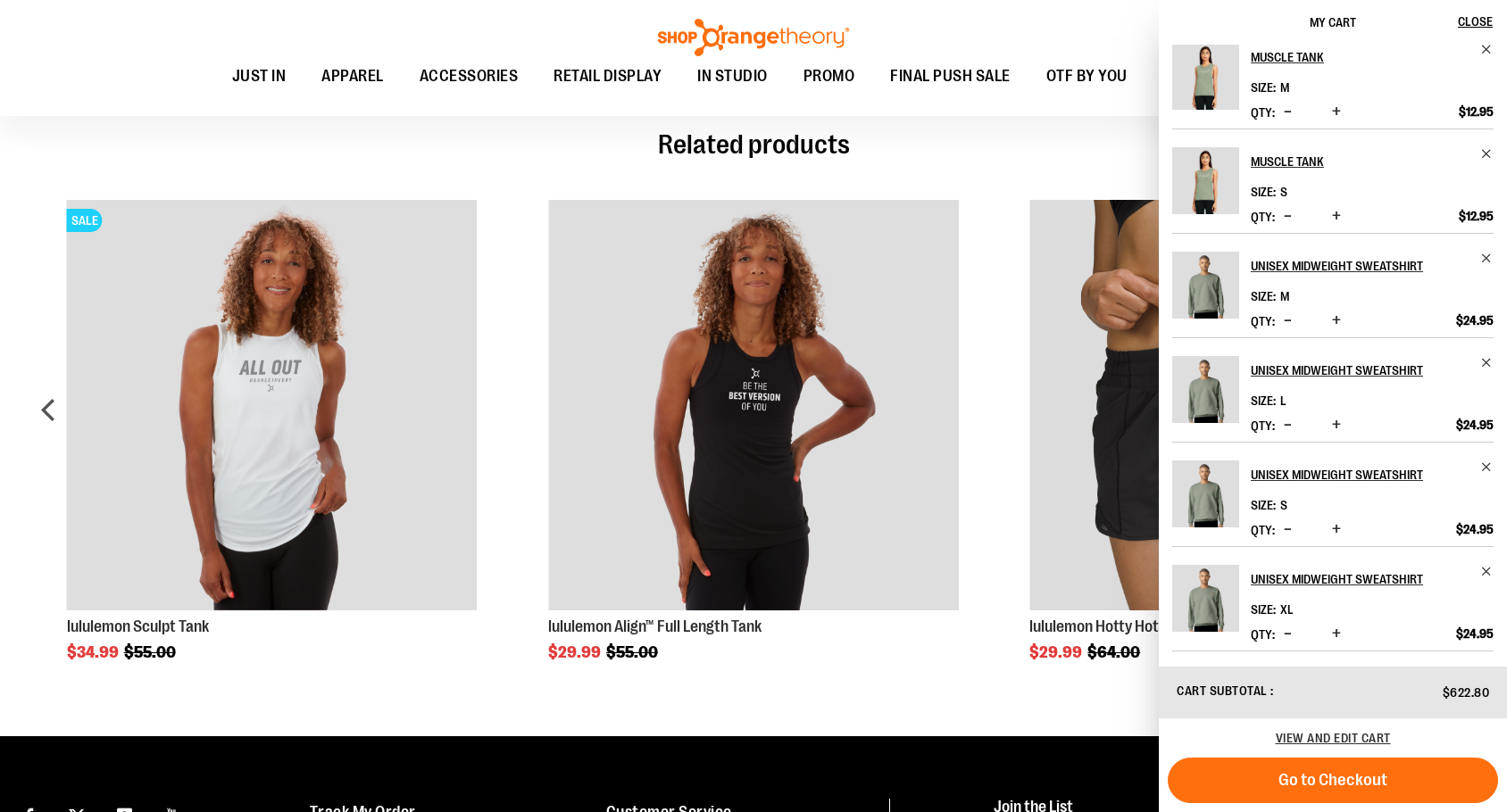
click at [1337, 524] on span "Increase product quantity" at bounding box center [1336, 530] width 9 height 18
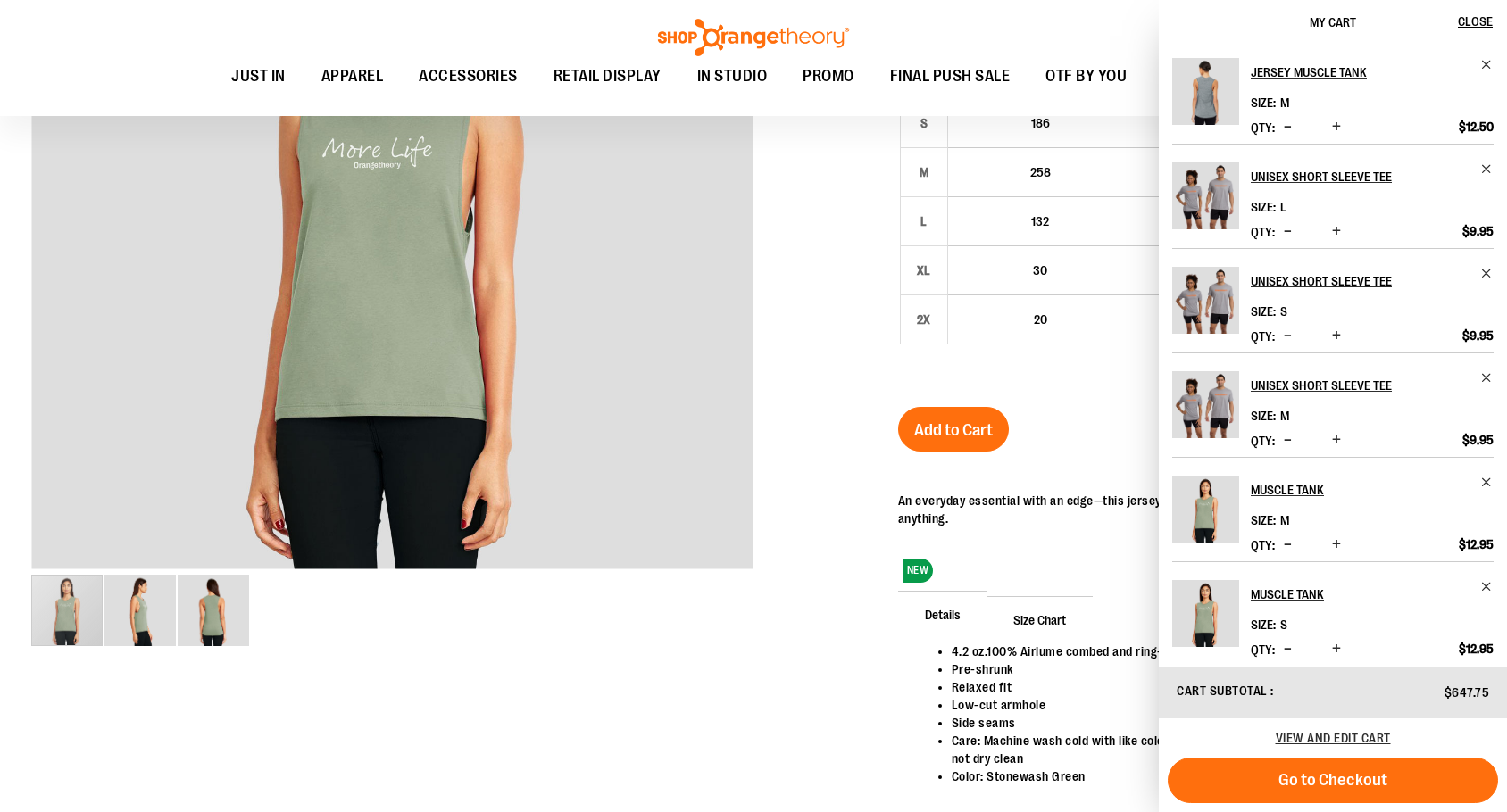
scroll to position [0, 0]
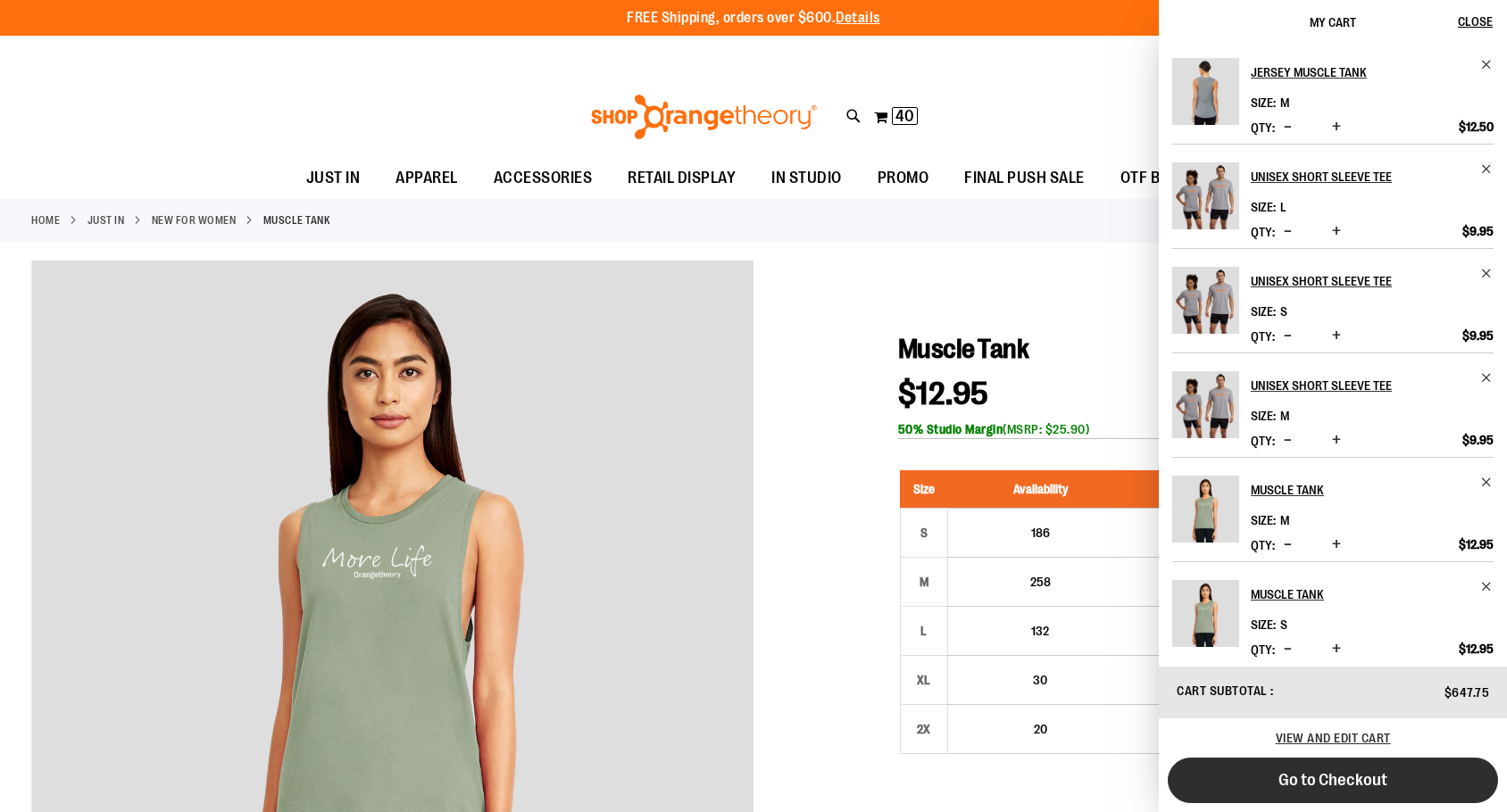
click at [1227, 772] on button "Go to Checkout" at bounding box center [1333, 781] width 331 height 45
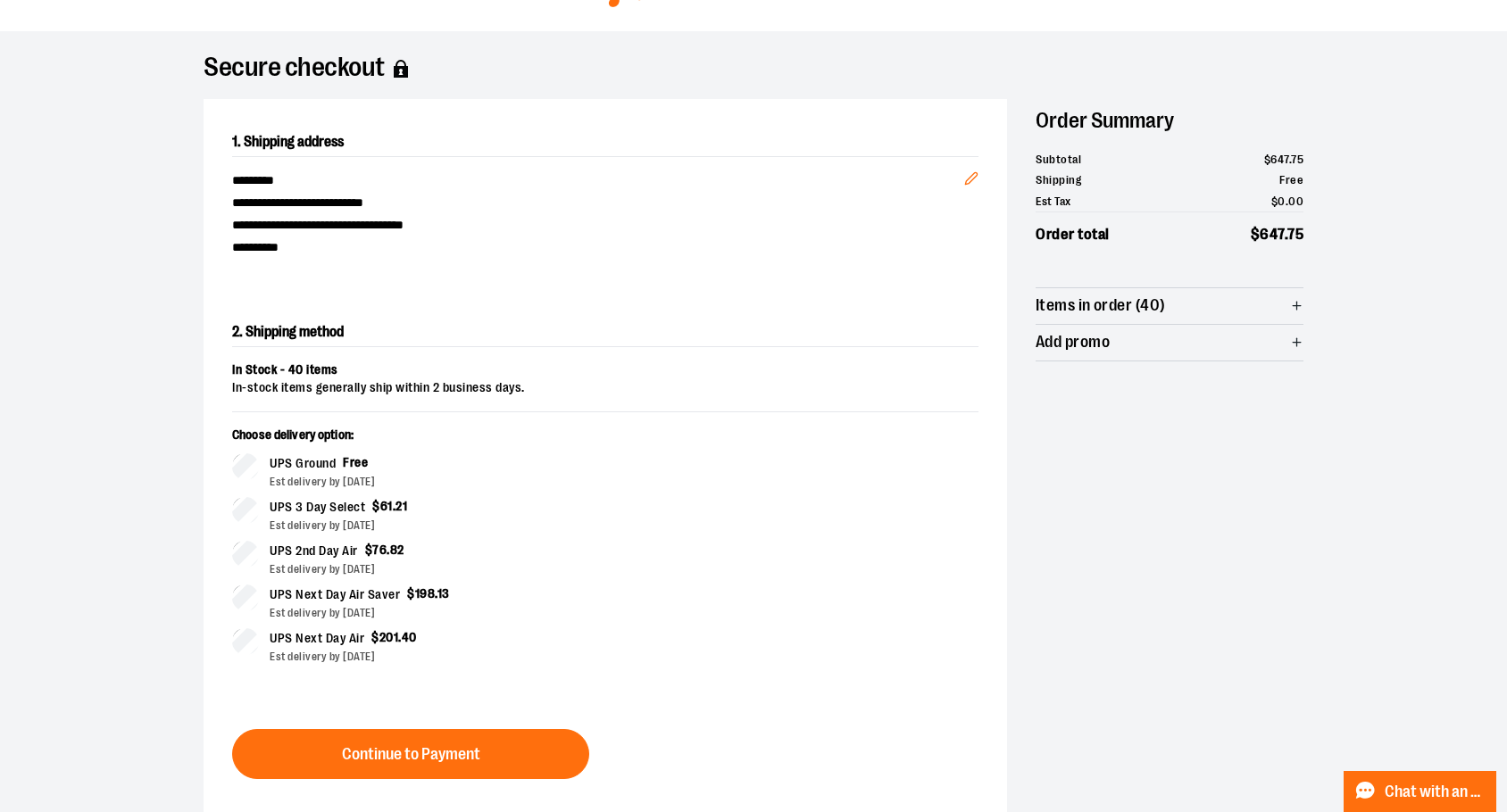
scroll to position [326, 0]
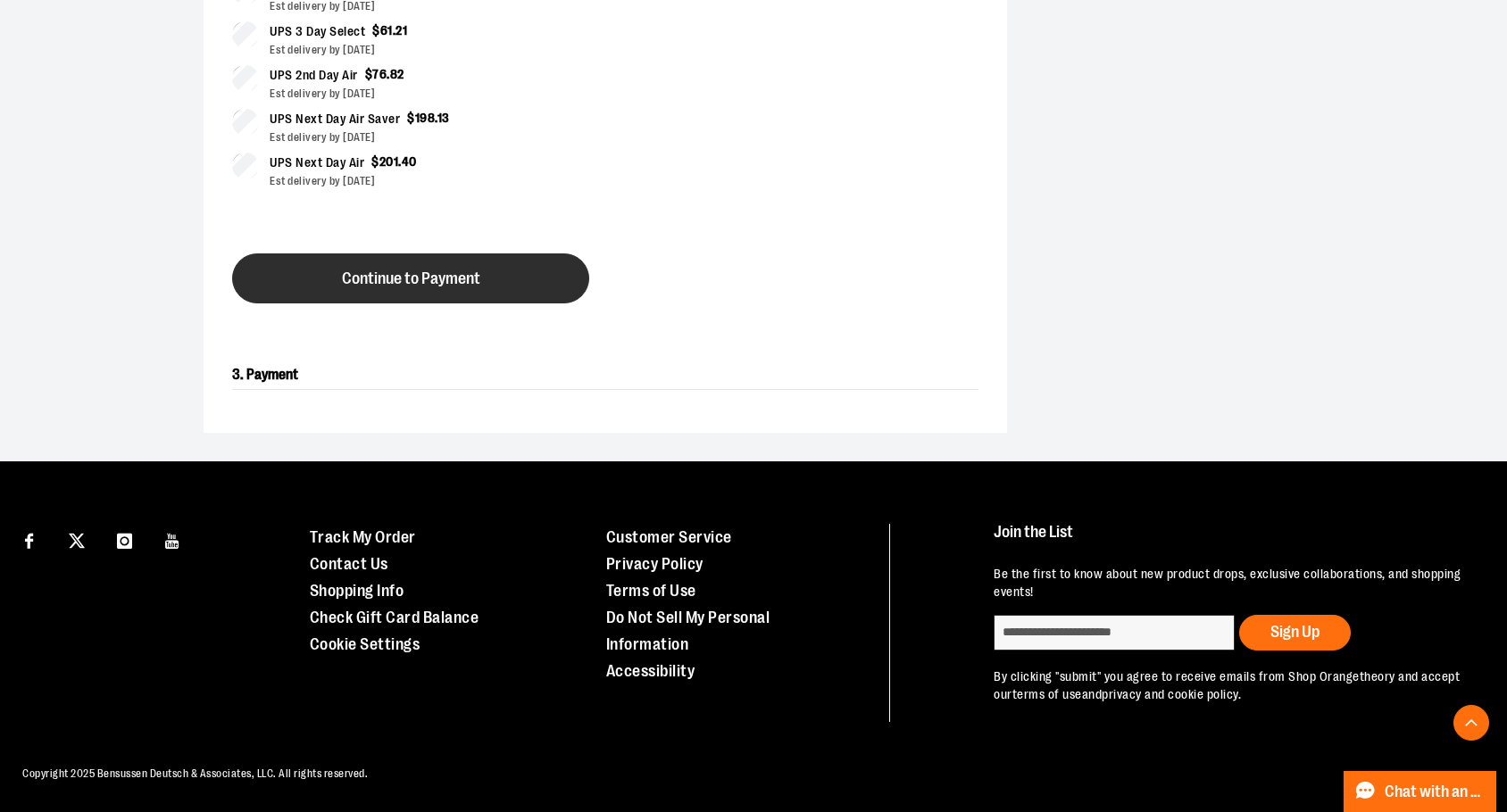
click at [485, 253] on button "Continue to Payment" at bounding box center [411, 278] width 357 height 50
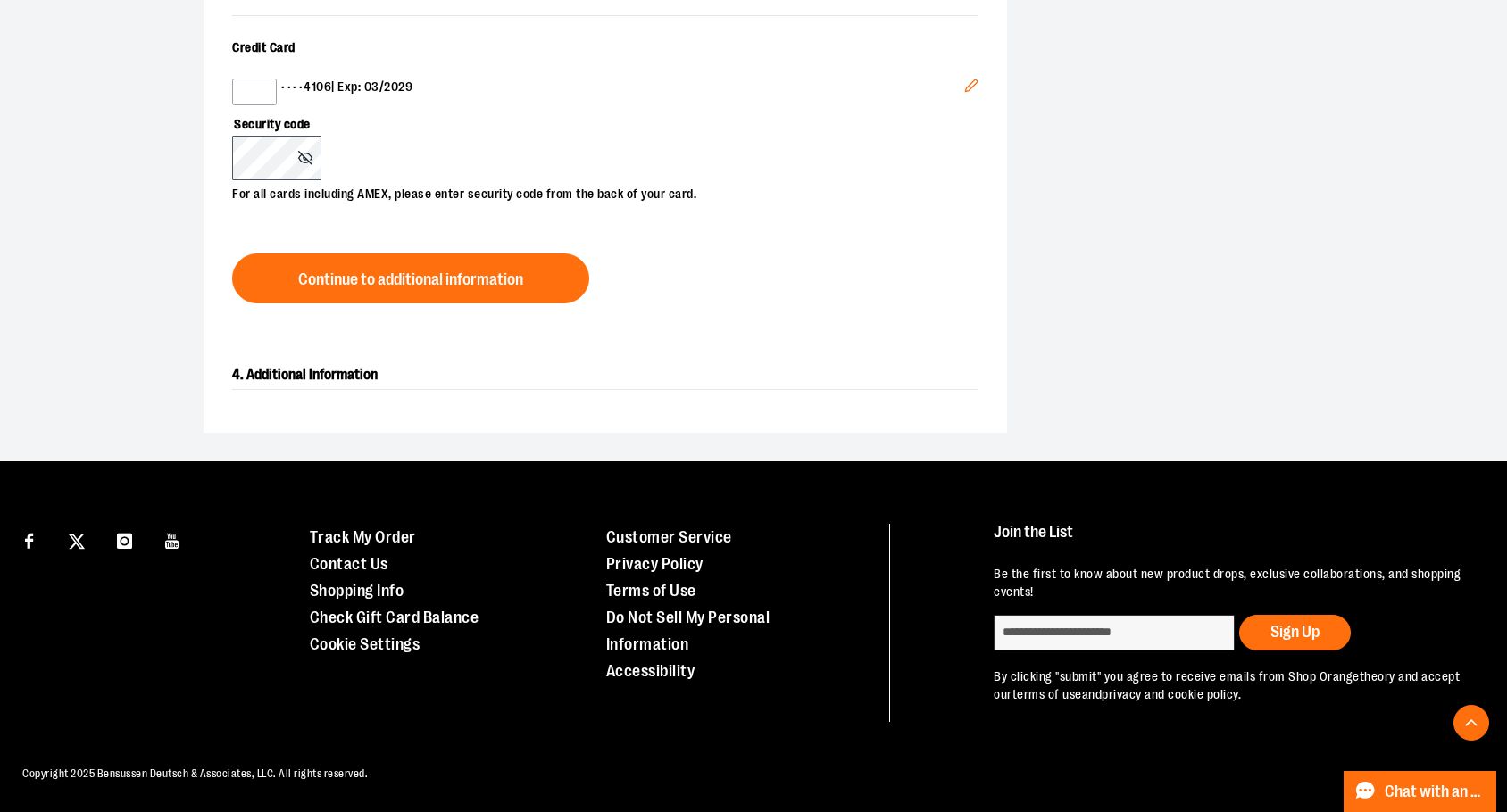
scroll to position [726, 0]
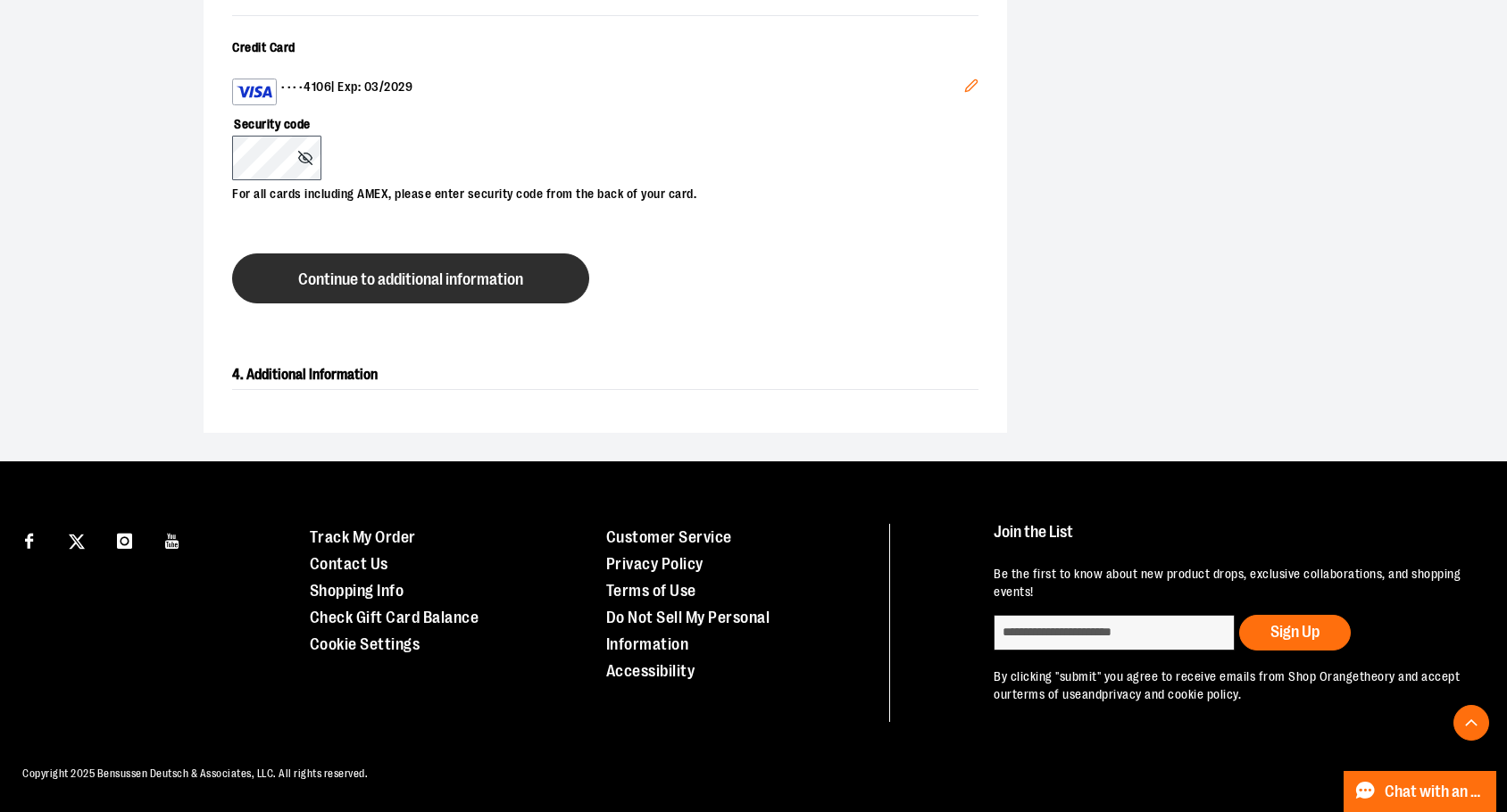
click at [358, 288] on span "Continue to additional information" at bounding box center [410, 279] width 225 height 17
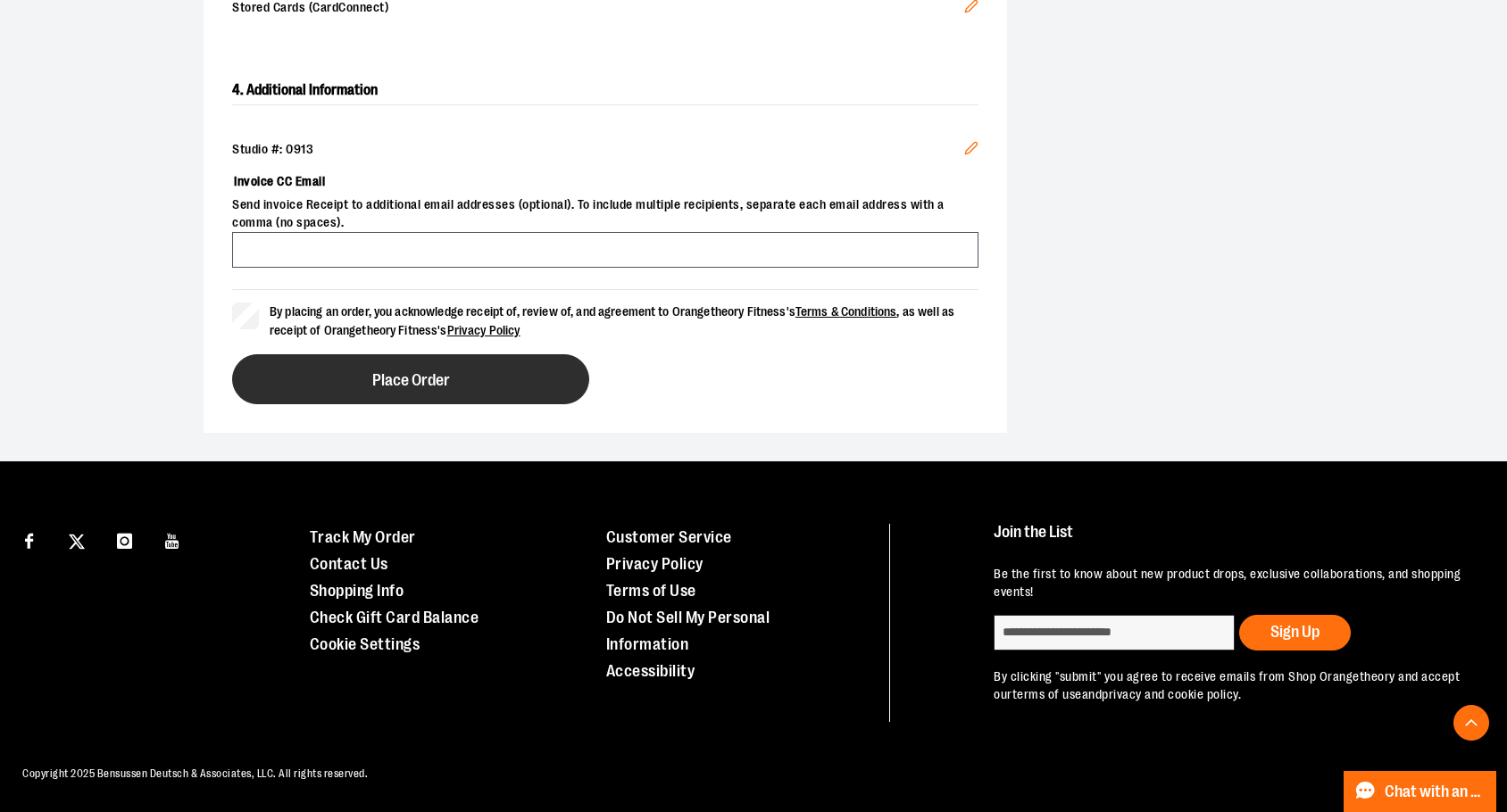
click at [365, 404] on button "Place Order" at bounding box center [411, 379] width 357 height 50
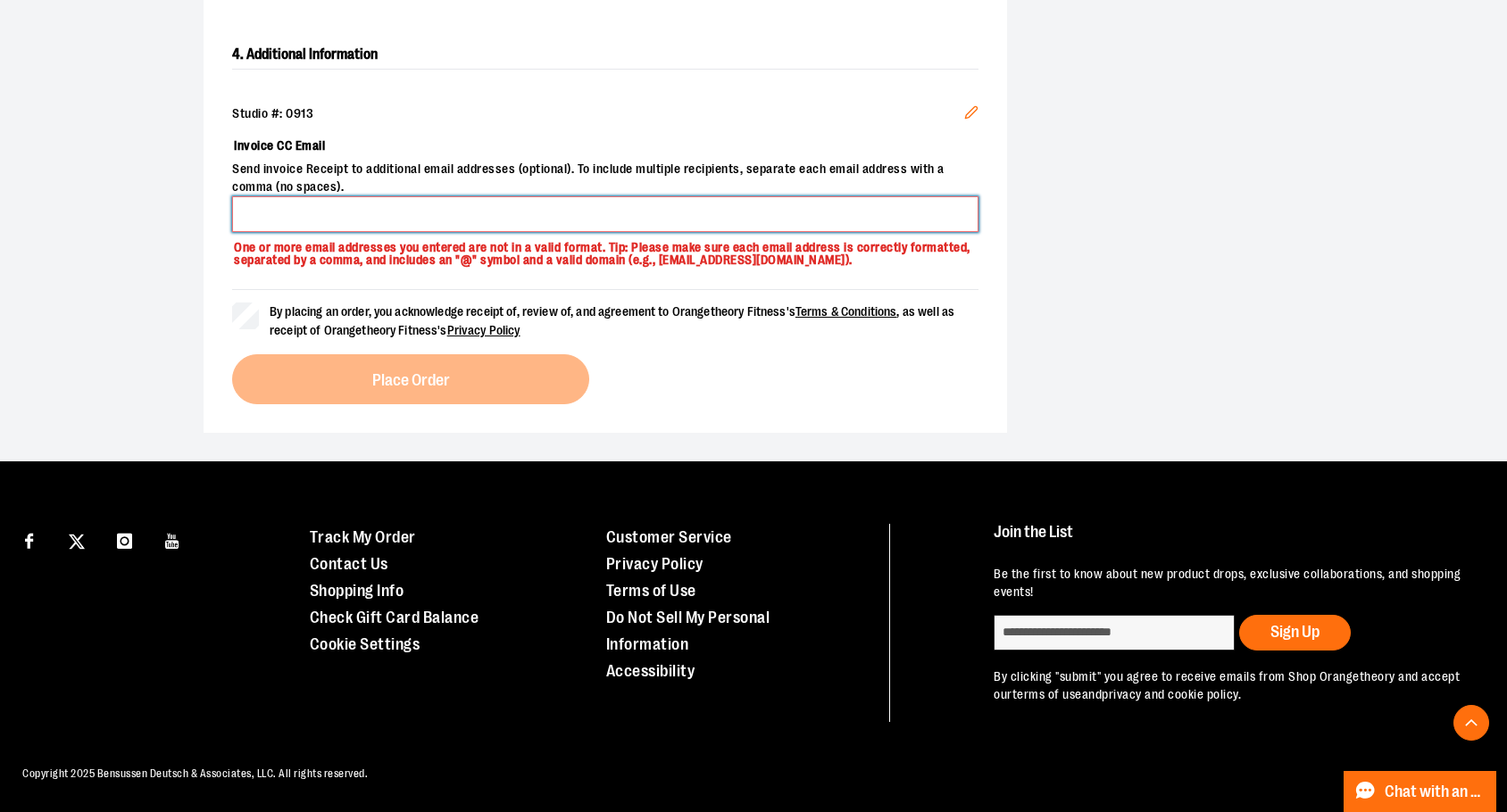
click at [343, 232] on input "Invoice CC Email" at bounding box center [605, 214] width 747 height 35
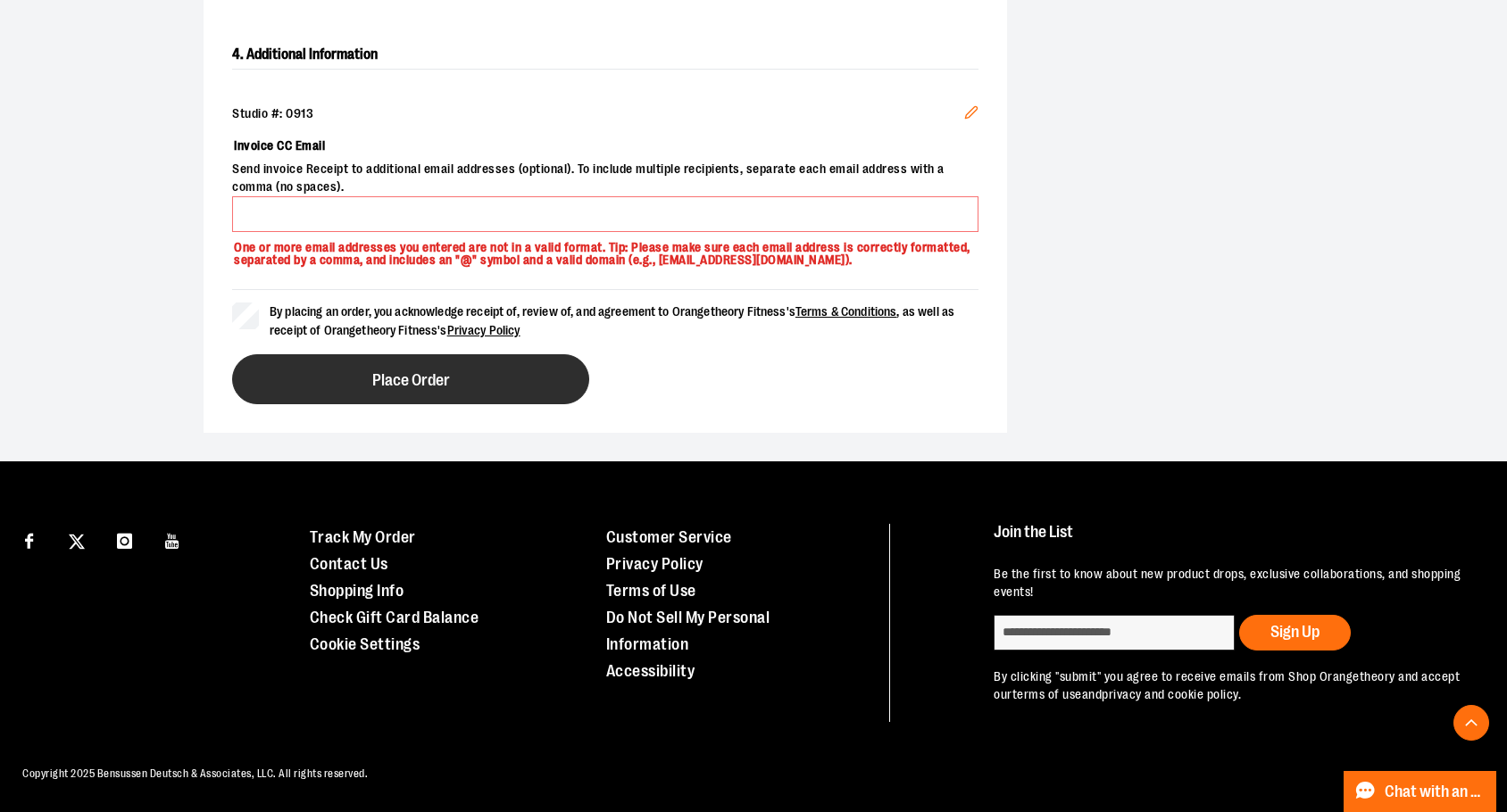
click at [335, 391] on button "Place Order" at bounding box center [411, 379] width 357 height 50
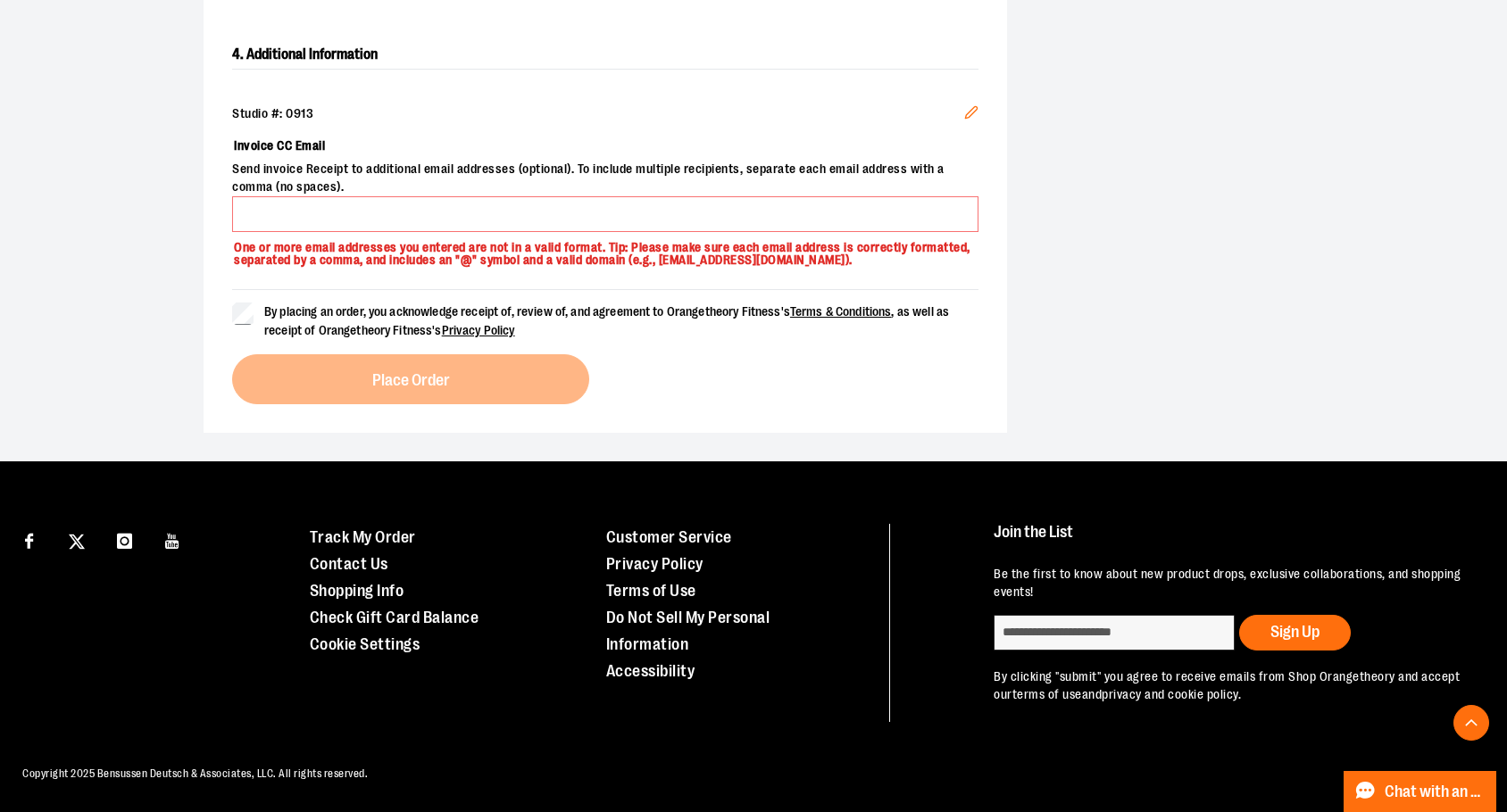
scroll to position [867, 0]
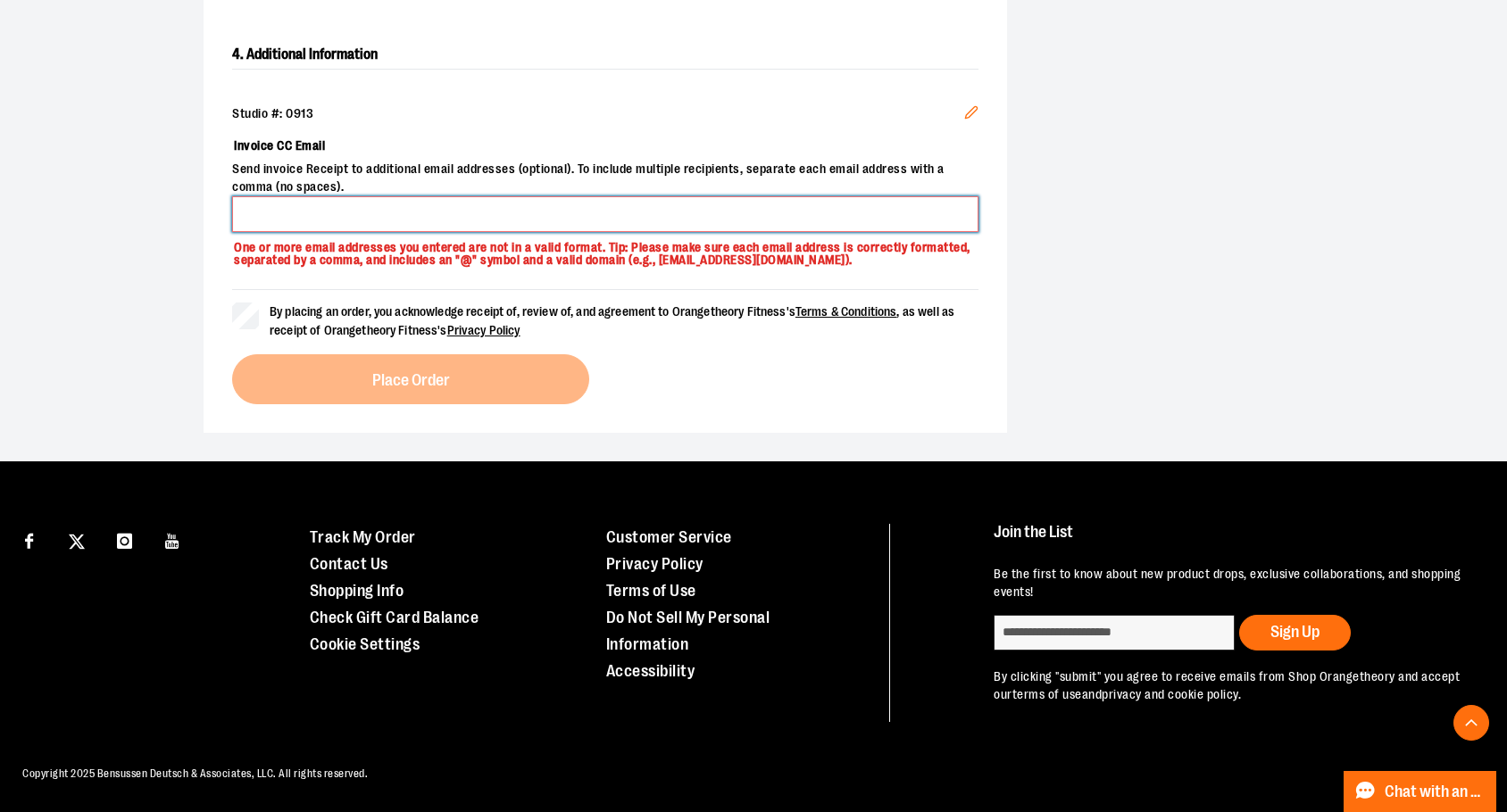
click at [520, 196] on input "Invoice CC Email" at bounding box center [605, 214] width 747 height 35
type input "**********"
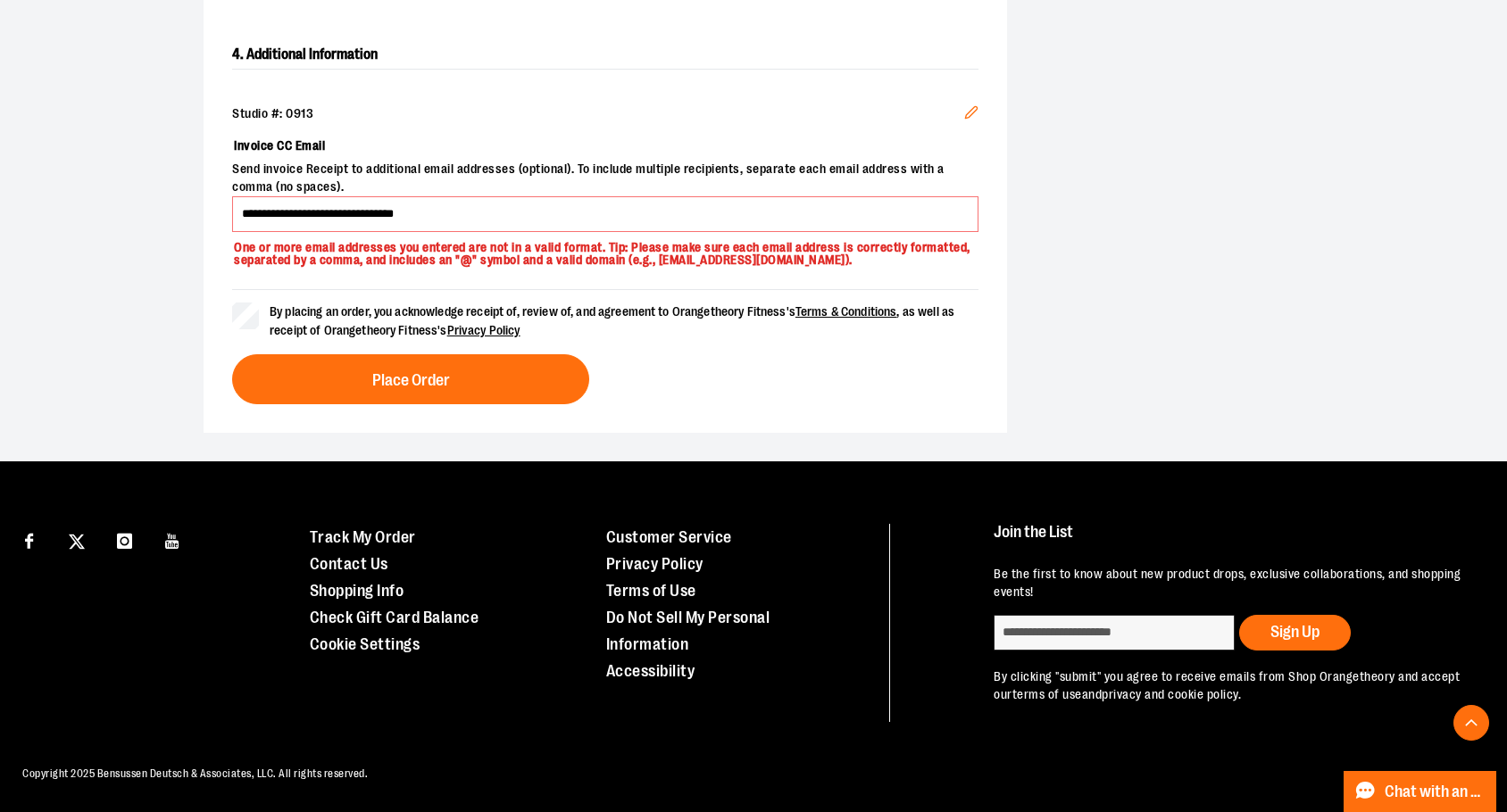
click at [292, 378] on div "By placing an order, you acknowledge receipt of, review of, and agreement to Or…" at bounding box center [605, 346] width 747 height 115
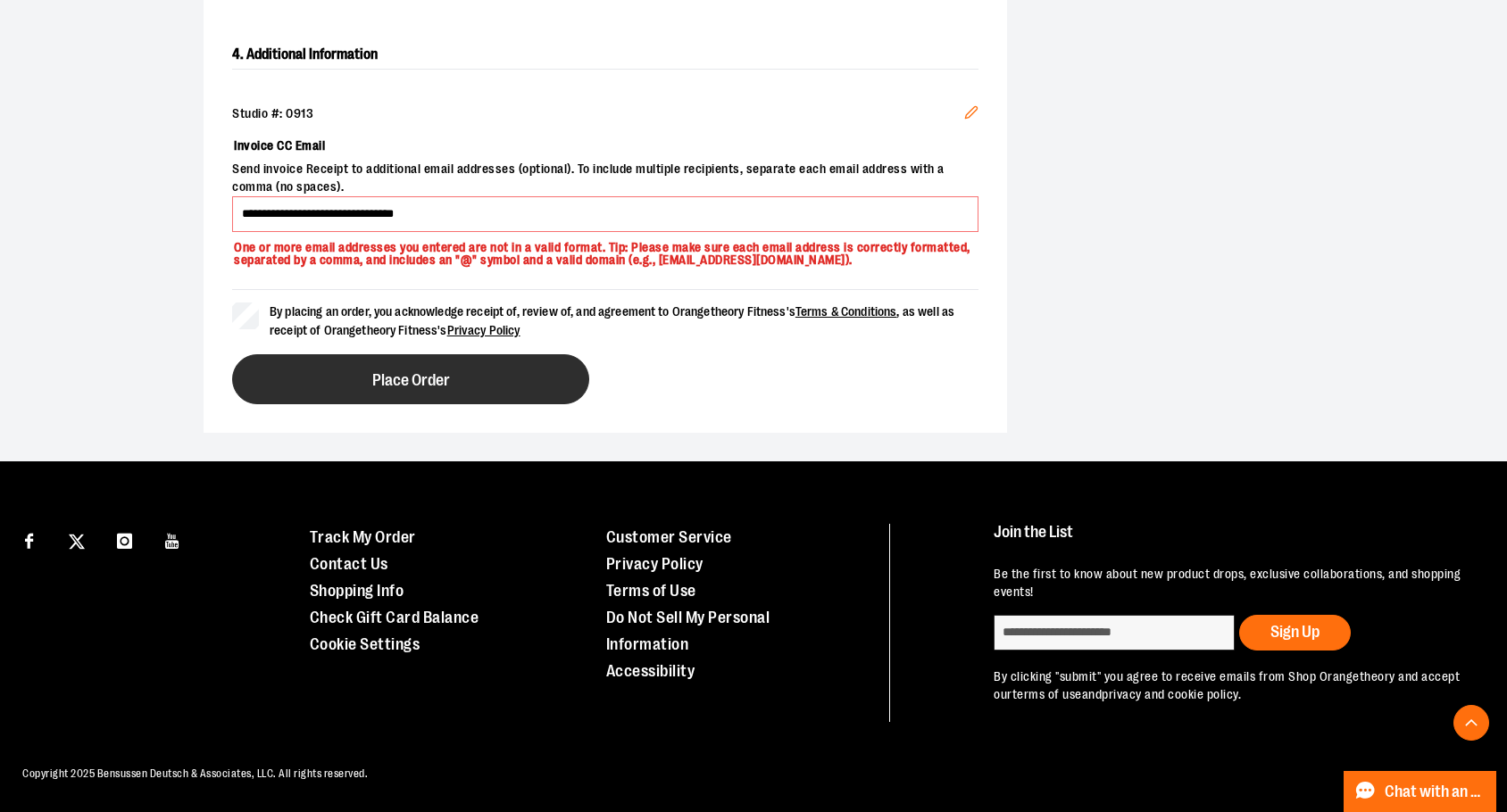
click at [303, 394] on button "Place Order" at bounding box center [411, 379] width 357 height 50
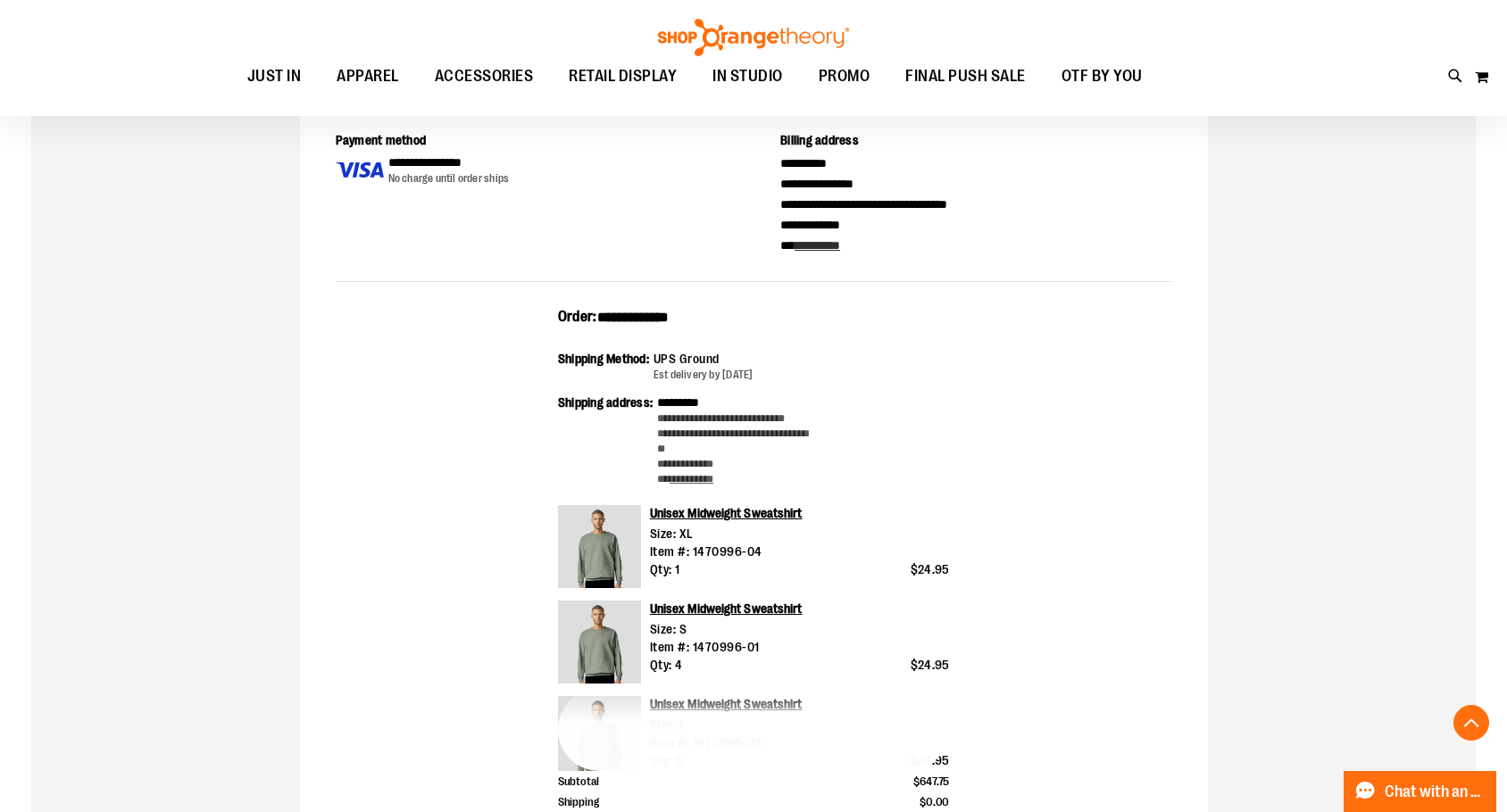
scroll to position [713, 0]
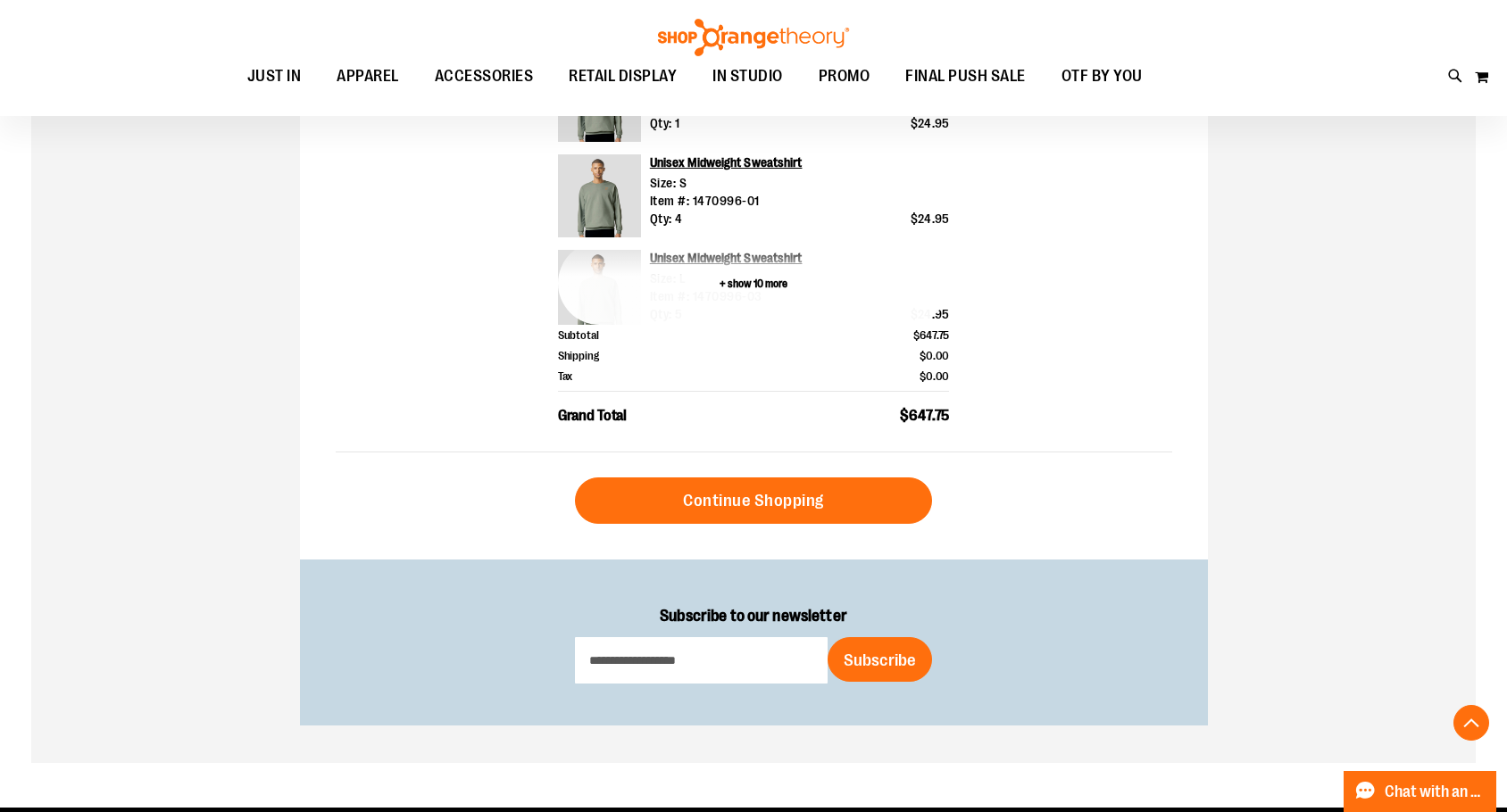
type input "**********"
click at [743, 289] on button "+ show 10 more" at bounding box center [754, 283] width 392 height 83
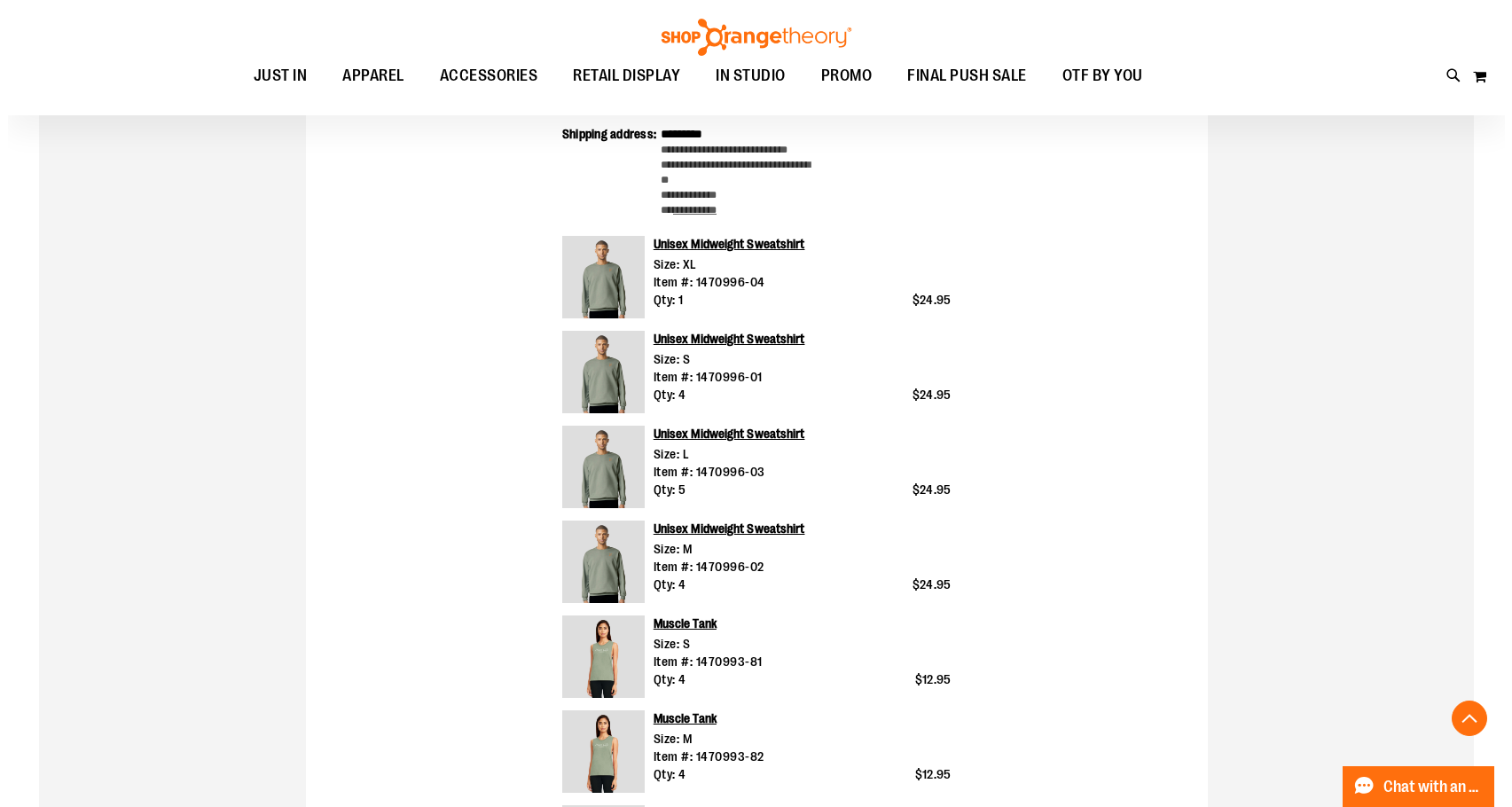
scroll to position [0, 0]
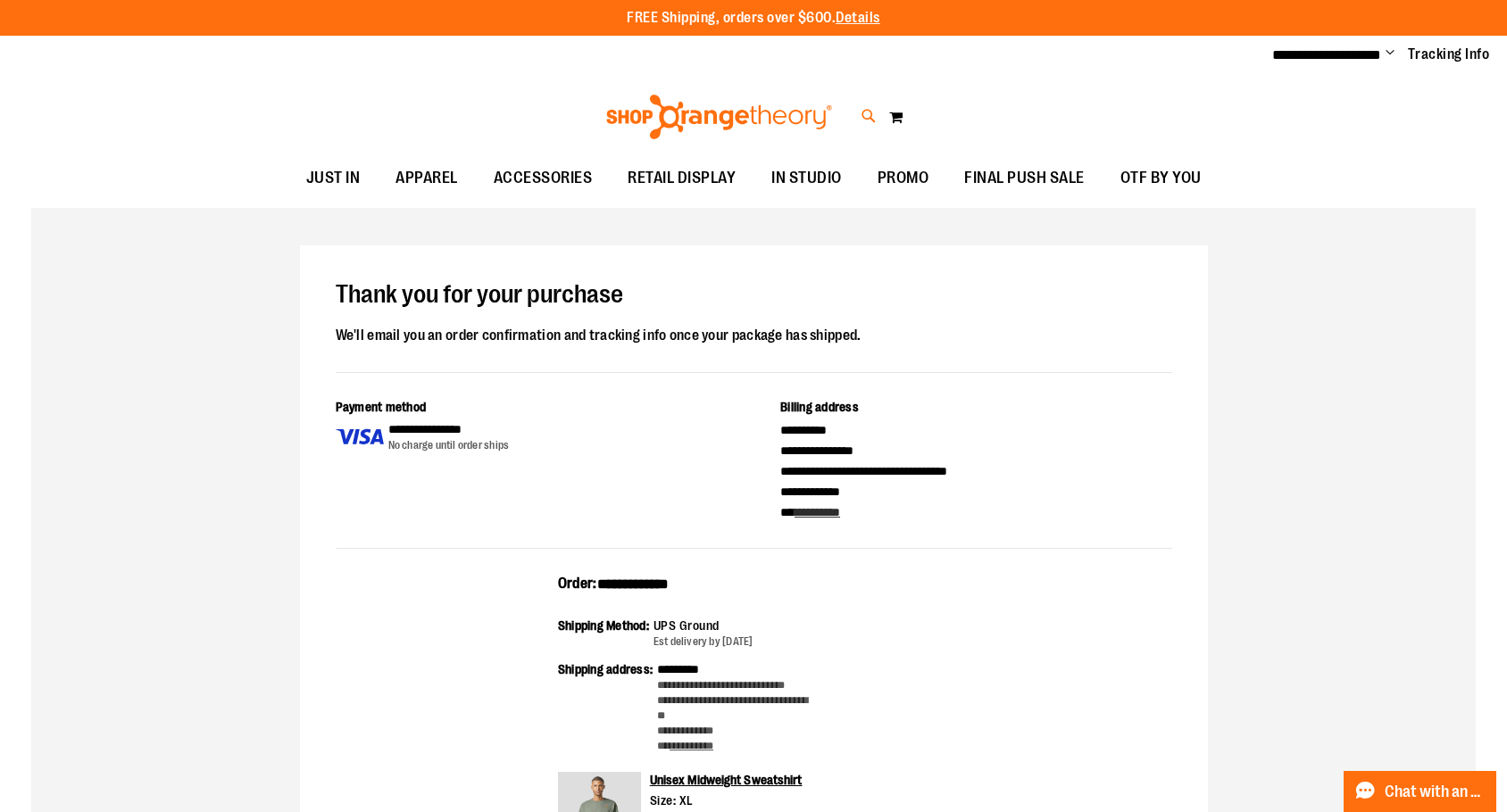
click at [876, 118] on icon at bounding box center [868, 116] width 15 height 21
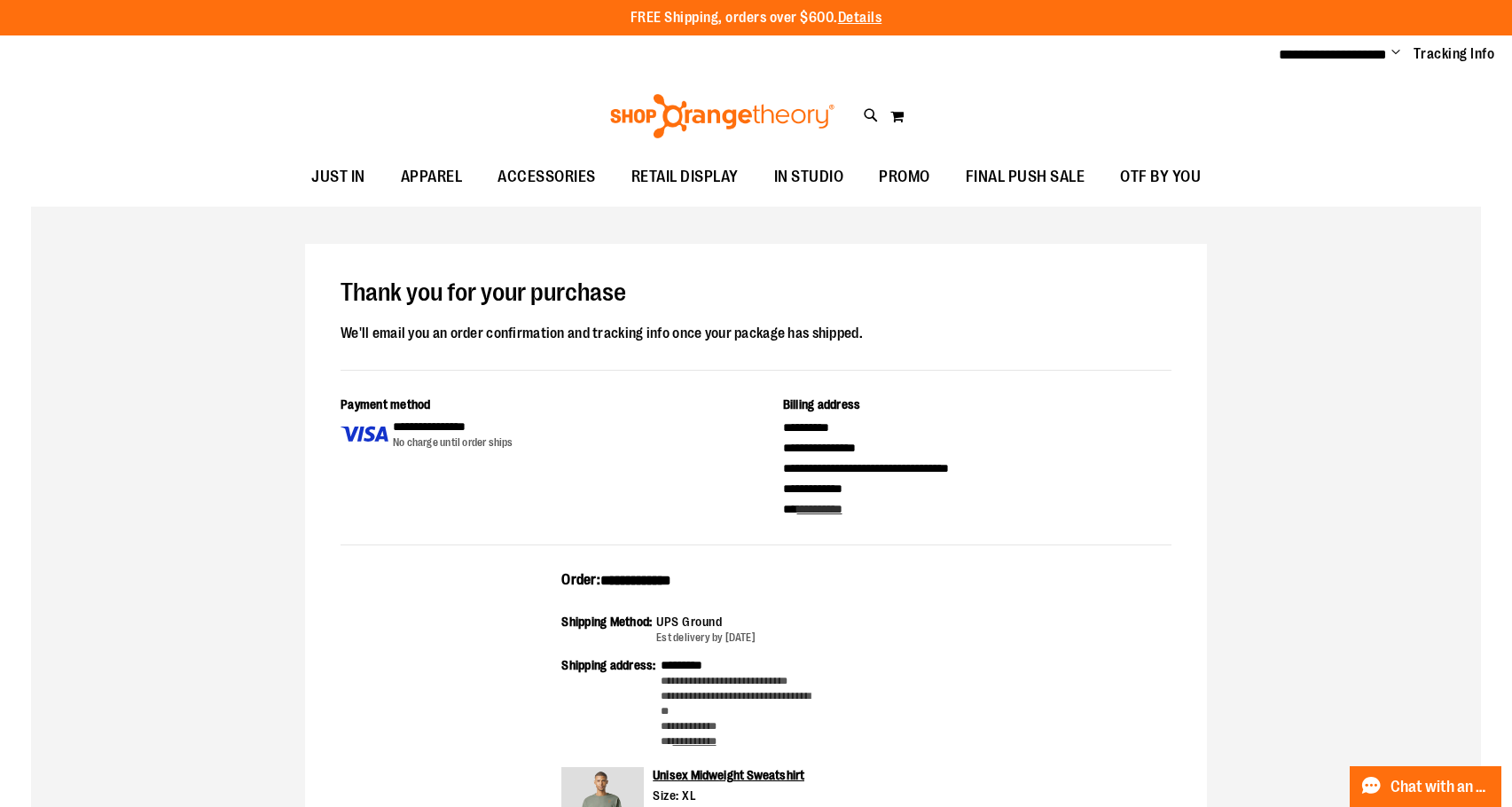
click at [143, 233] on div "Search ******* Popular Suggestions Advanced Search # Type at least 3 character …" at bounding box center [756, 404] width 1512 height 807
click at [298, 110] on input "*******" at bounding box center [756, 100] width 1198 height 58
click at [1328, 107] on button "submit" at bounding box center [1324, 101] width 54 height 54
type input "*******"
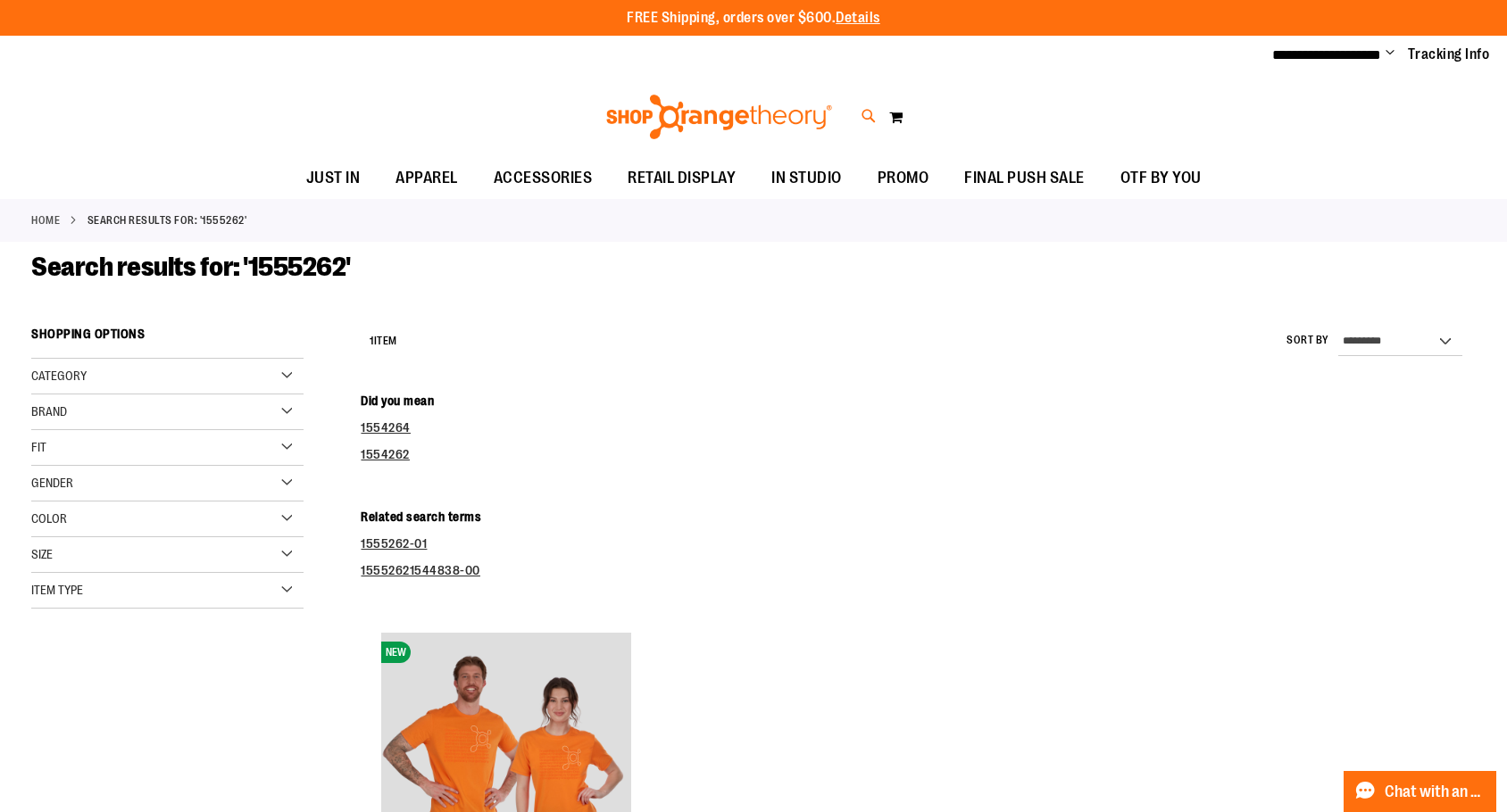
type input "**********"
click at [870, 124] on icon at bounding box center [868, 116] width 15 height 21
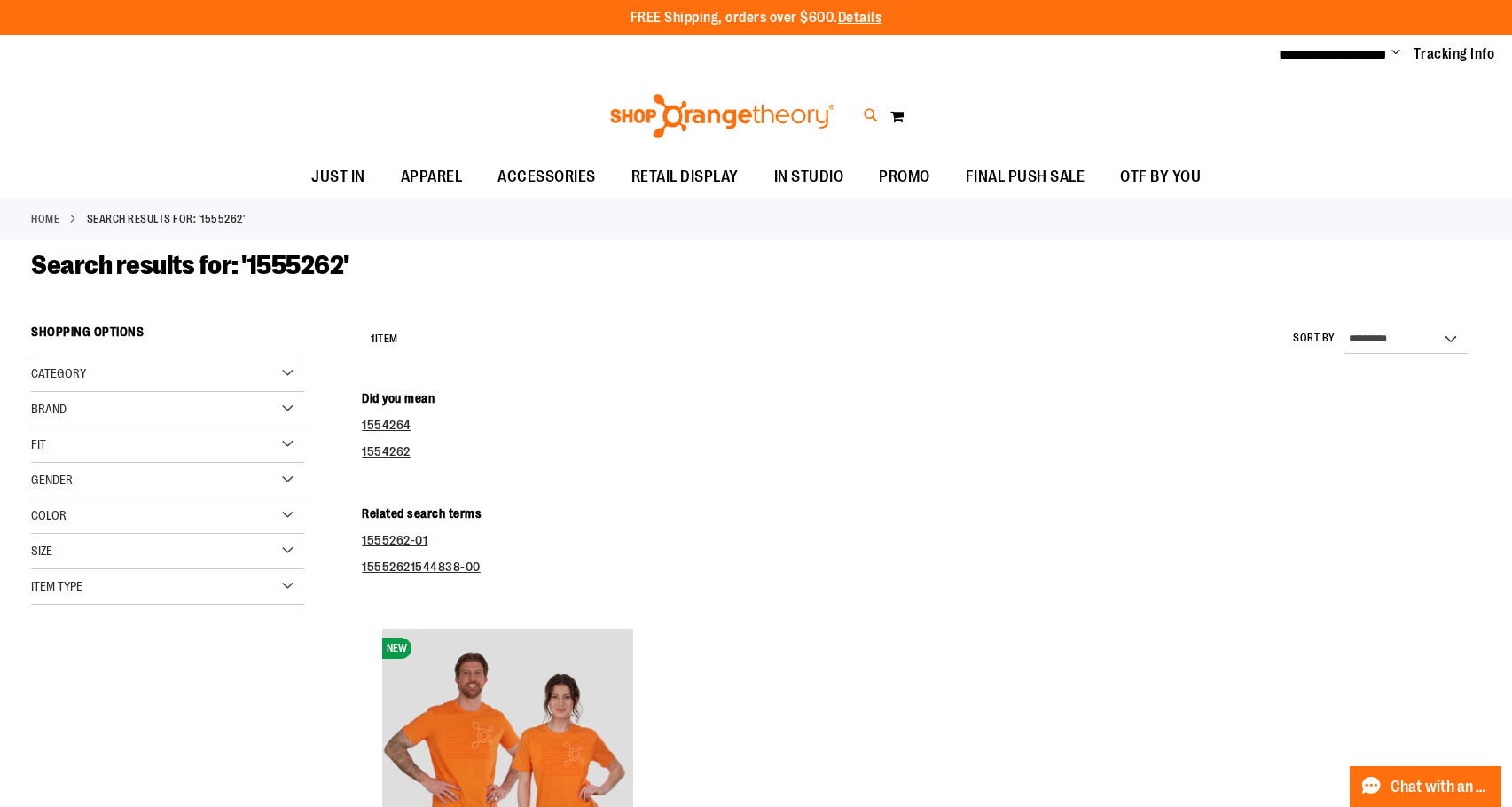
type input "*******"
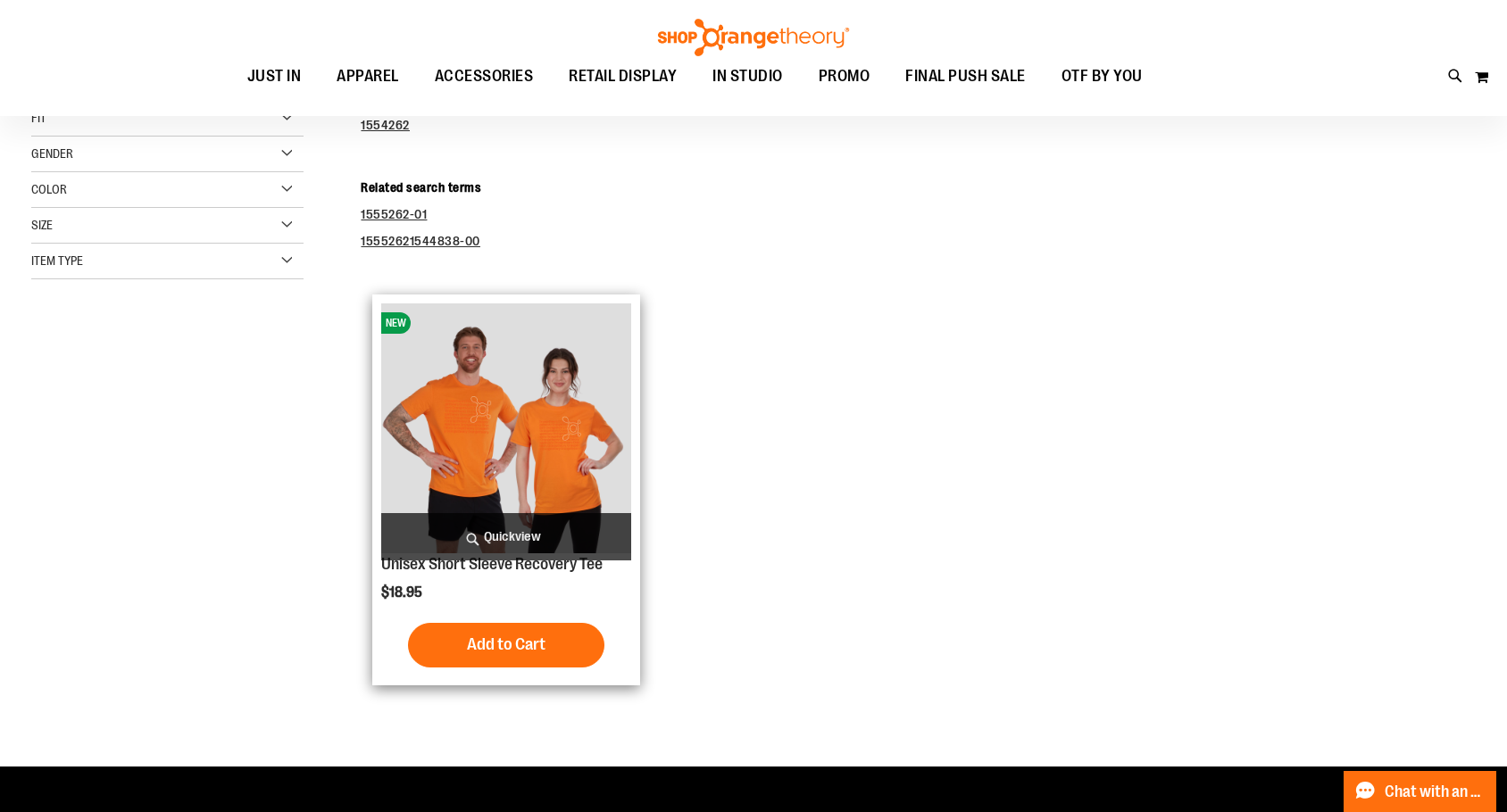
scroll to position [356, 0]
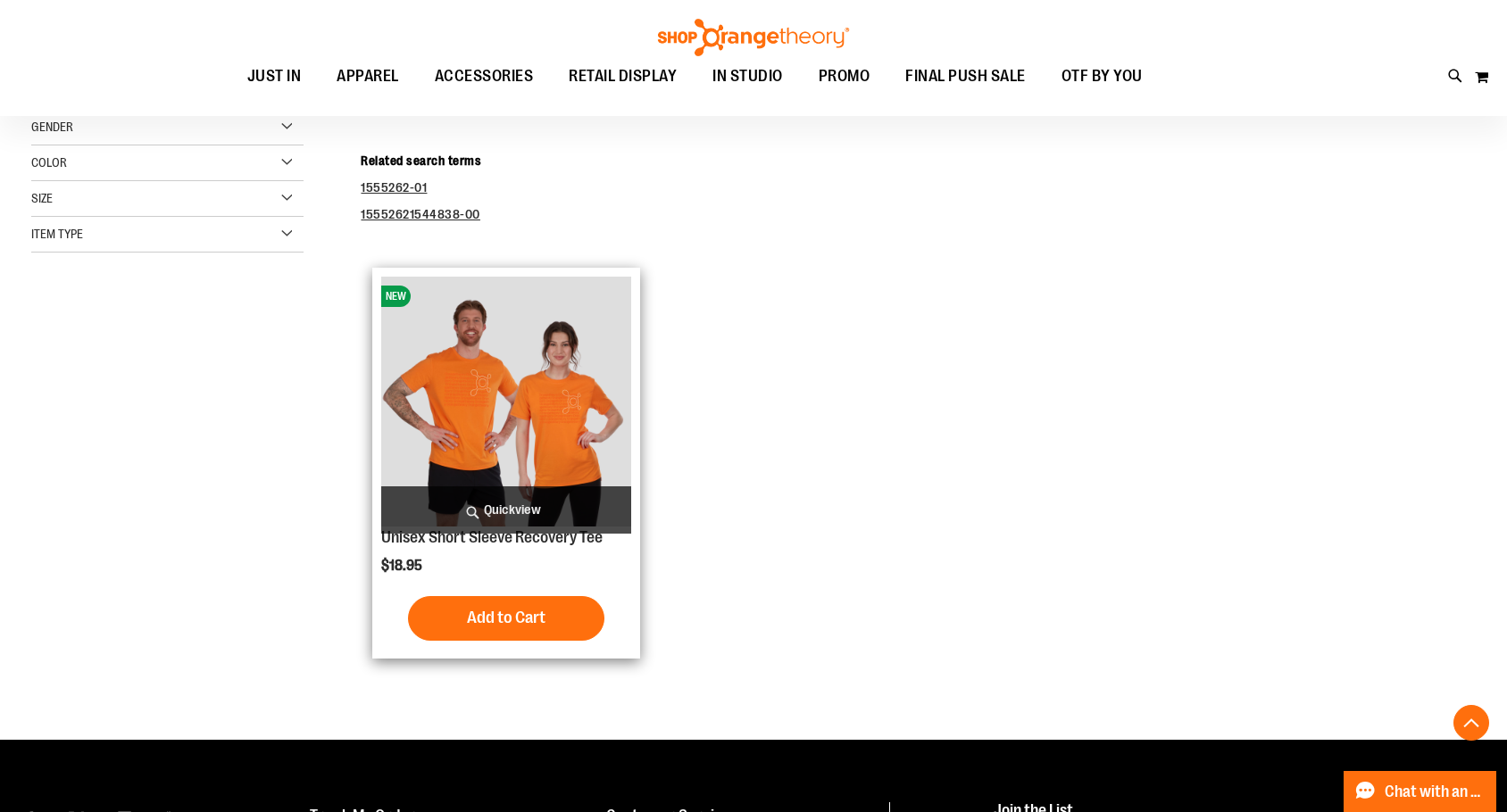
type input "**********"
click at [490, 423] on img "product" at bounding box center [506, 401] width 250 height 250
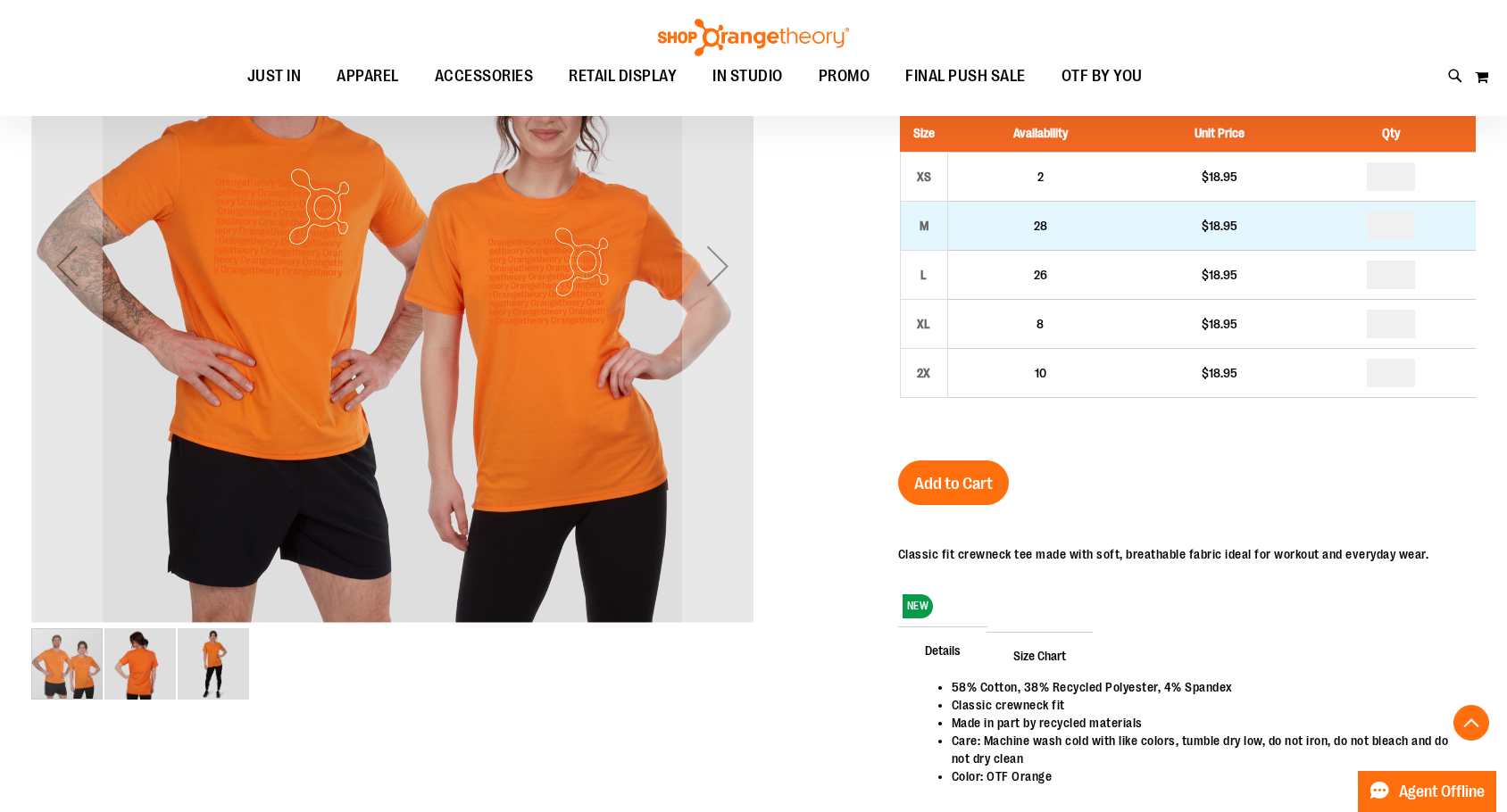
scroll to position [355, 0]
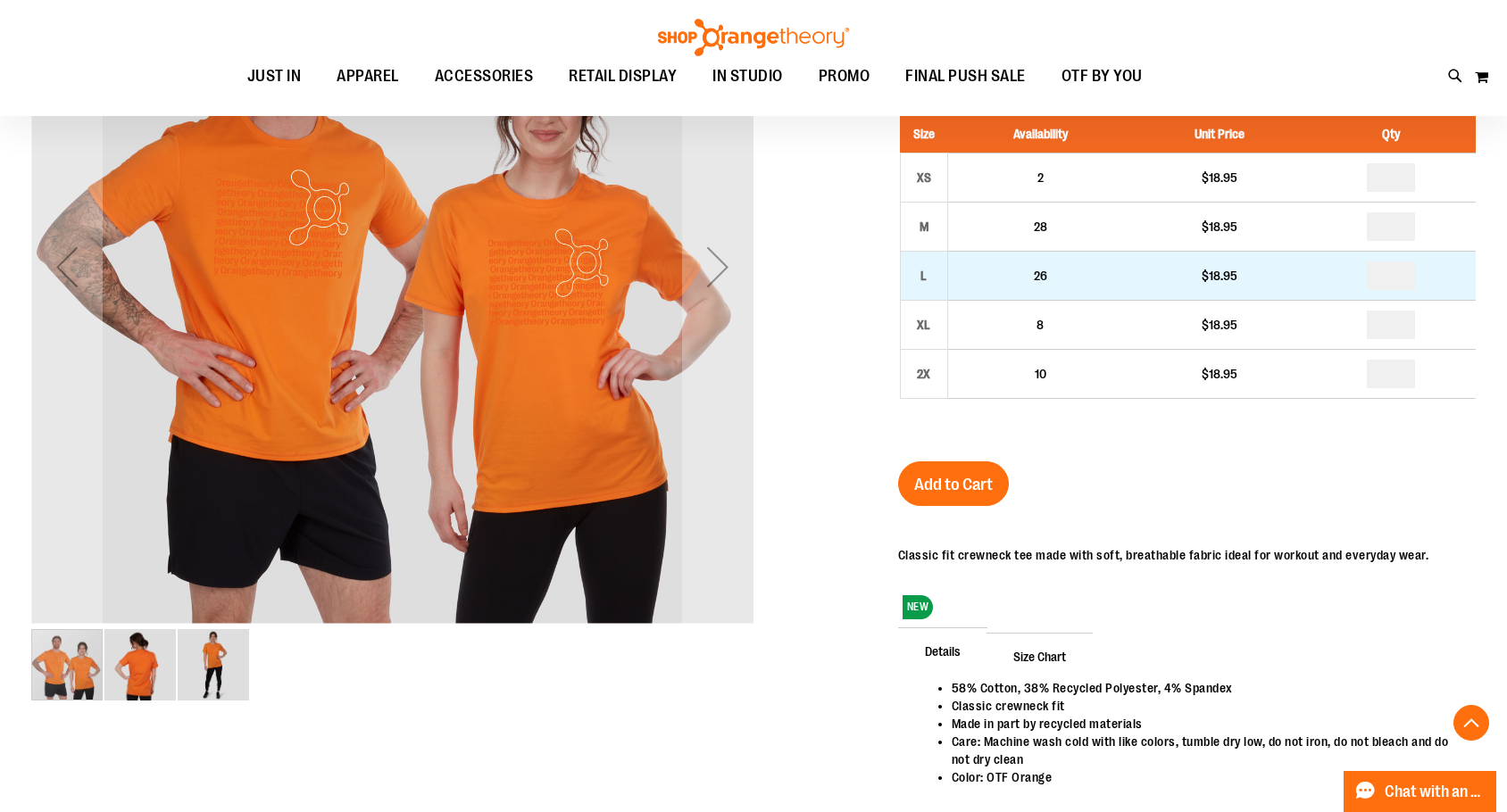
type input "**********"
click at [1414, 279] on input "number" at bounding box center [1390, 276] width 48 height 28
type input "*"
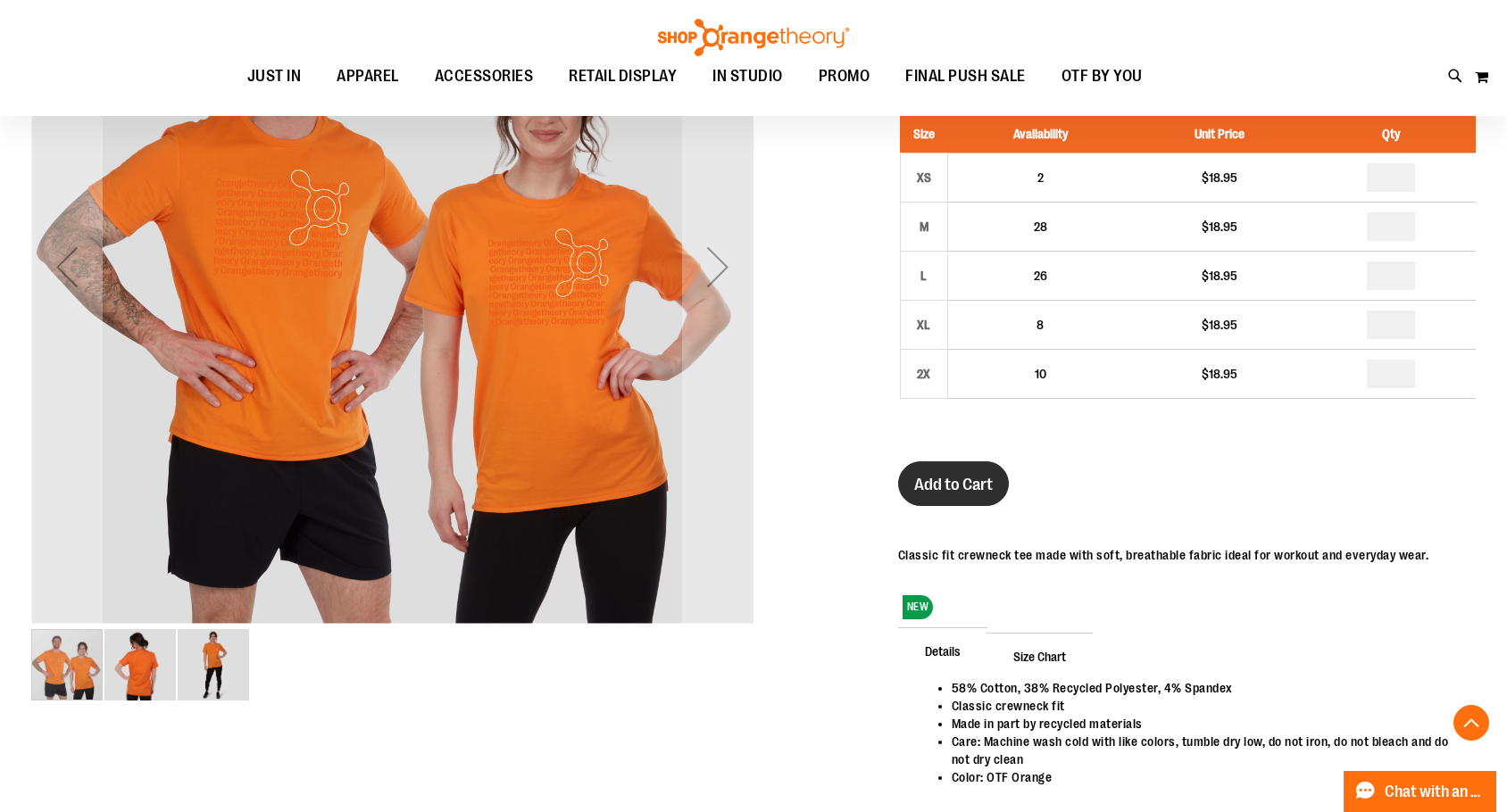
click at [942, 506] on button "Add to Cart" at bounding box center [954, 484] width 111 height 45
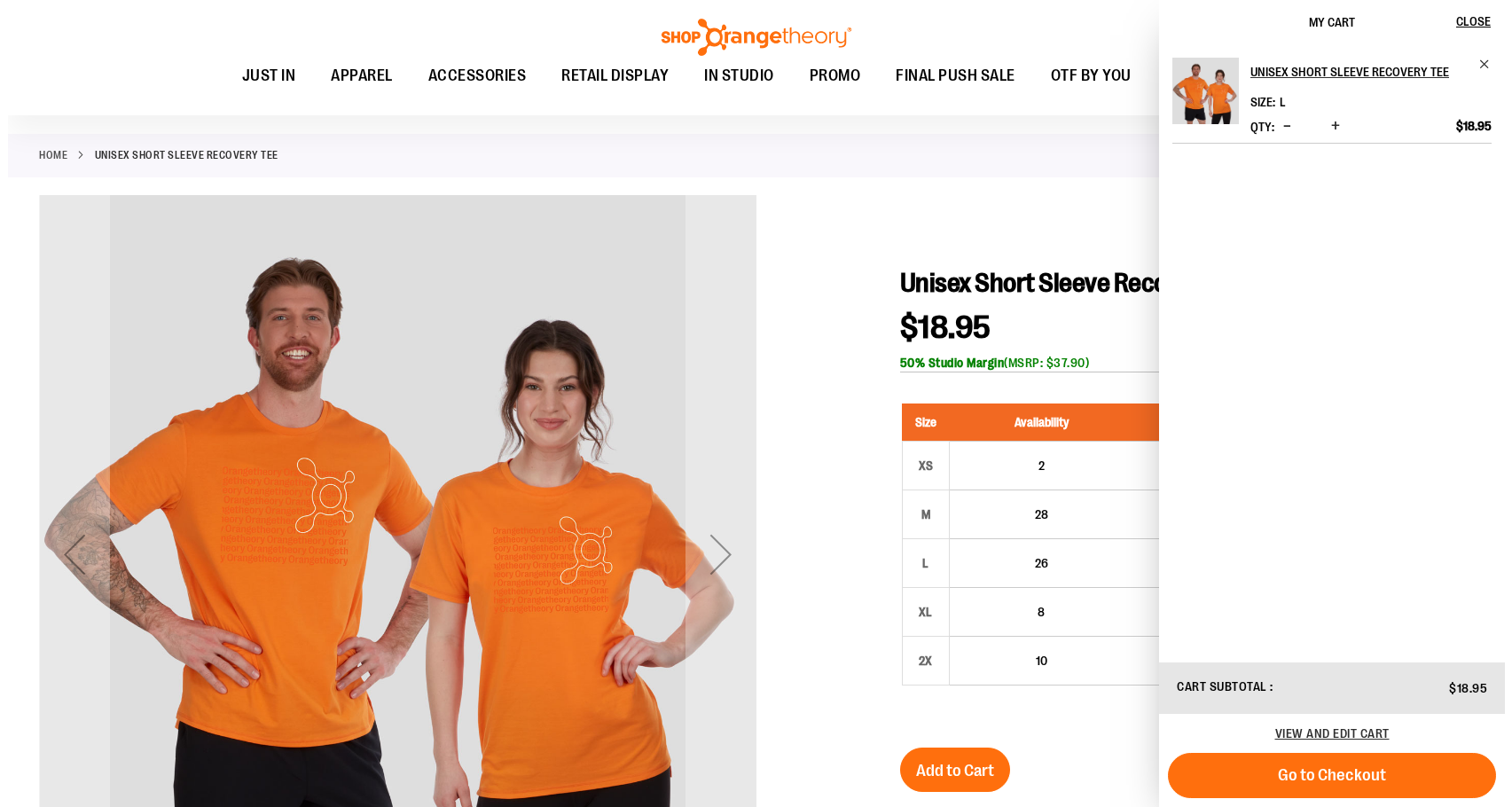
scroll to position [0, 0]
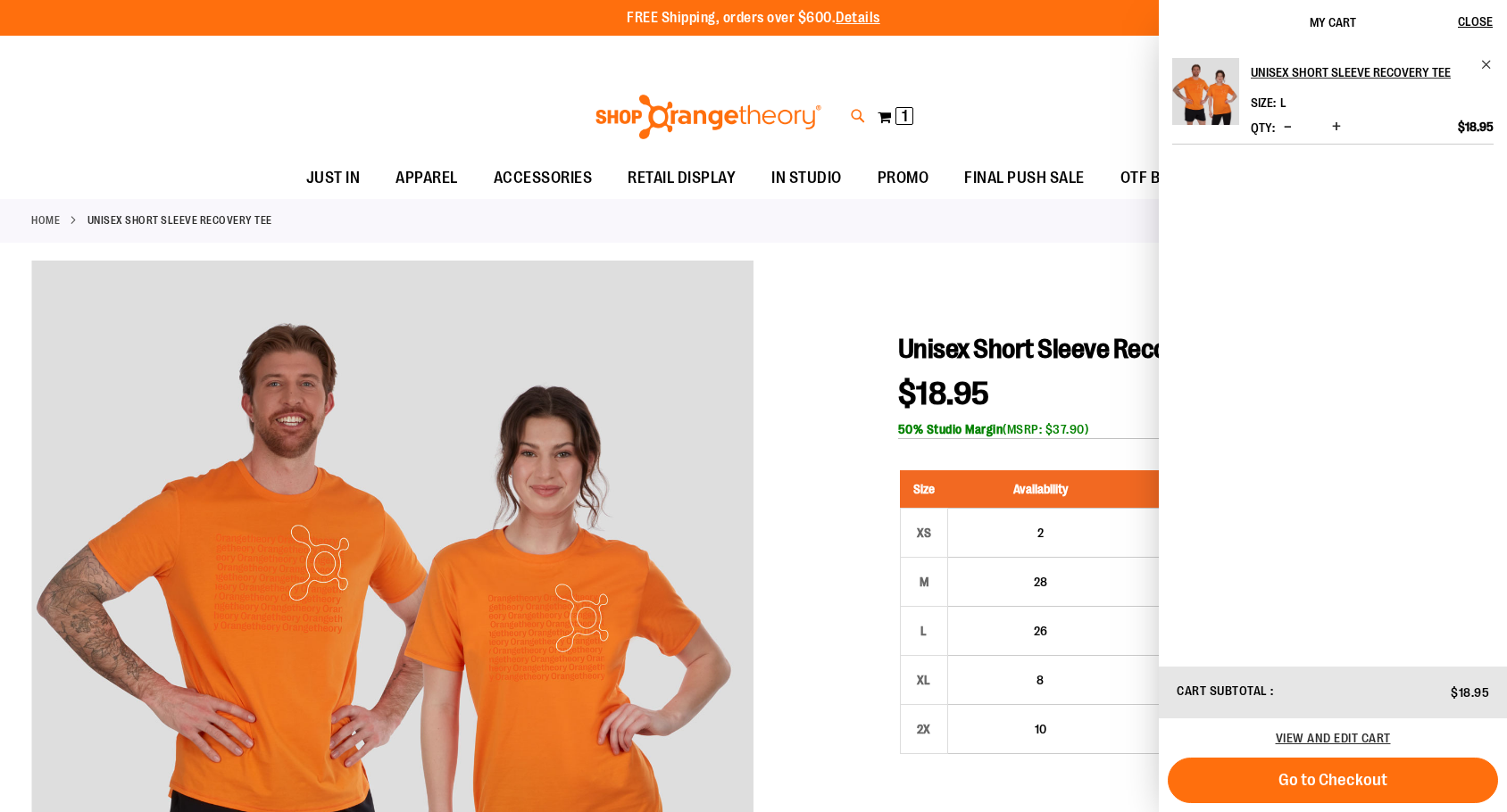
click at [860, 116] on icon at bounding box center [857, 116] width 15 height 21
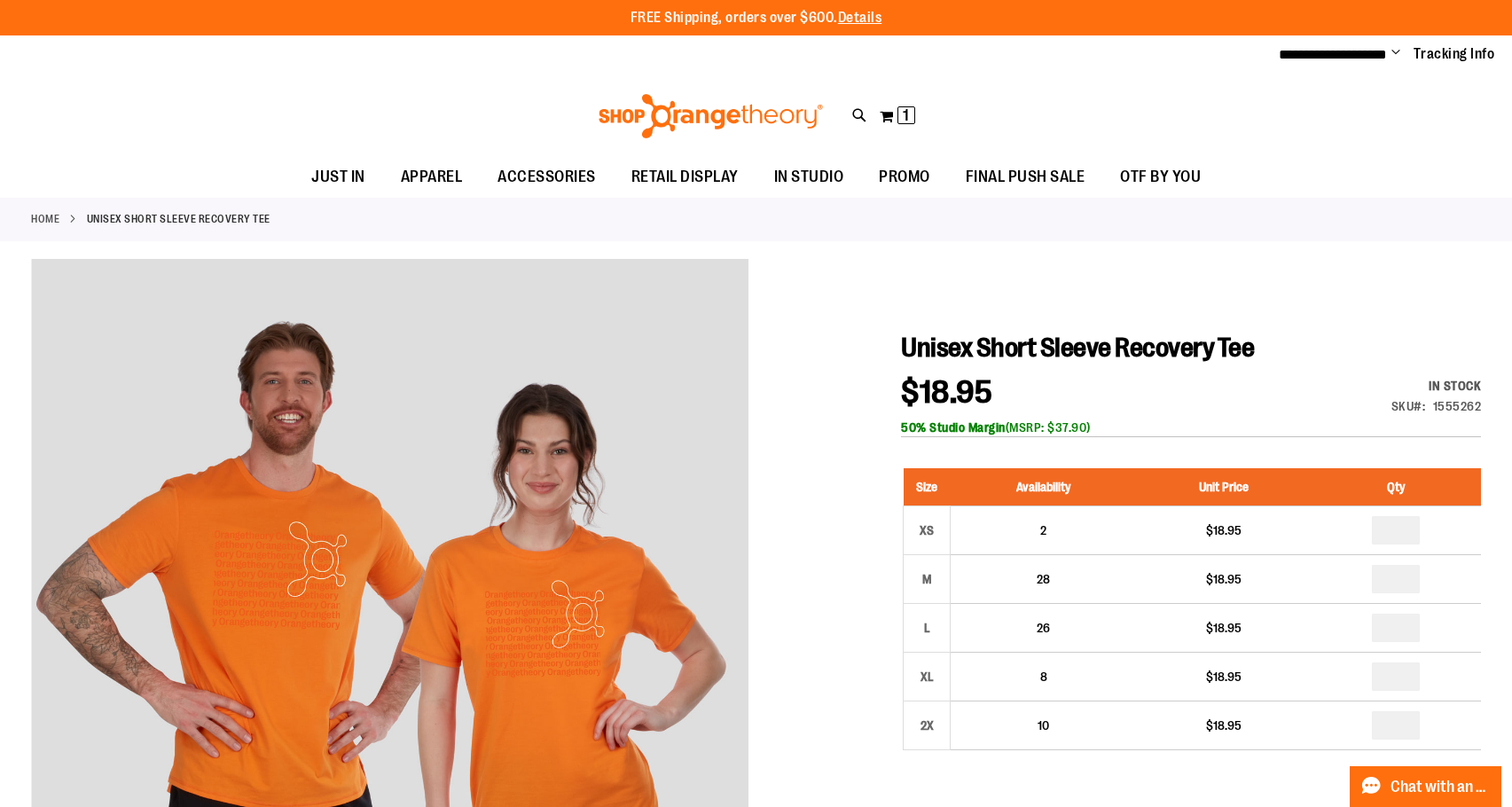
click at [469, 211] on div "Unisex Fleece Pullover $15.99 60% cotton/40% polyester Soft fleece interior Thr…" at bounding box center [443, 222] width 337 height 58
type input "*******"
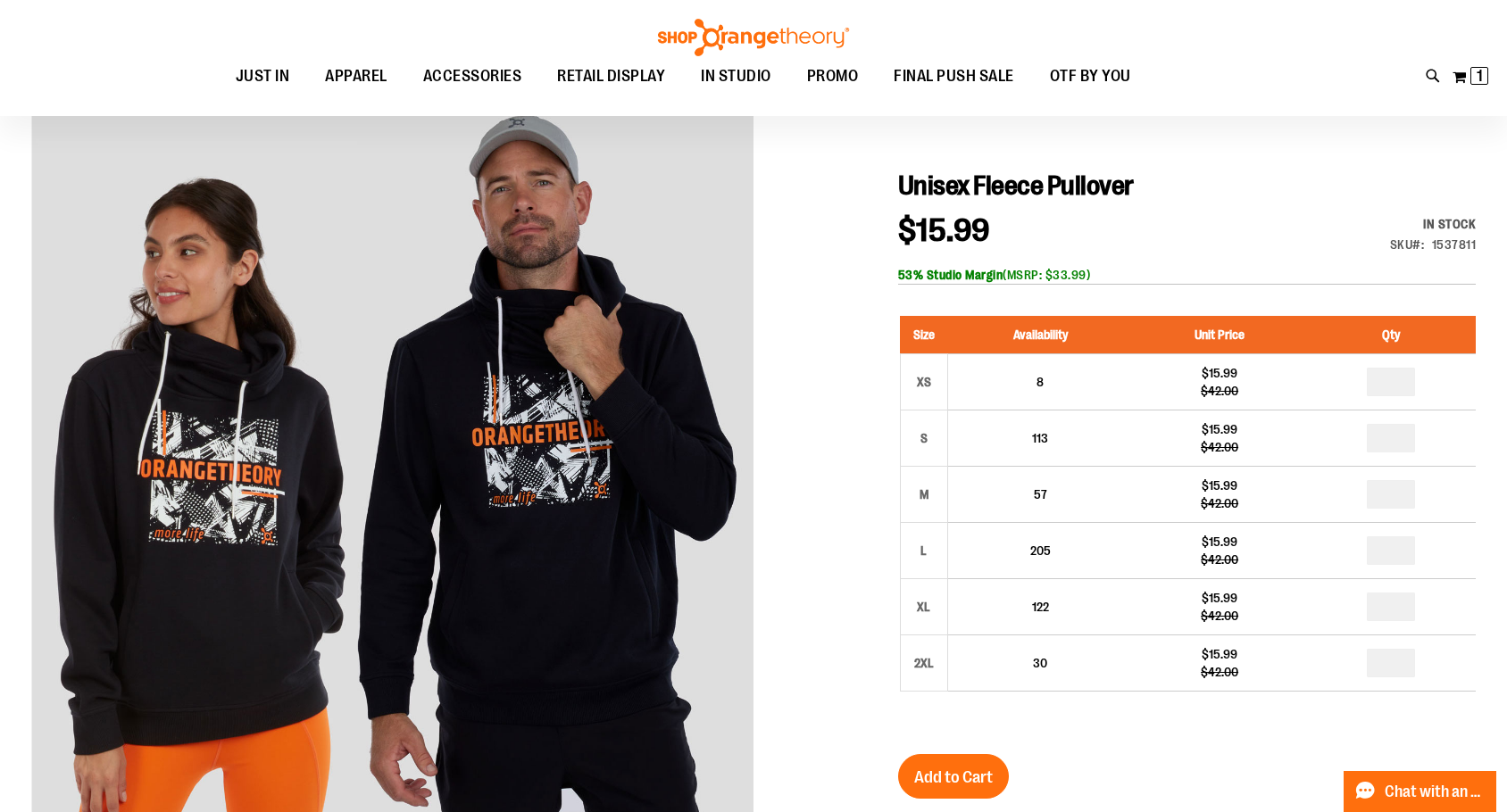
scroll to position [267, 0]
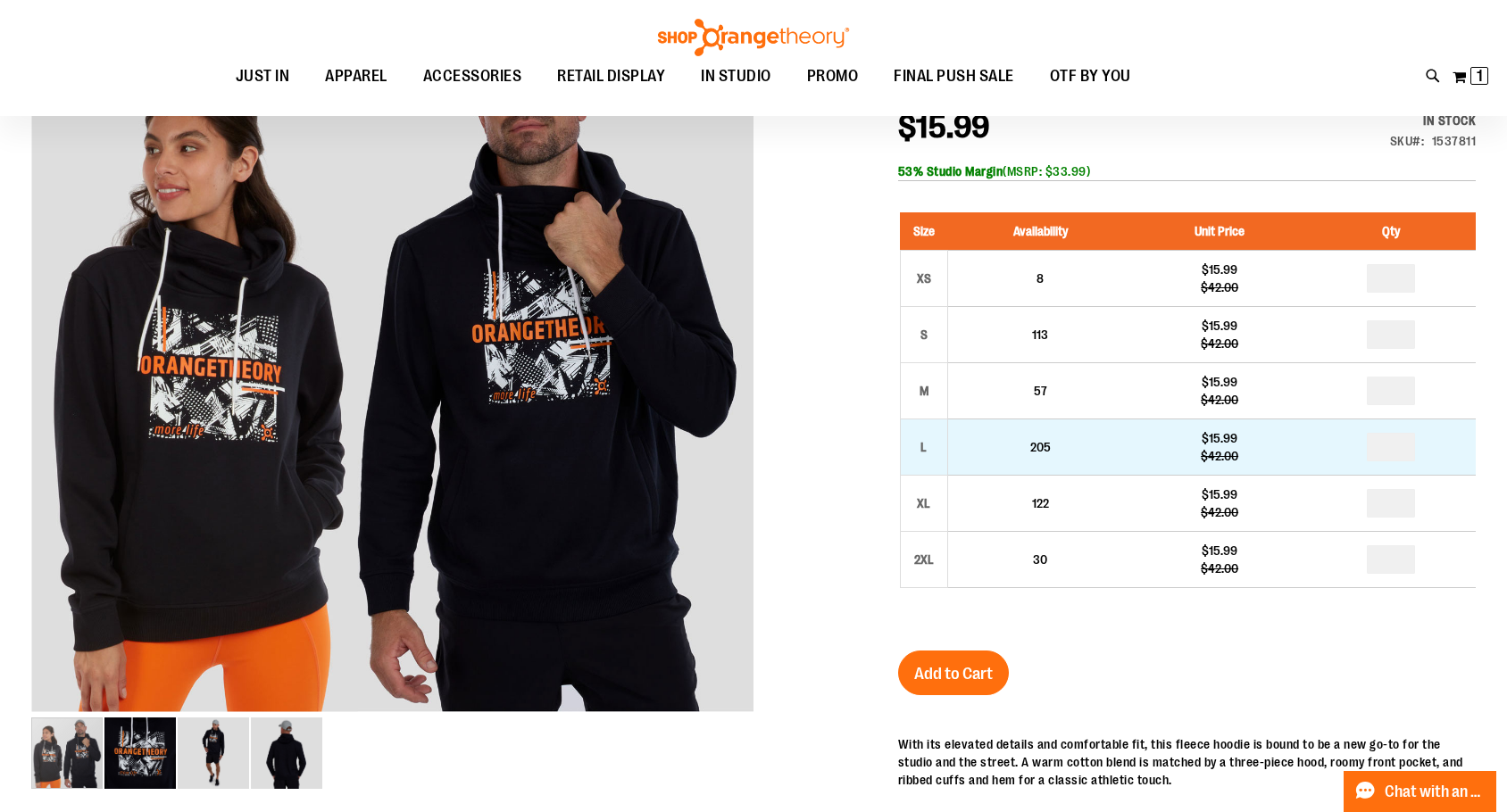
type input "**********"
click at [1416, 462] on input "number" at bounding box center [1390, 446] width 48 height 28
type input "*"
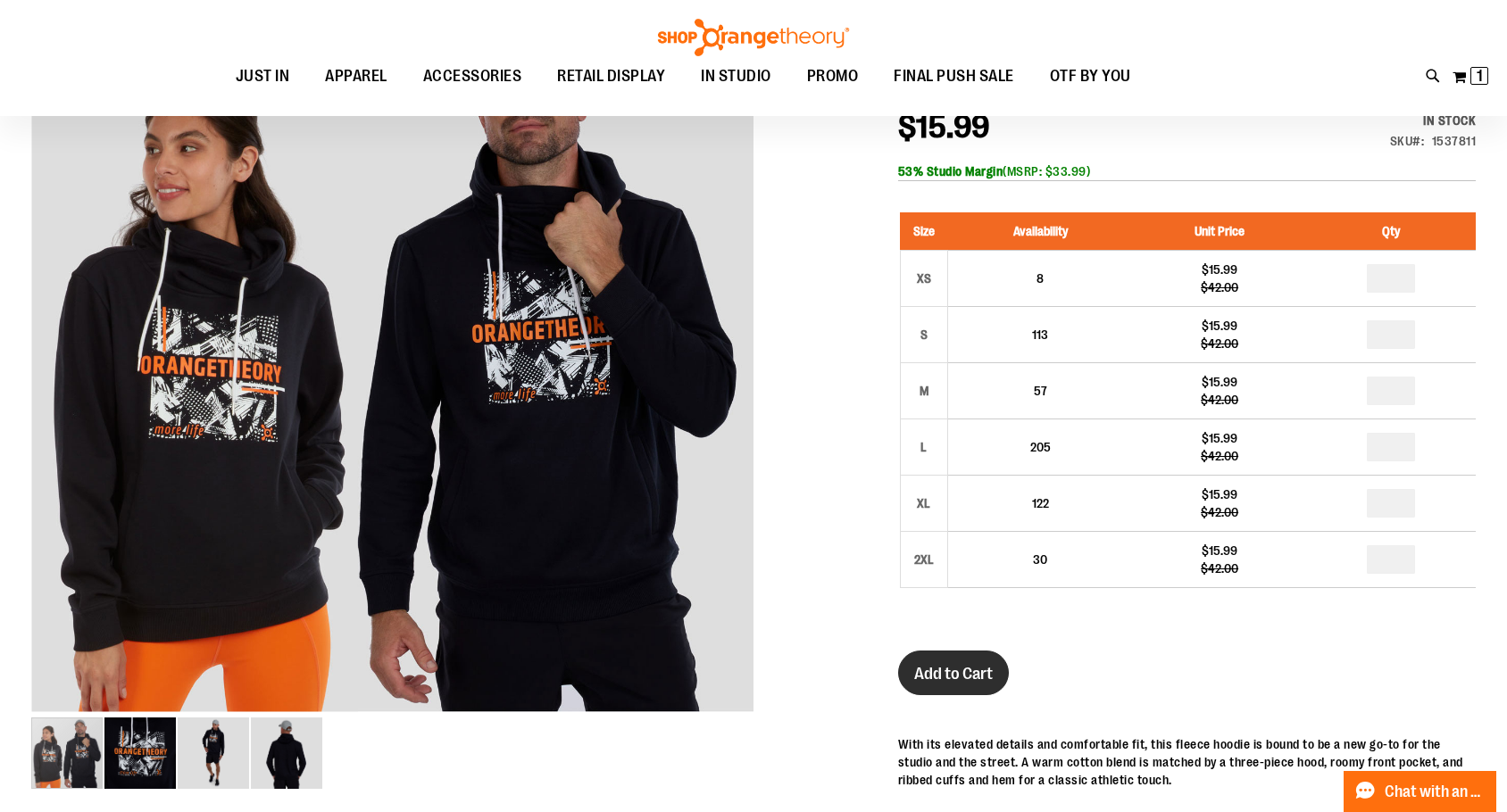
click at [966, 684] on span "Add to Cart" at bounding box center [954, 674] width 78 height 20
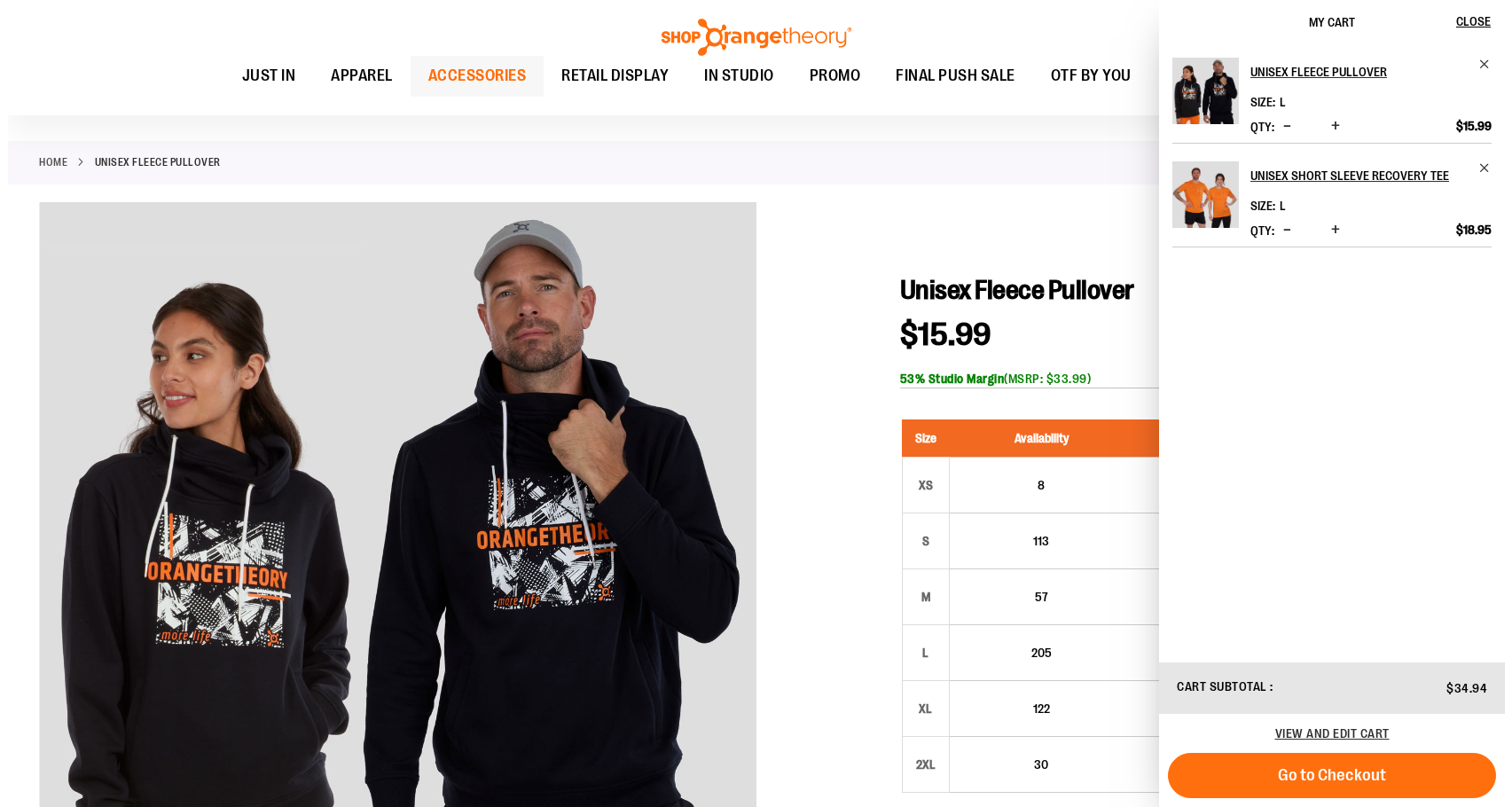
scroll to position [0, 0]
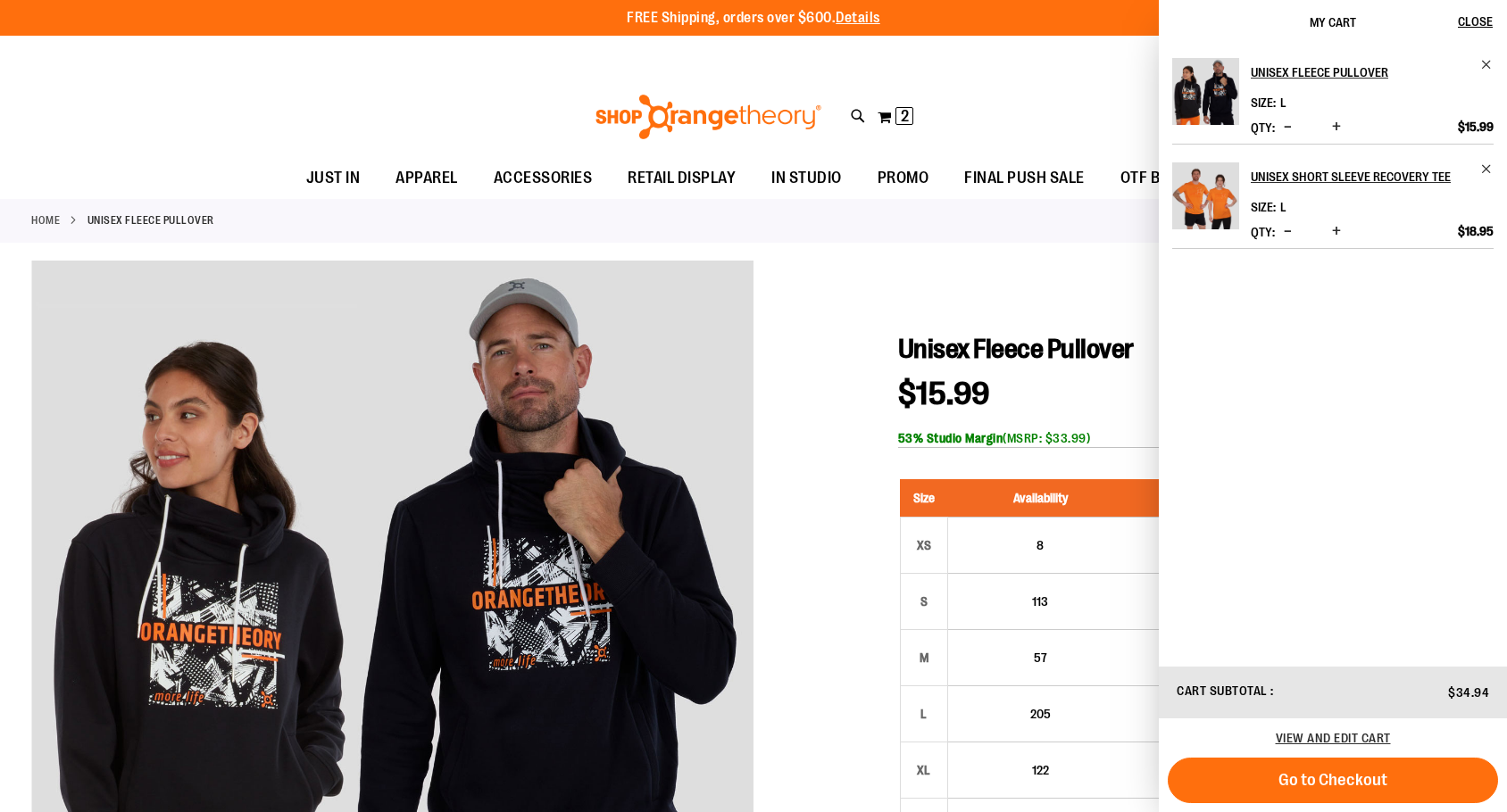
click at [1073, 115] on div "Toggle Nav Search Popular Suggestions Advanced Search" at bounding box center [754, 117] width 1507 height 82
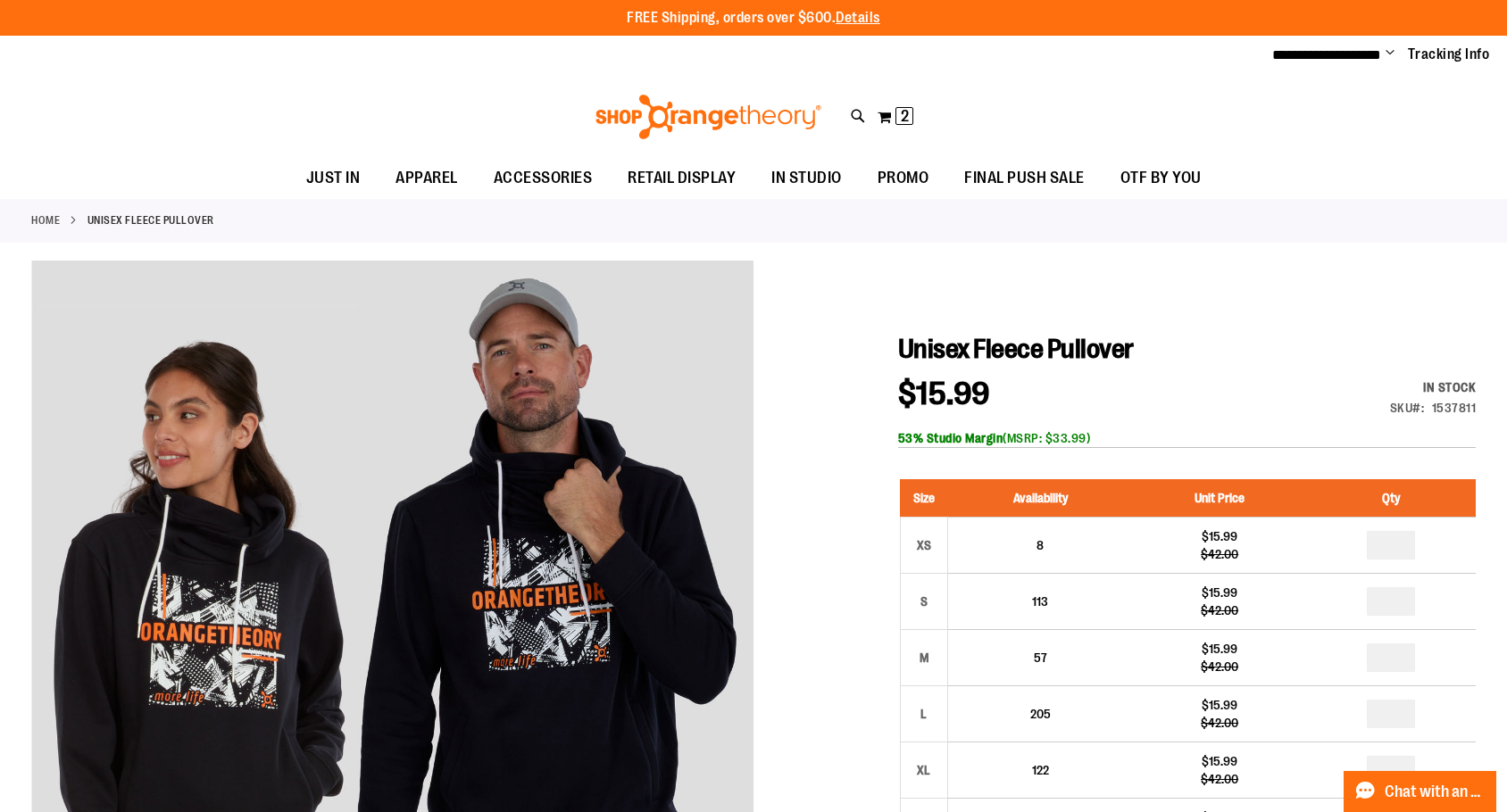
click at [845, 115] on div "Toggle Nav Search Popular Suggestions Advanced Search" at bounding box center [754, 117] width 1507 height 82
click at [860, 125] on icon at bounding box center [857, 116] width 15 height 21
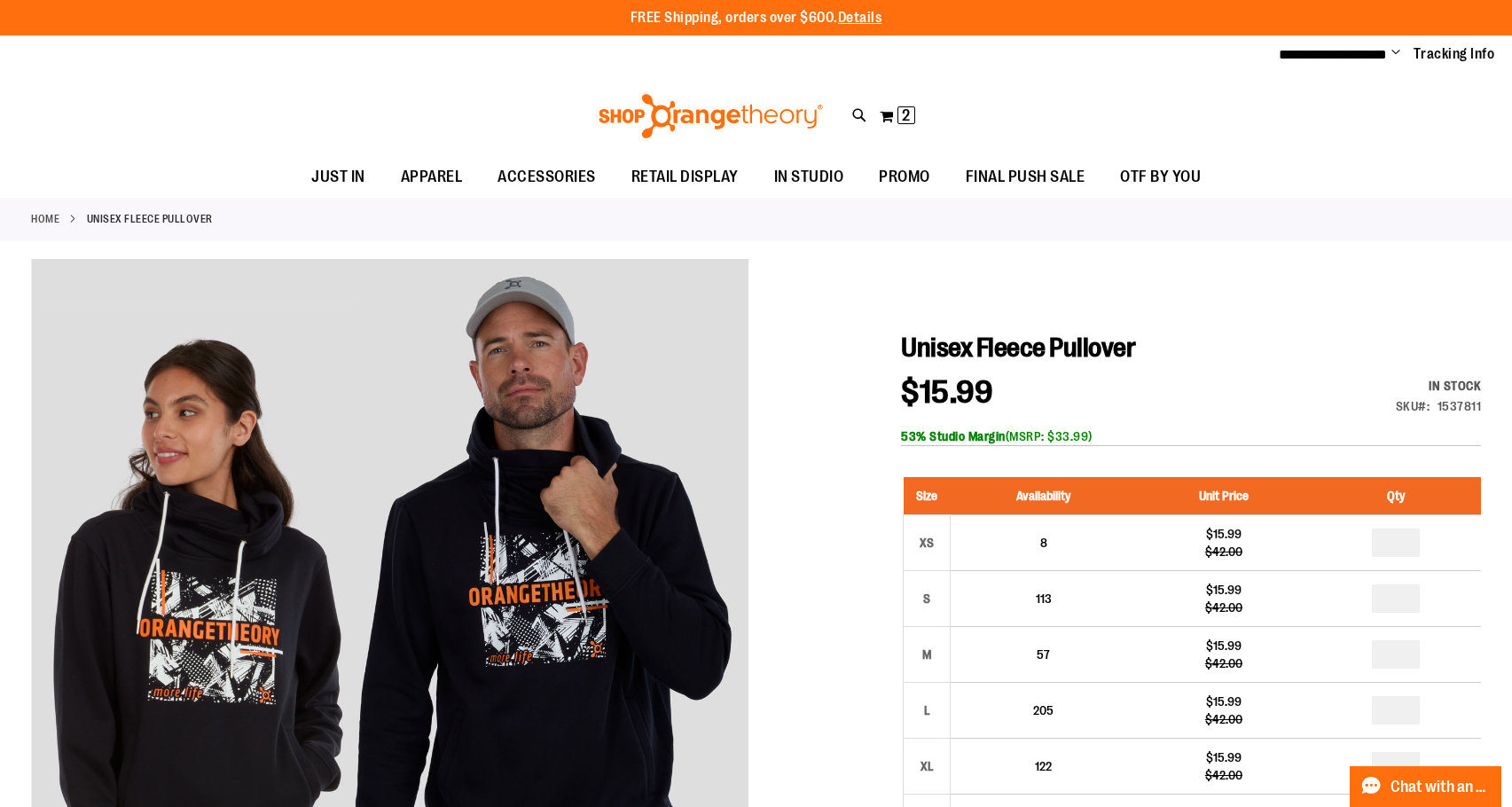
click at [308, 96] on input "Search" at bounding box center [756, 100] width 1198 height 58
click at [341, 221] on span "$24.95" at bounding box center [438, 225] width 328 height 18
type input "*******"
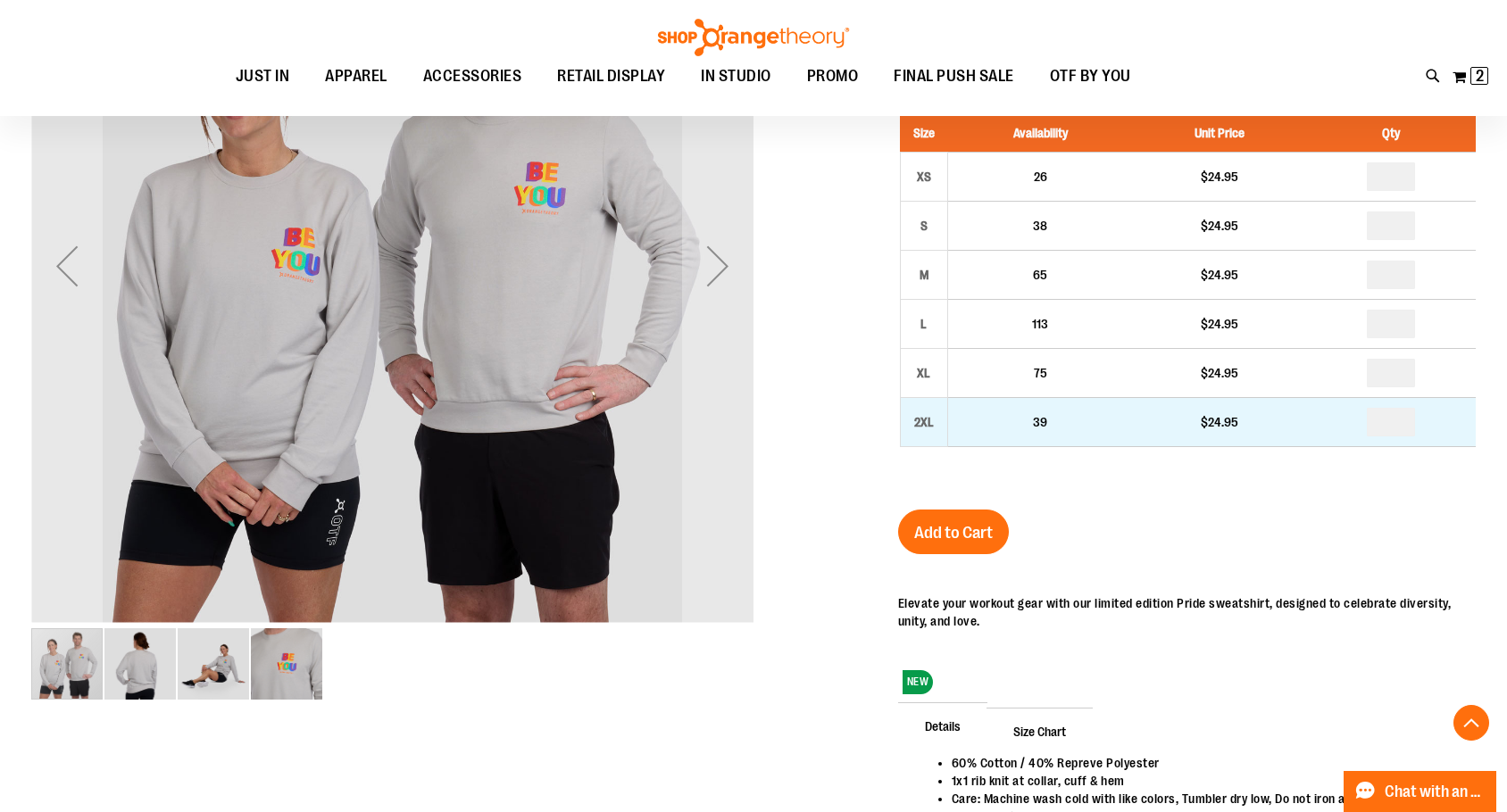
scroll to position [355, 0]
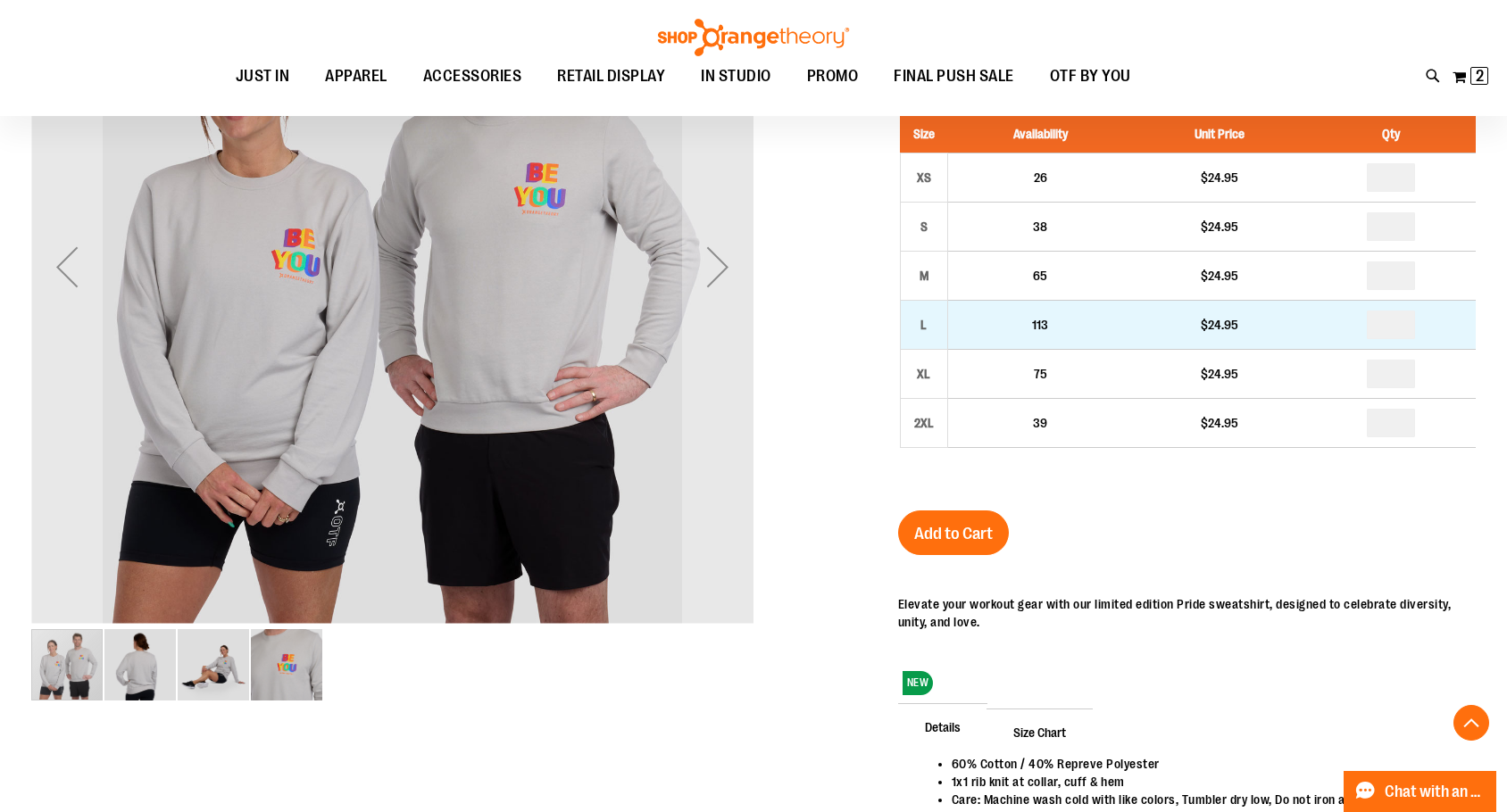
type input "**********"
click at [1400, 339] on input "number" at bounding box center [1390, 325] width 48 height 28
type input "*"
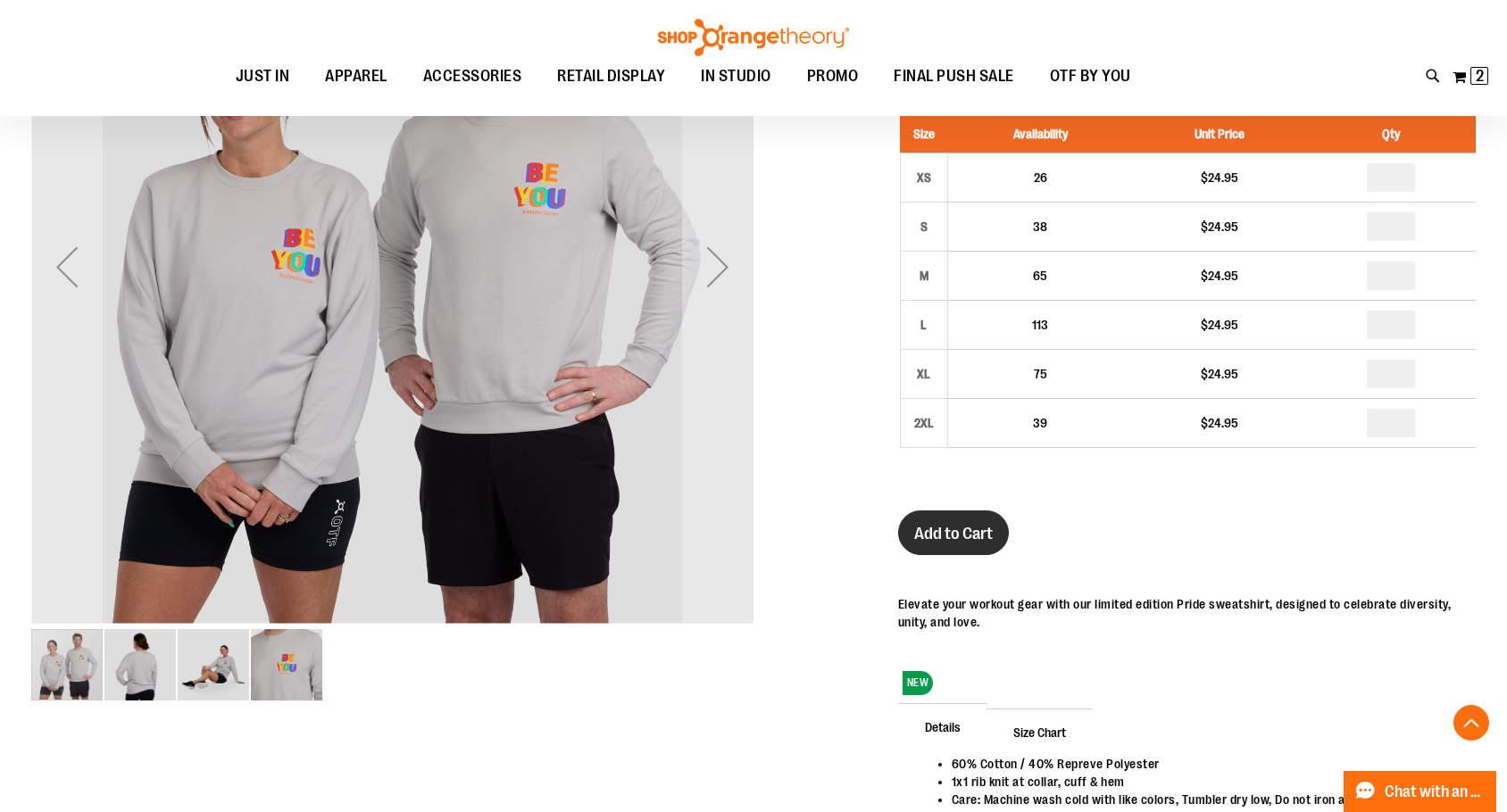
click at [939, 534] on span "Add to Cart" at bounding box center [954, 533] width 78 height 20
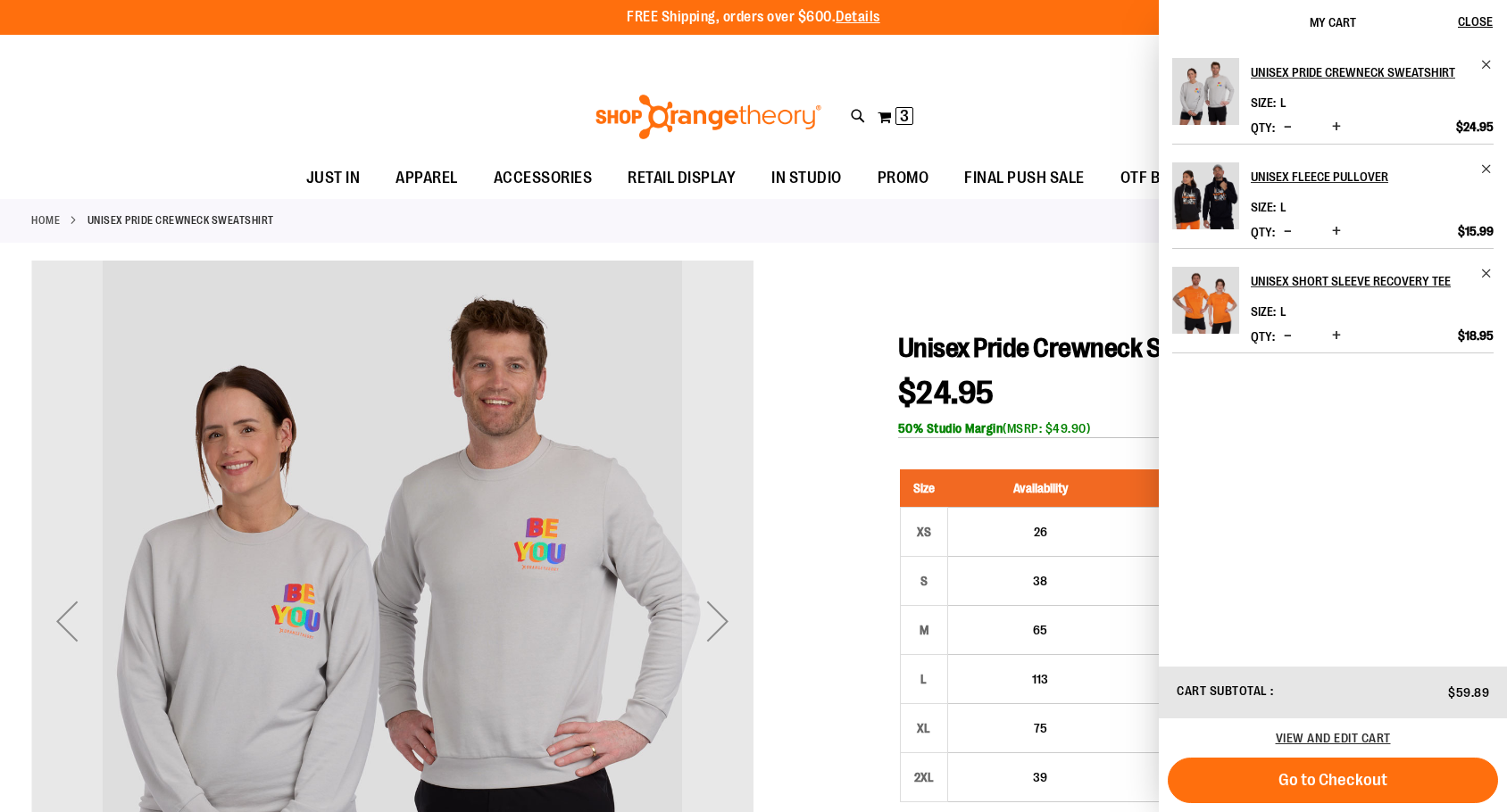
scroll to position [0, 0]
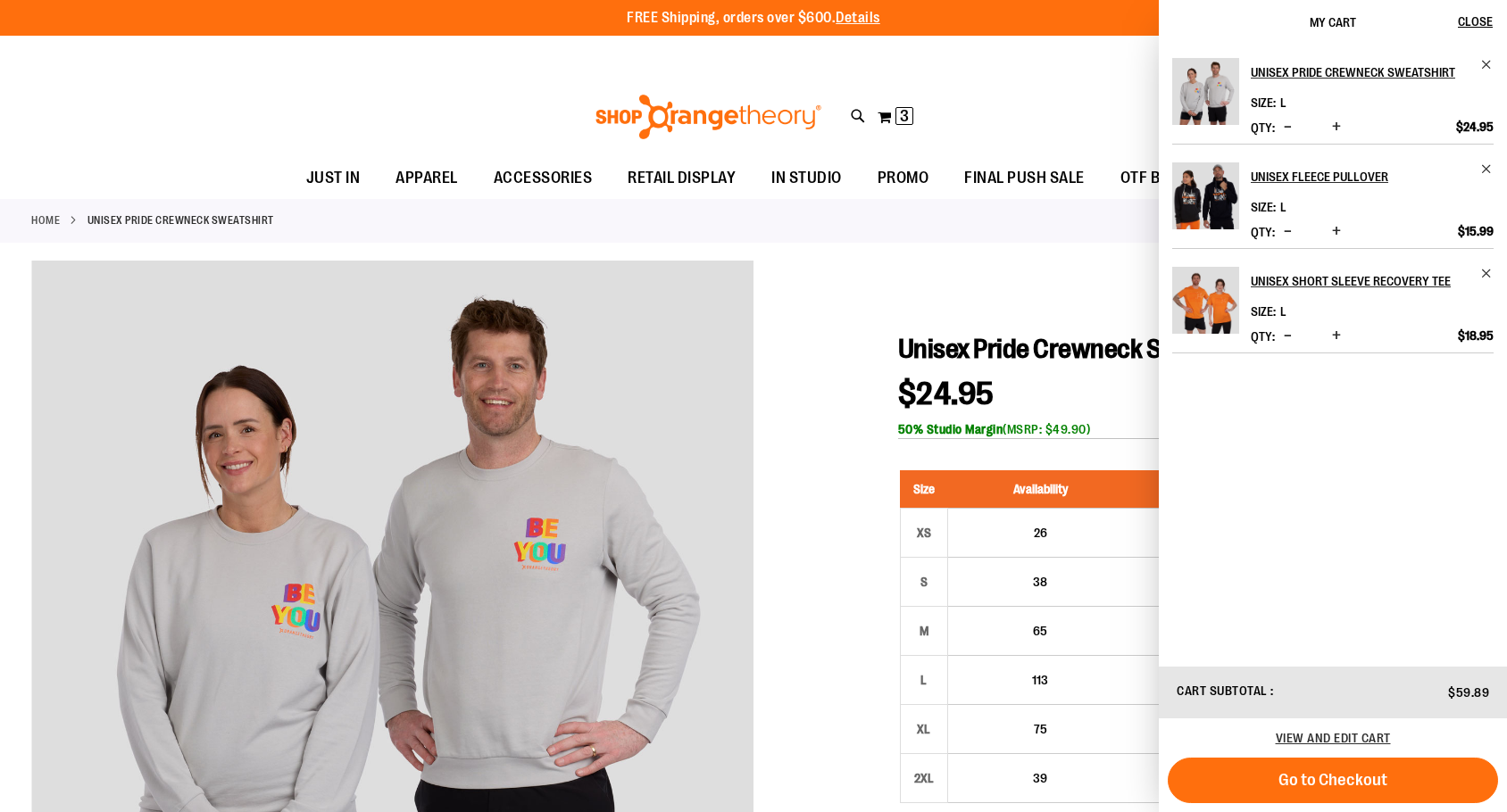
click at [1064, 104] on div "Toggle Nav Search Popular Suggestions Advanced Search" at bounding box center [754, 117] width 1507 height 82
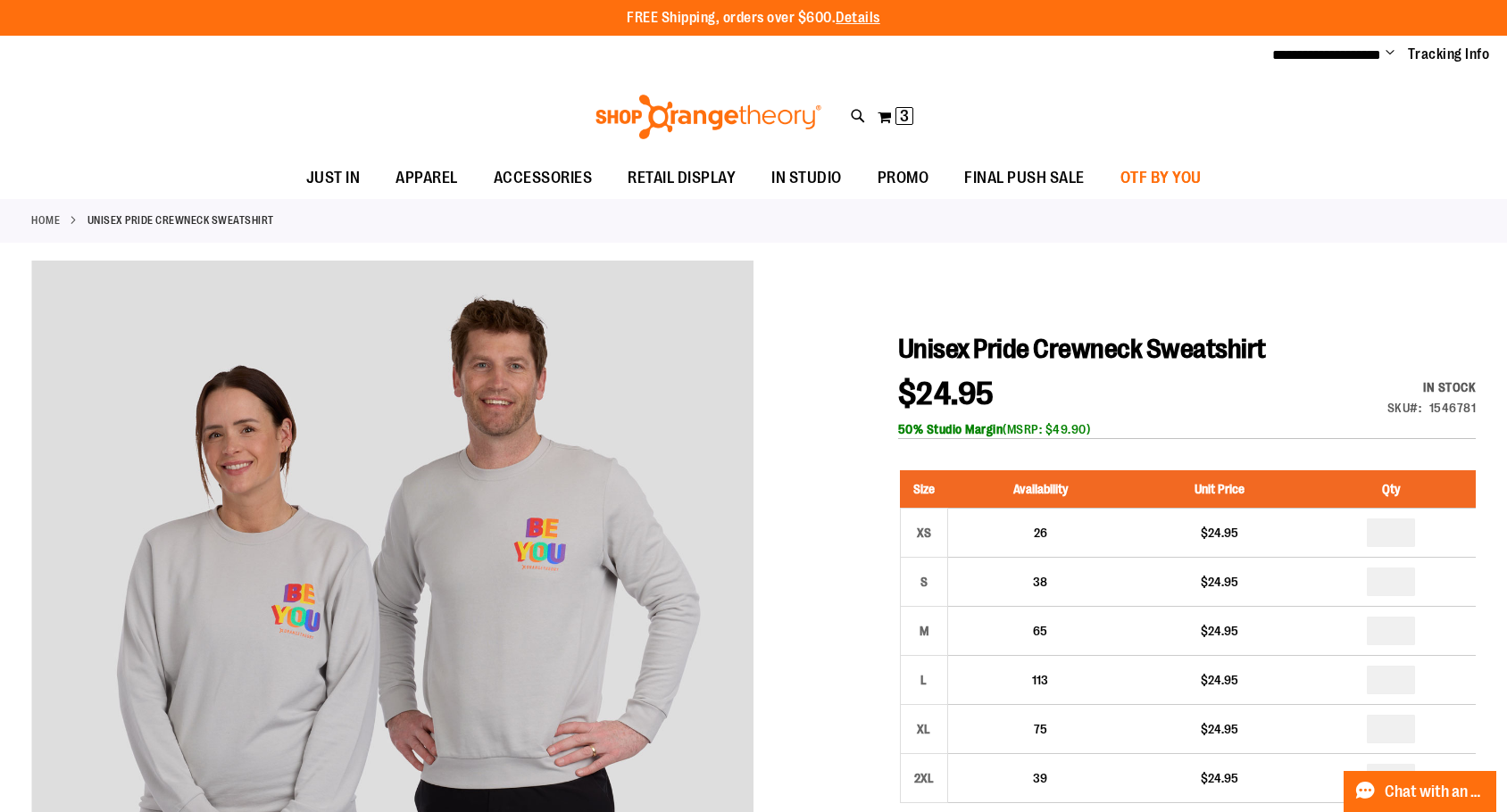
click at [1141, 178] on span "OTF BY YOU" at bounding box center [1161, 178] width 81 height 40
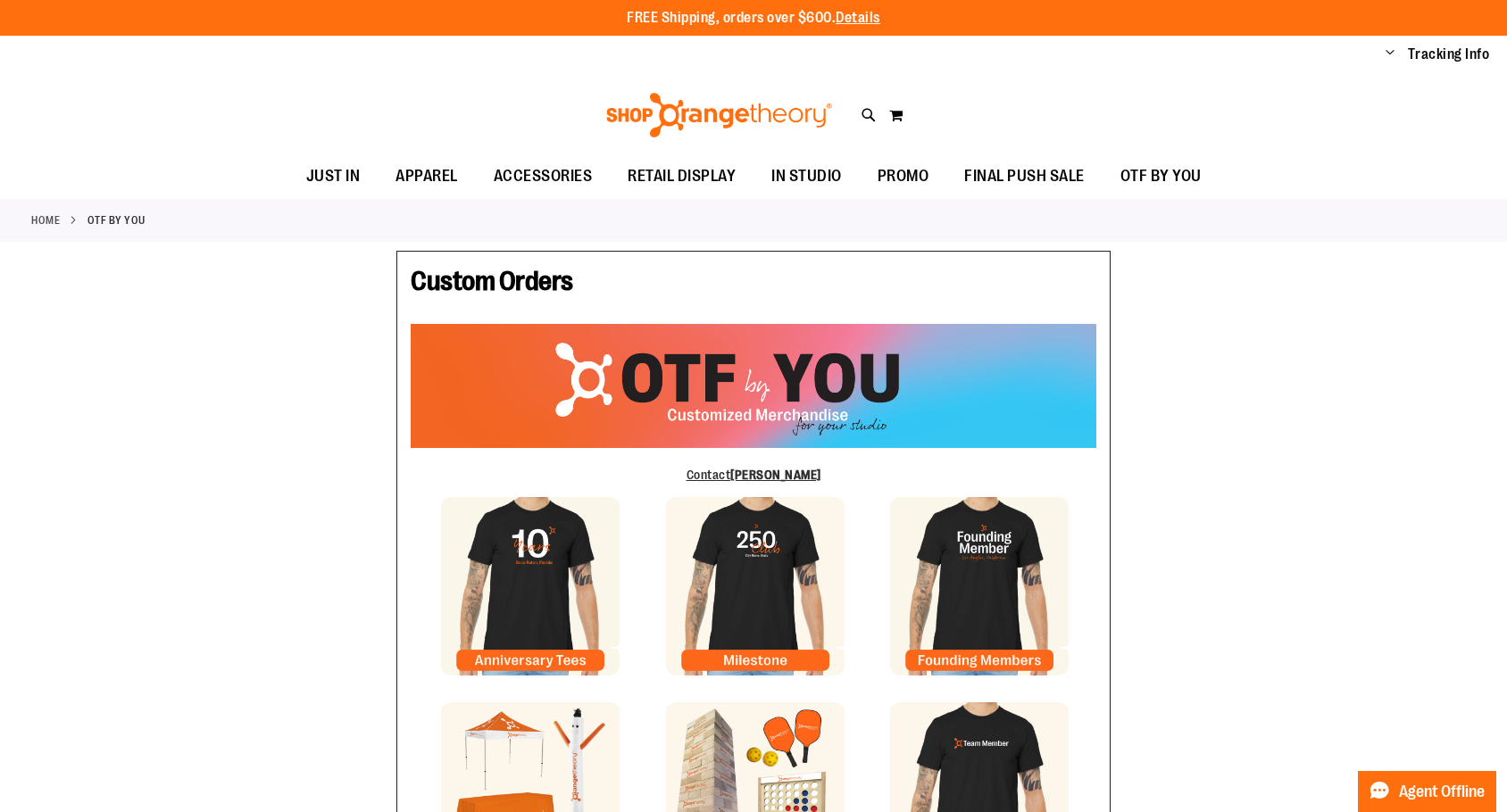
type input "*****"
type input "****"
type input "**********"
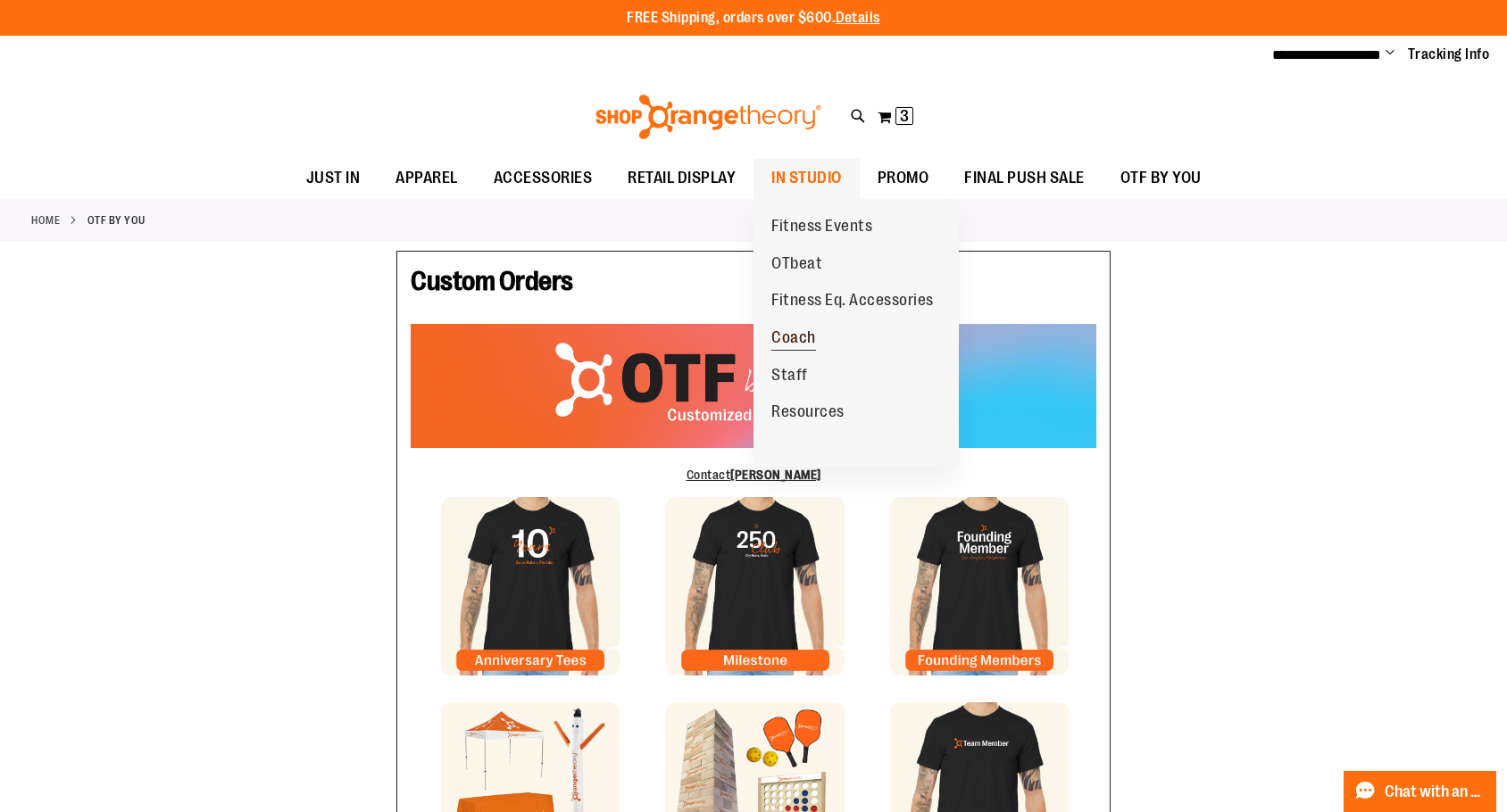
type input "**********"
click at [793, 336] on span "Coach" at bounding box center [794, 339] width 45 height 23
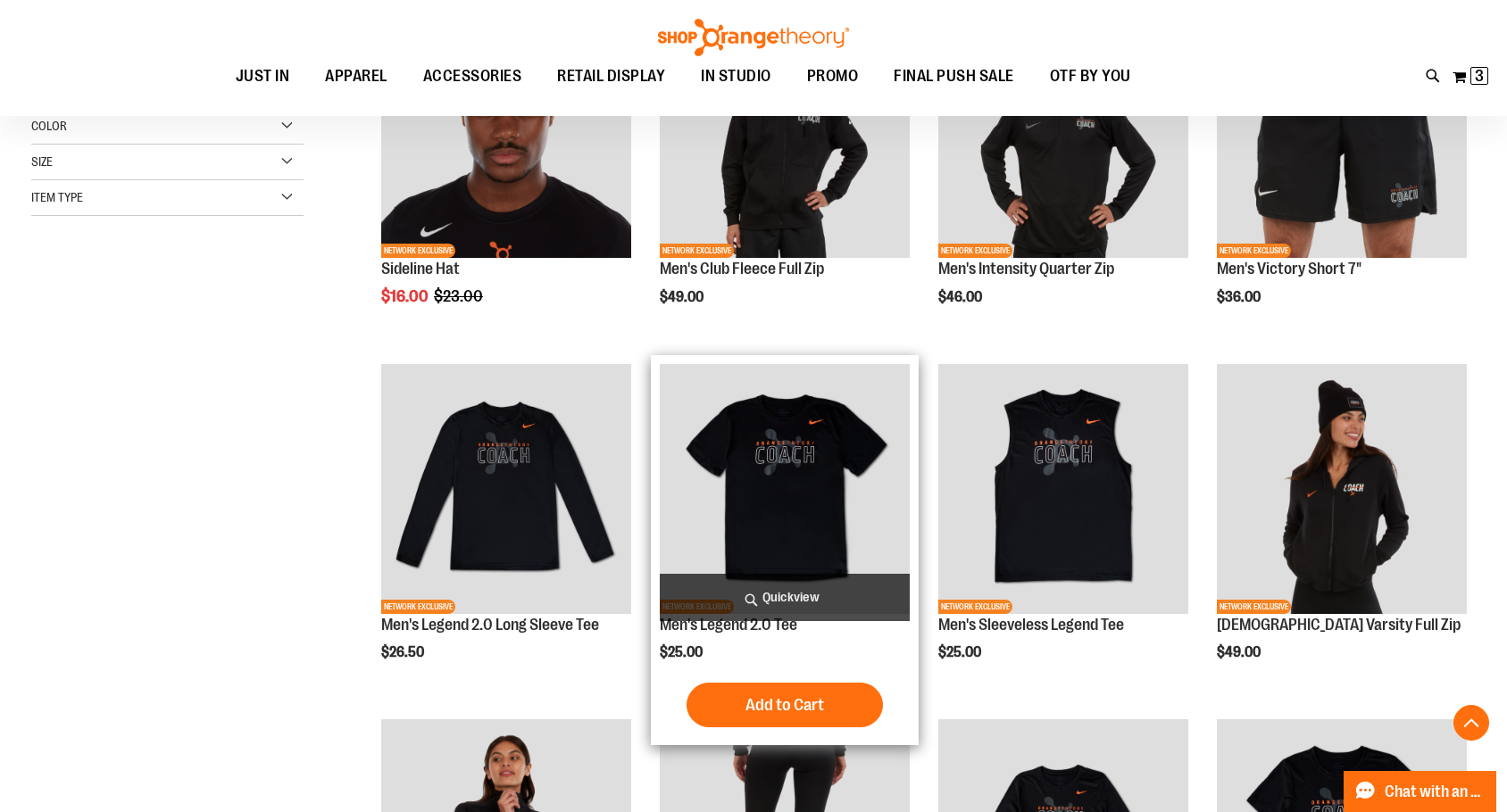
scroll to position [178, 0]
